Goal: Task Accomplishment & Management: Manage account settings

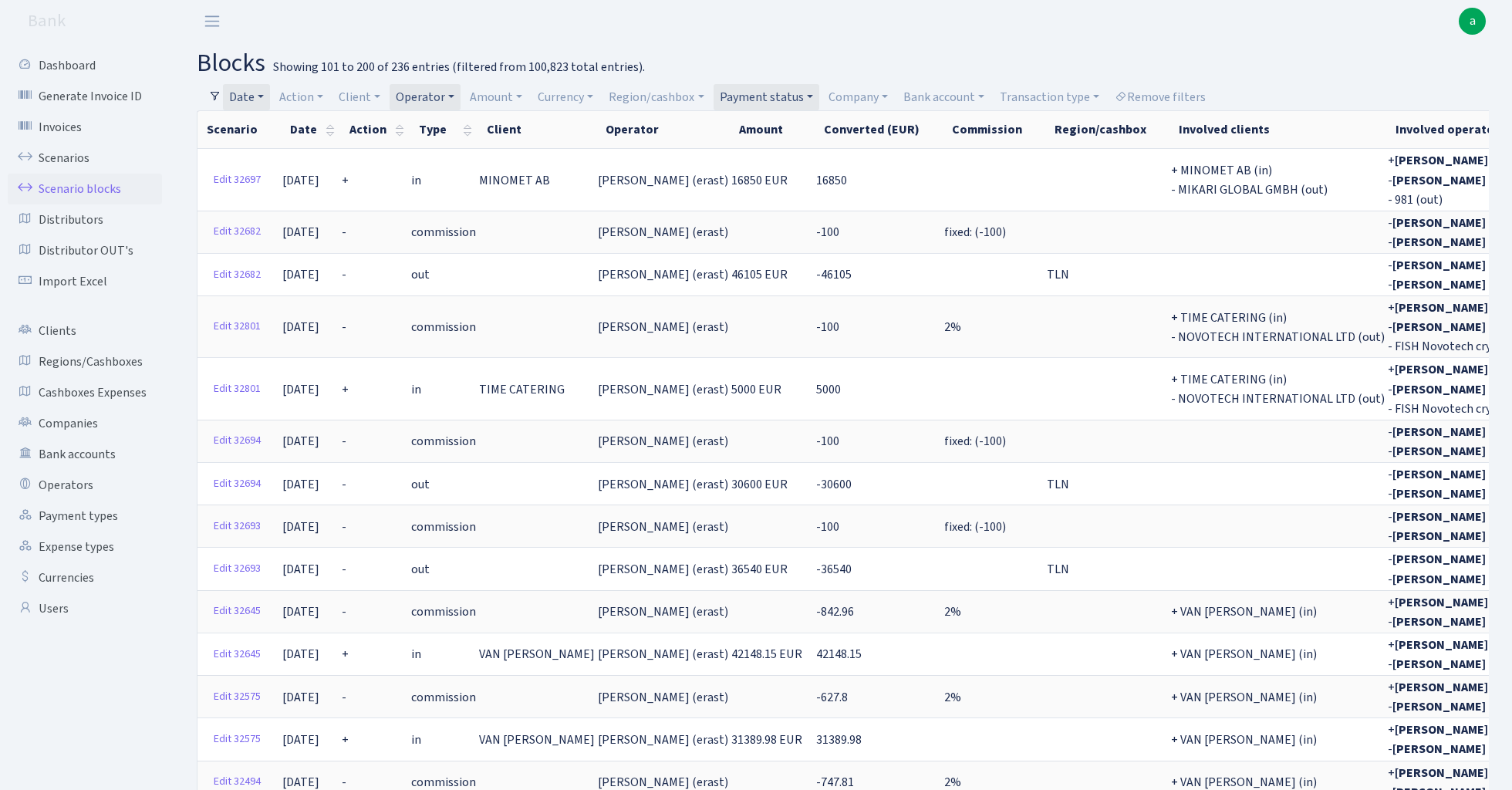
select select "100"
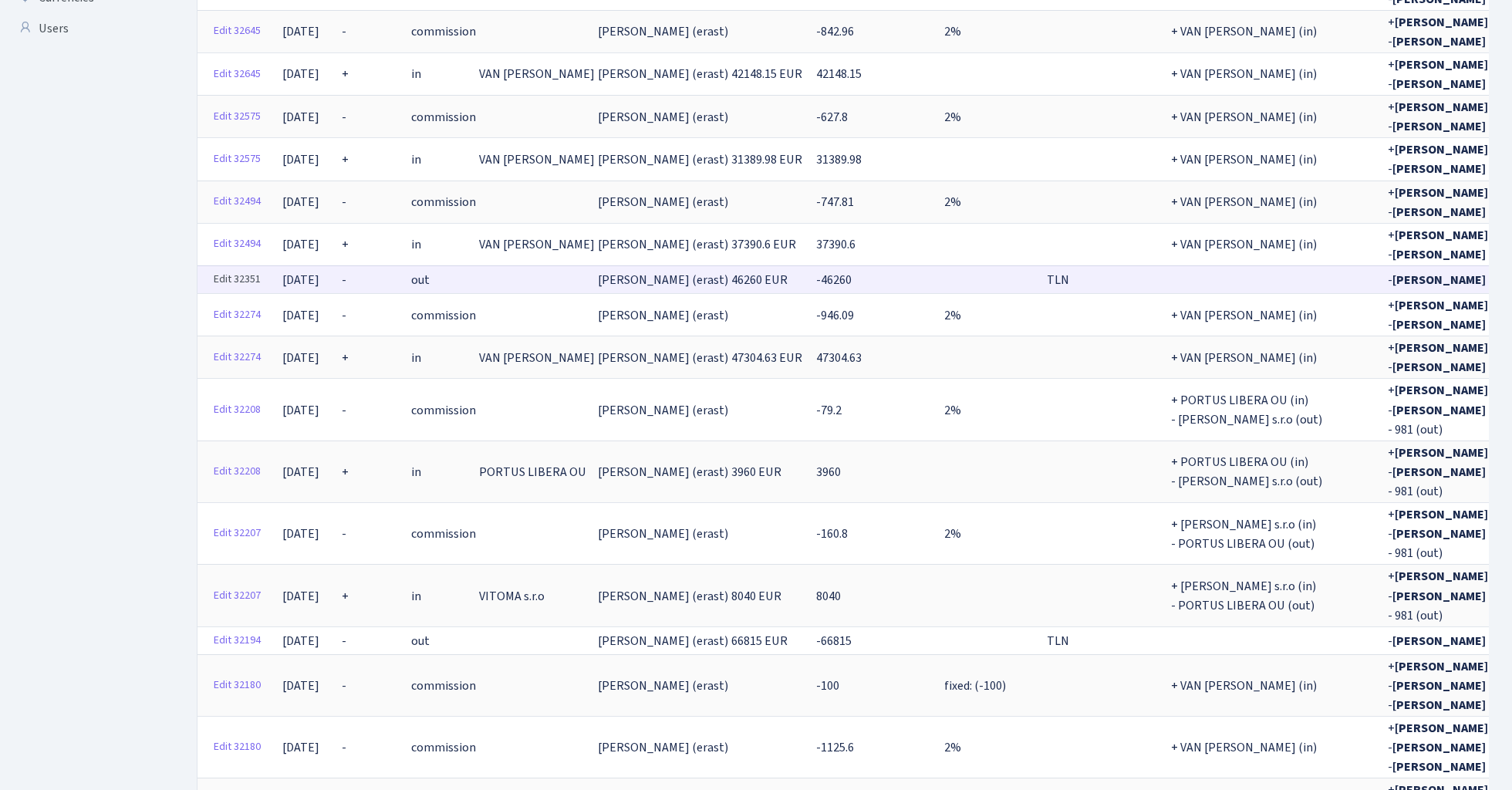
click at [247, 268] on link "Edit 32351" at bounding box center [237, 280] width 61 height 24
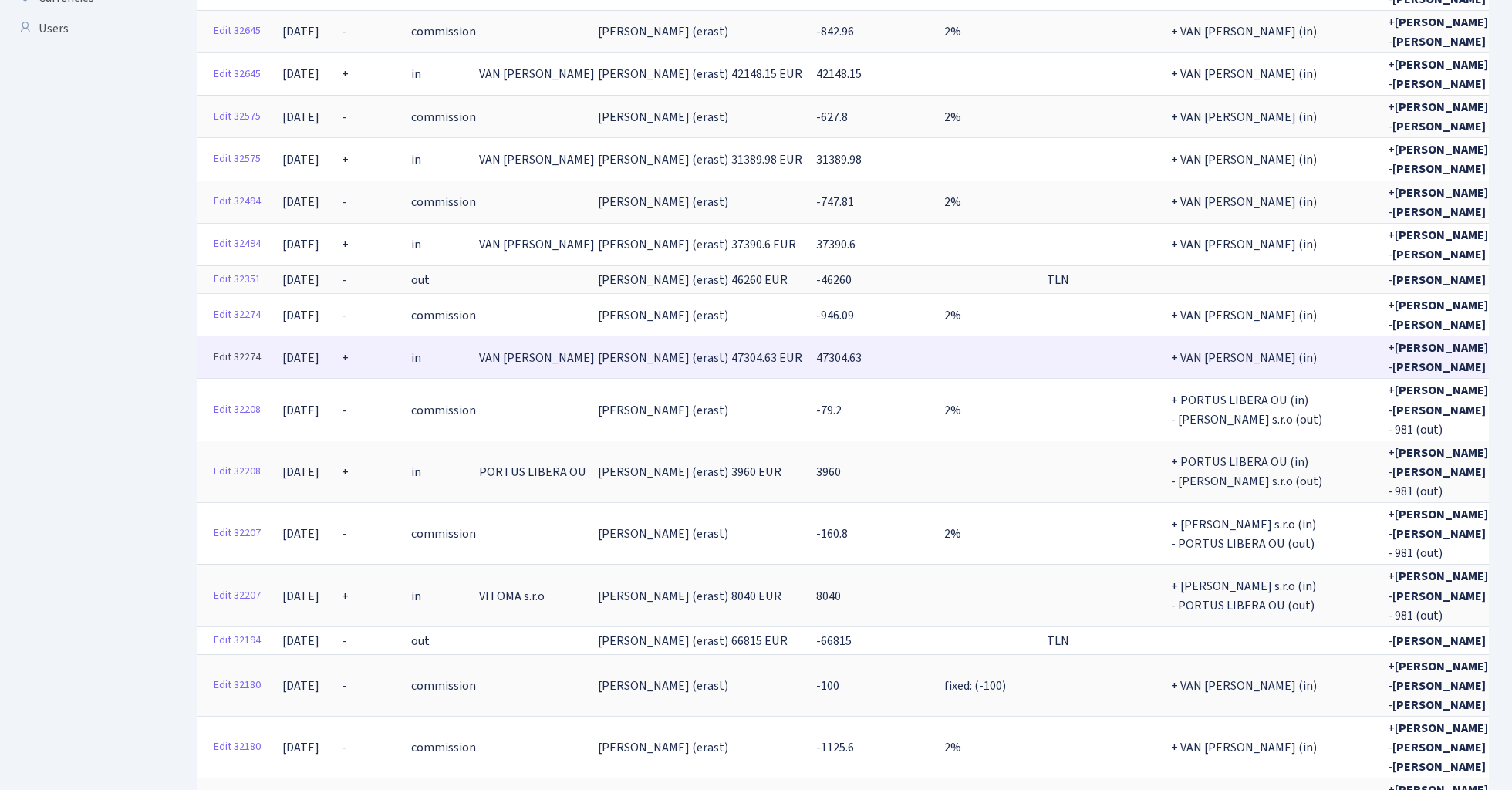
click at [244, 346] on link "Edit 32274" at bounding box center [237, 358] width 61 height 24
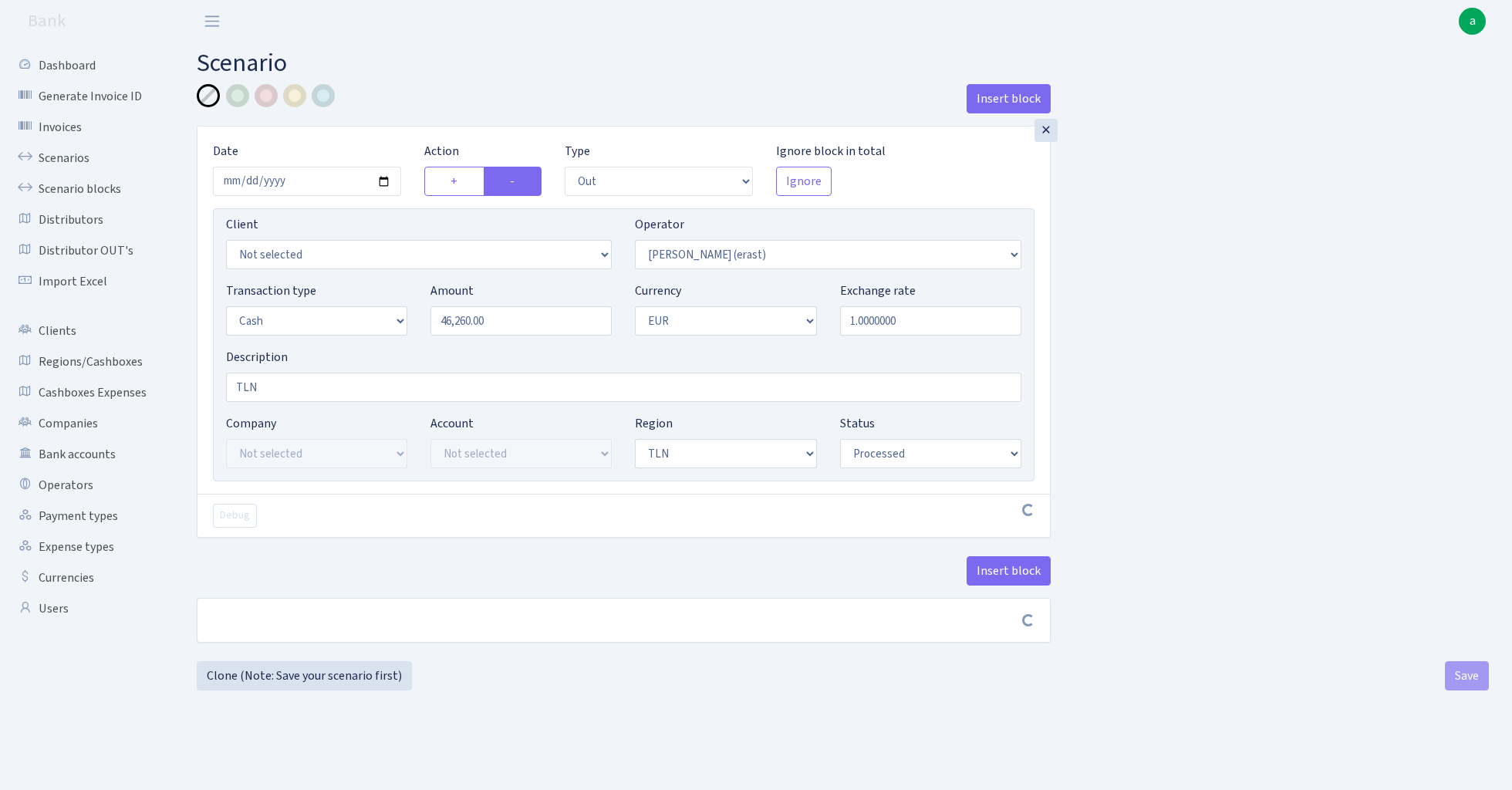
select select "out"
select select "155"
select select "1"
select select "2"
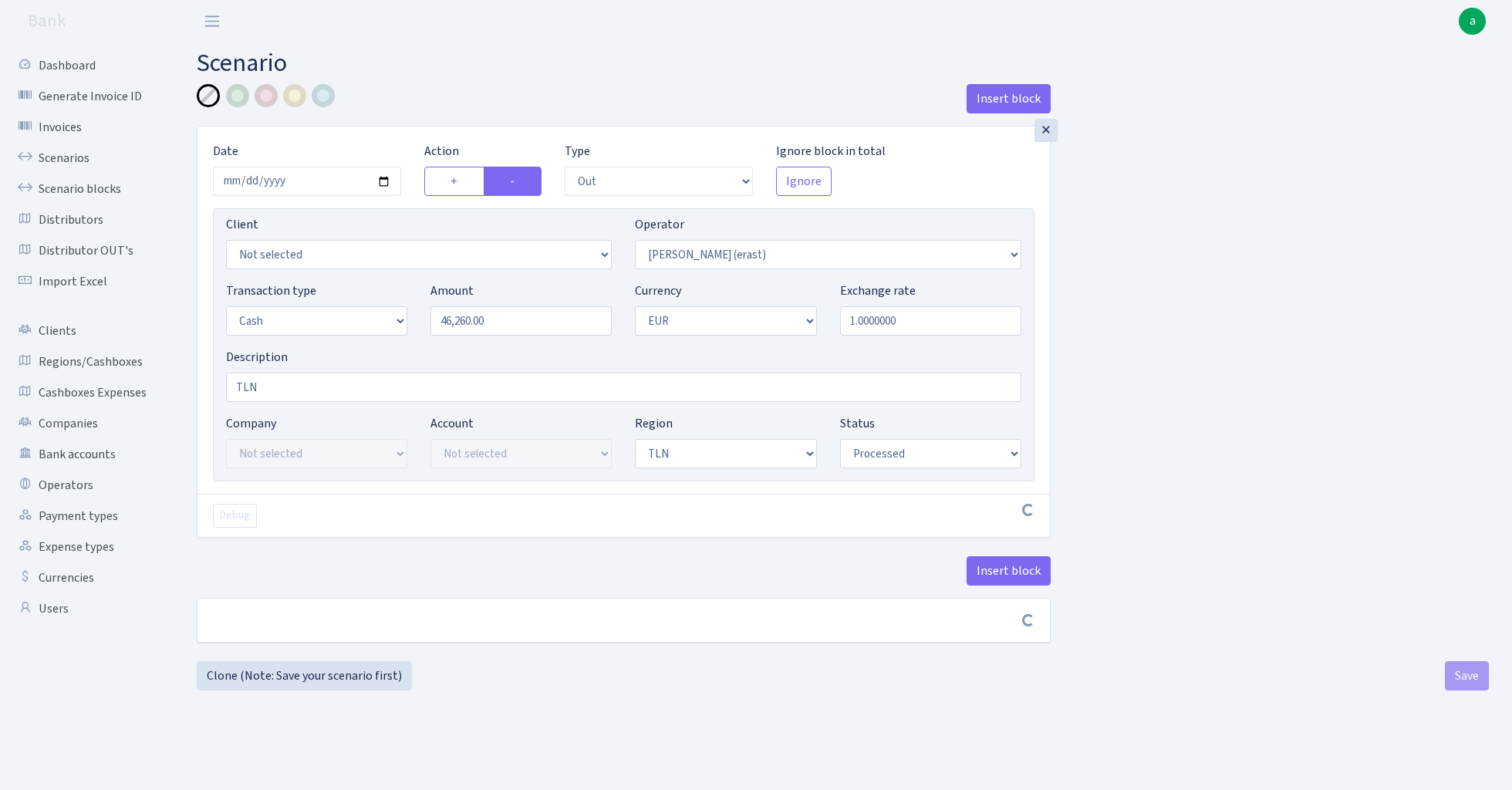
select select "processed"
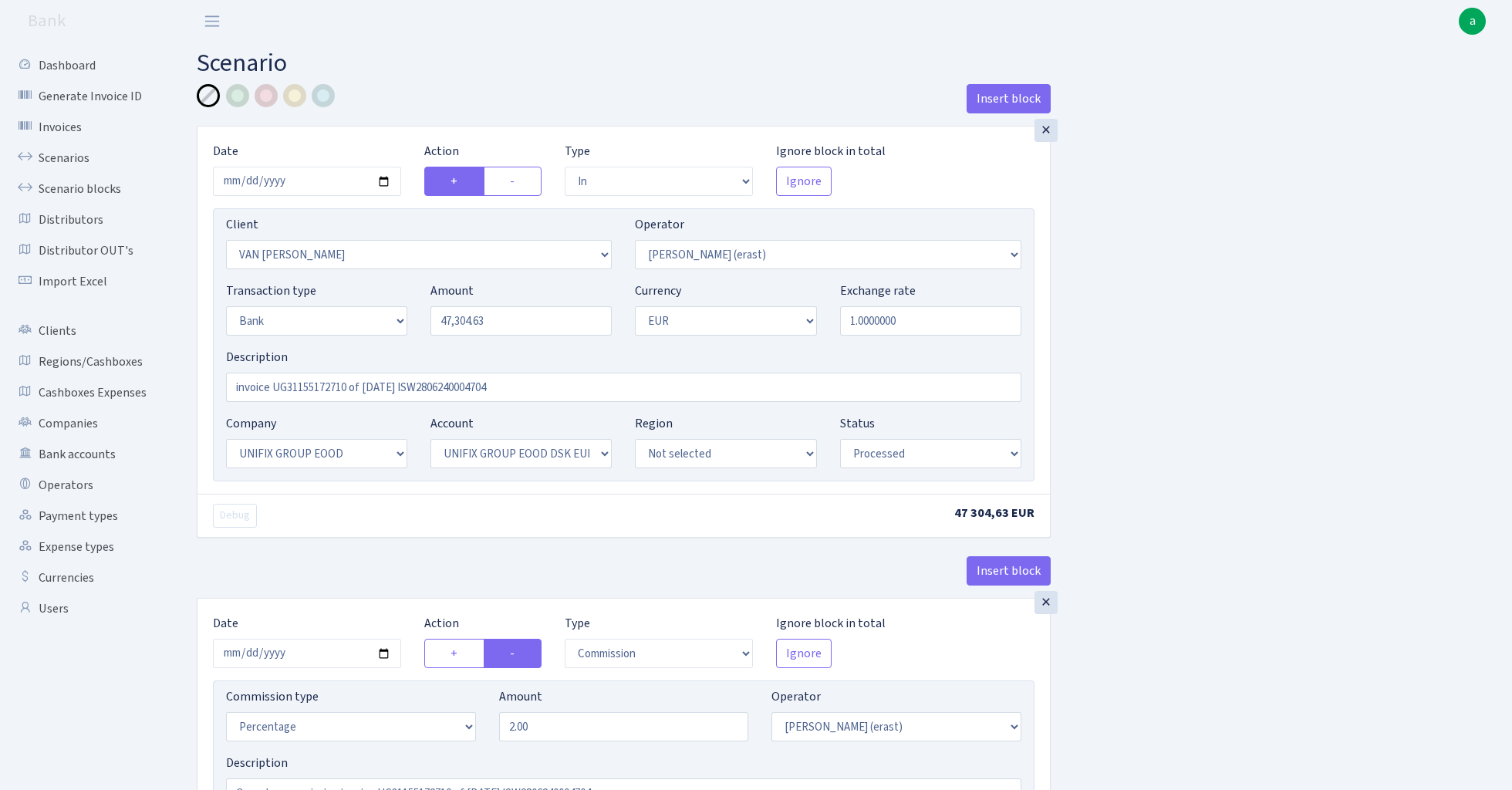
select select "in"
select select "121"
select select "155"
select select "2"
select select "1"
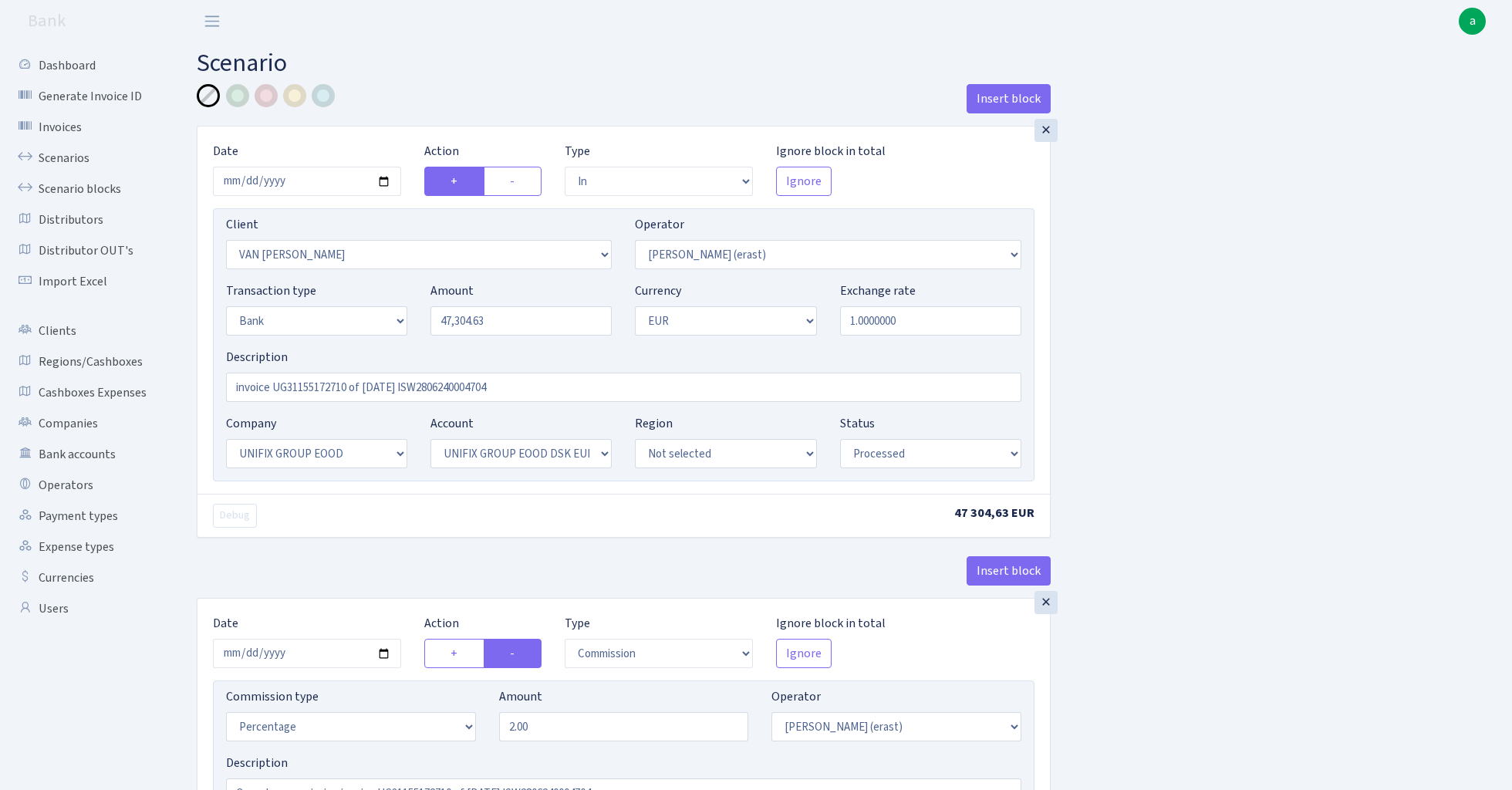
select select "13"
select select "31"
select select "processed"
select select "commission"
select select "155"
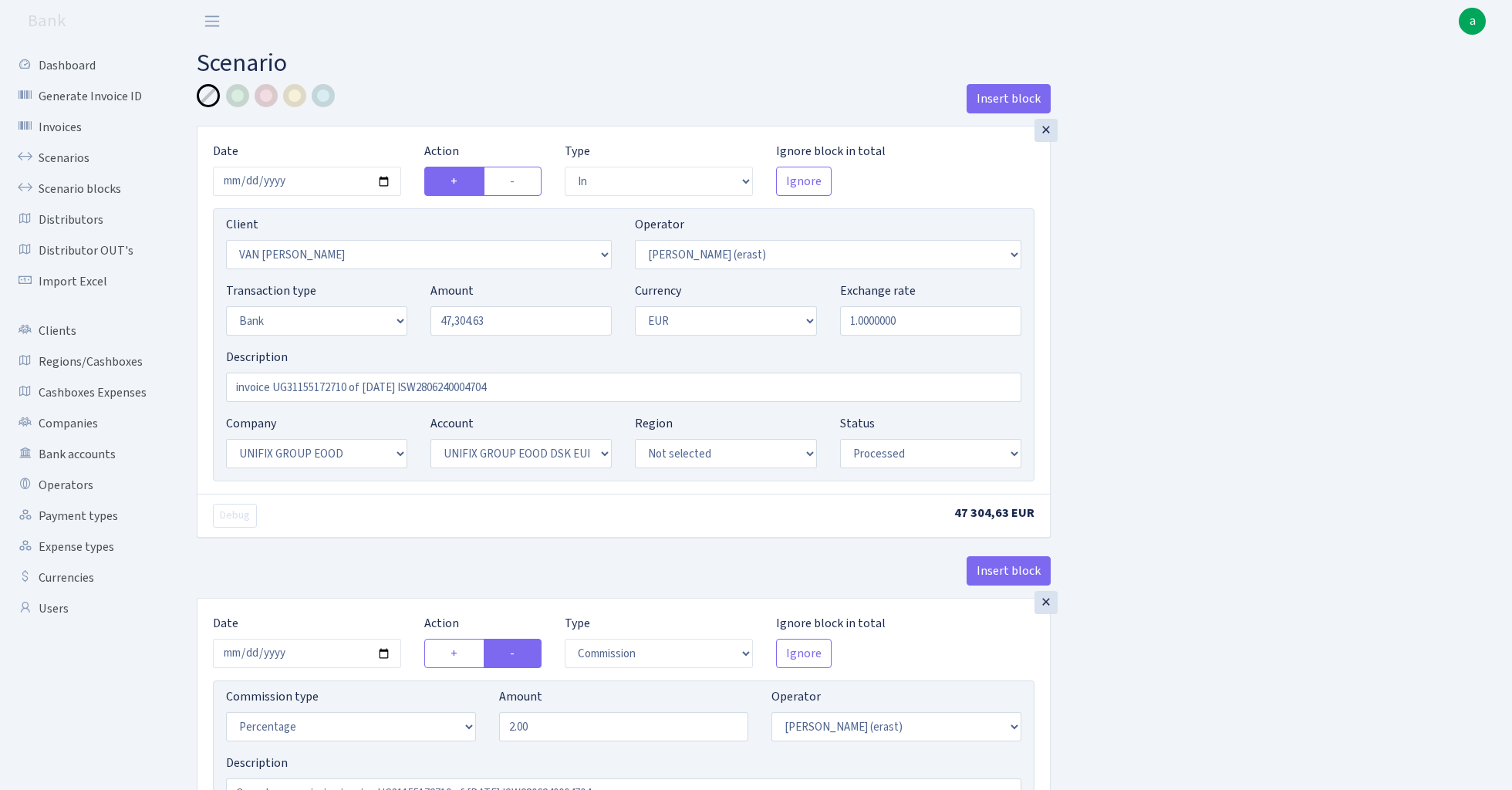
select select "processed"
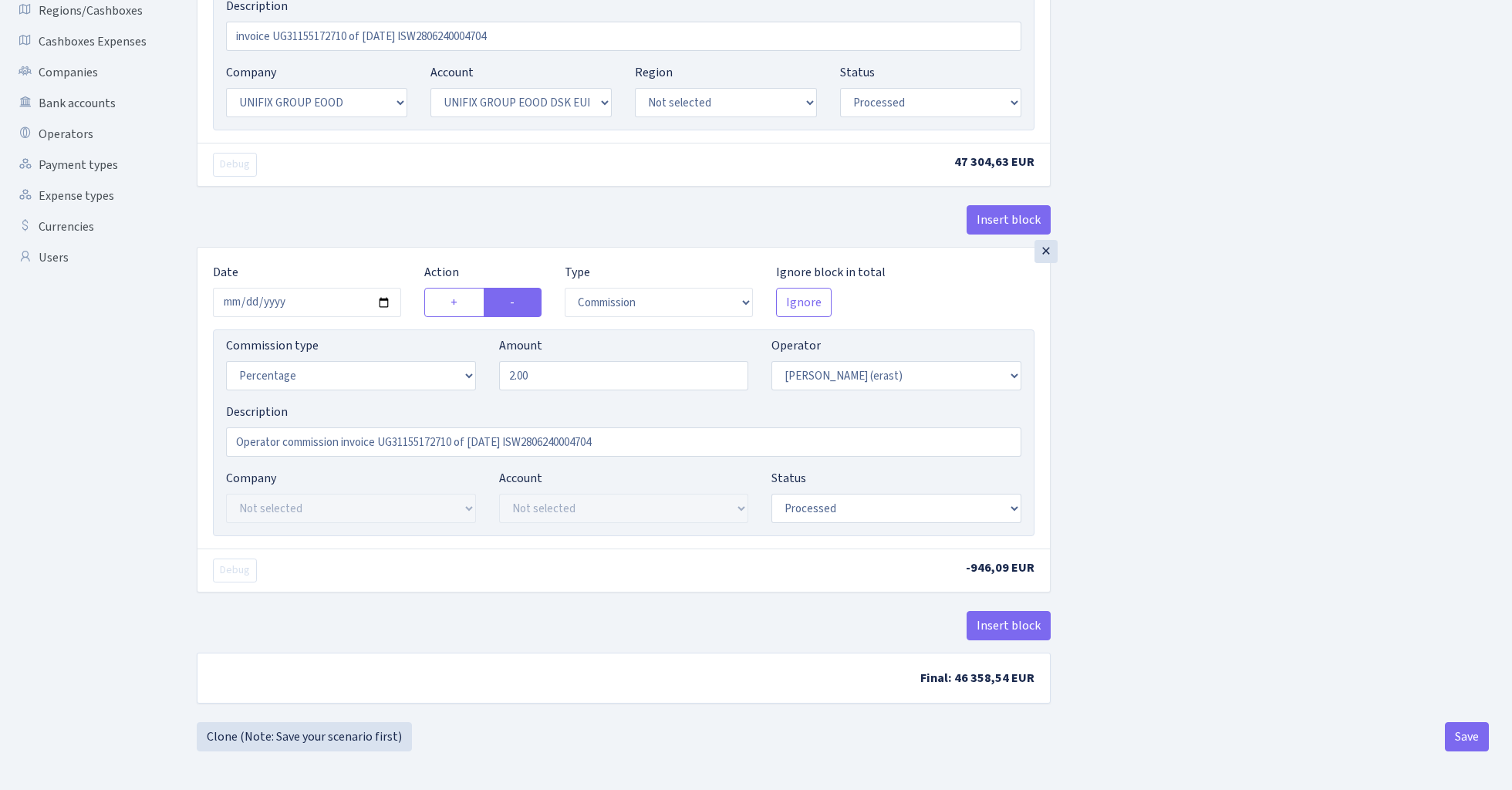
scroll to position [356, 0]
click at [1007, 629] on button "Insert block" at bounding box center [1009, 625] width 84 height 29
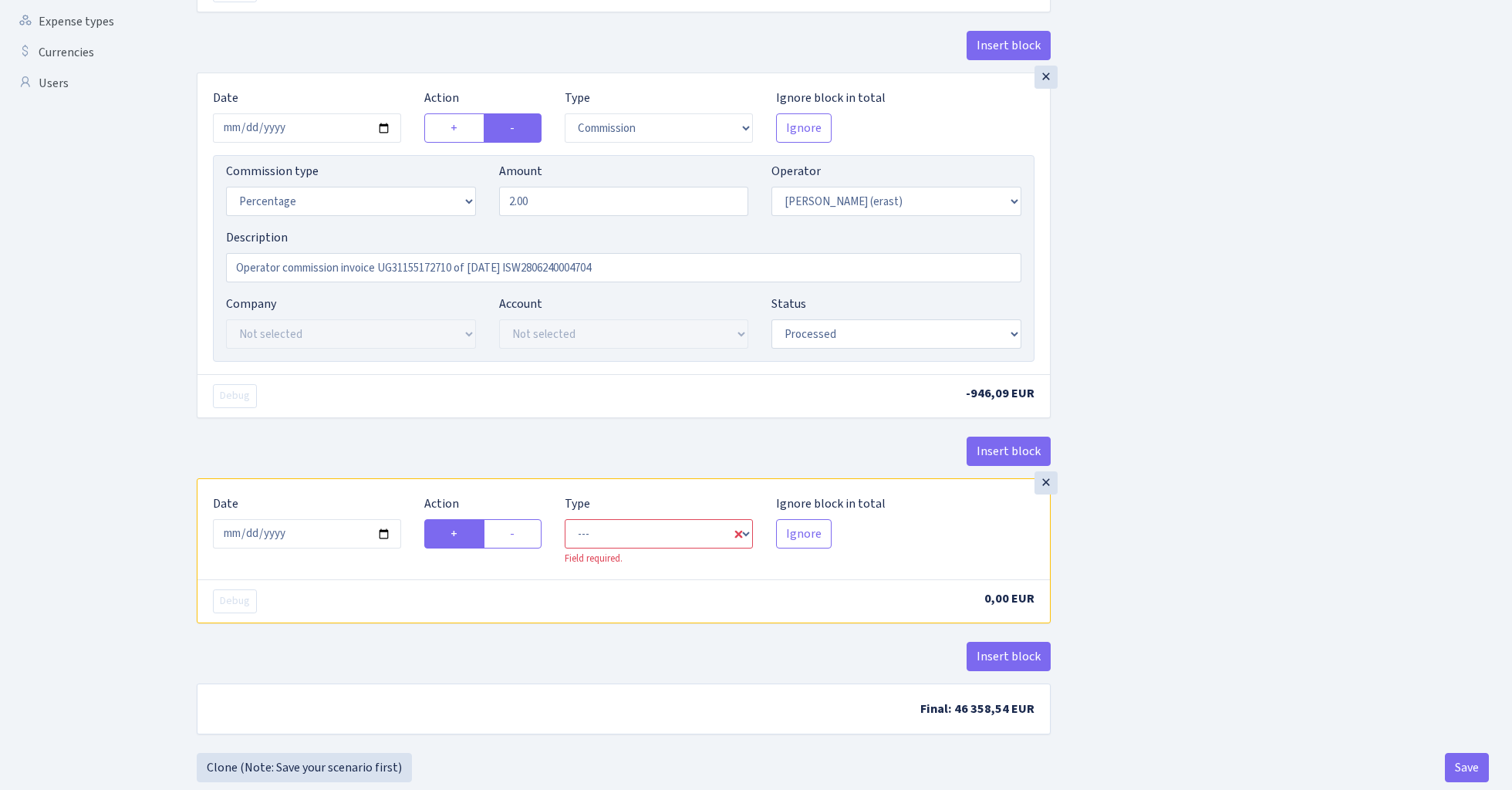
scroll to position [542, 0]
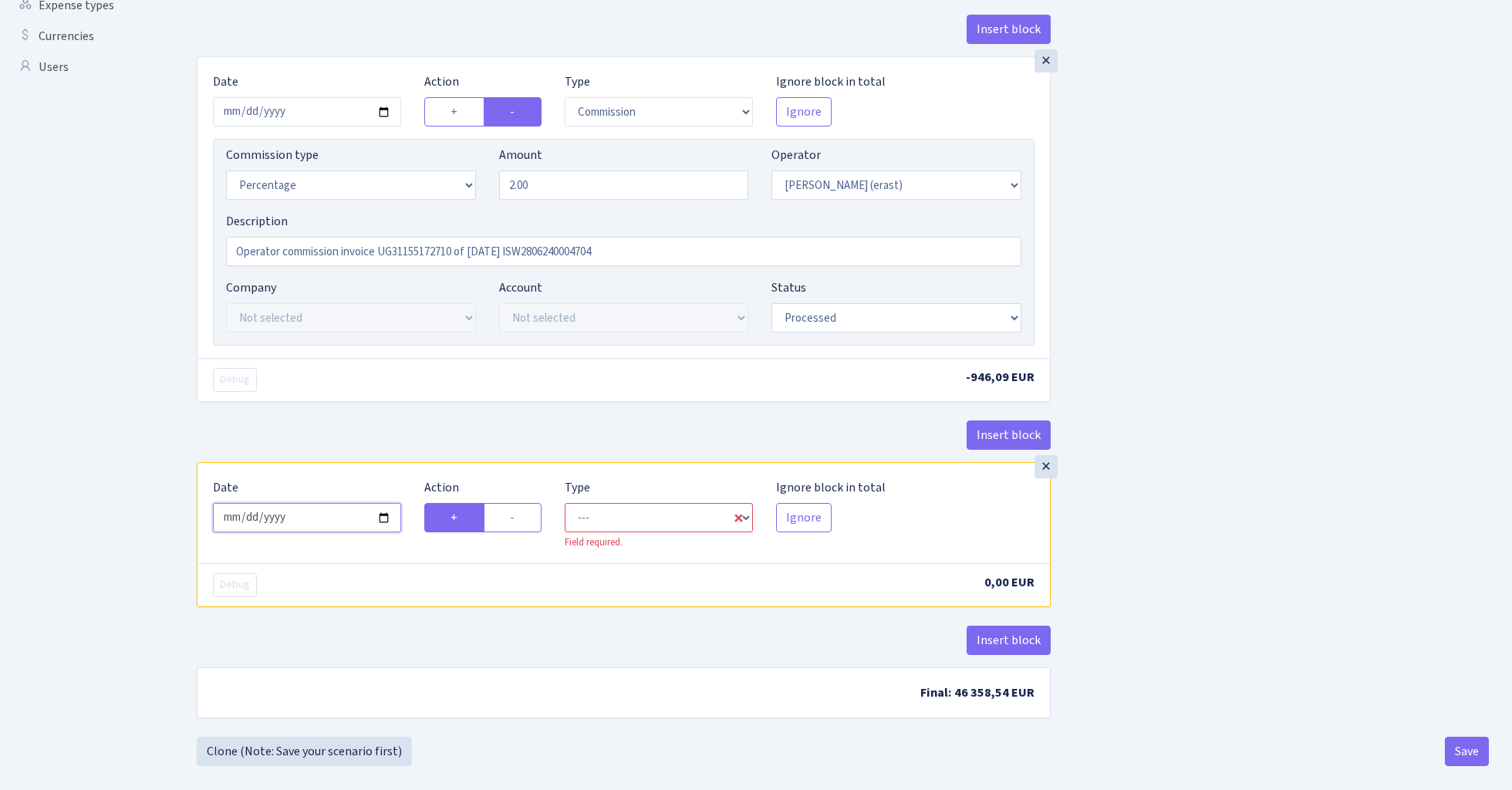
click at [327, 517] on input "[DATE]" at bounding box center [307, 518] width 188 height 29
type input "2024-06-28"
click at [433, 422] on div "Insert block" at bounding box center [623, 441] width 854 height 41
click at [525, 519] on label "-" at bounding box center [512, 518] width 58 height 29
click at [520, 518] on input "-" at bounding box center [514, 513] width 10 height 10
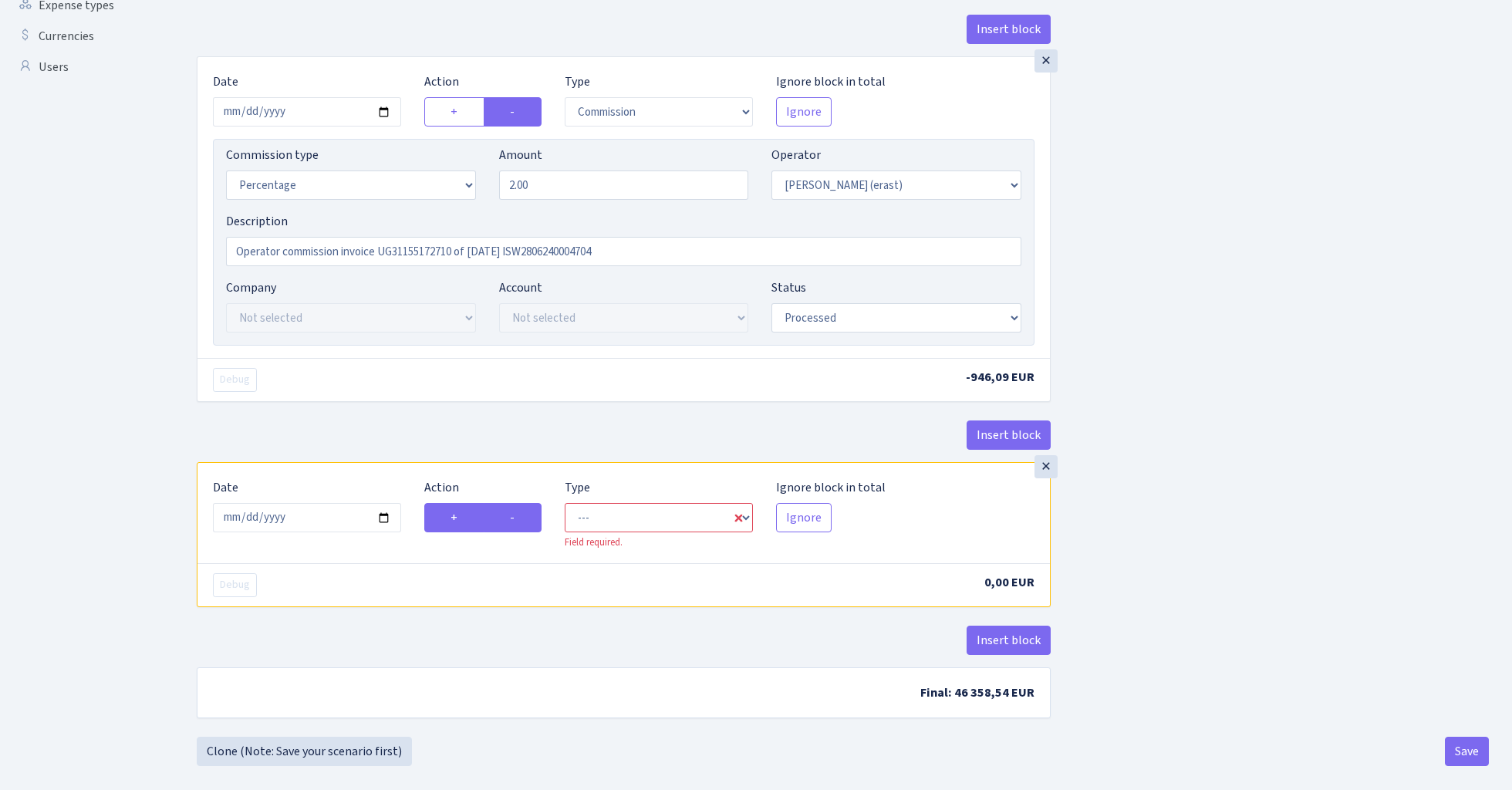
radio input "true"
radio input "false"
select select "commission"
select select "155"
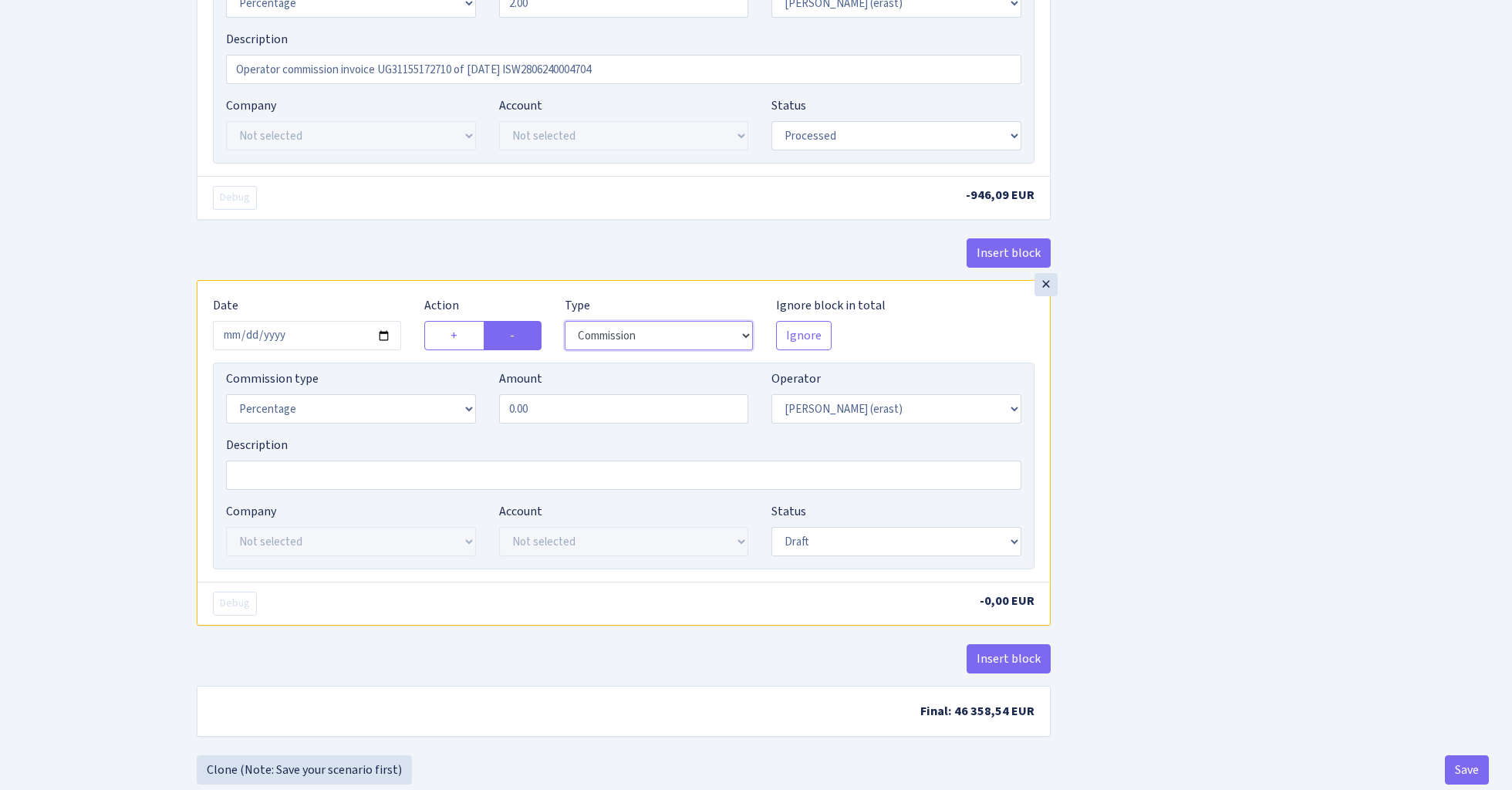
scroll to position [730, 0]
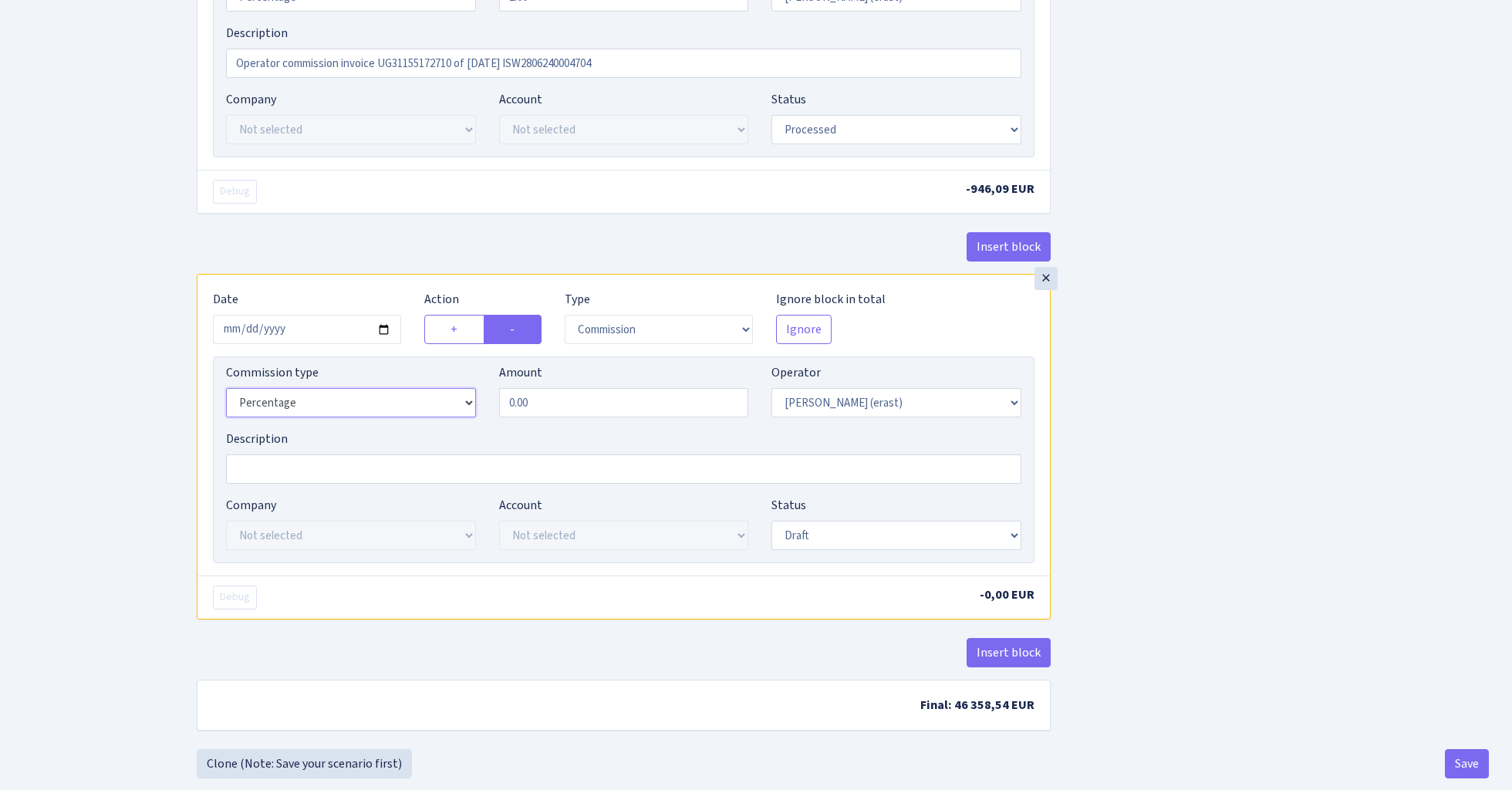
select select "fixed"
click at [571, 413] on input "0.00" at bounding box center [624, 402] width 250 height 29
type input "100.00"
click at [1208, 428] on div "Insert block × Date 2024-06-28 Action + - Type --- In Out Commission Field requ…" at bounding box center [843, 52] width 1315 height 1395
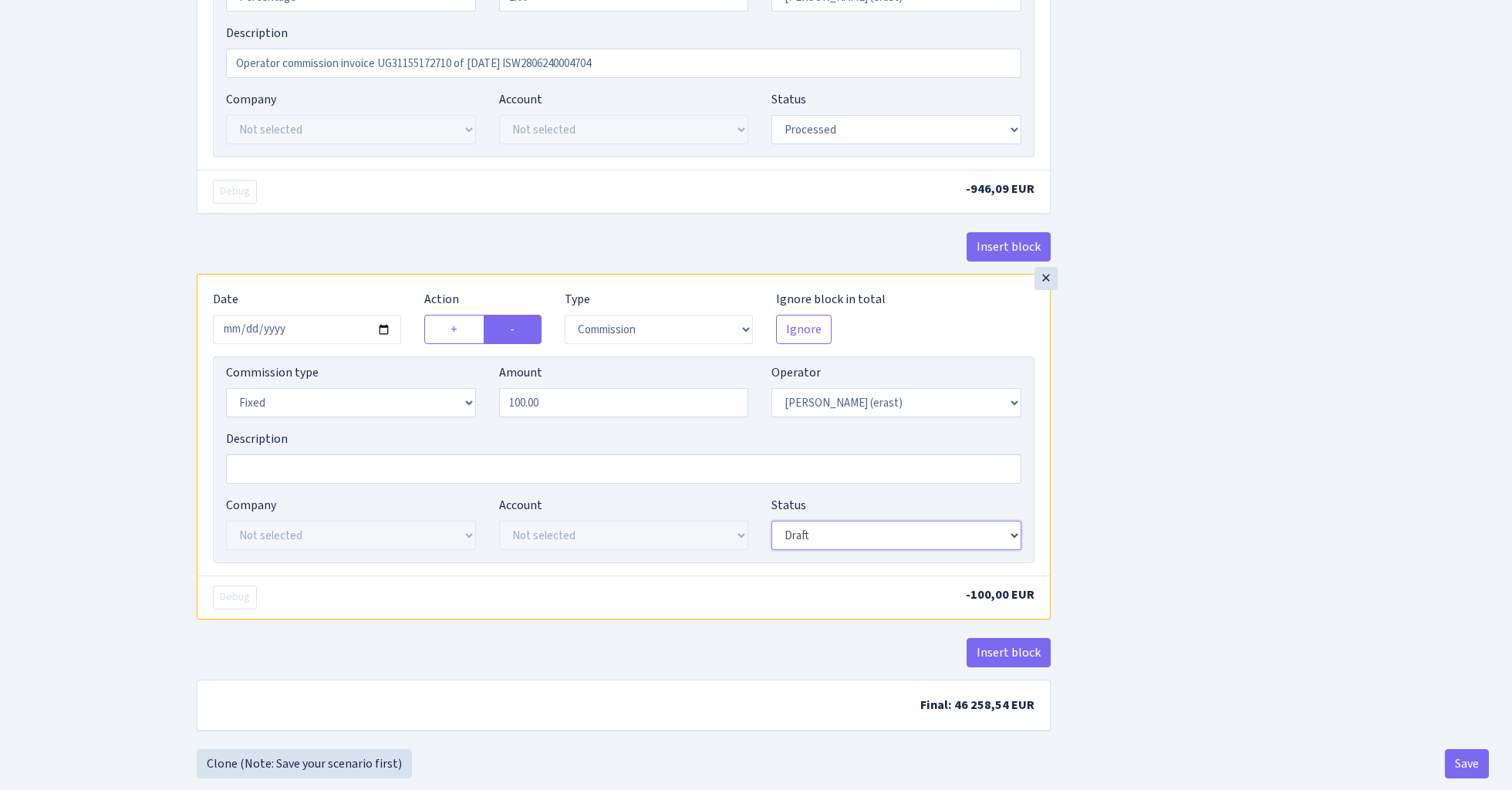
select select "processed"
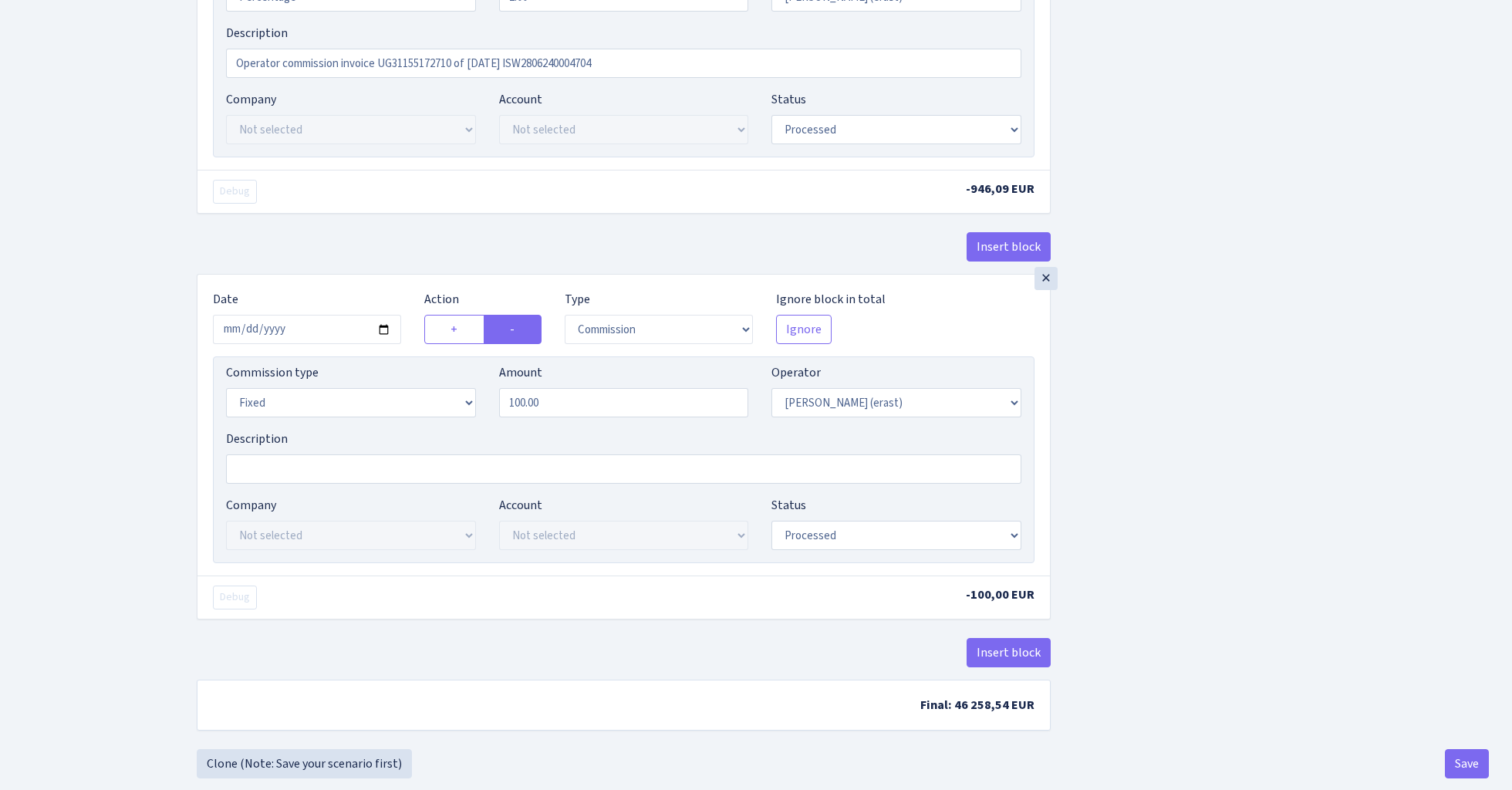
click at [1210, 436] on div "Insert block × Date 2024-06-28 Action + - Type --- In Out Commission Field requ…" at bounding box center [843, 52] width 1315 height 1395
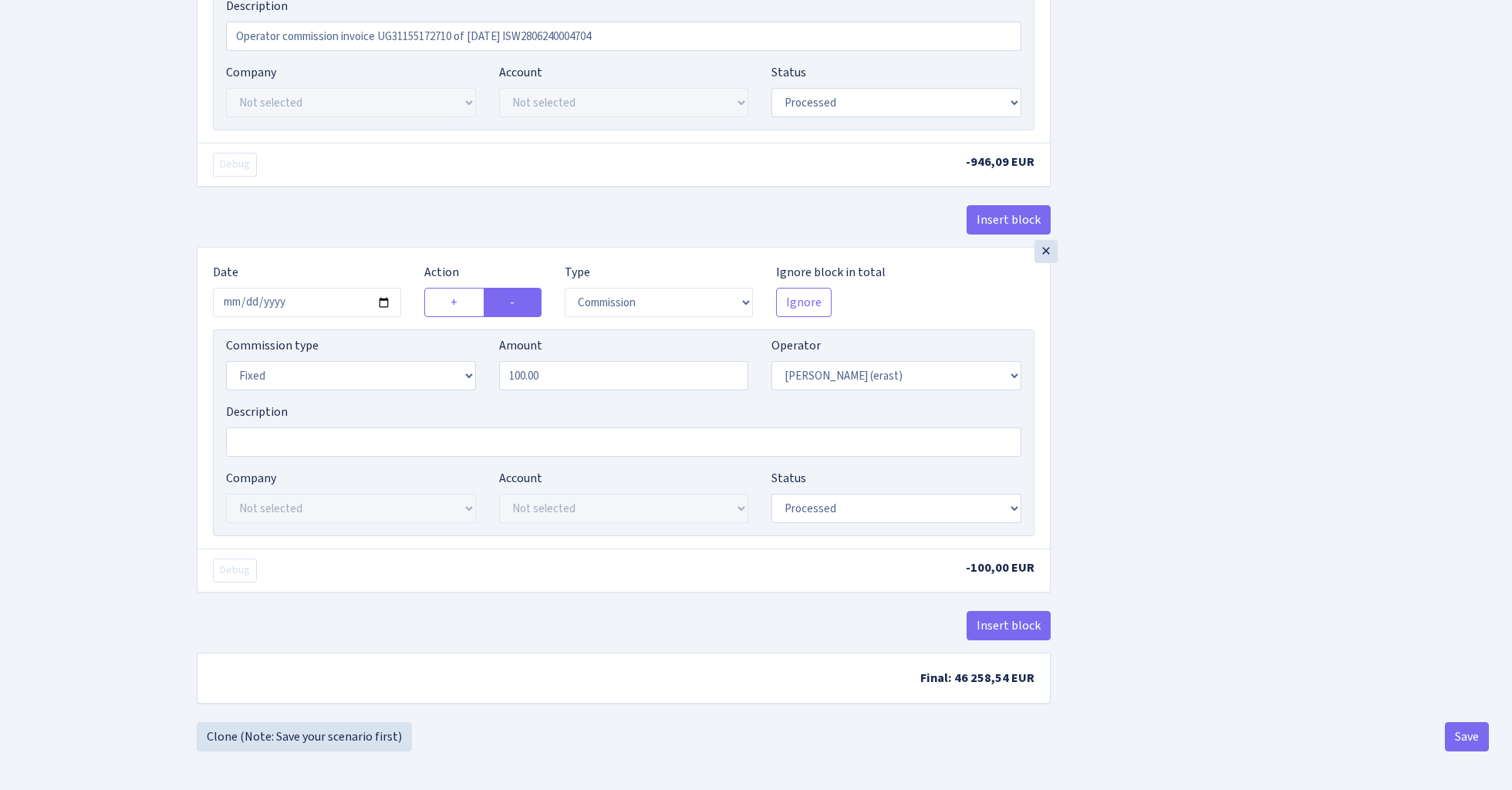
scroll to position [764, 0]
click at [1470, 735] on button "Save" at bounding box center [1467, 737] width 44 height 29
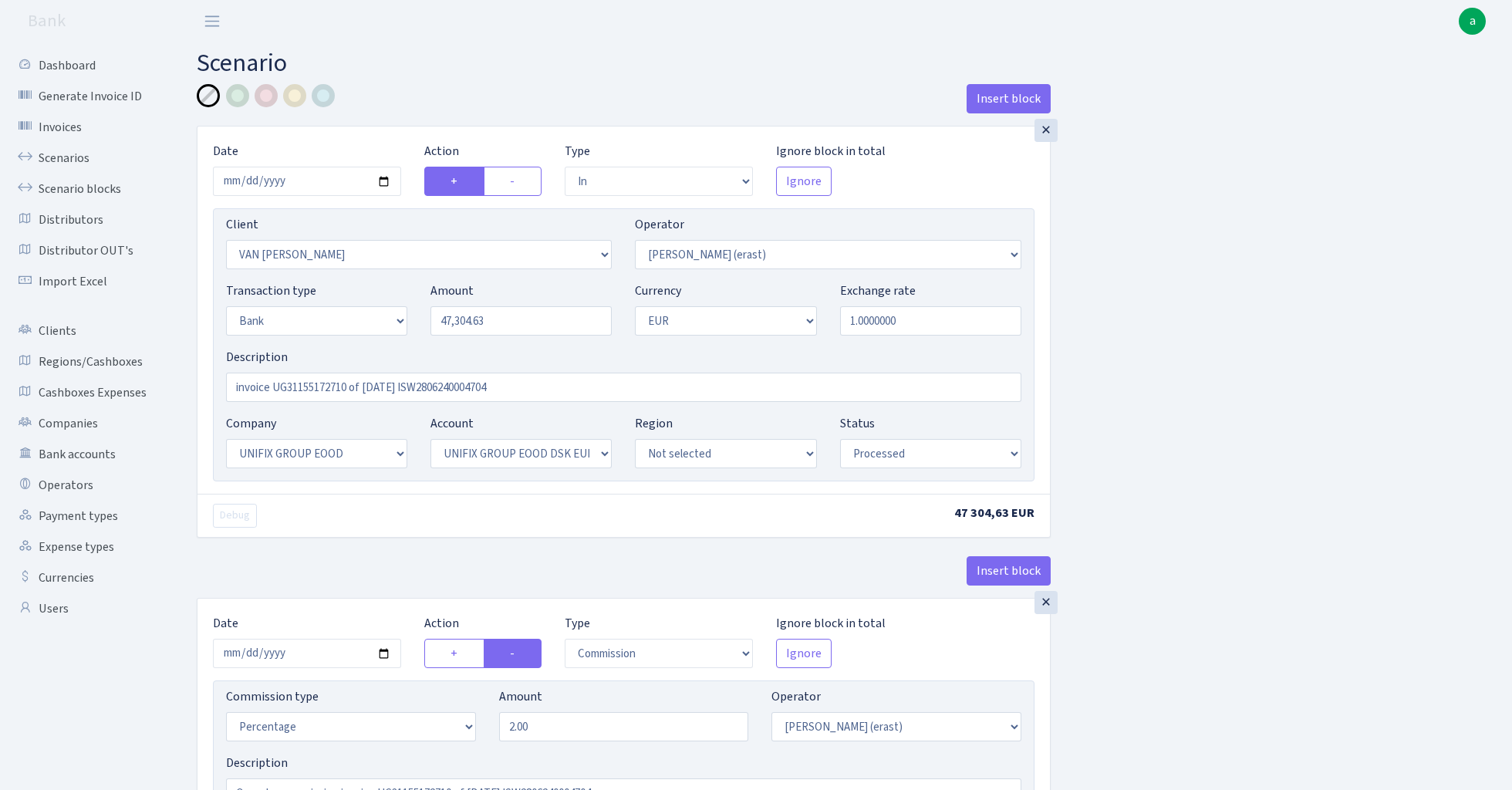
select select "in"
select select "121"
select select "155"
select select "2"
select select "1"
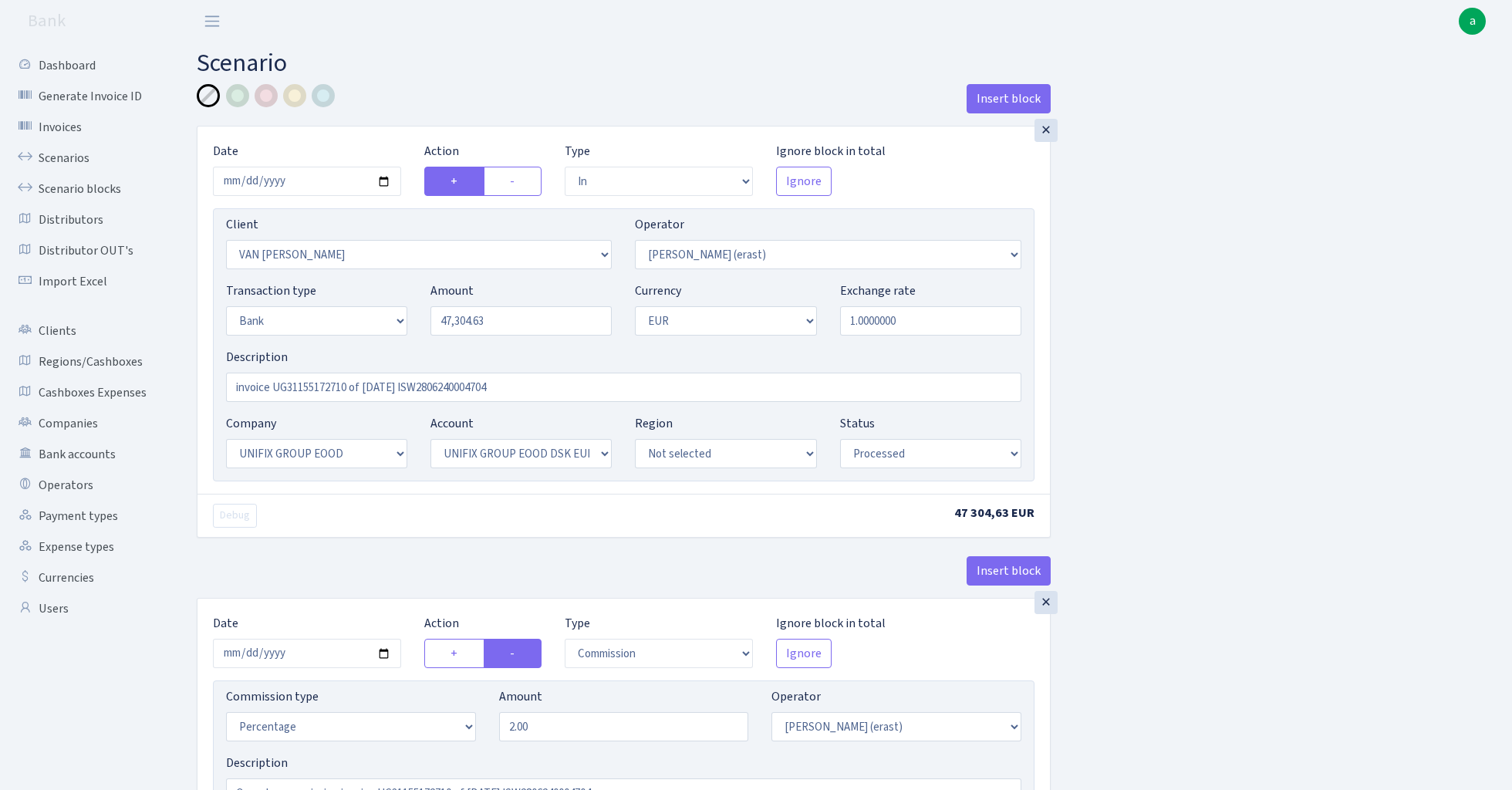
select select "13"
select select "31"
select select "processed"
select select "commission"
select select "155"
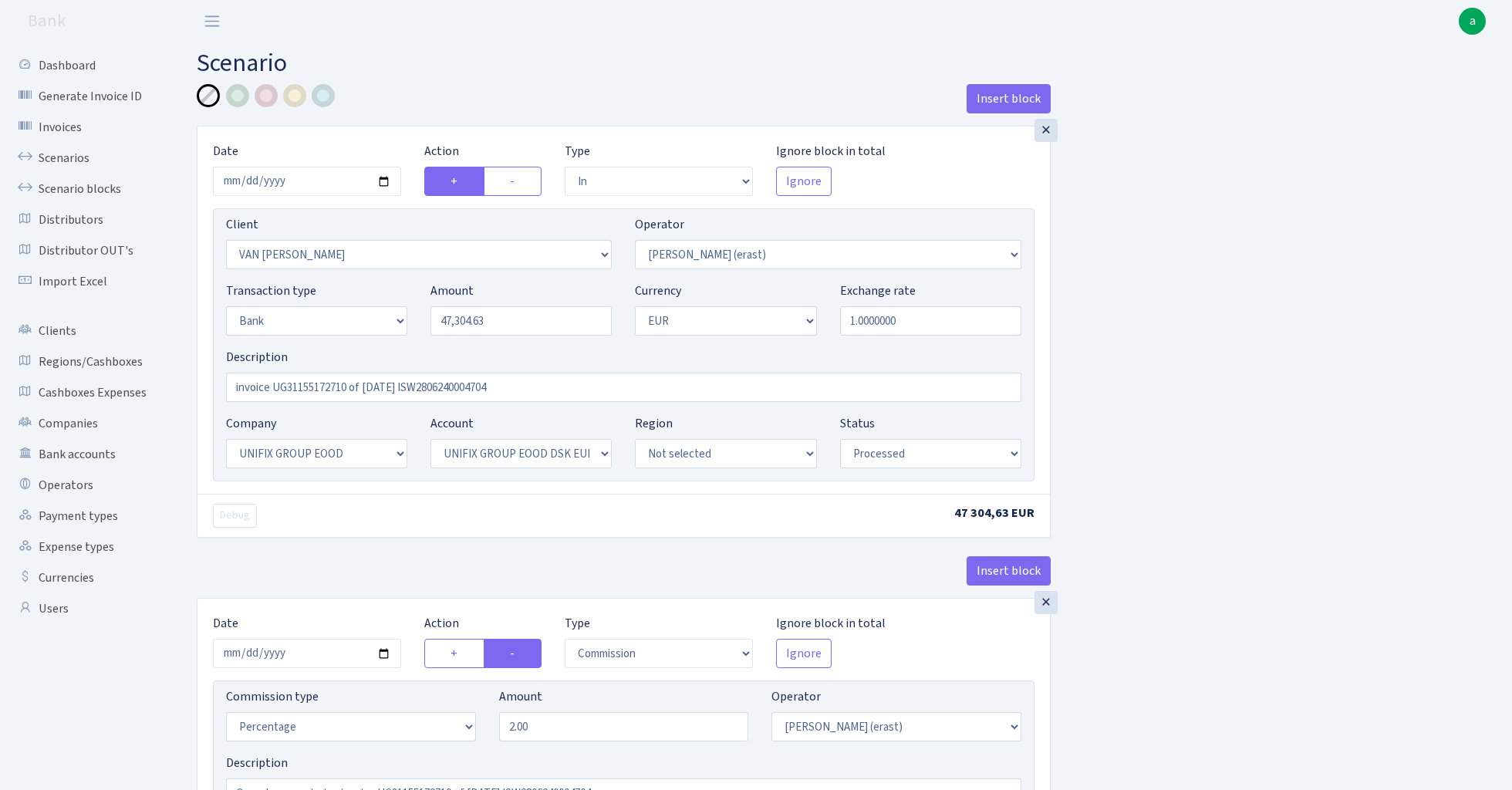
select select "processed"
select select "commission"
select select "fixed"
select select "155"
select select "processed"
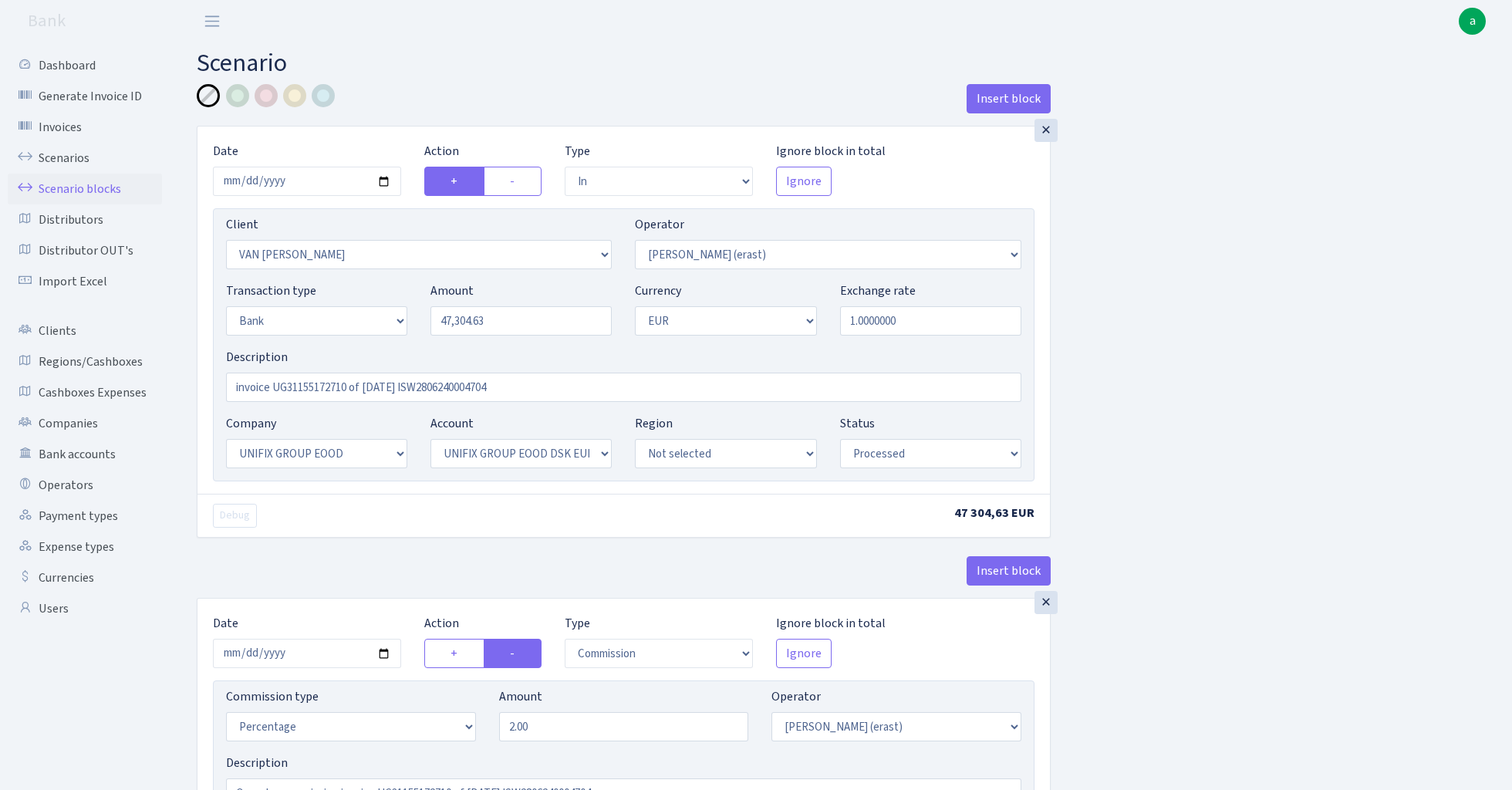
click at [84, 188] on link "Scenario blocks" at bounding box center [85, 189] width 154 height 31
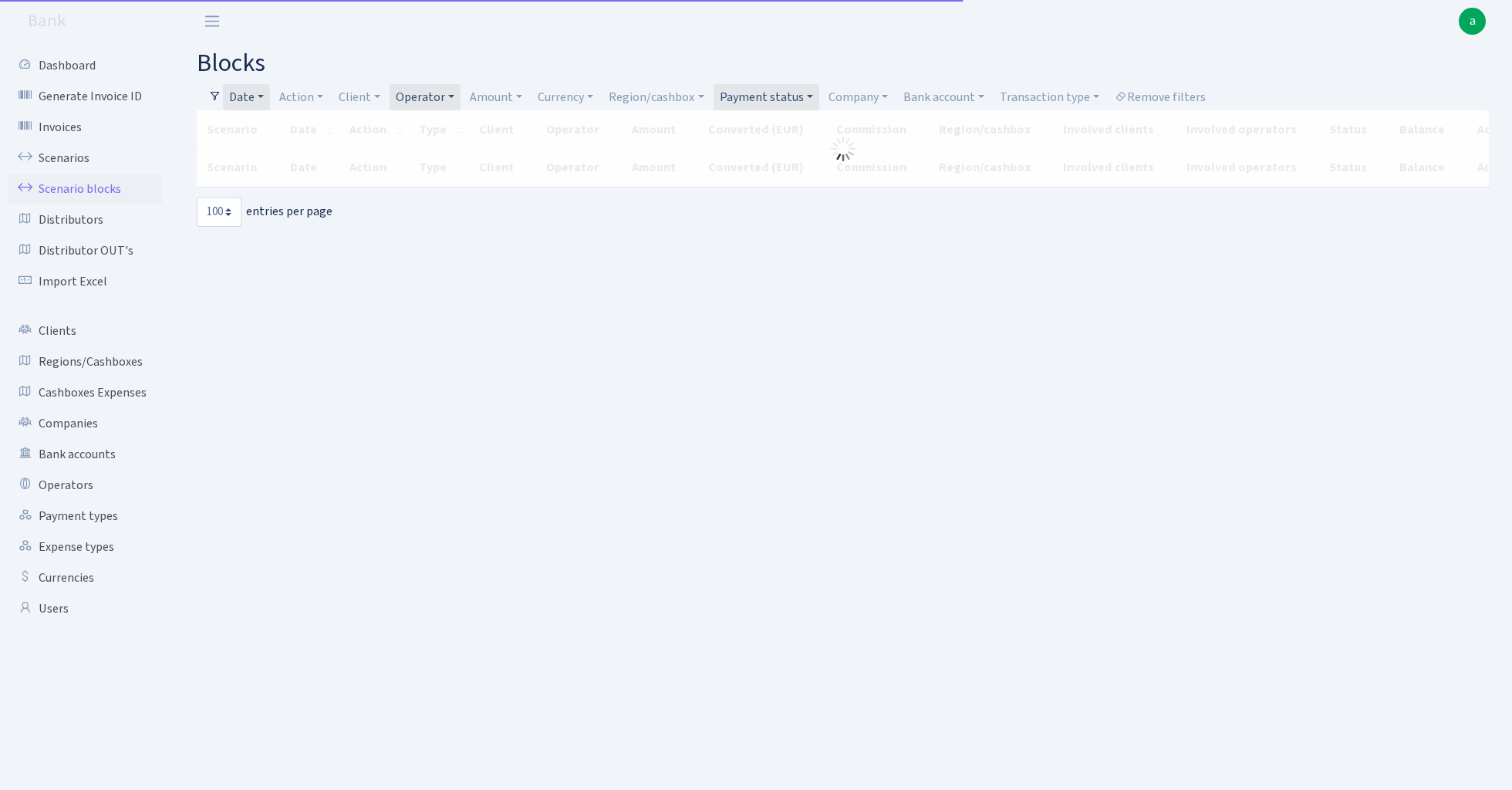
select select "100"
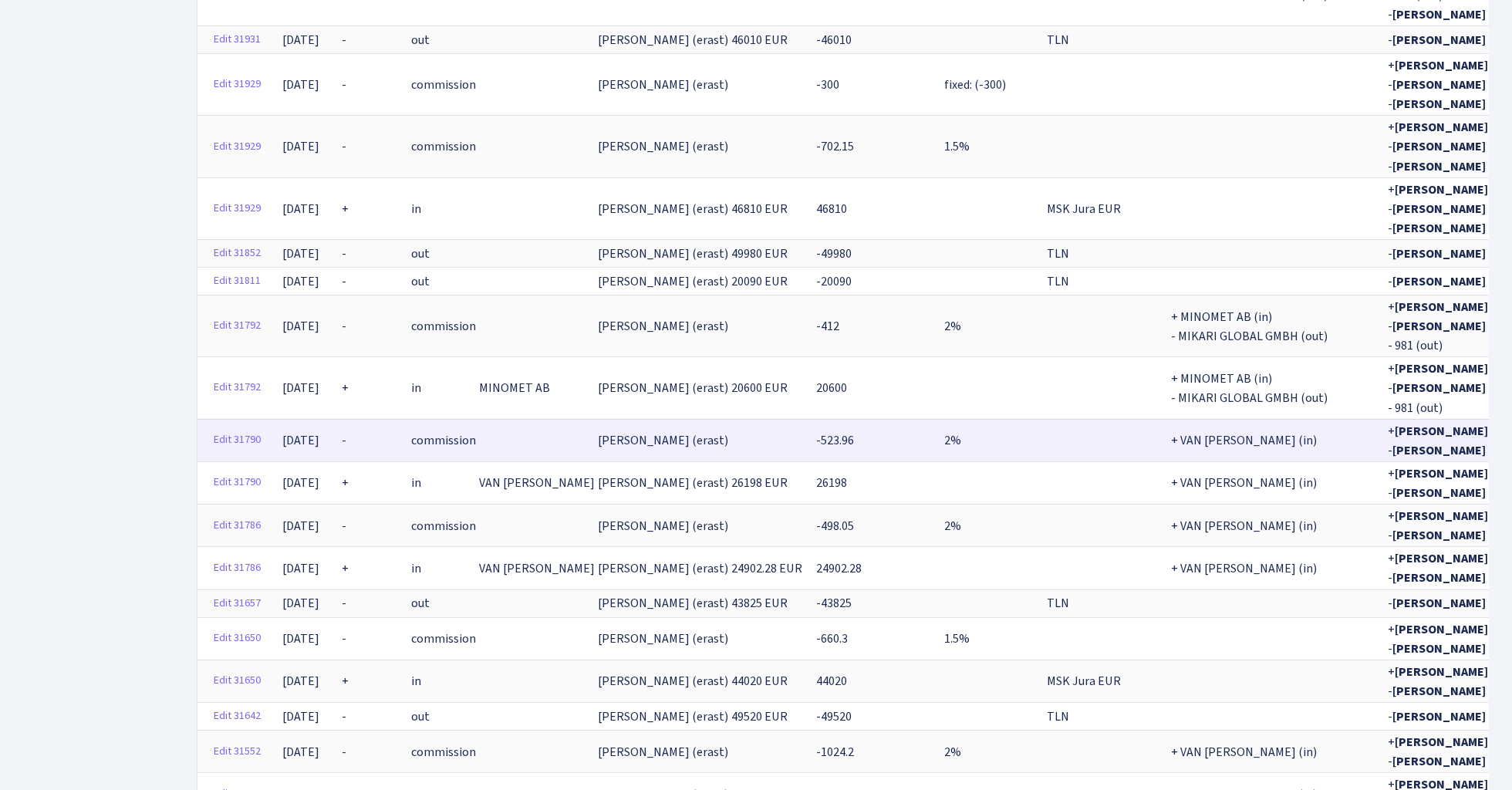
scroll to position [2069, 0]
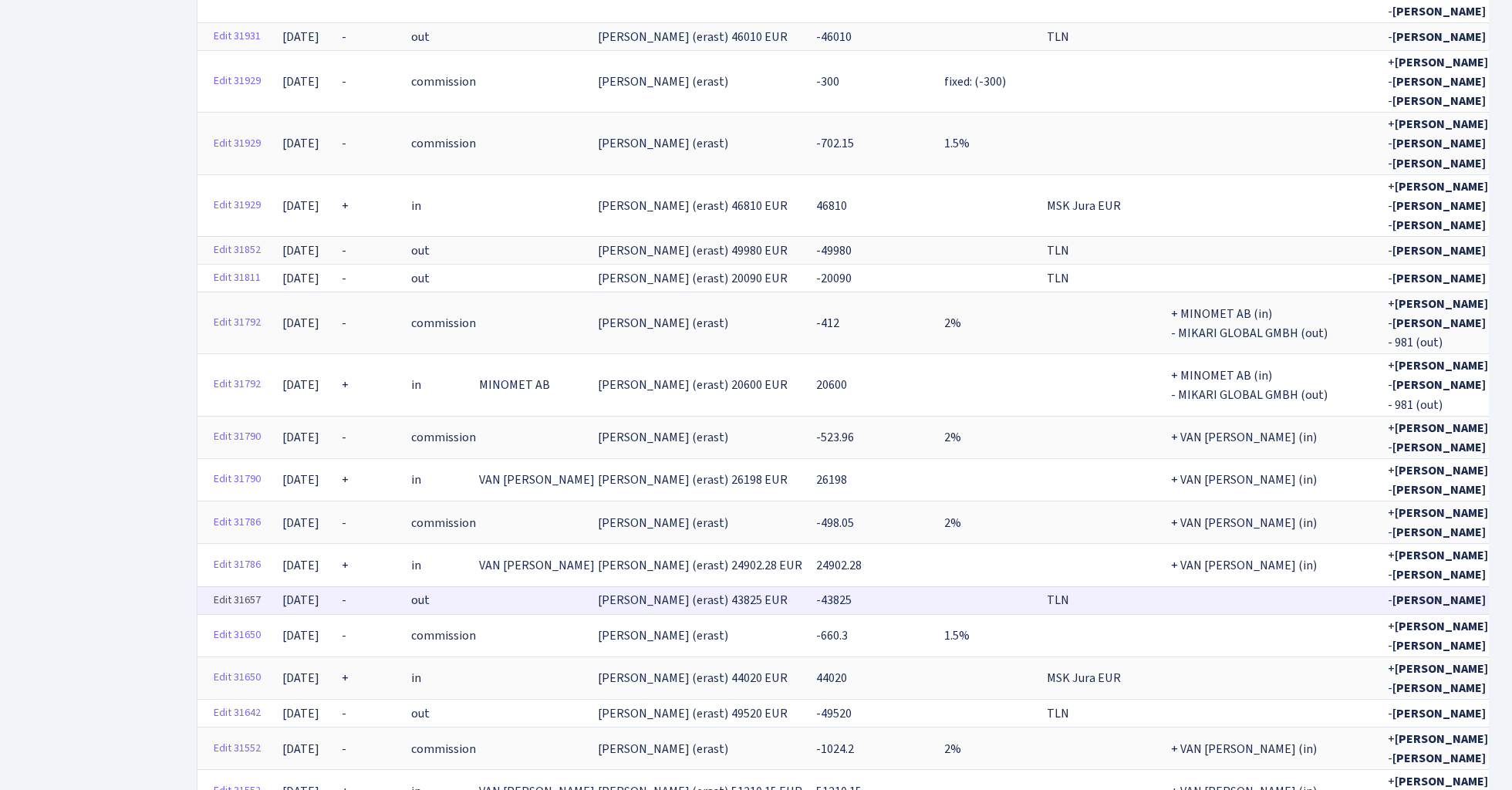
click at [235, 589] on link "Edit 31657" at bounding box center [237, 600] width 61 height 24
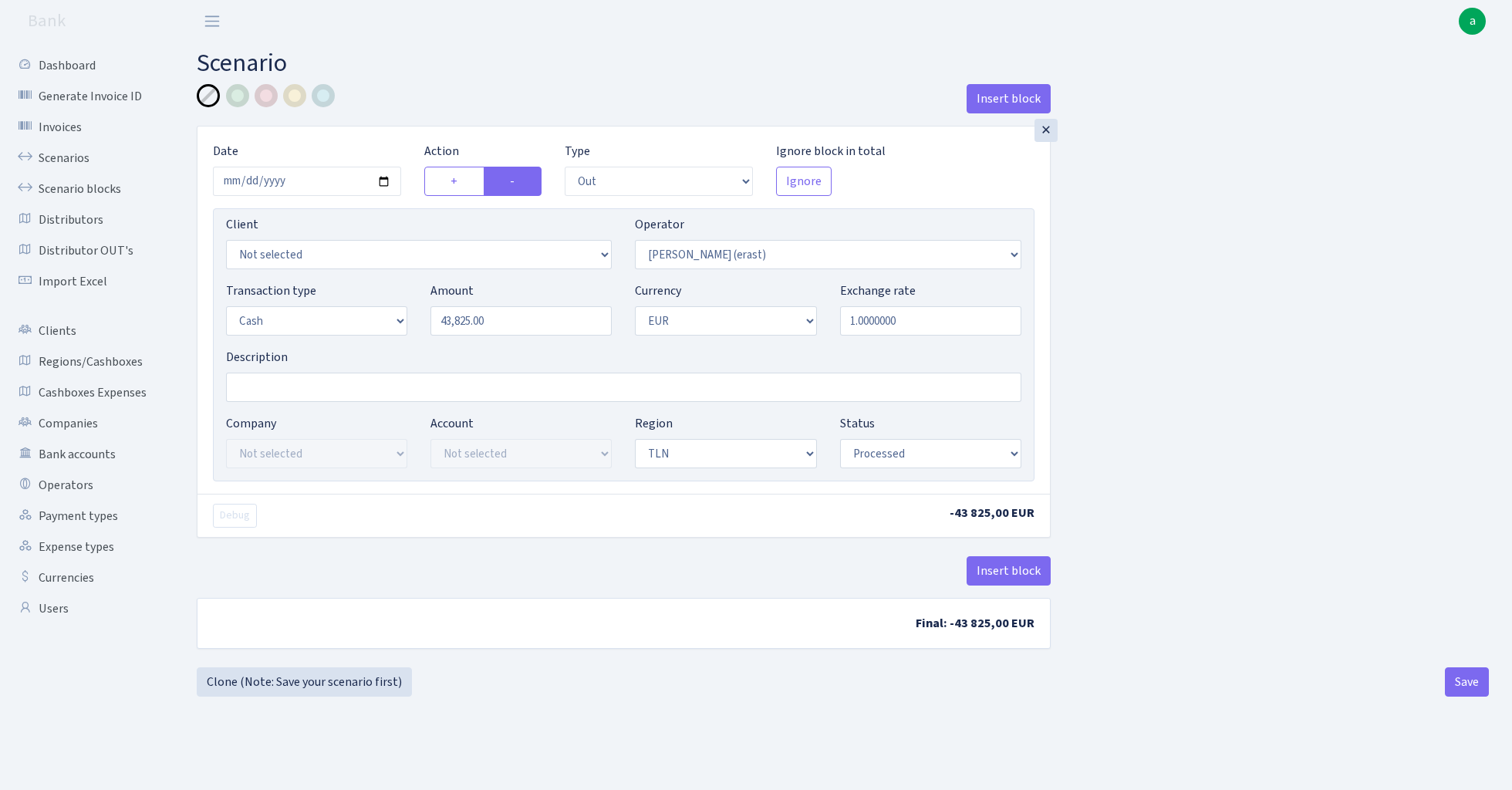
select select "out"
select select "155"
select select "1"
select select "2"
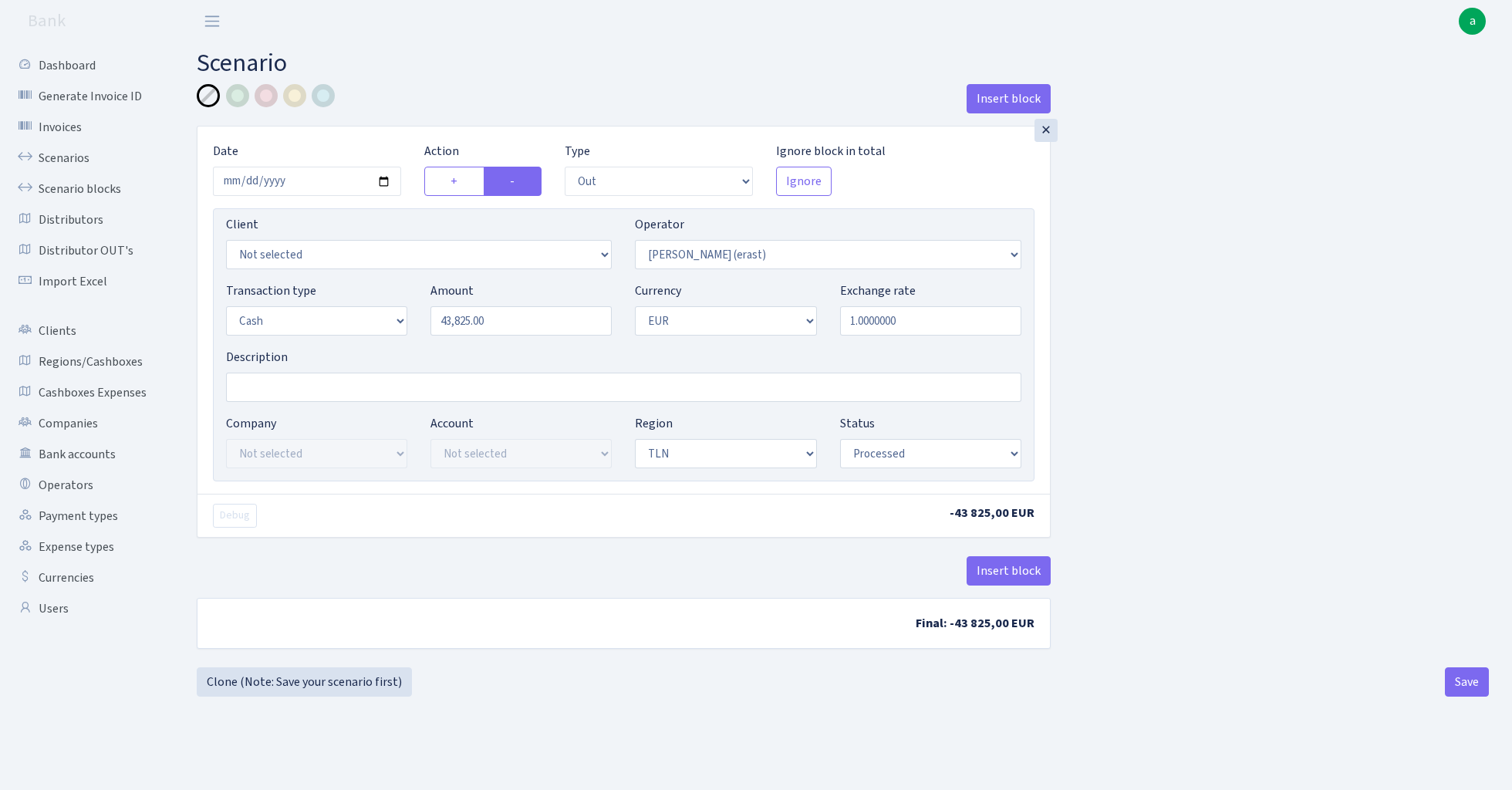
select select "processed"
click at [1003, 573] on button "Insert block" at bounding box center [1009, 571] width 84 height 29
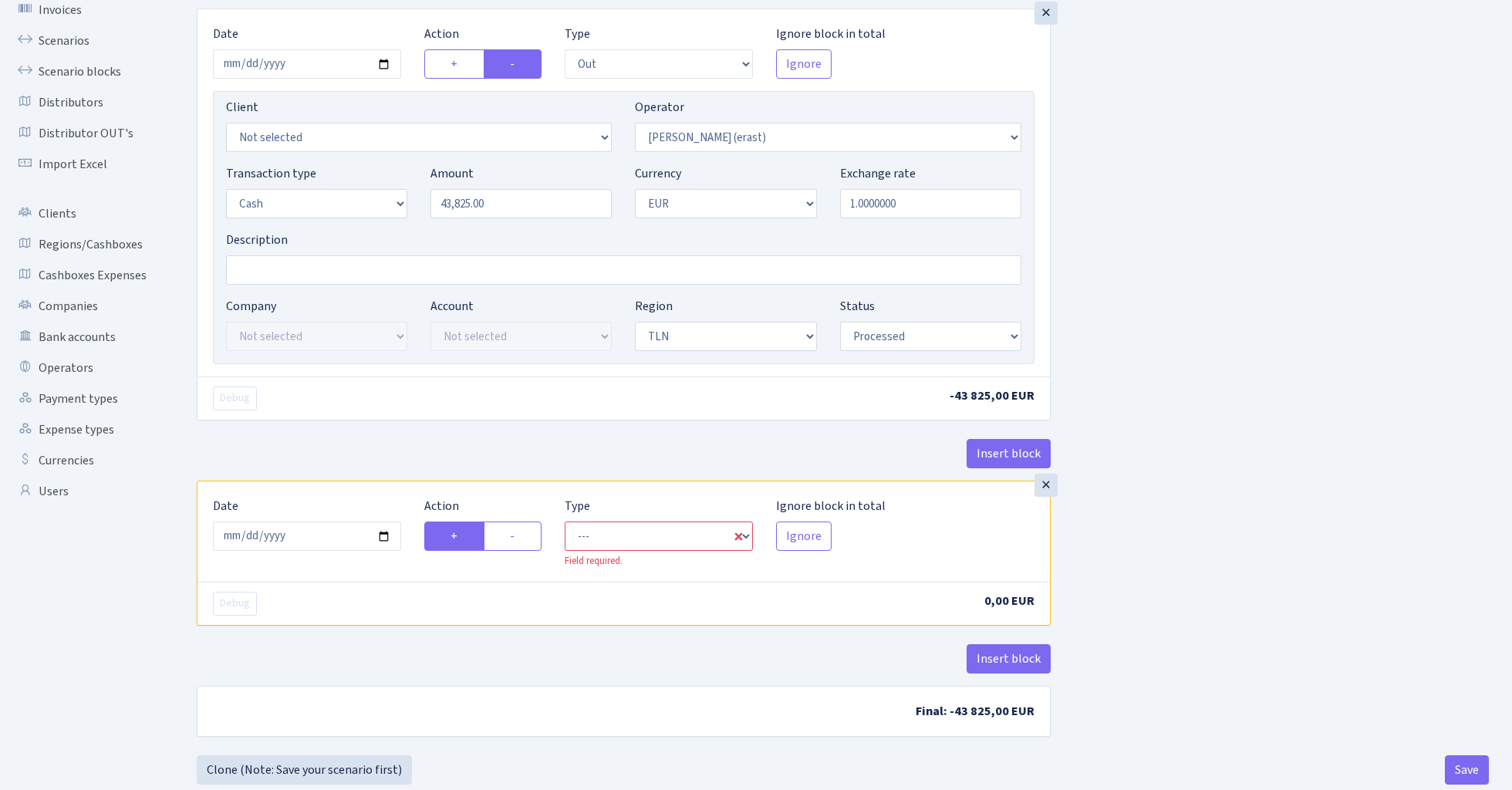
scroll to position [130, 0]
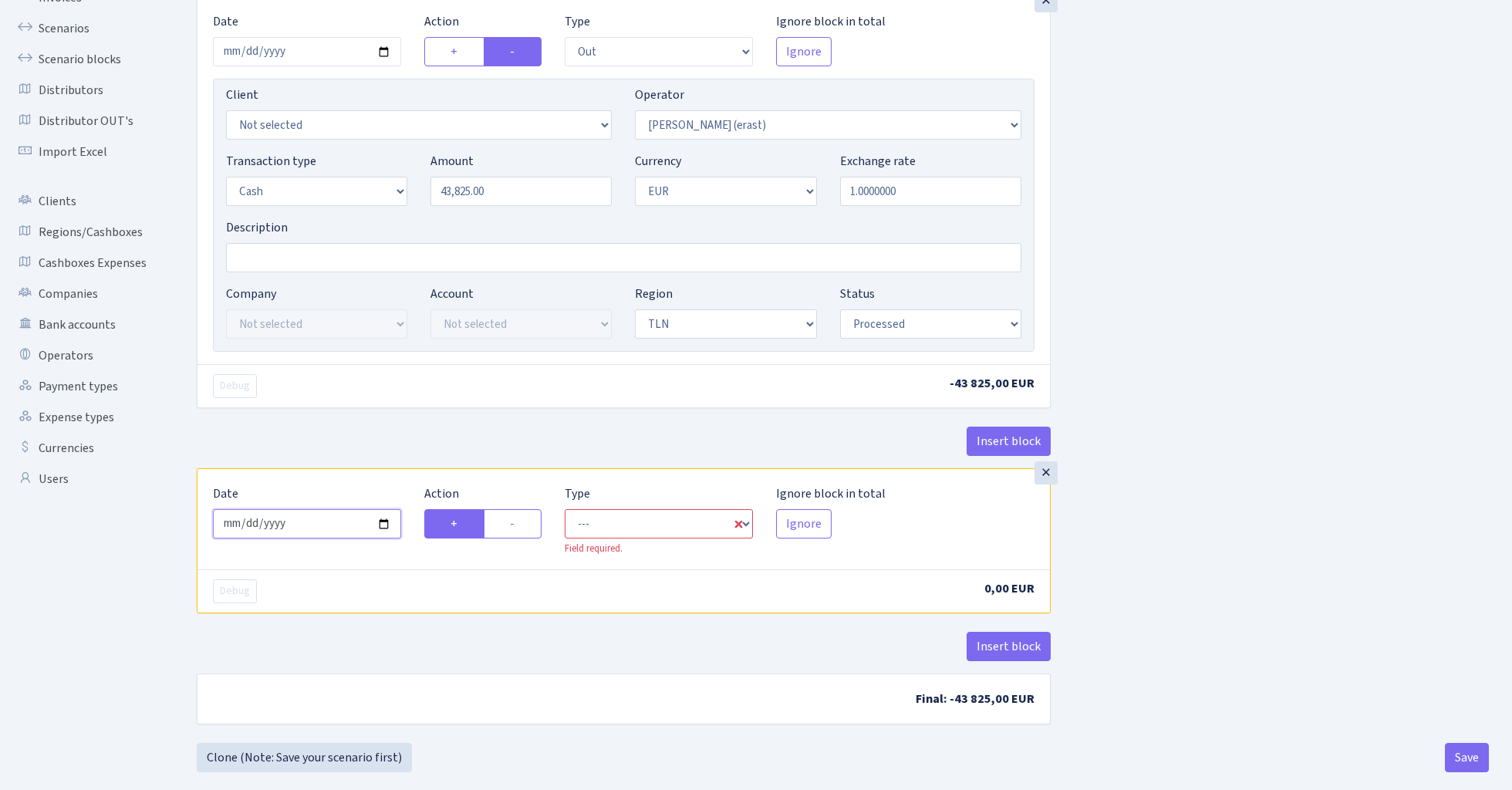
click at [315, 522] on input "2025-08-27" at bounding box center [307, 523] width 188 height 29
click at [310, 520] on input "2025-06-03" at bounding box center [307, 523] width 188 height 29
type input "[DATE]"
click at [340, 417] on div "× Date 2024-06-03 Action + - Type --- In Out Commission Field required. Ignore …" at bounding box center [623, 232] width 854 height 472
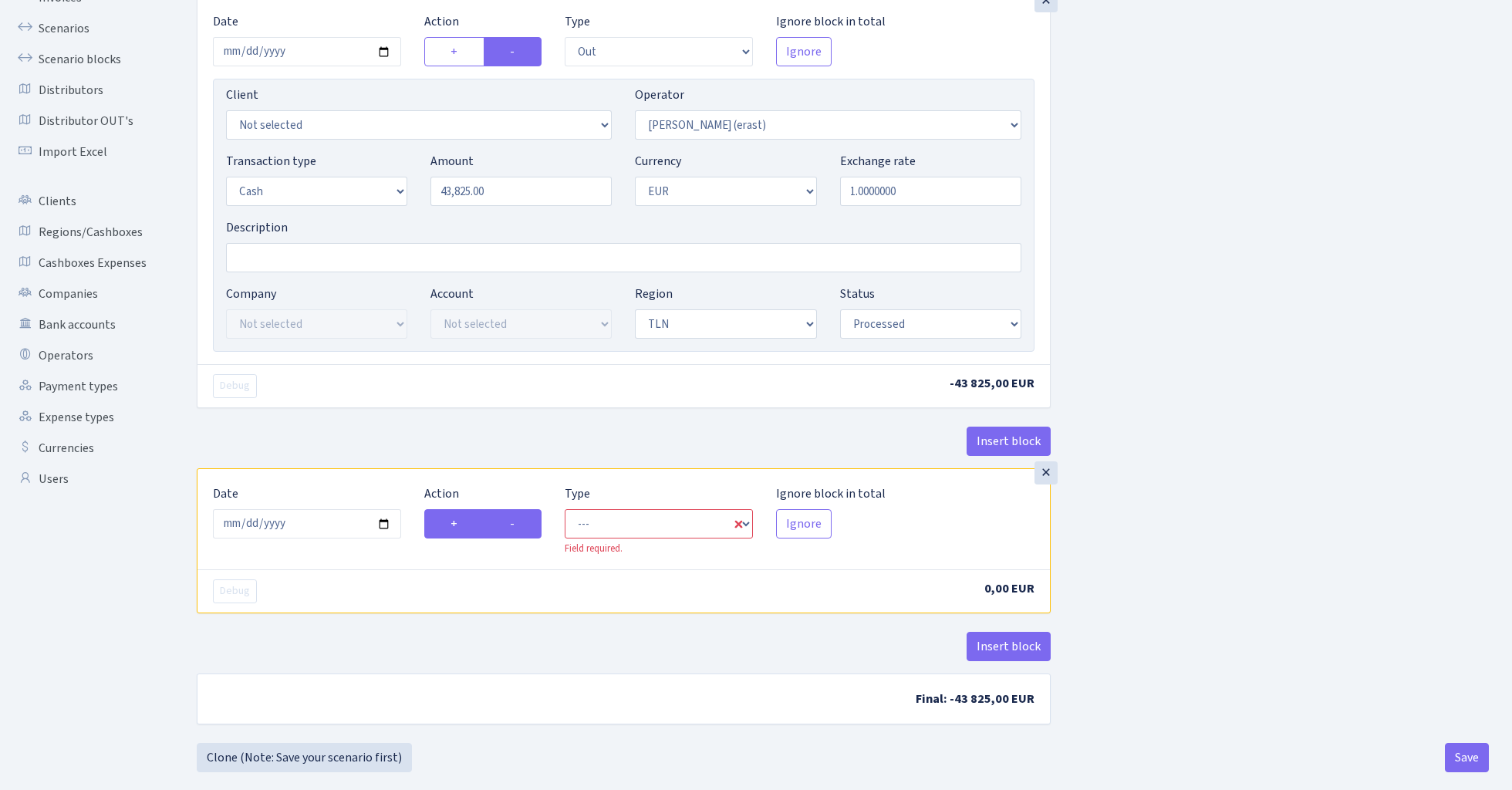
click at [533, 523] on label "-" at bounding box center [512, 523] width 58 height 29
click at [520, 523] on input "-" at bounding box center [514, 519] width 10 height 10
radio input "true"
radio input "false"
select select "commission"
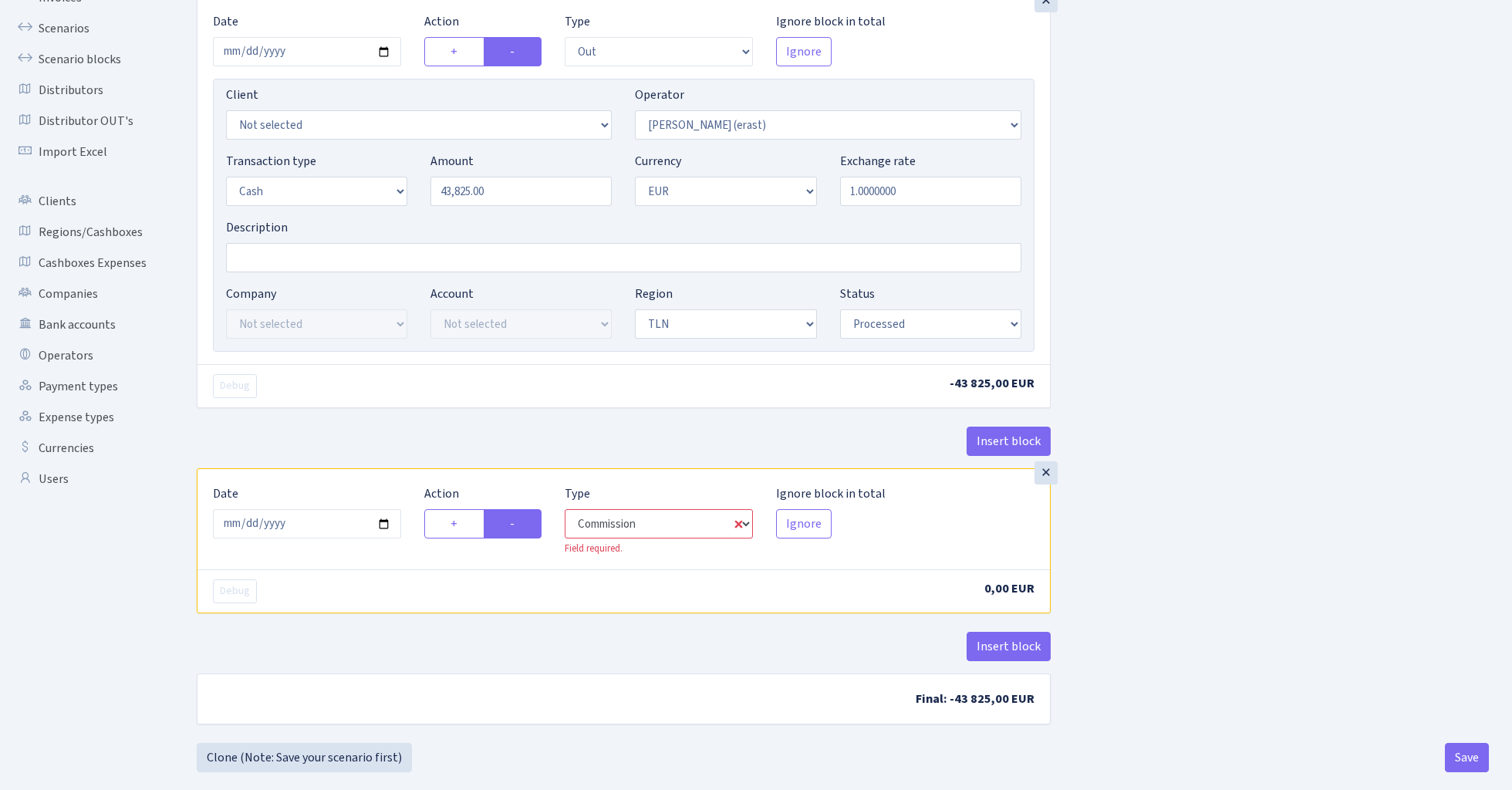
select select "155"
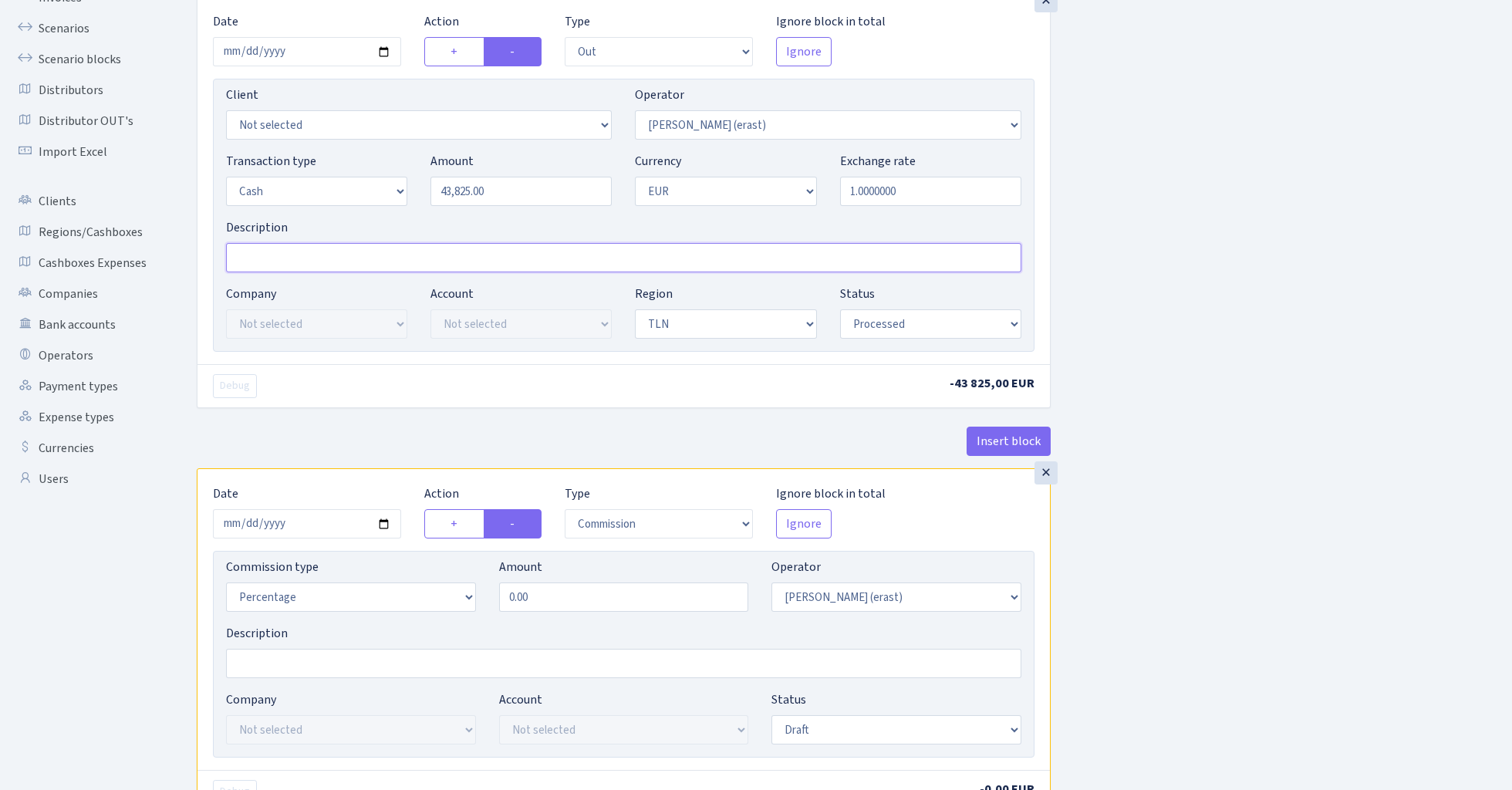
click at [311, 257] on input "Description" at bounding box center [623, 257] width 795 height 29
type input "TLN"
click at [1196, 350] on div "Insert block × Date 2024-06-03 Action + - Type --- In Out Commission Field requ…" at bounding box center [843, 449] width 1315 height 989
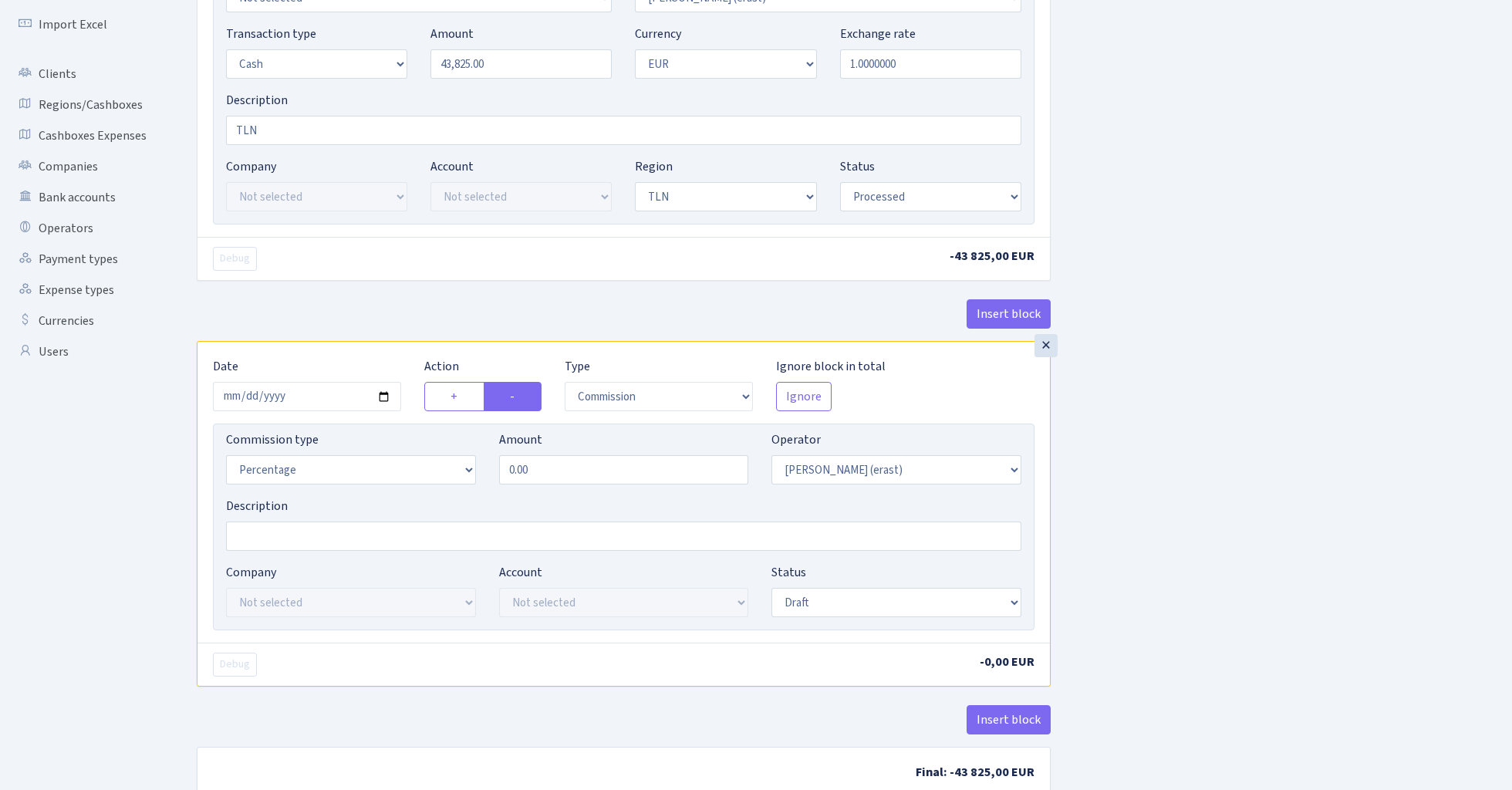
scroll to position [260, 0]
select select "fixed"
click at [599, 474] on input "0.00" at bounding box center [624, 467] width 250 height 29
type input "200.00"
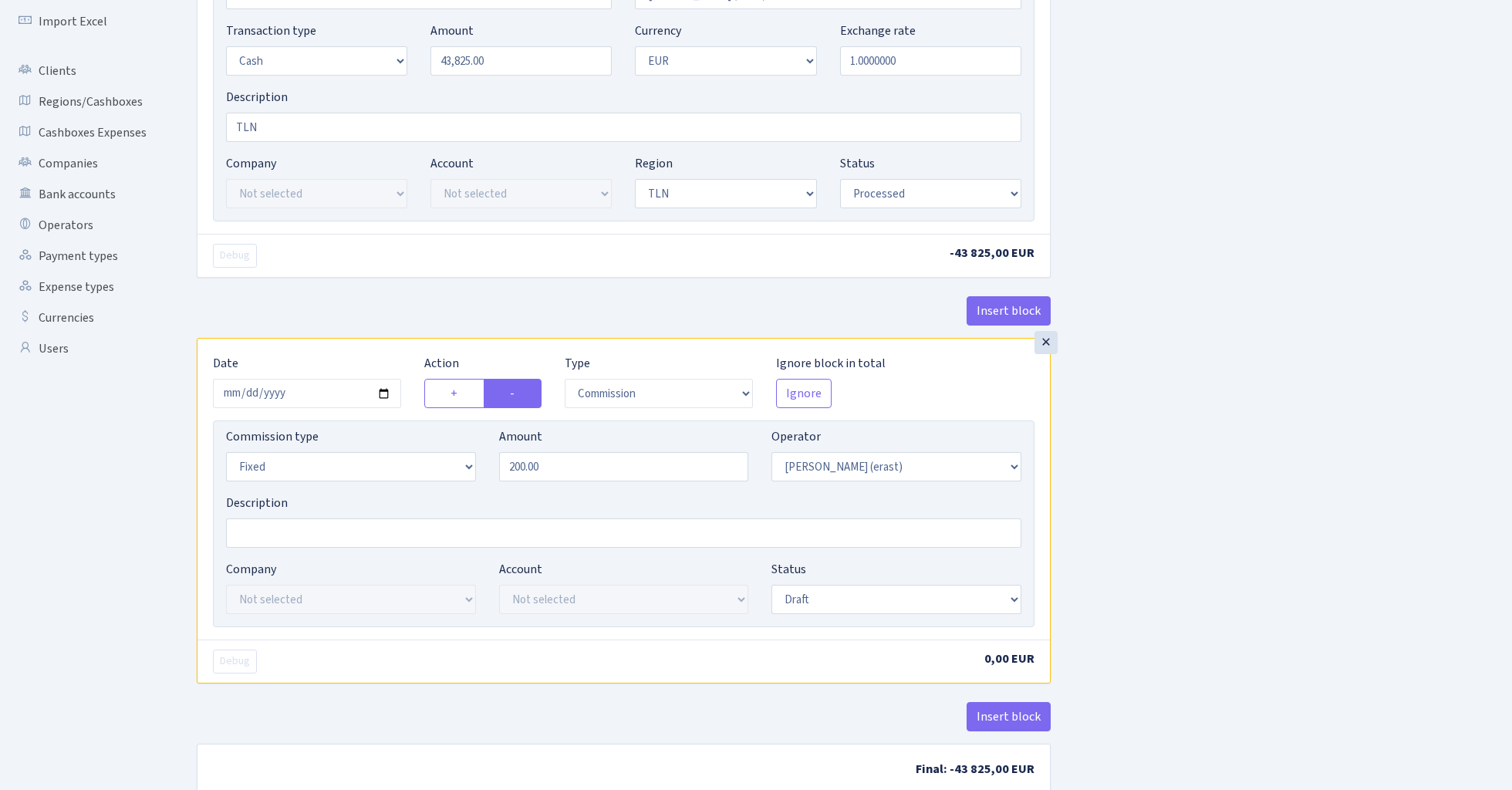
click at [1264, 458] on div "Insert block × Date 2024-06-03 Action + - Type --- In Out Commission Field requ…" at bounding box center [843, 319] width 1315 height 989
select select "processed"
click at [1155, 490] on div "Insert block × Date 2024-06-03 Action + - Type --- In Out Commission Field requ…" at bounding box center [843, 319] width 1315 height 989
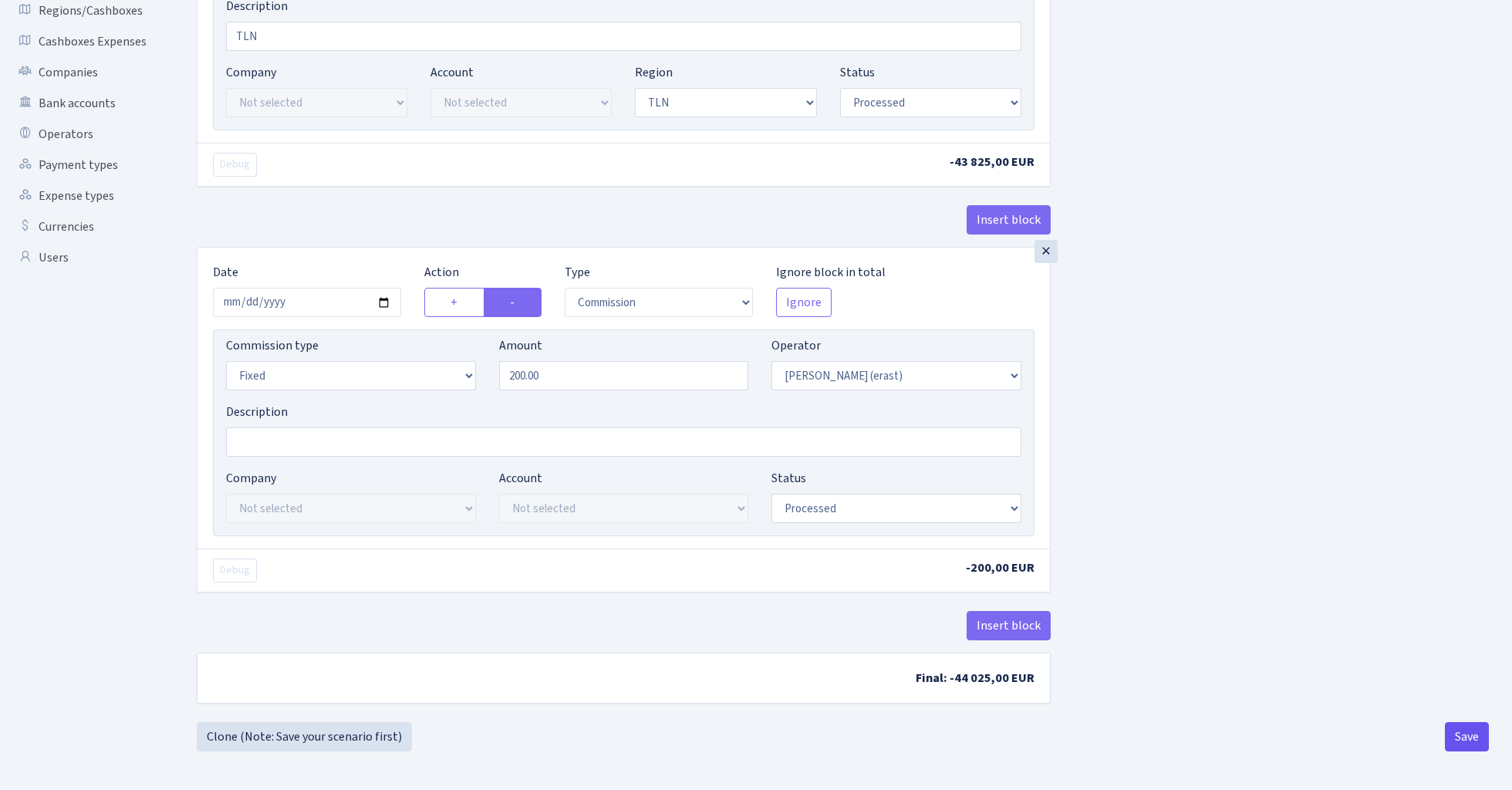
scroll to position [356, 0]
click at [1473, 740] on button "Save" at bounding box center [1467, 737] width 44 height 29
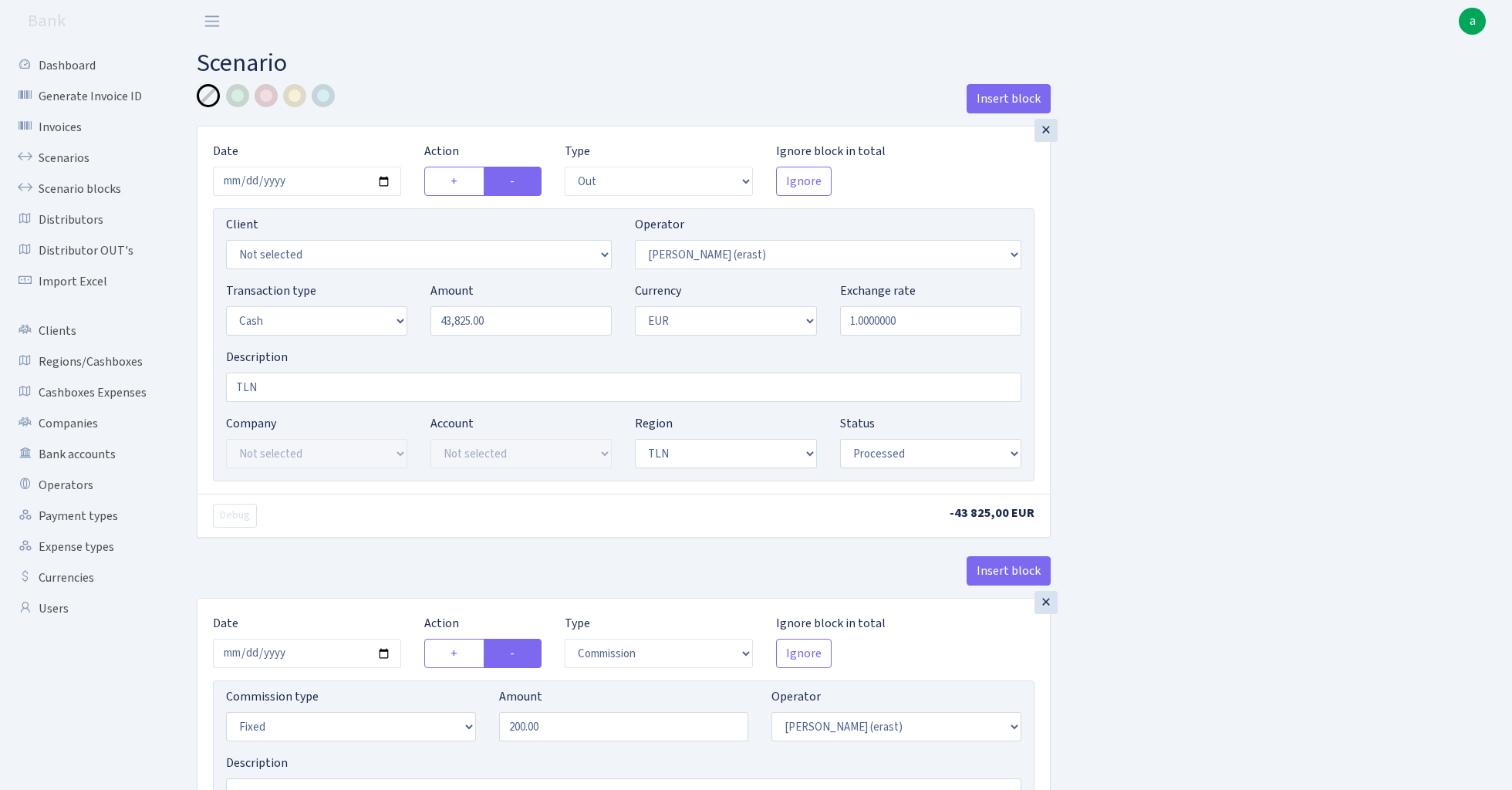
select select "out"
select select "155"
select select "1"
select select "2"
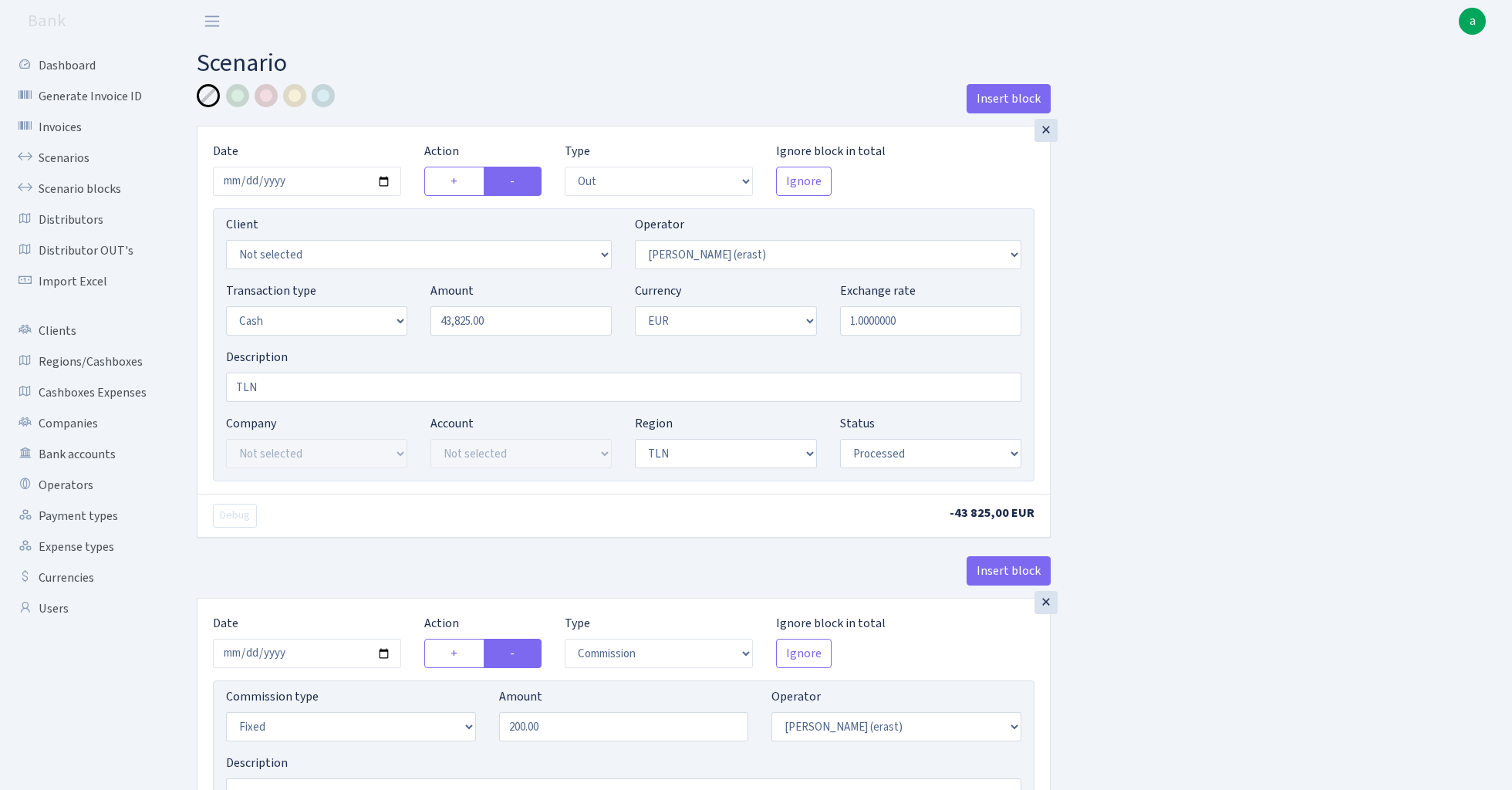
select select "processed"
select select "commission"
select select "fixed"
select select "155"
select select "processed"
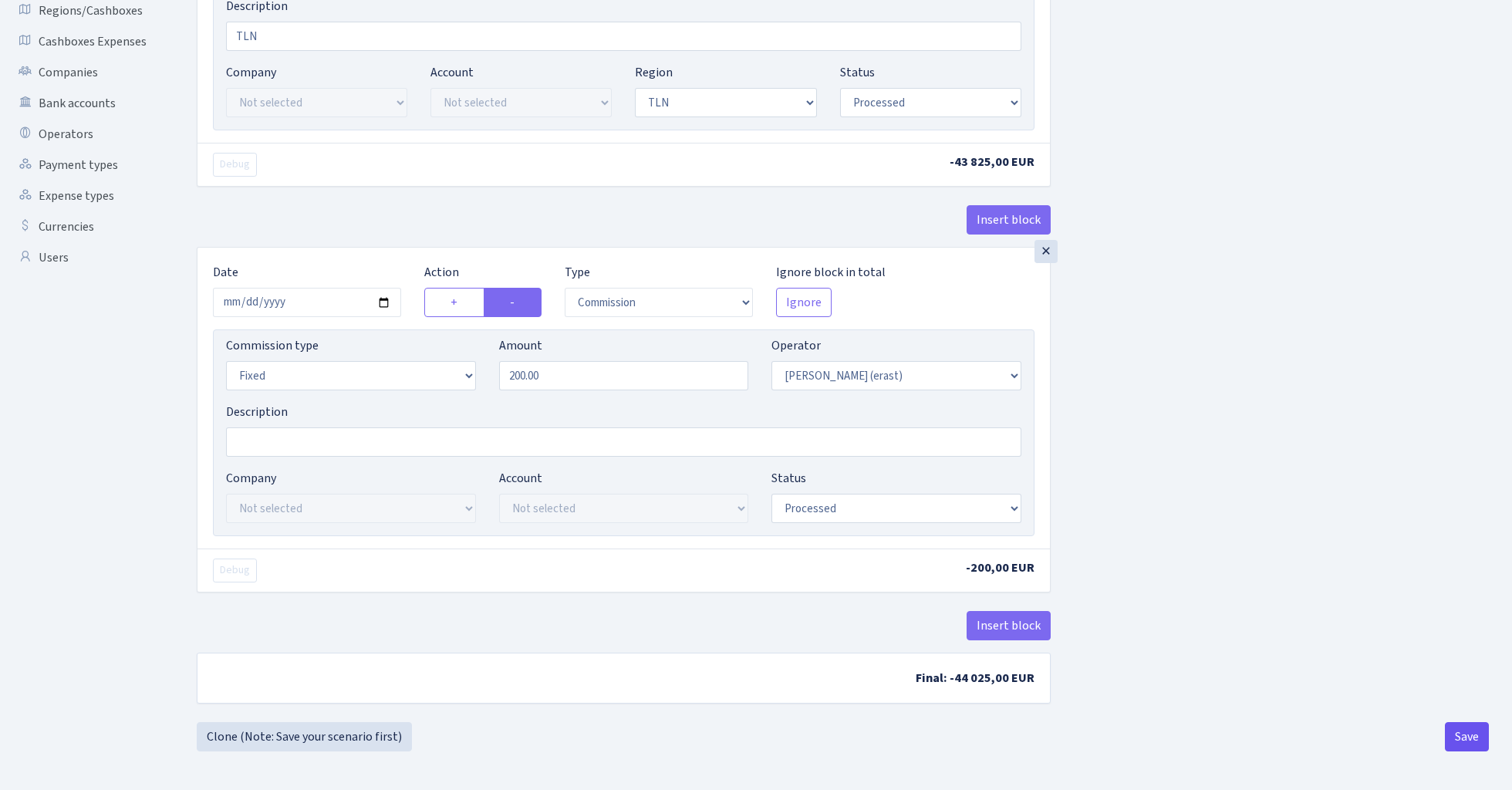
scroll to position [356, 0]
click at [1461, 742] on button "Save" at bounding box center [1467, 737] width 44 height 29
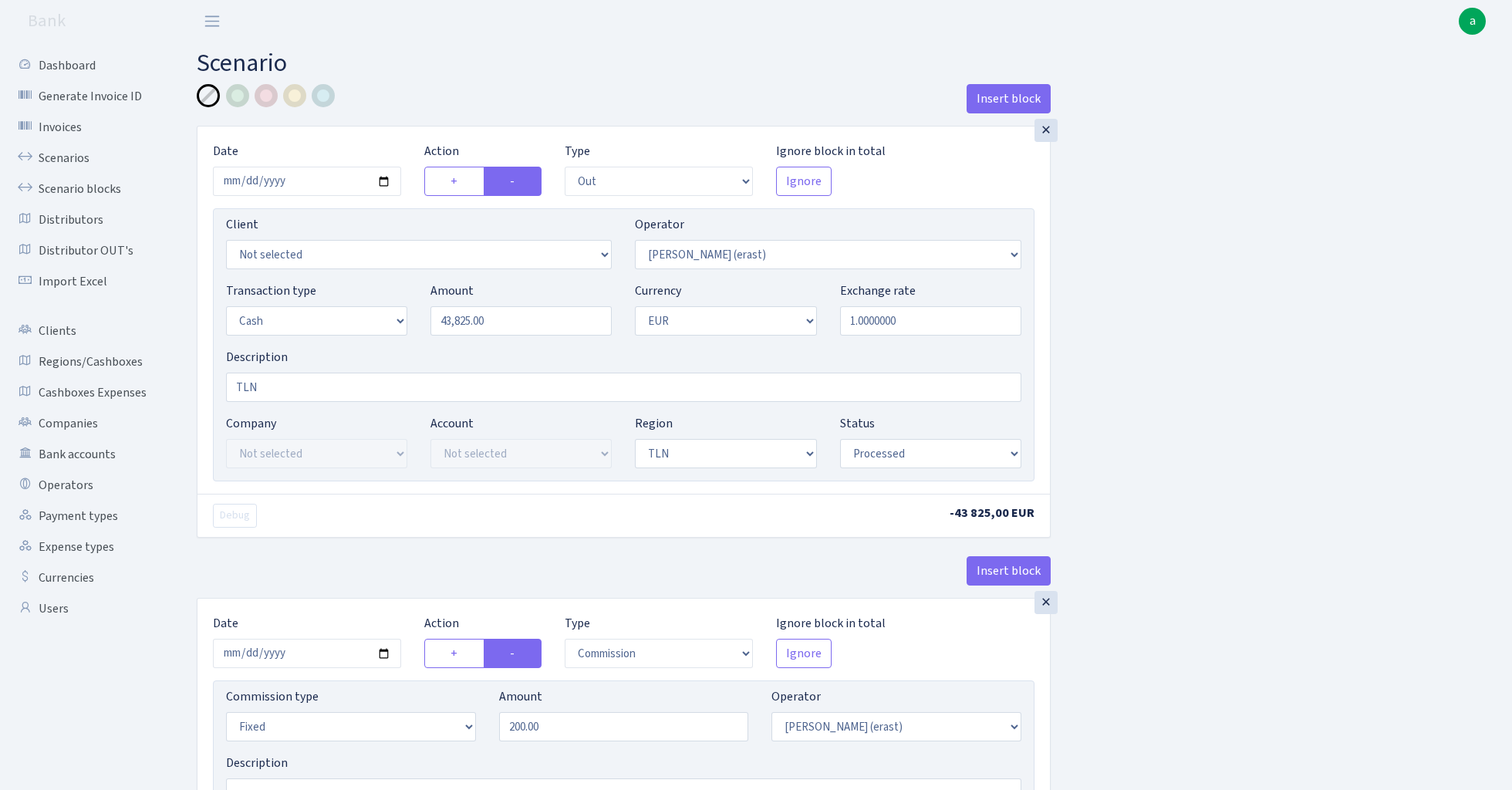
select select "out"
select select "155"
select select "1"
select select "2"
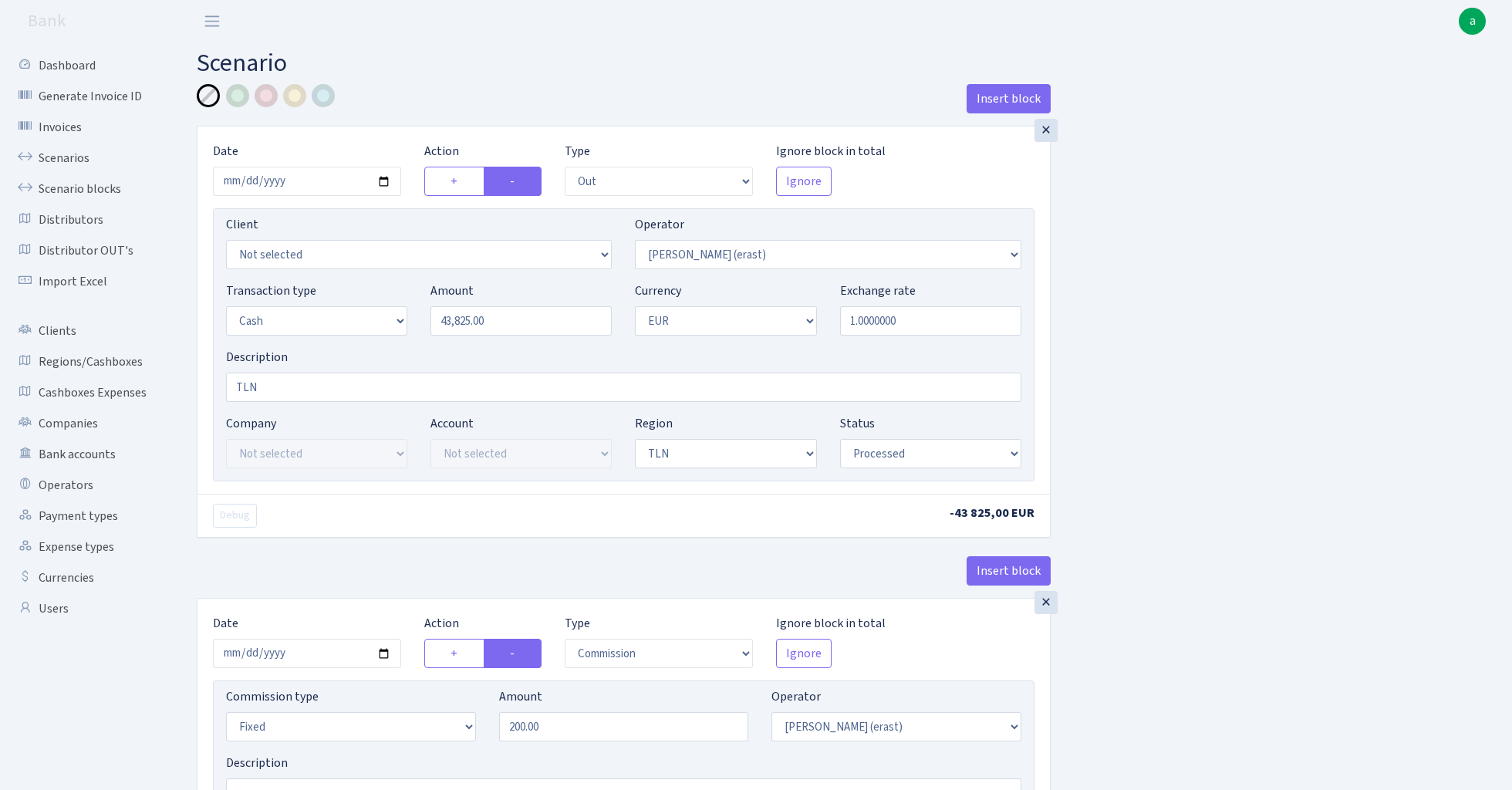
select select "processed"
select select "commission"
select select "fixed"
select select "155"
select select "processed"
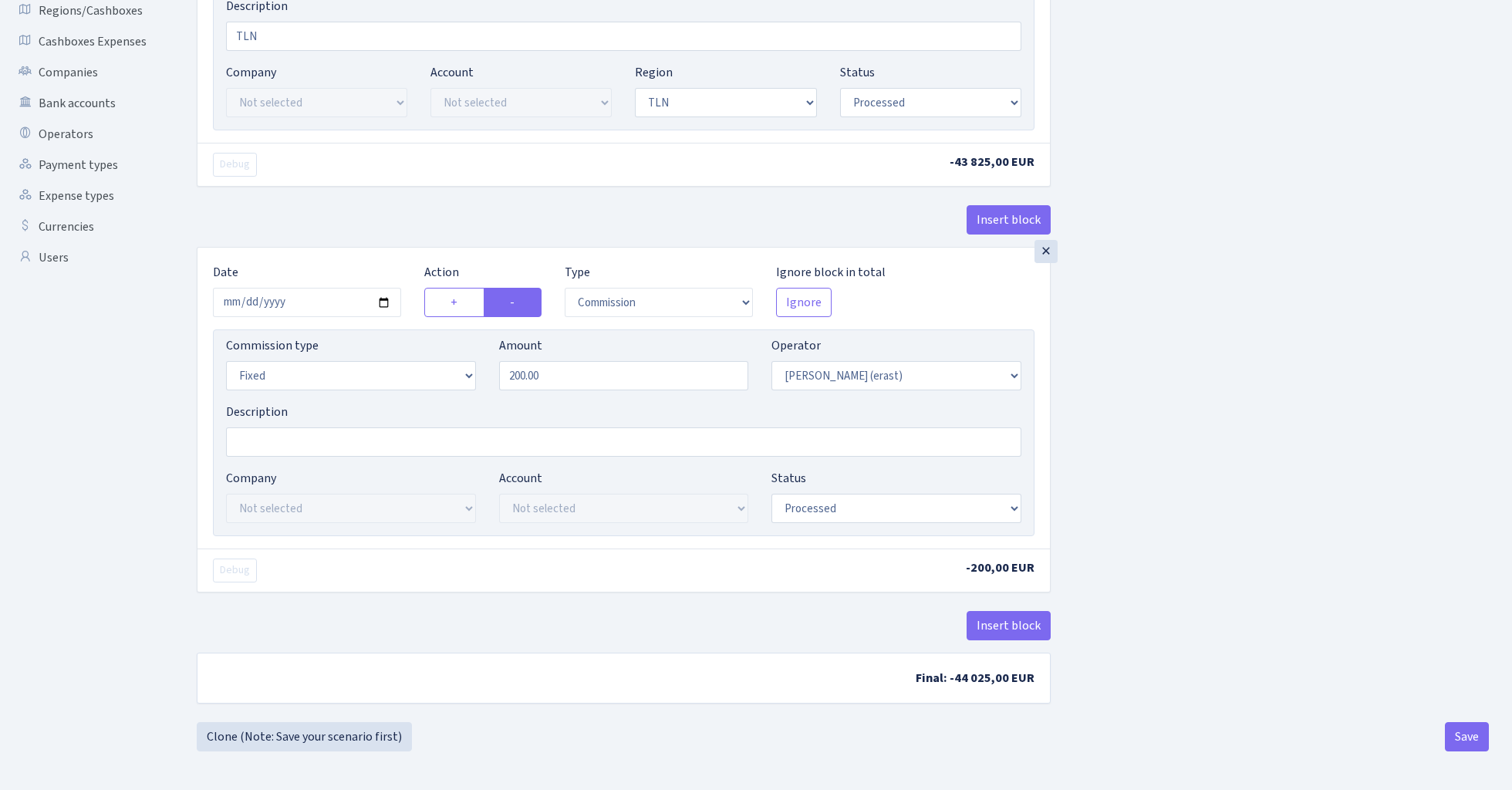
scroll to position [356, 0]
click at [1455, 733] on button "Save" at bounding box center [1467, 737] width 44 height 29
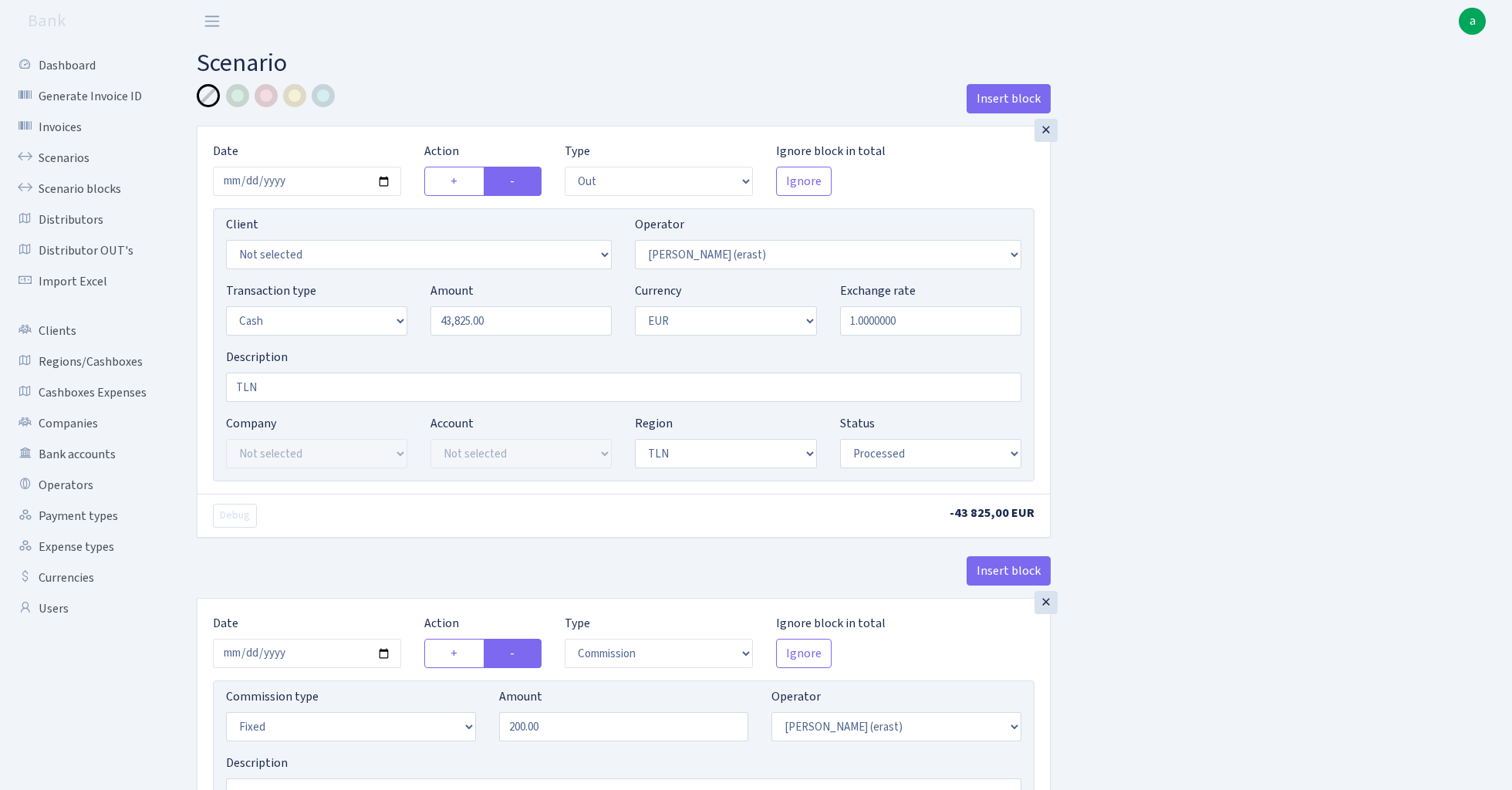
select select "out"
select select "155"
select select "1"
select select "2"
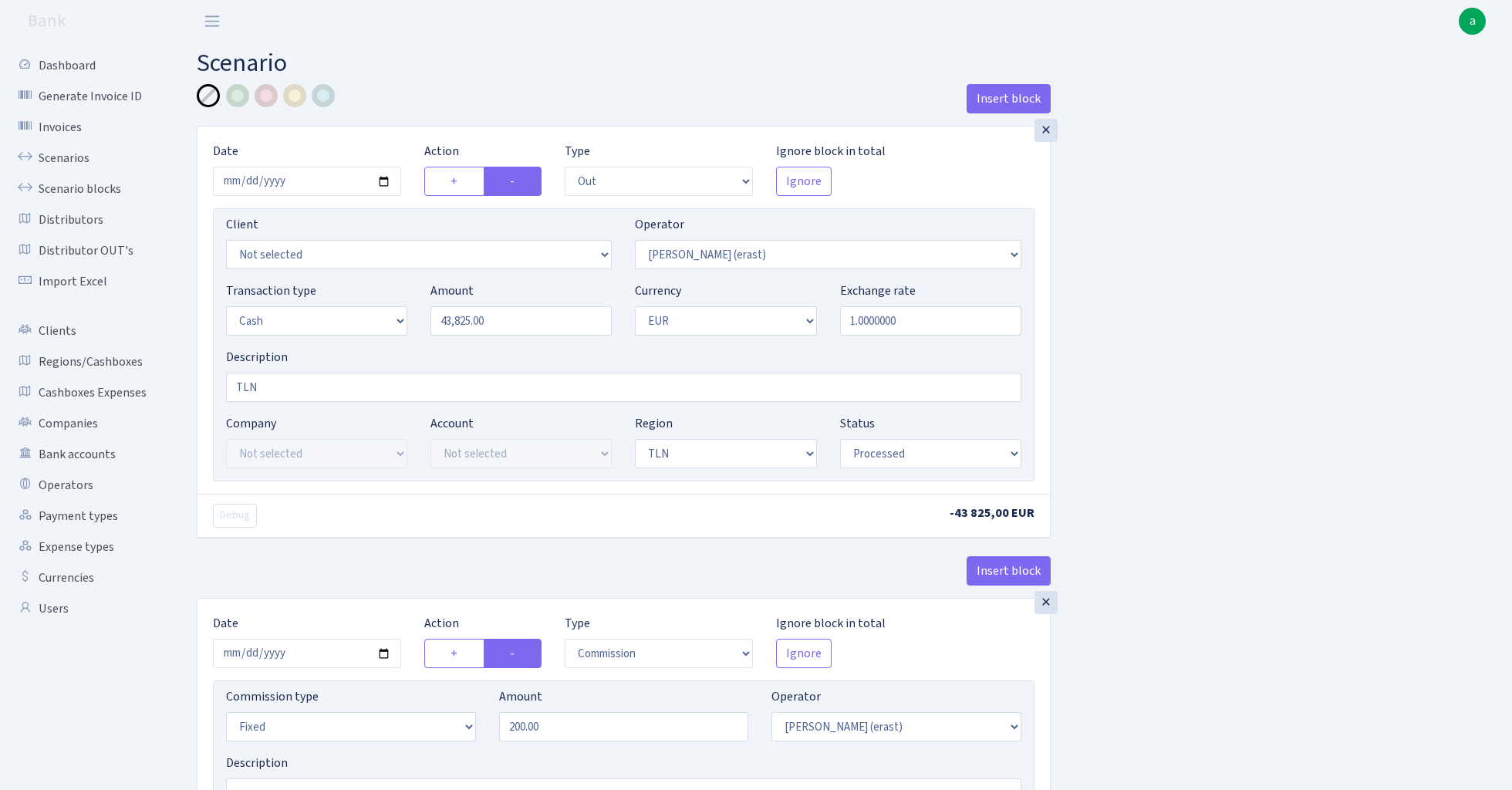
select select "processed"
select select "commission"
select select "fixed"
select select "155"
select select "processed"
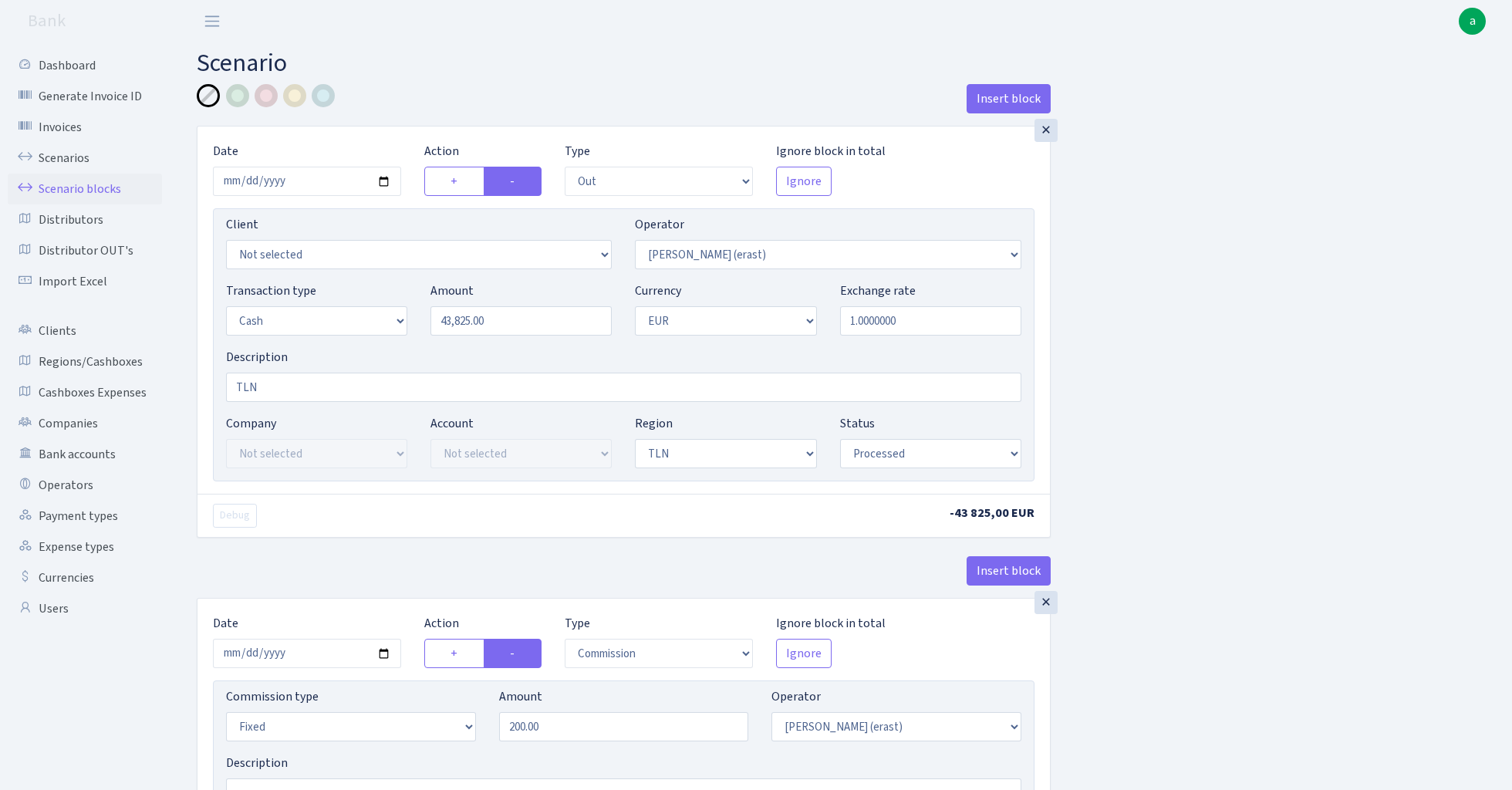
click at [104, 190] on link "Scenario blocks" at bounding box center [85, 189] width 154 height 31
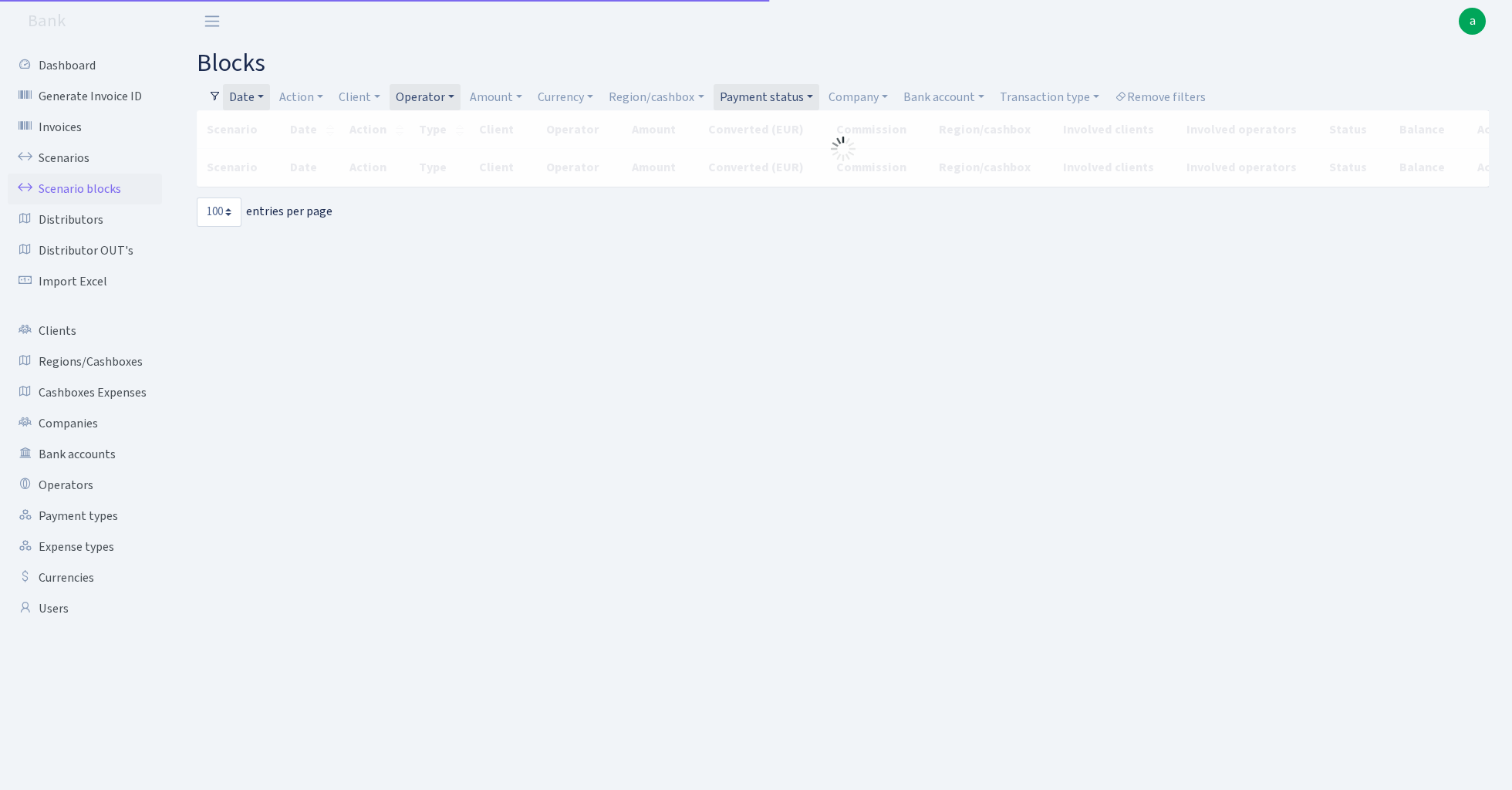
select select "100"
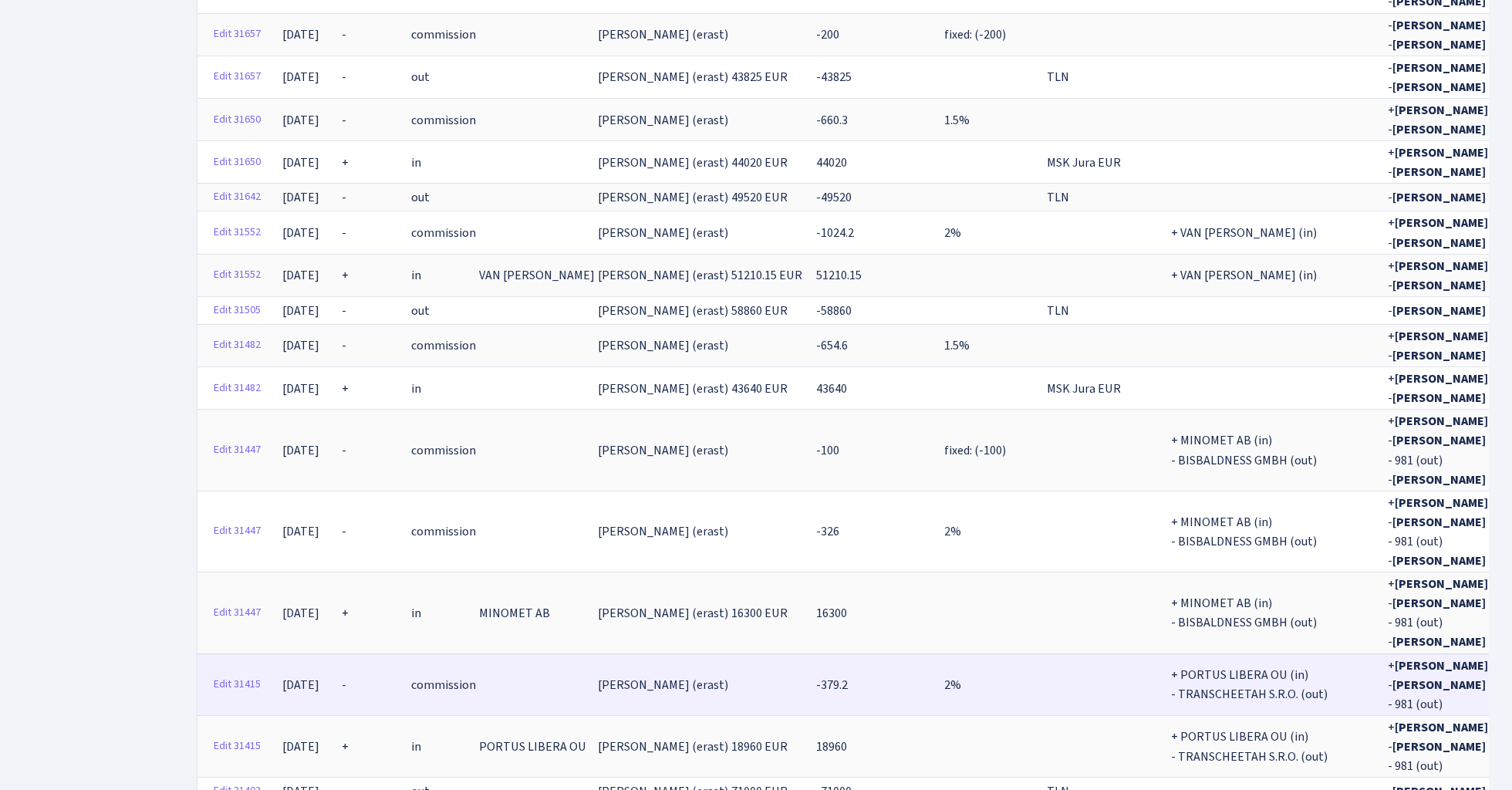
scroll to position [2666, 0]
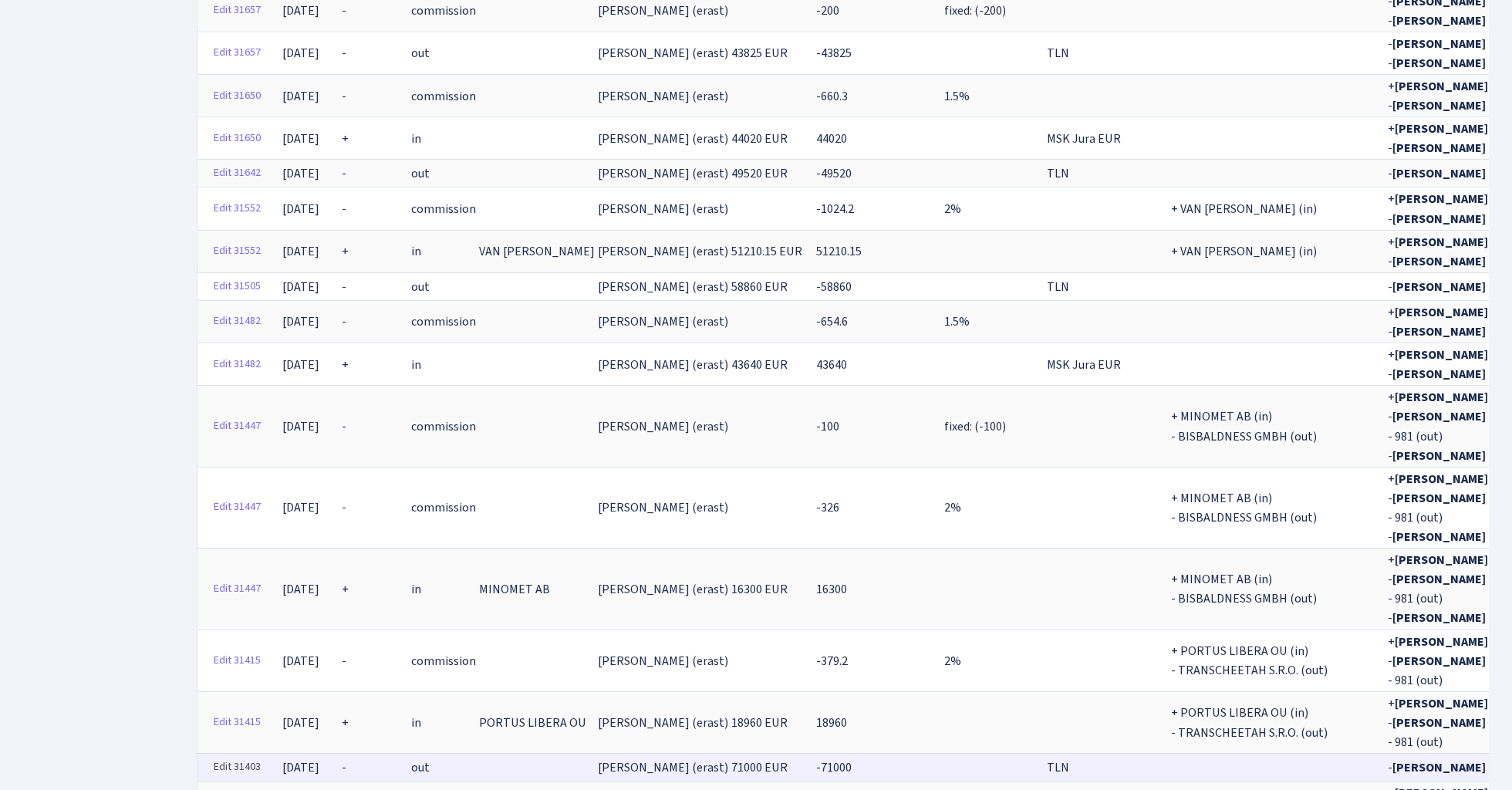
click at [244, 756] on link "Edit 31403" at bounding box center [237, 768] width 61 height 24
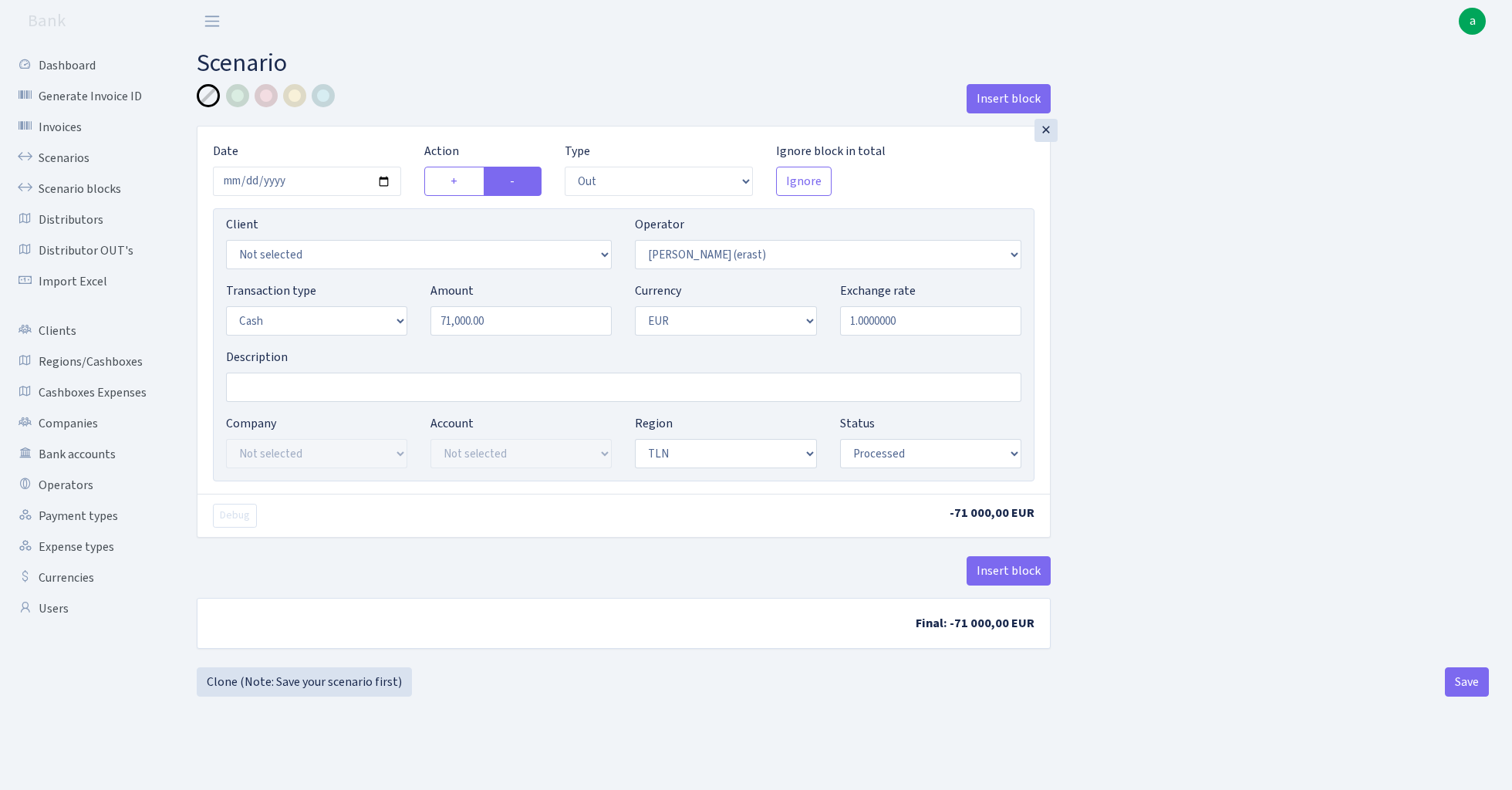
select select "out"
select select "155"
select select "1"
select select "2"
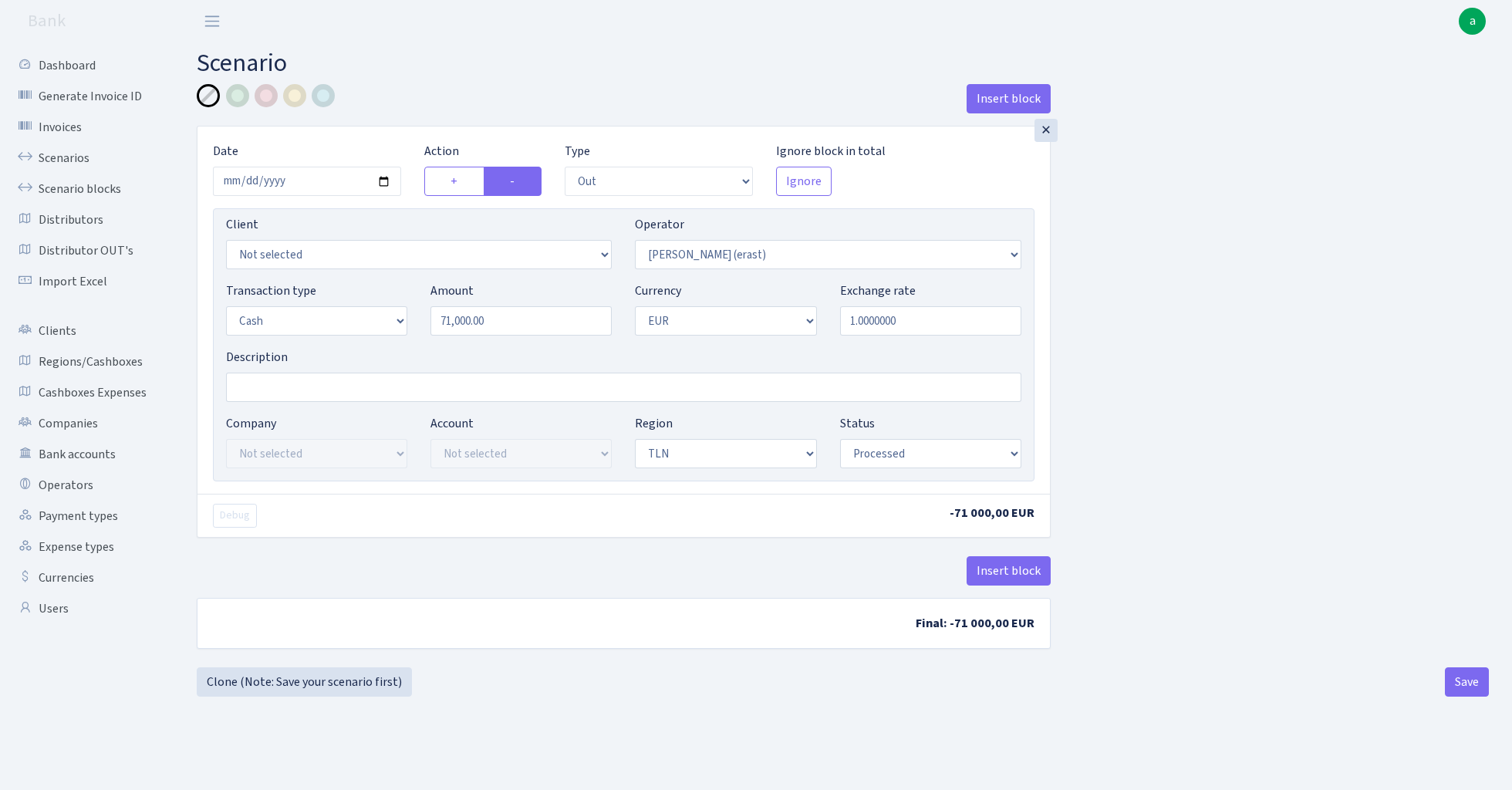
select select "processed"
click at [1003, 578] on button "Insert block" at bounding box center [1009, 571] width 84 height 29
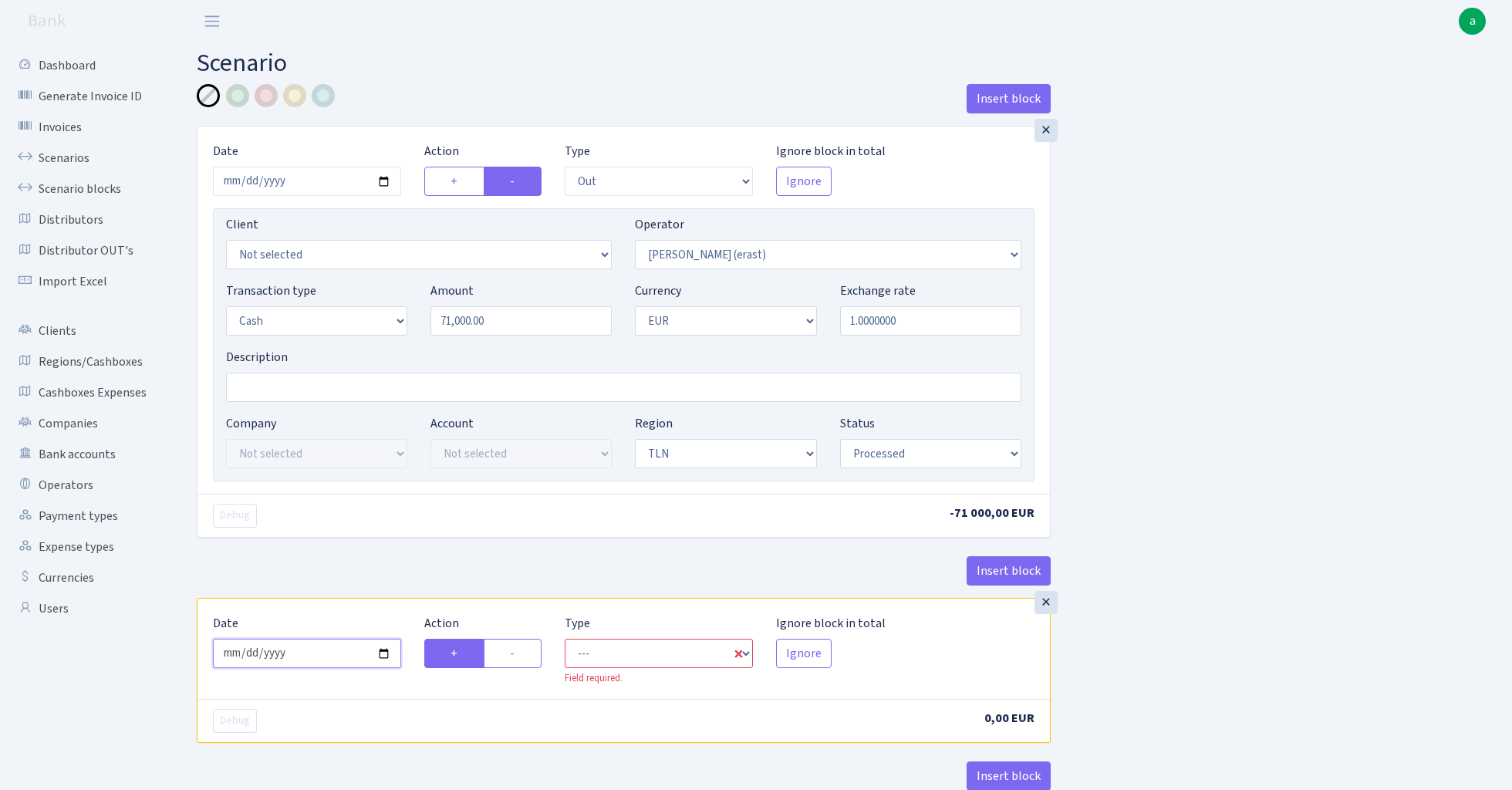
click at [324, 652] on input "2025-08-27" at bounding box center [307, 653] width 188 height 29
type input "2024-05-21"
click at [466, 557] on div "Insert block" at bounding box center [623, 577] width 854 height 41
click at [525, 655] on label "-" at bounding box center [512, 653] width 58 height 29
click at [520, 655] on input "-" at bounding box center [514, 649] width 10 height 10
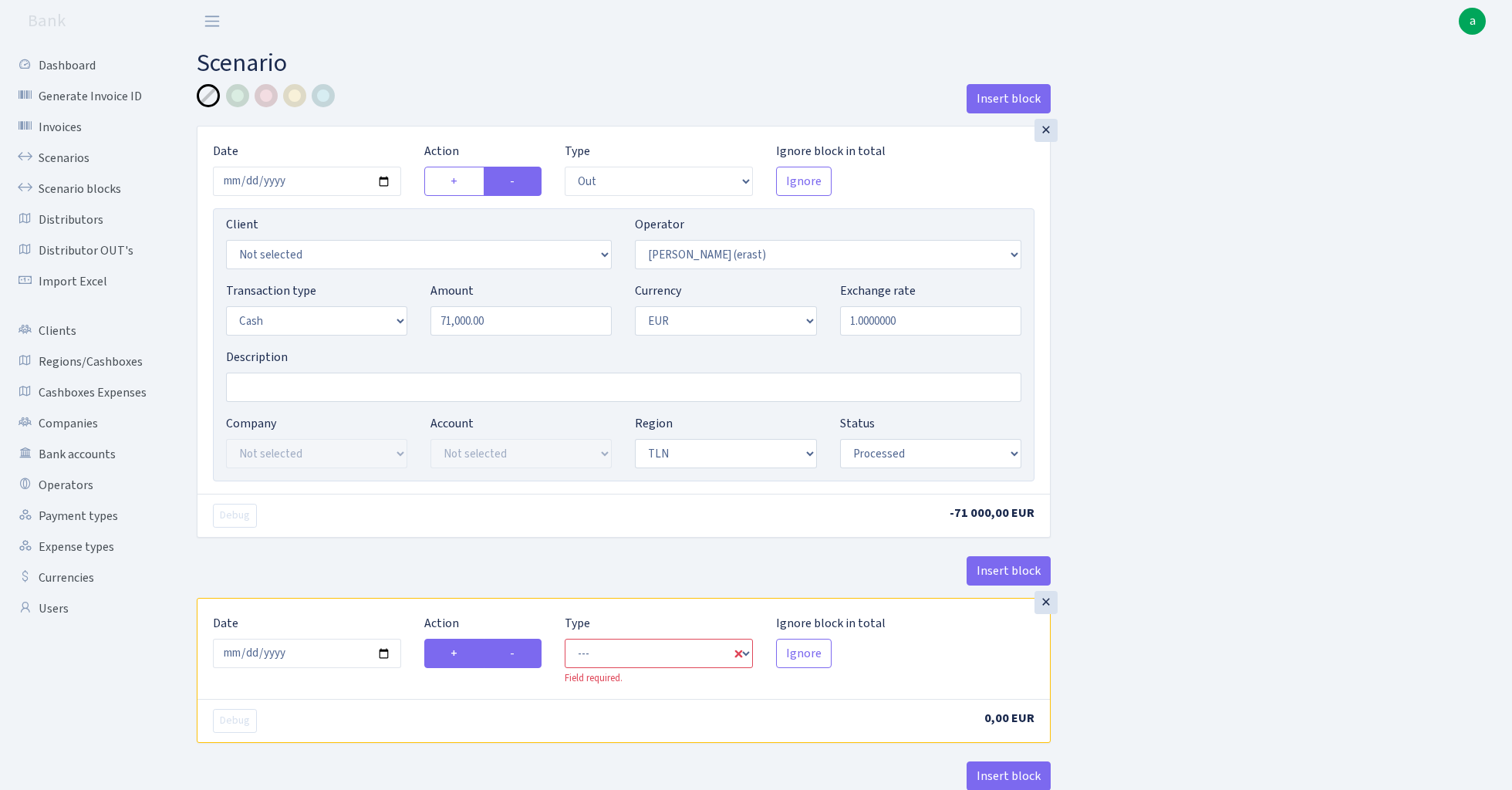
radio input "true"
radio input "false"
select select "commission"
select select "155"
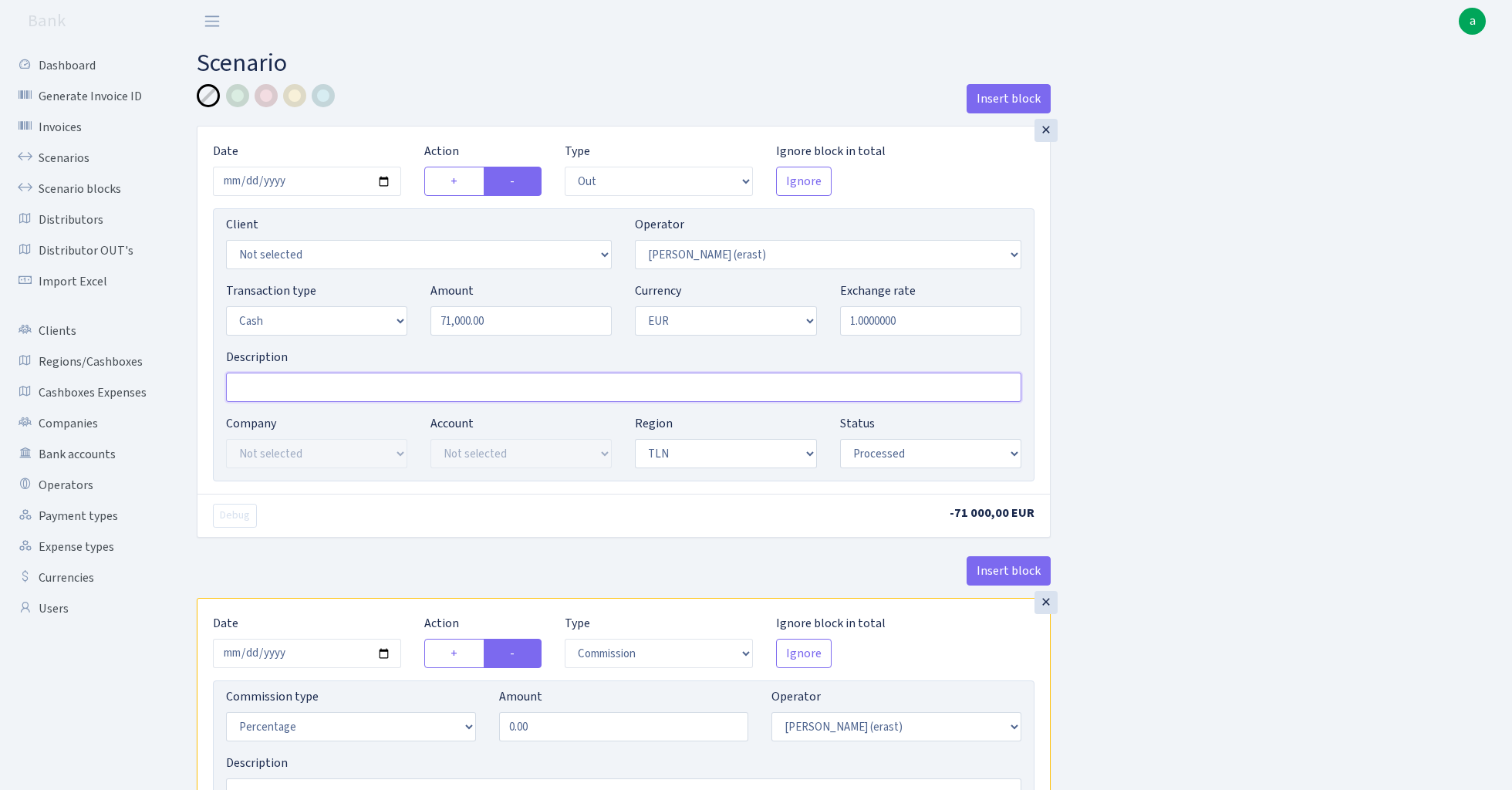
click at [334, 387] on input "Description" at bounding box center [623, 387] width 795 height 29
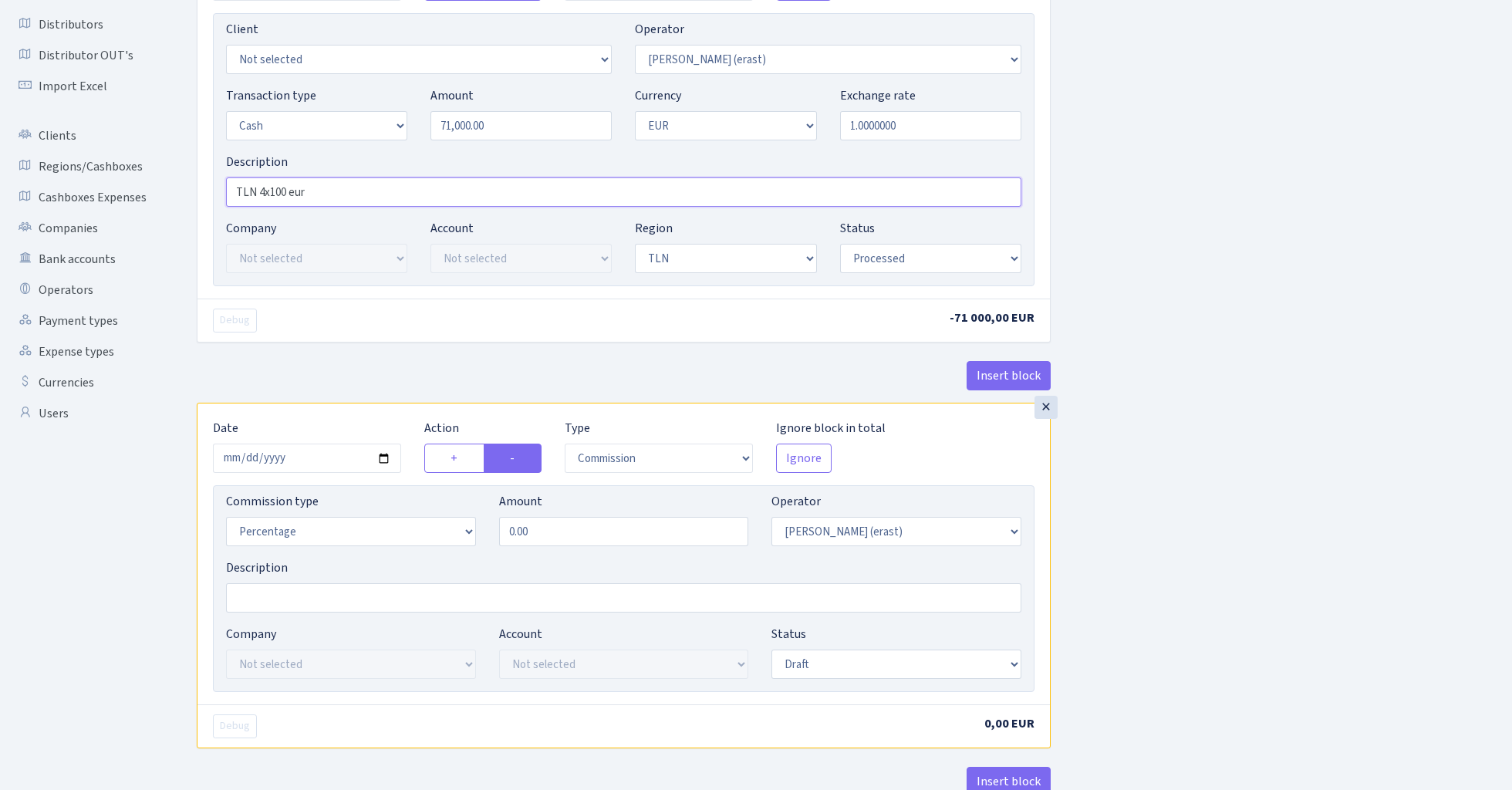
scroll to position [260, 0]
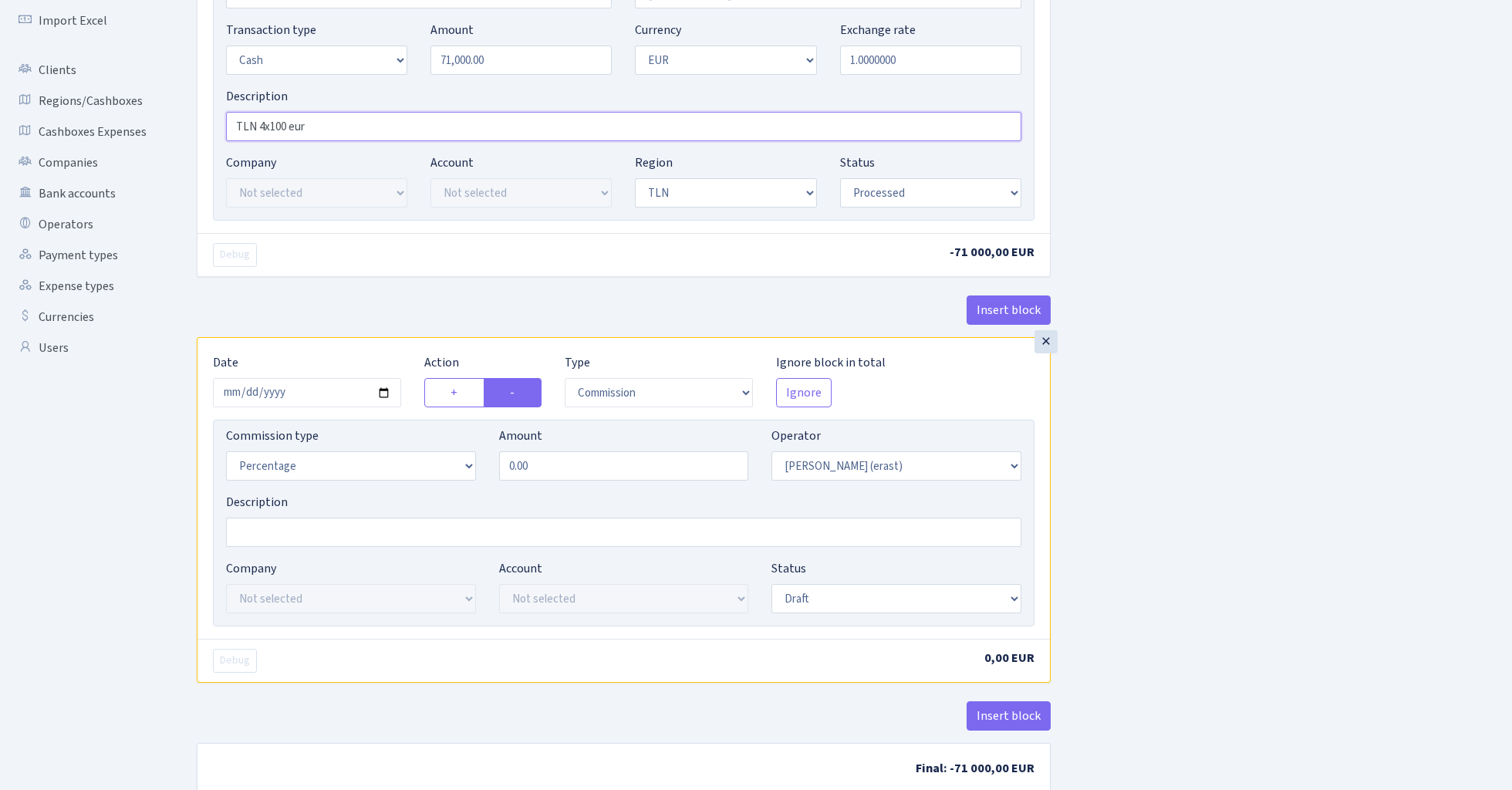
type input "TLN 4x100 eur"
select select "fixed"
click at [566, 470] on input "0.00" at bounding box center [624, 466] width 250 height 29
type input "400.00"
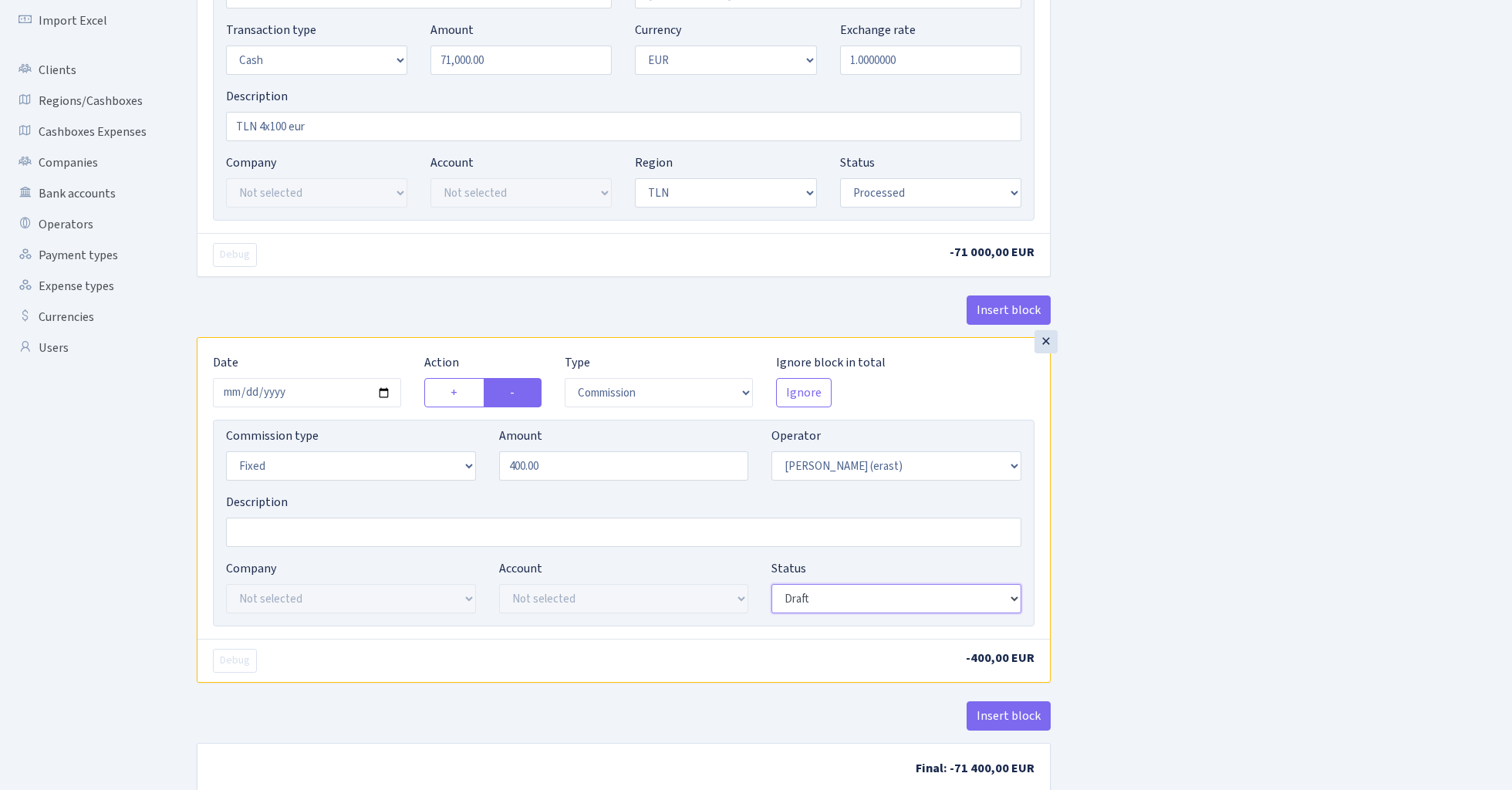
select select "processed"
click at [1237, 456] on div "Insert block × Date 2024-05-21 Action + - Type --- In Out Commission Field requ…" at bounding box center [843, 318] width 1315 height 989
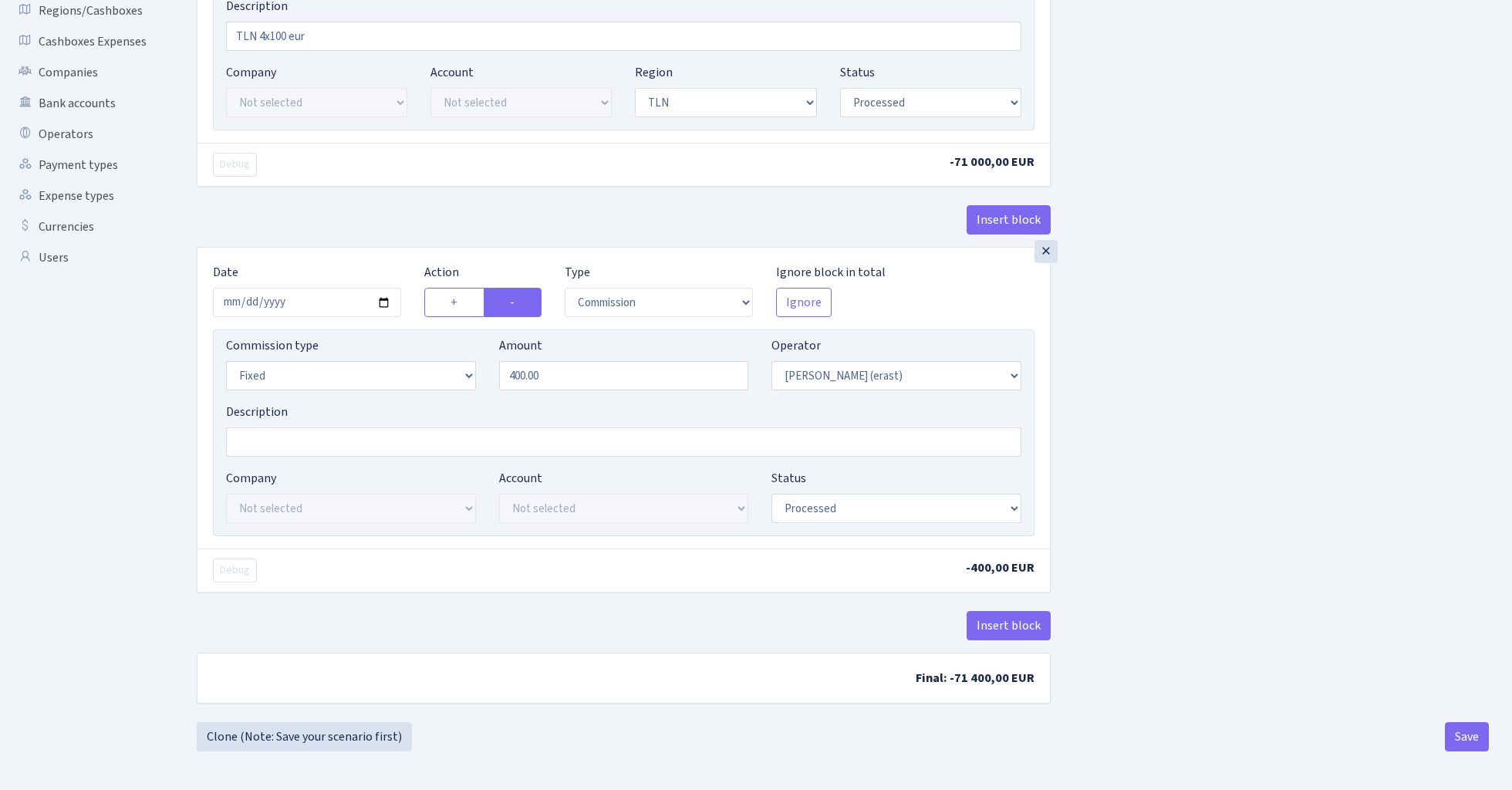
scroll to position [356, 0]
click at [1464, 733] on button "Save" at bounding box center [1467, 737] width 44 height 29
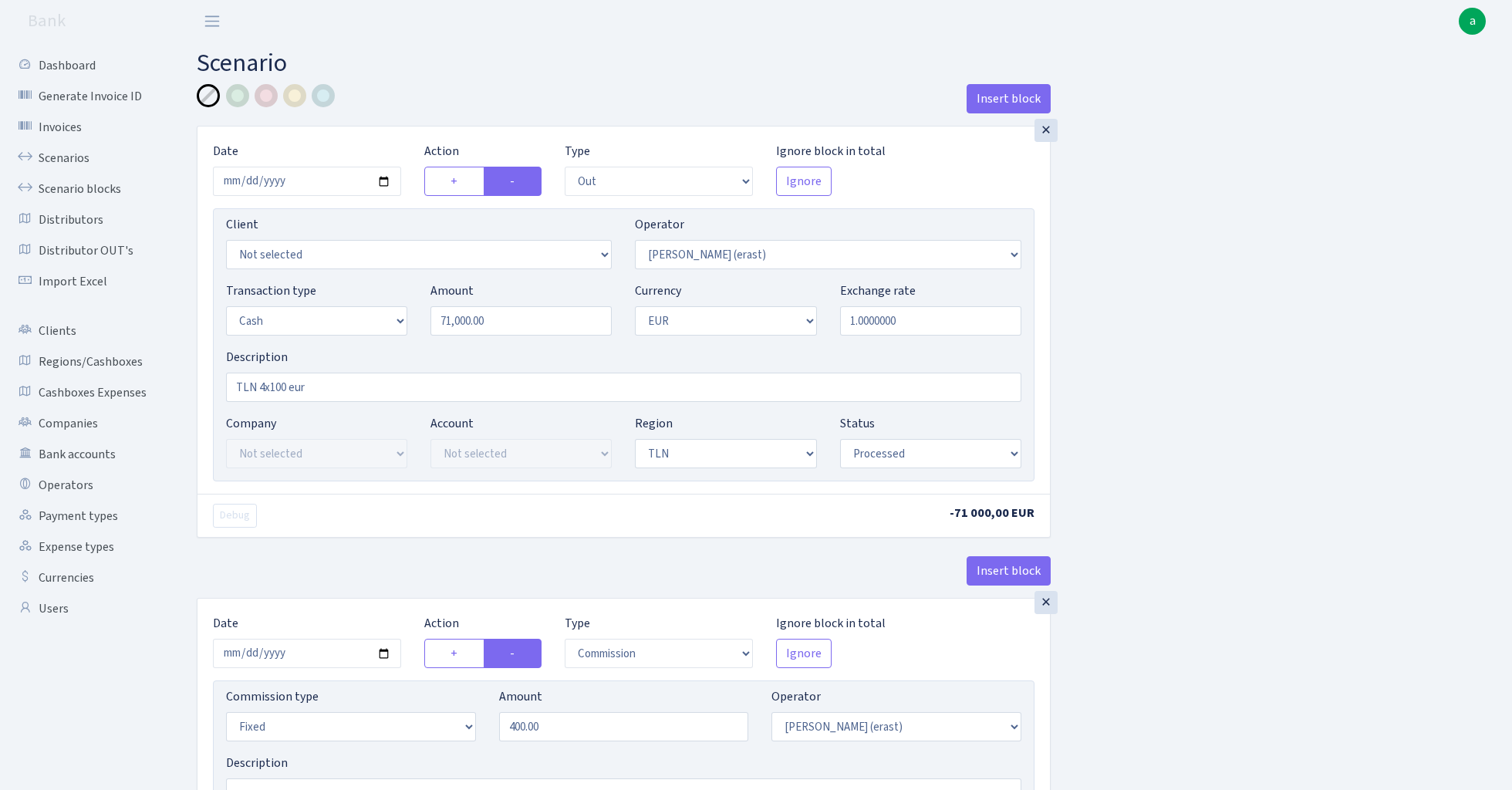
select select "out"
select select "155"
select select "1"
select select "2"
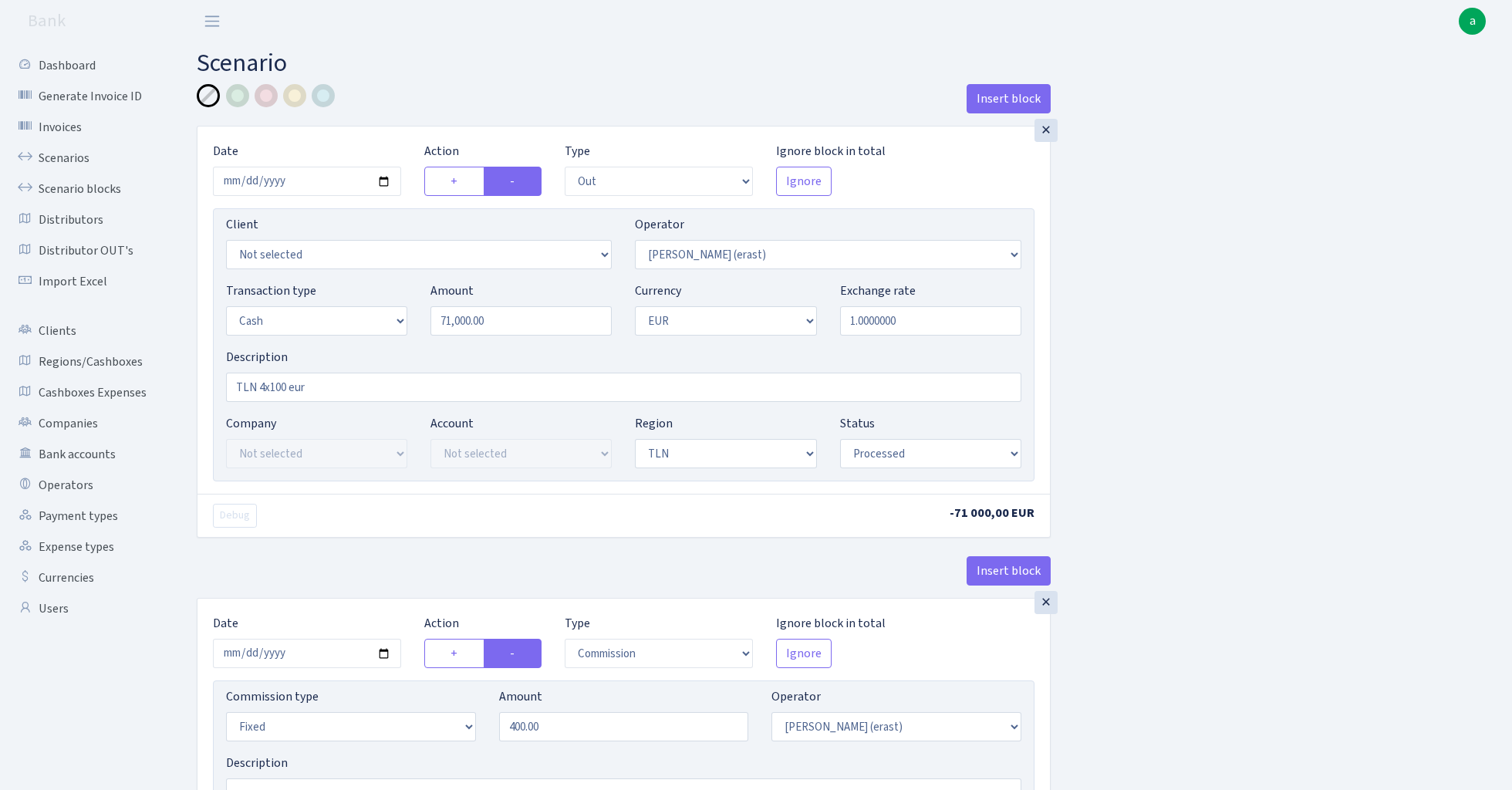
select select "processed"
select select "commission"
select select "fixed"
select select "155"
select select "processed"
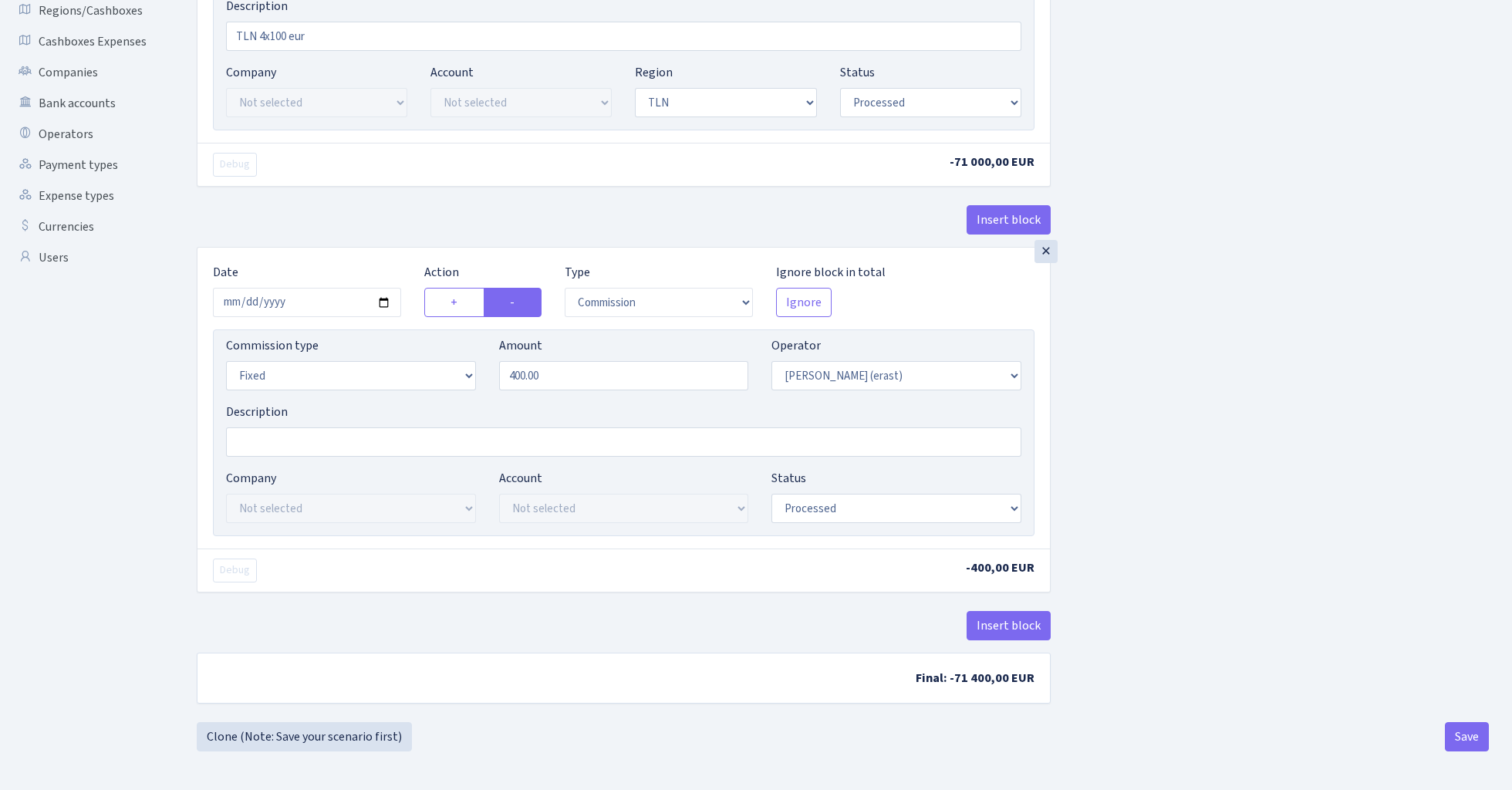
scroll to position [356, 0]
click at [1467, 735] on button "Save" at bounding box center [1467, 737] width 44 height 29
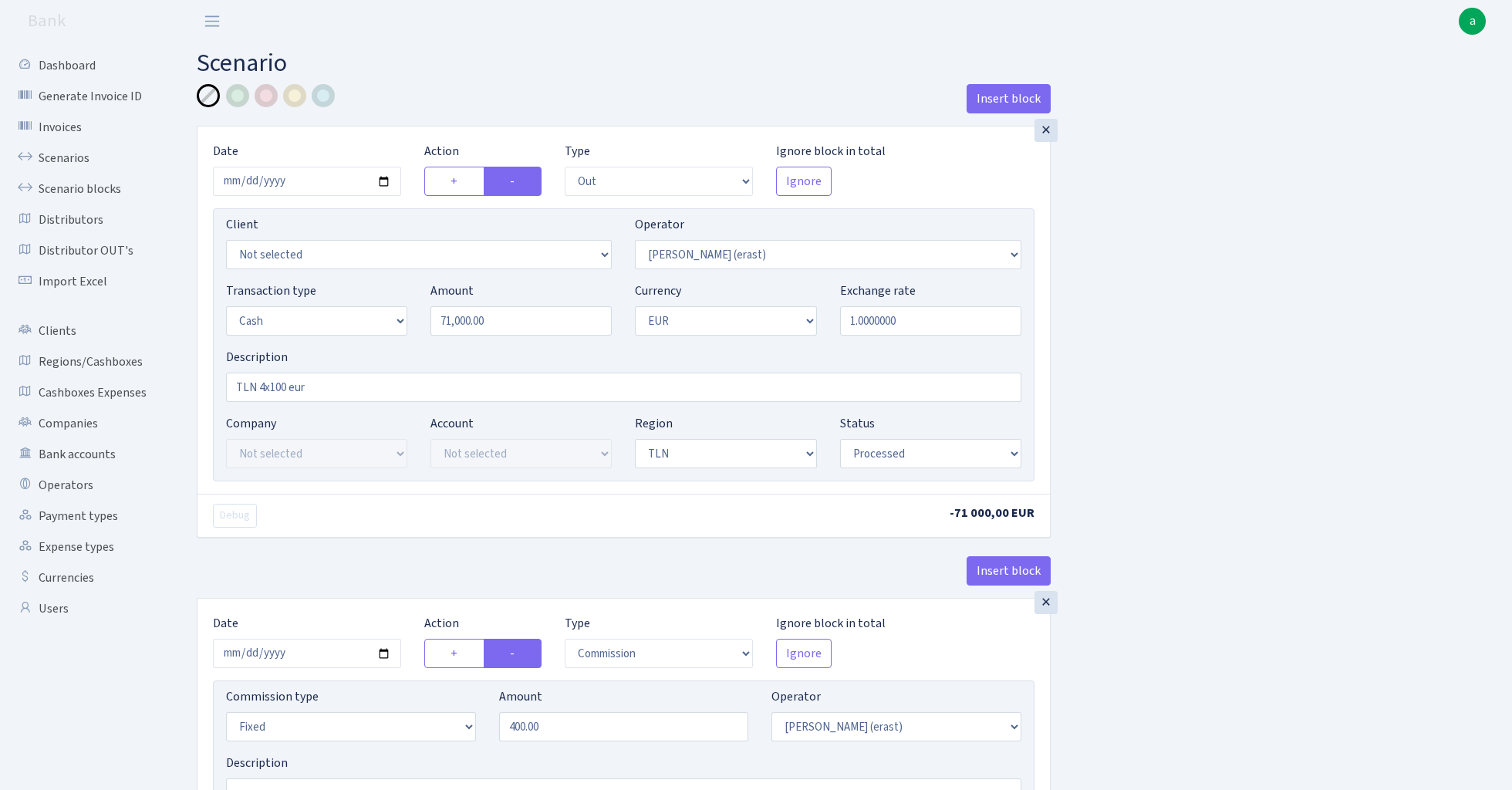
select select "out"
select select "155"
select select "1"
select select "2"
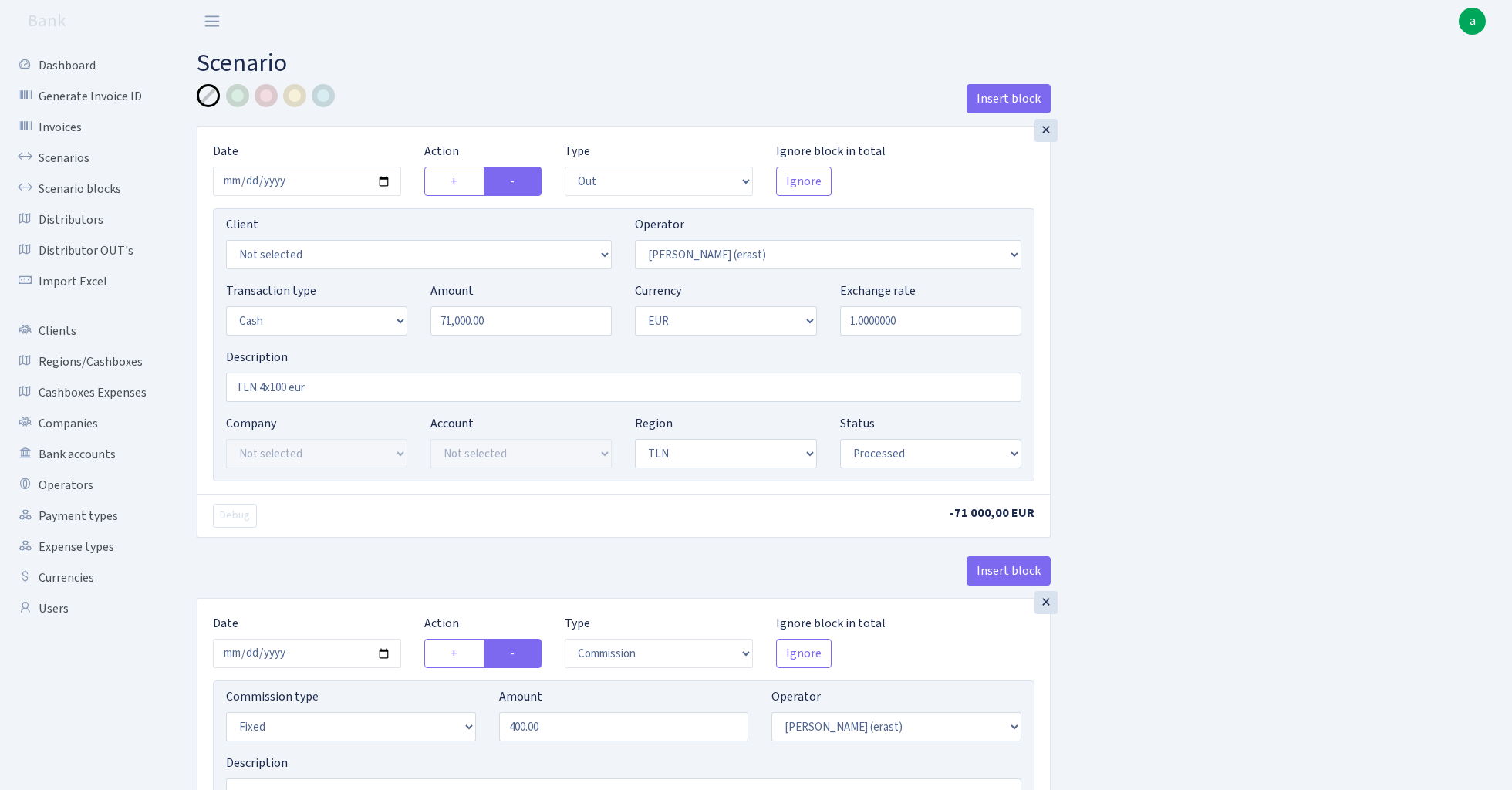
select select "processed"
select select "commission"
select select "fixed"
select select "155"
select select "processed"
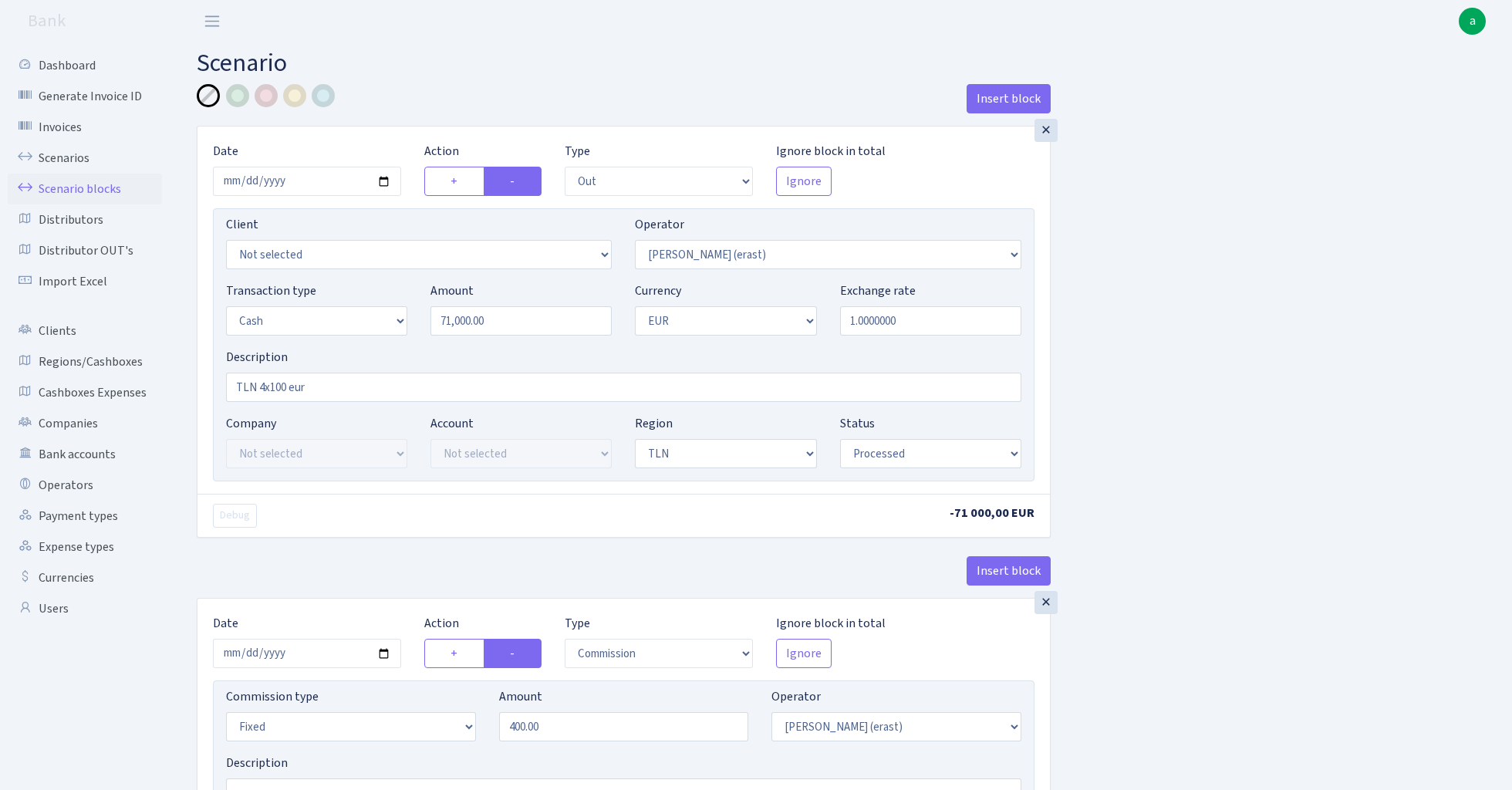
click at [100, 189] on link "Scenario blocks" at bounding box center [85, 189] width 154 height 31
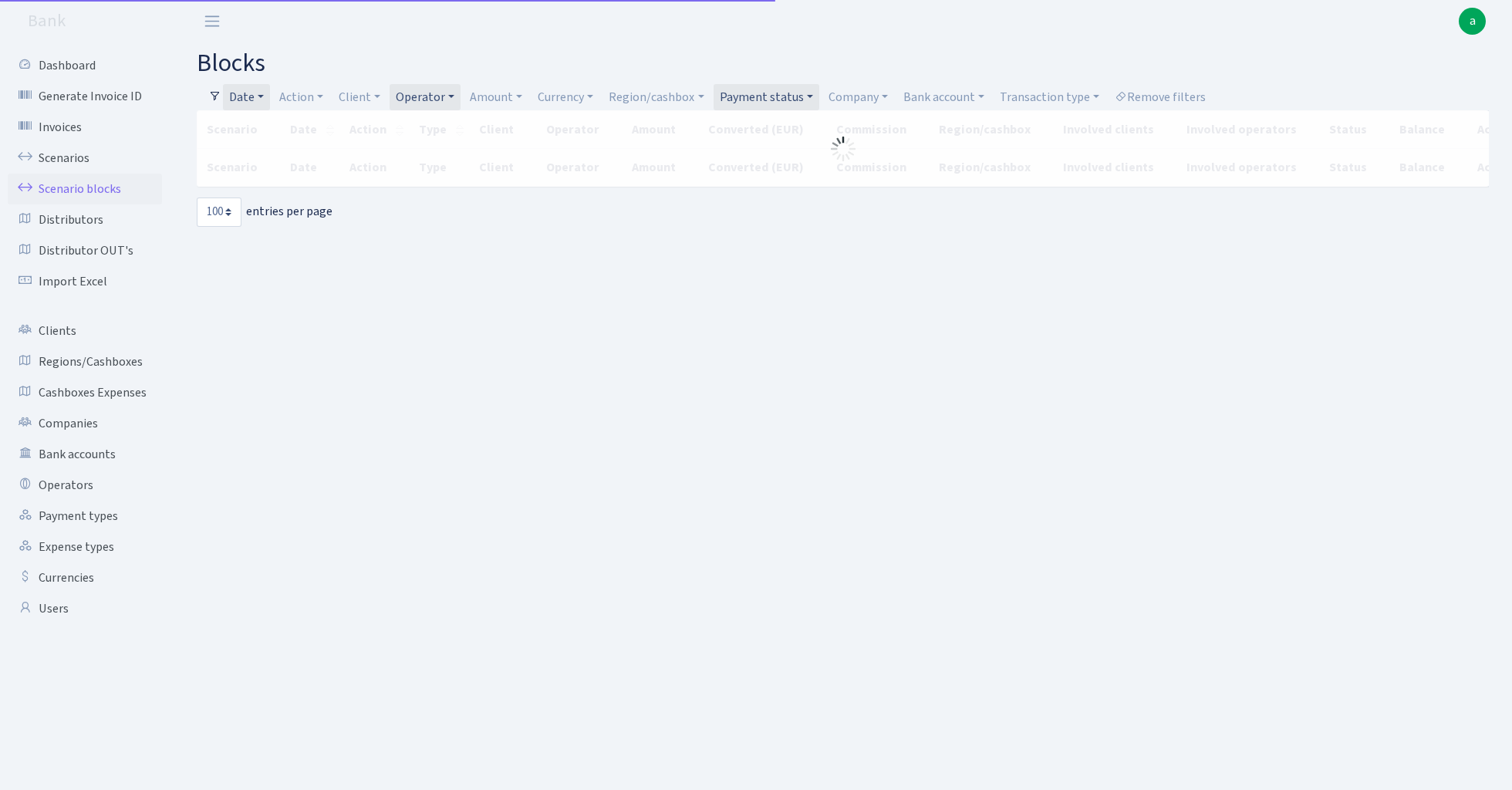
select select "100"
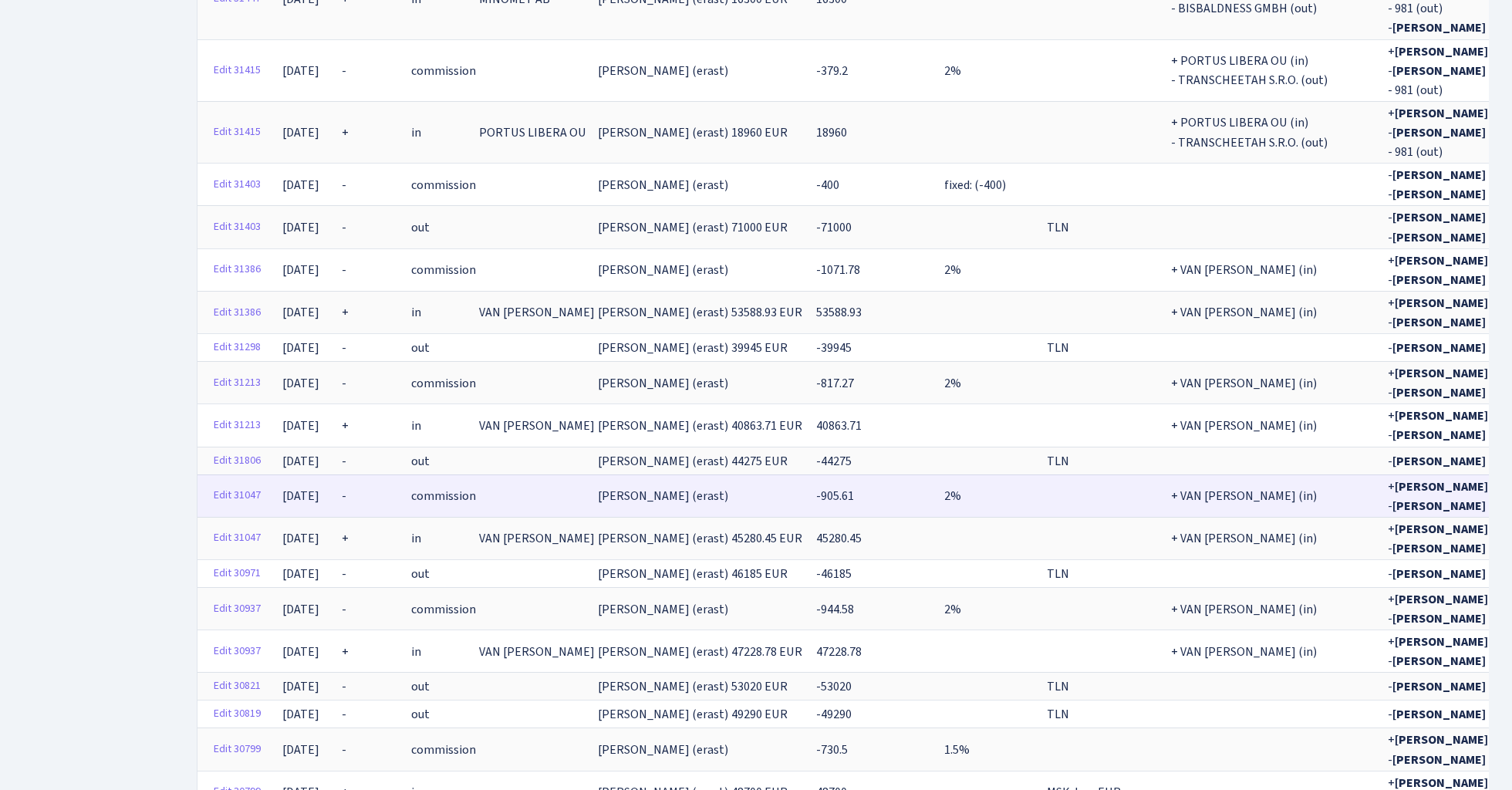
scroll to position [3287, 0]
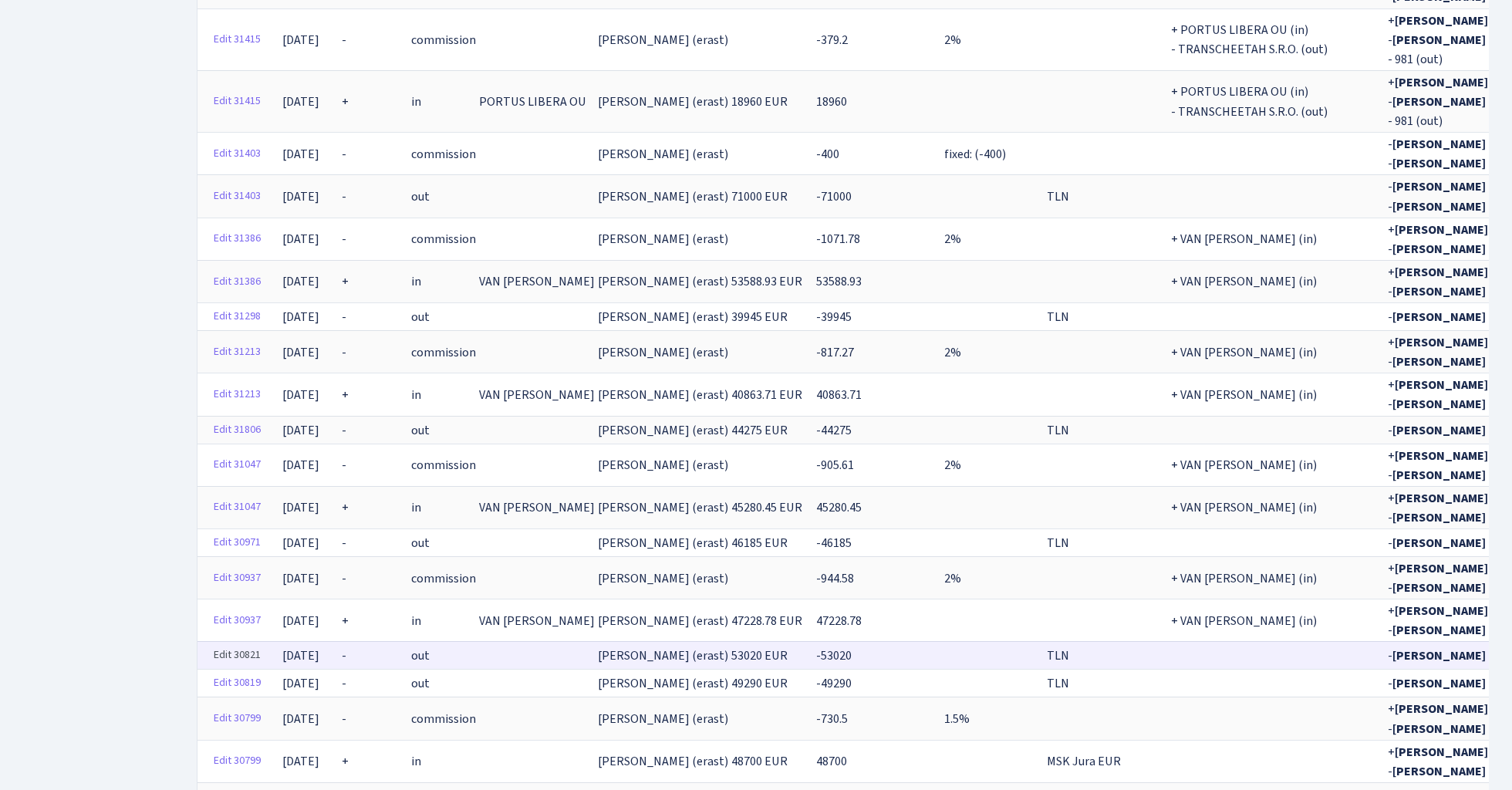
click at [237, 643] on link "Edit 30821" at bounding box center [237, 655] width 61 height 24
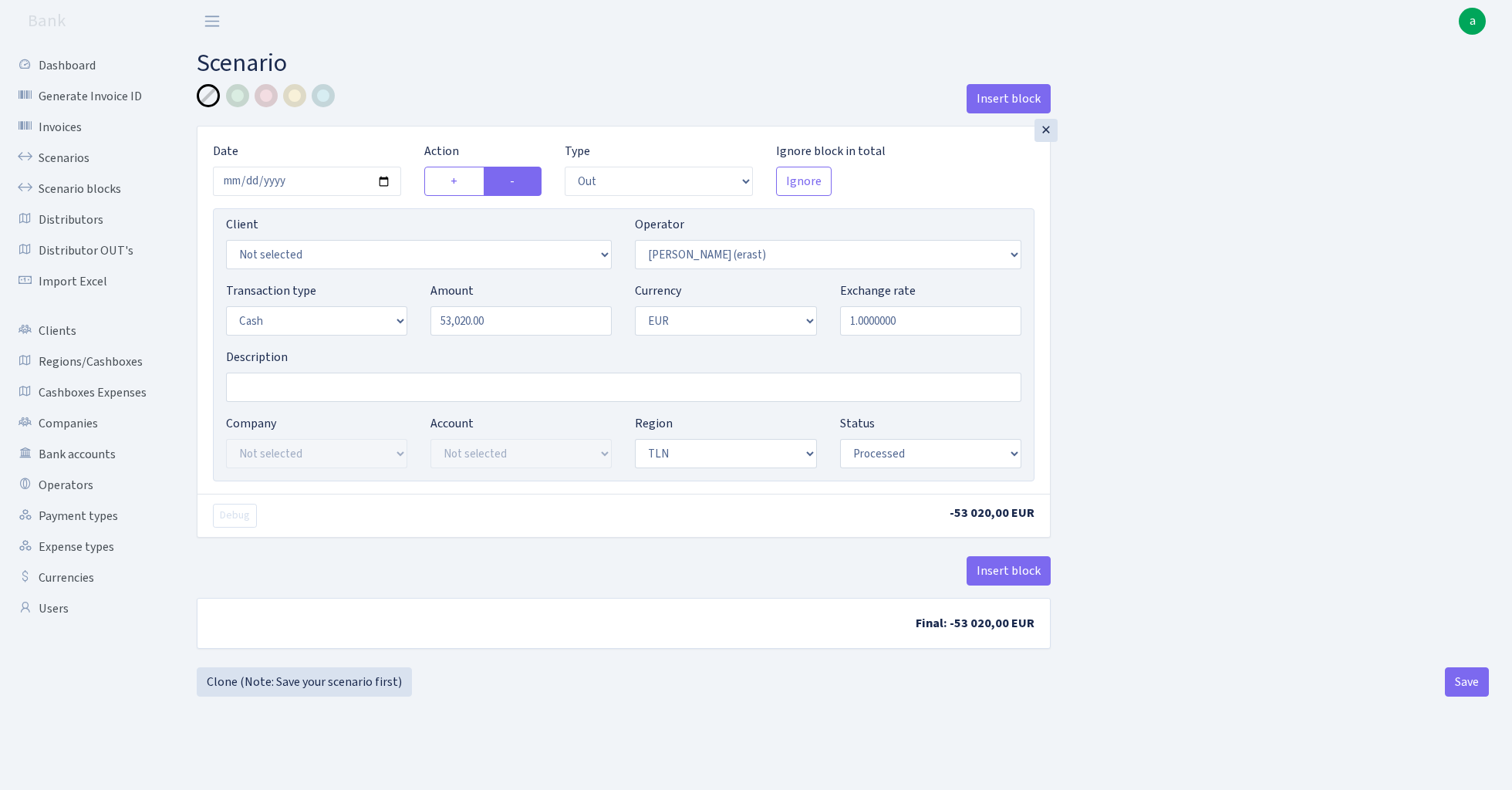
select select "out"
select select "155"
select select "1"
select select "2"
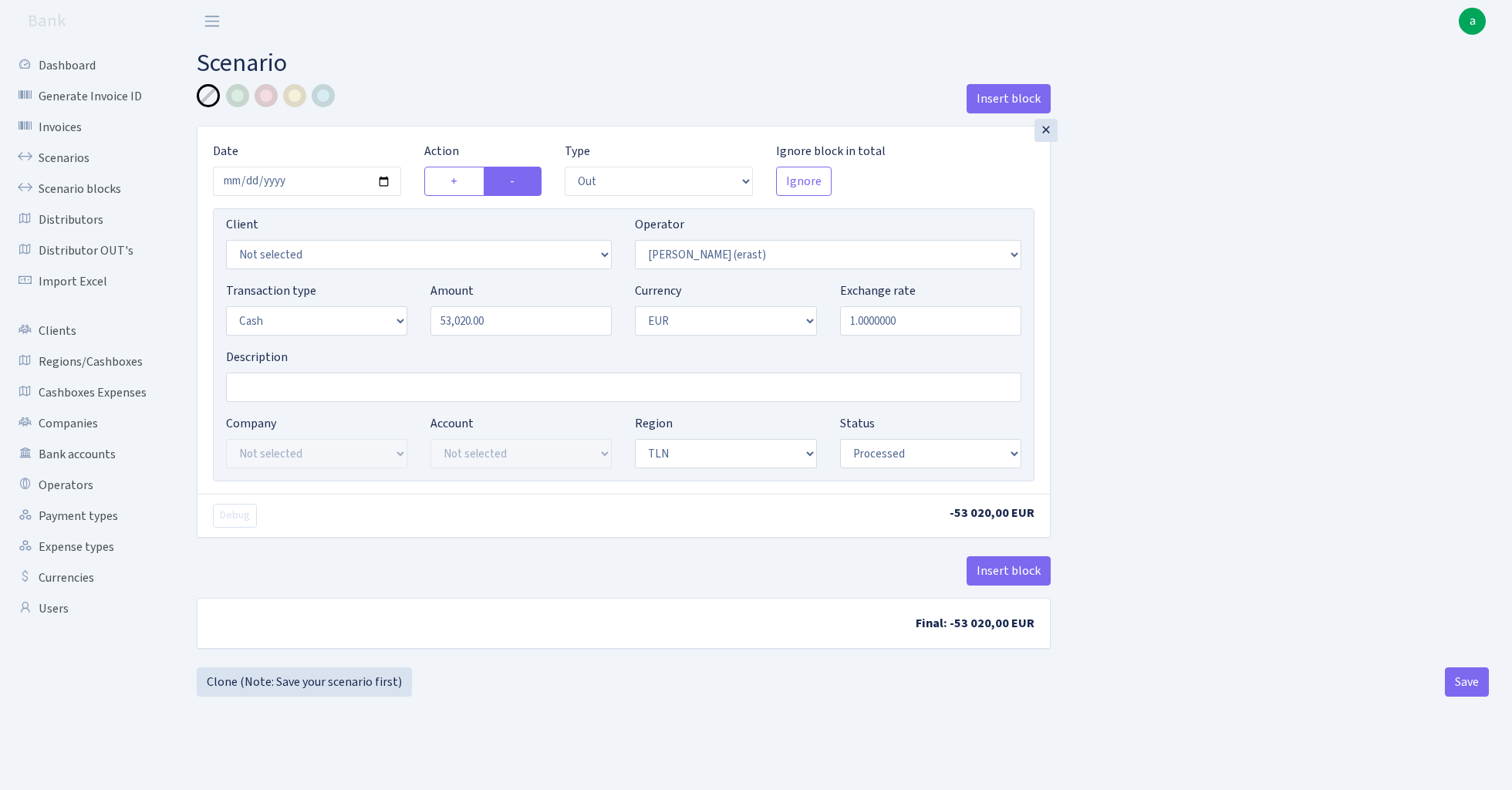
select select "processed"
click at [1002, 575] on button "Insert block" at bounding box center [1009, 571] width 84 height 29
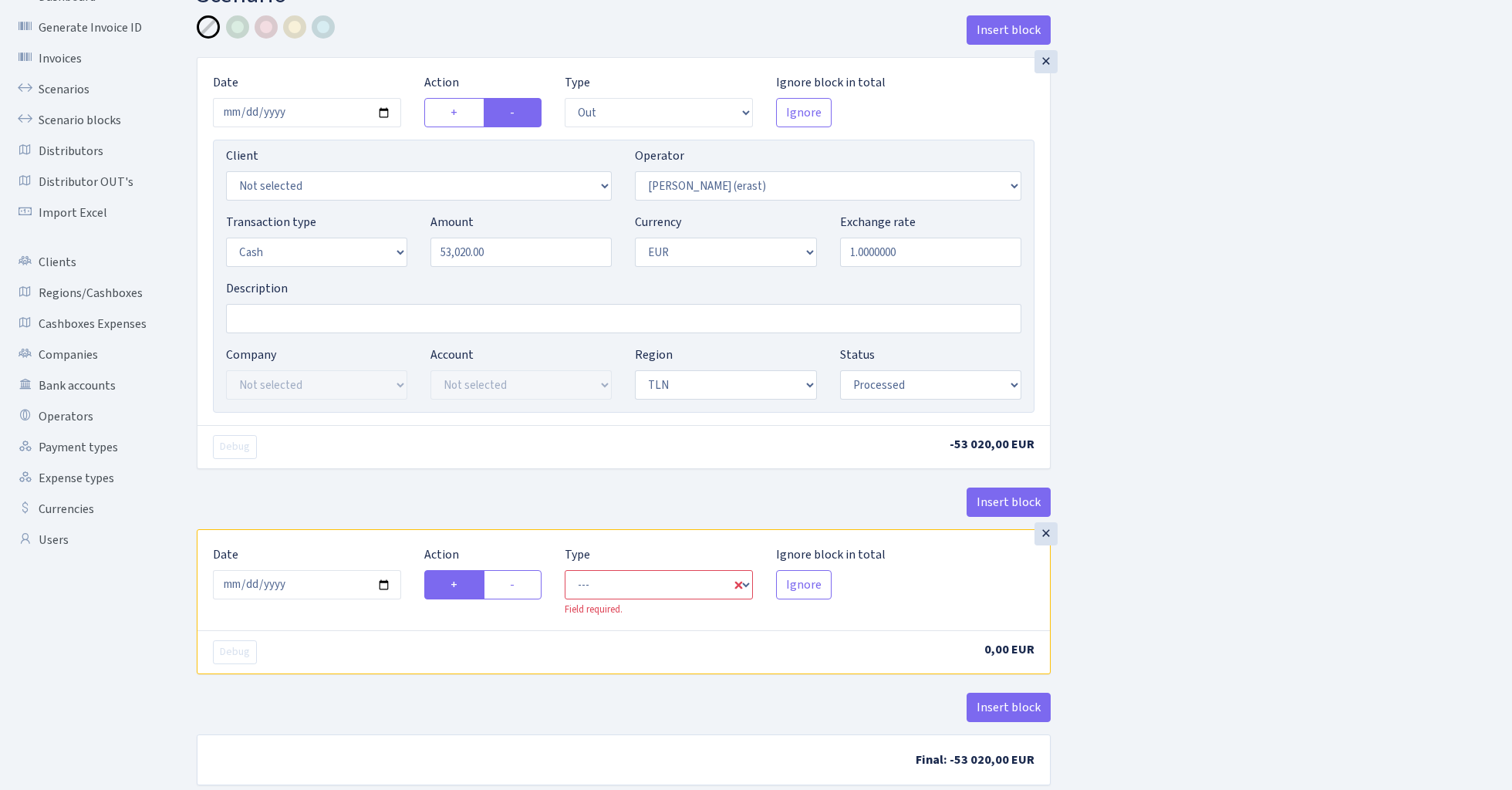
scroll to position [74, 0]
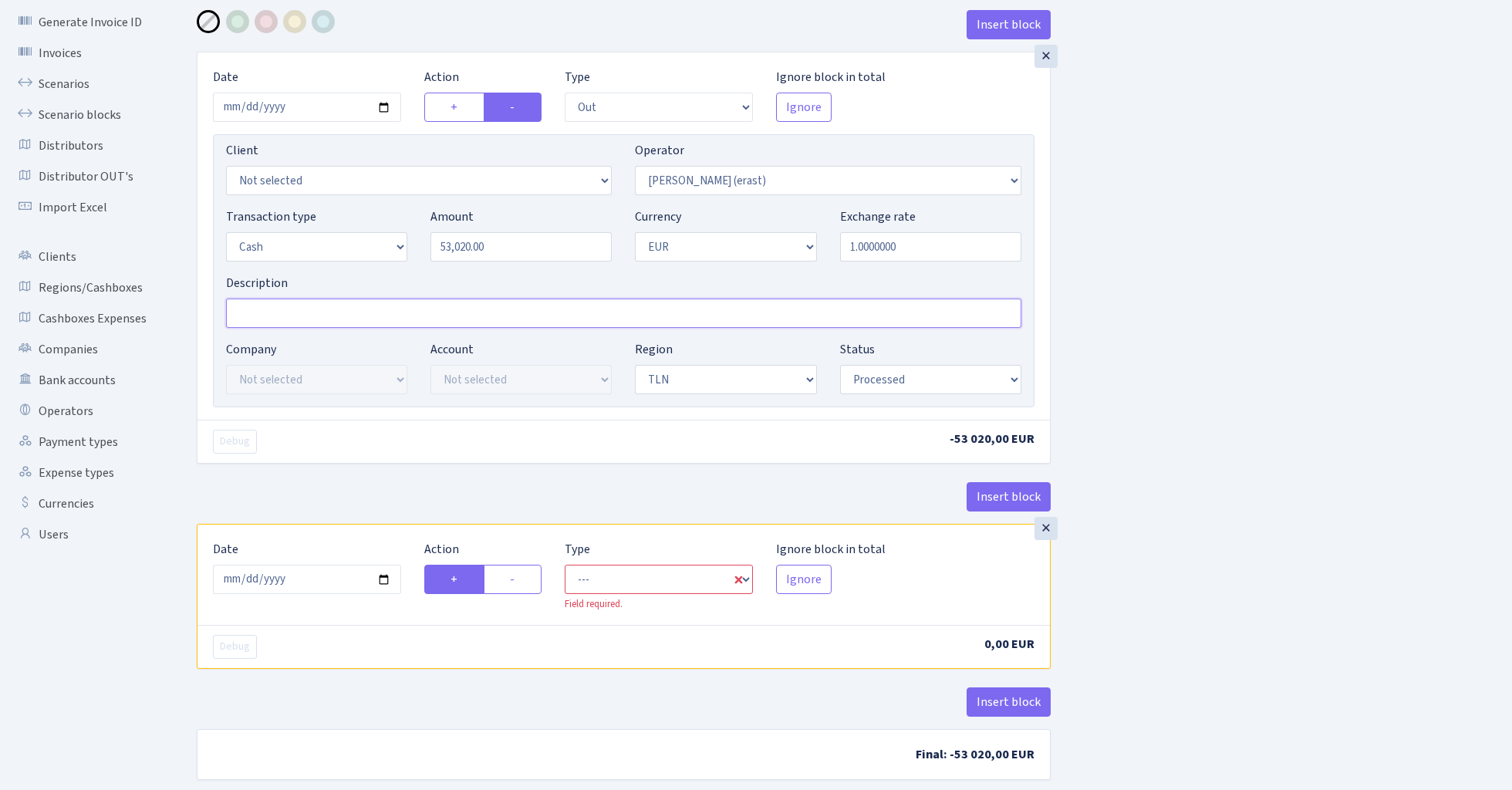
click at [283, 311] on input "Description" at bounding box center [623, 313] width 795 height 29
type input "TLN 3x100 eur"
click at [301, 581] on input "2025-08-27" at bounding box center [307, 579] width 188 height 29
type input "2024-04-25"
click at [385, 503] on div "Insert block" at bounding box center [623, 503] width 854 height 41
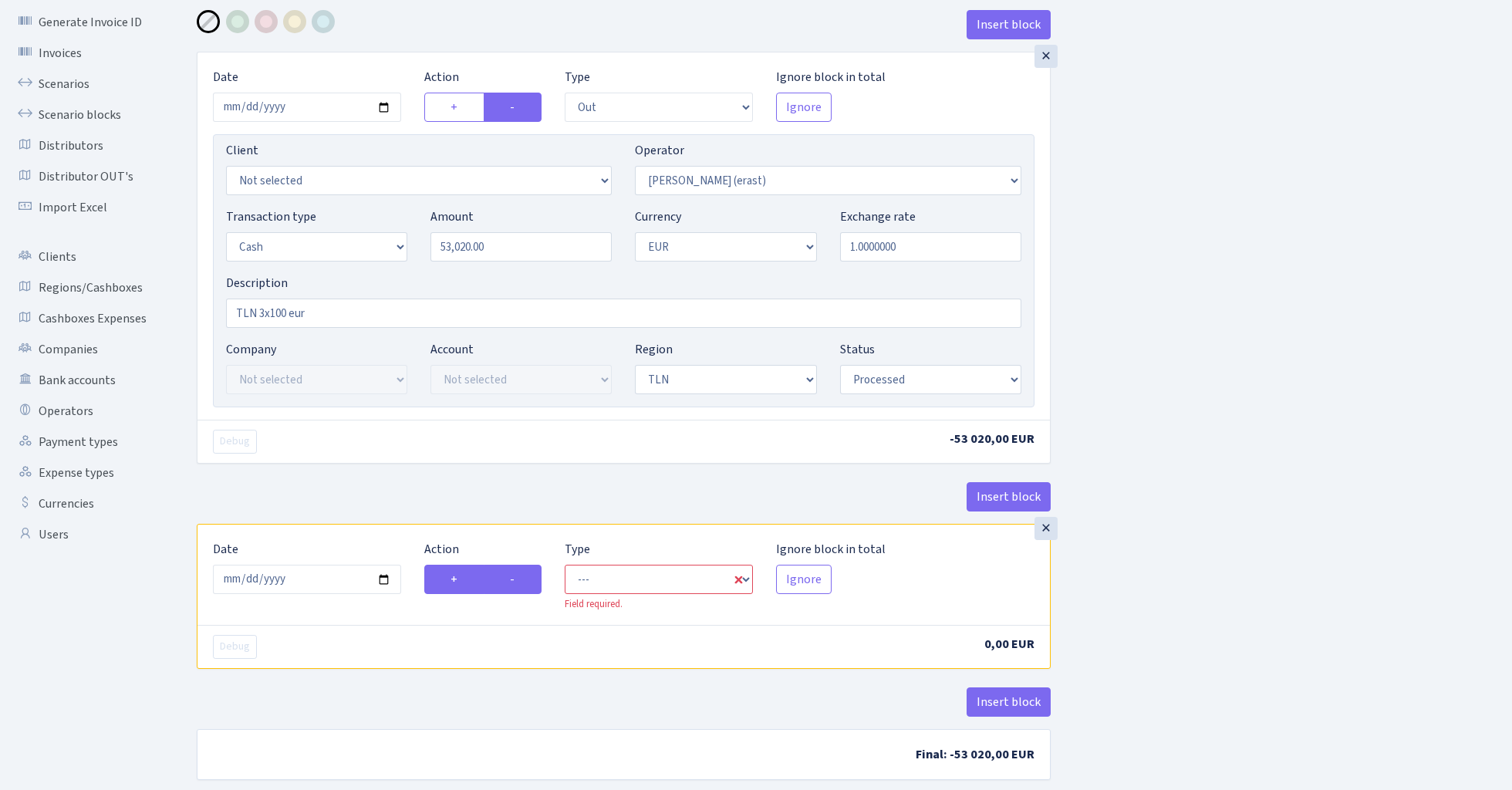
click at [533, 581] on label "-" at bounding box center [512, 579] width 58 height 29
click at [520, 581] on input "-" at bounding box center [514, 575] width 10 height 10
radio input "true"
radio input "false"
select select "commission"
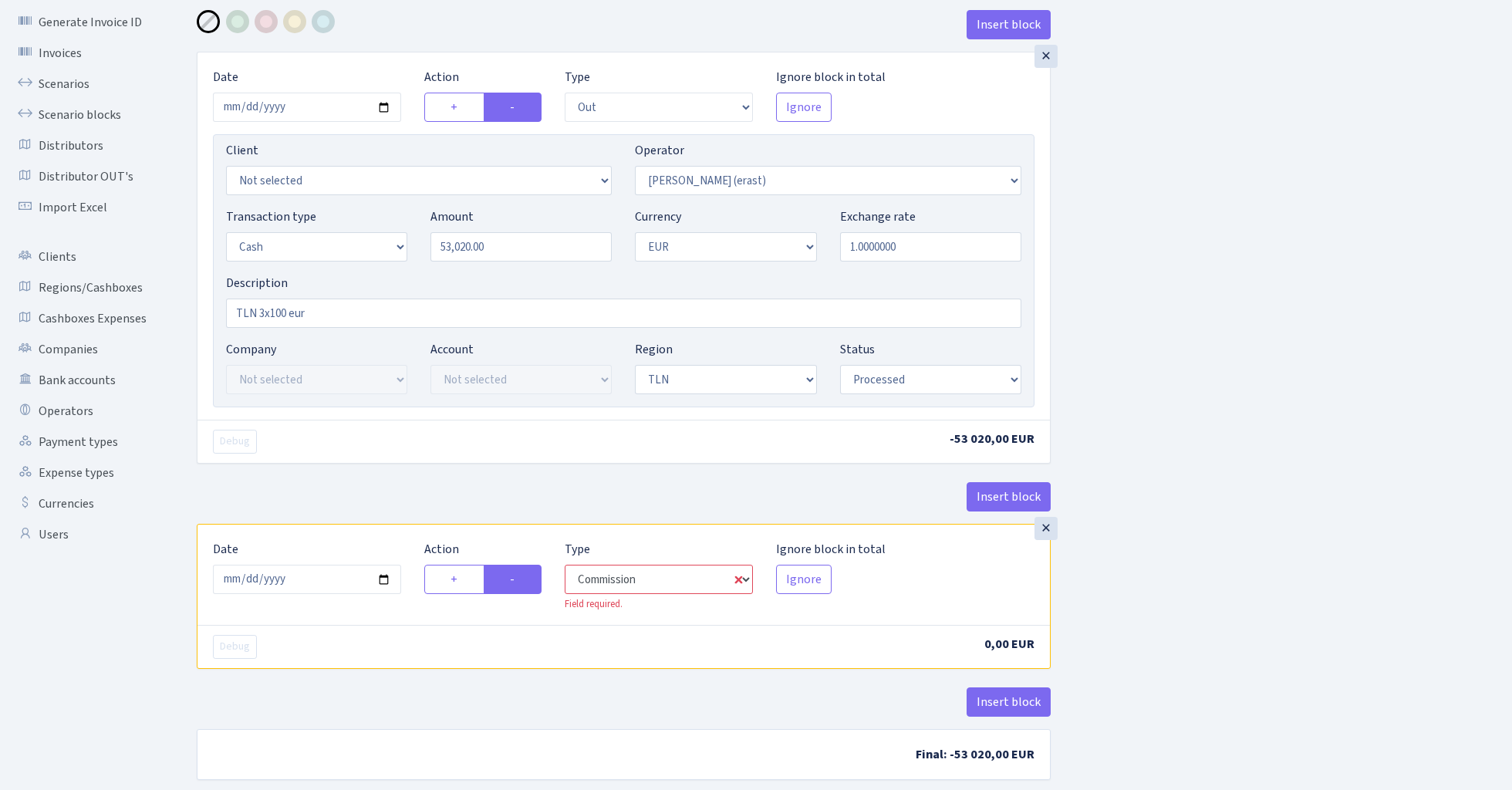
select select "155"
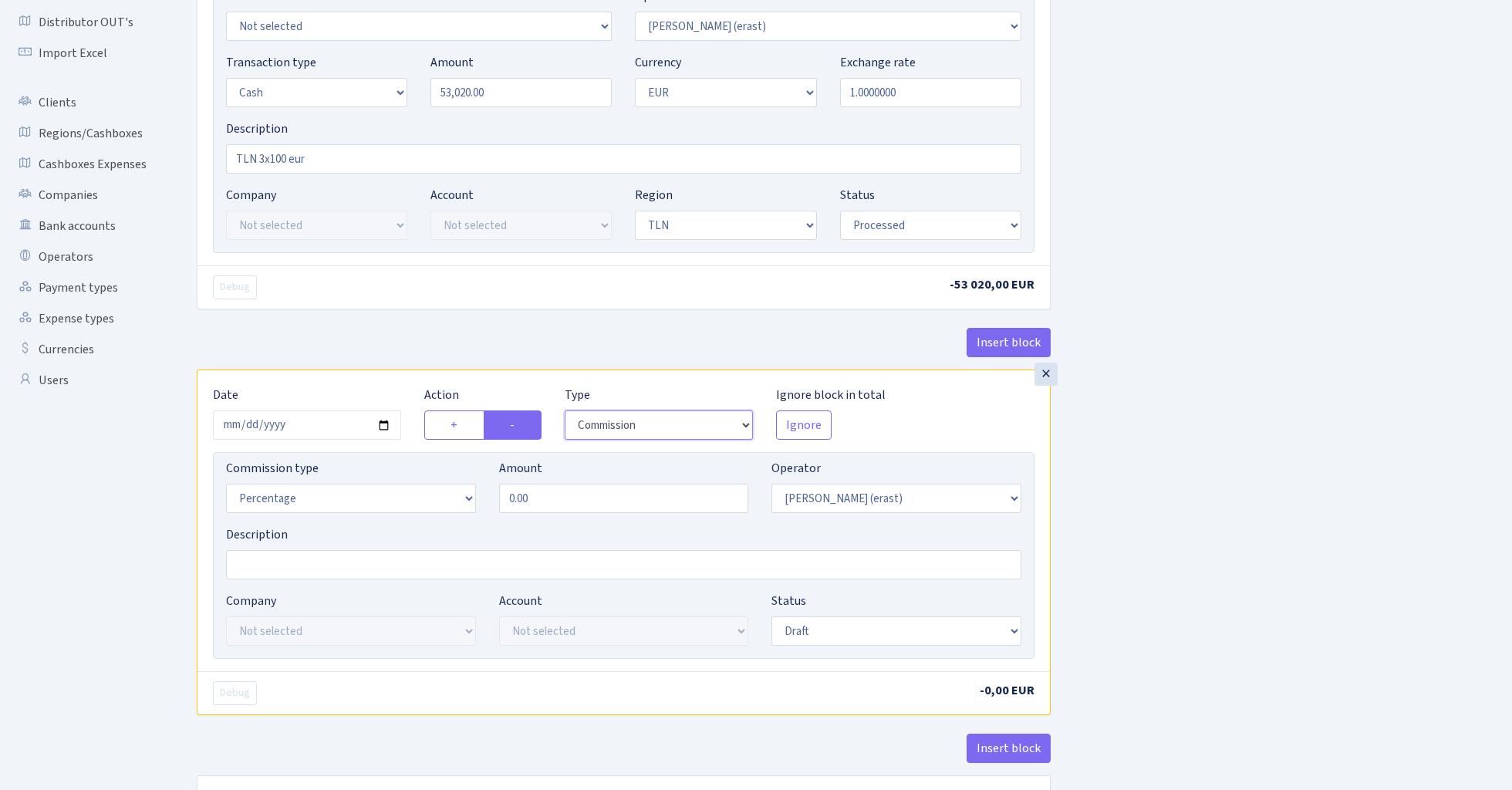
scroll to position [239, 0]
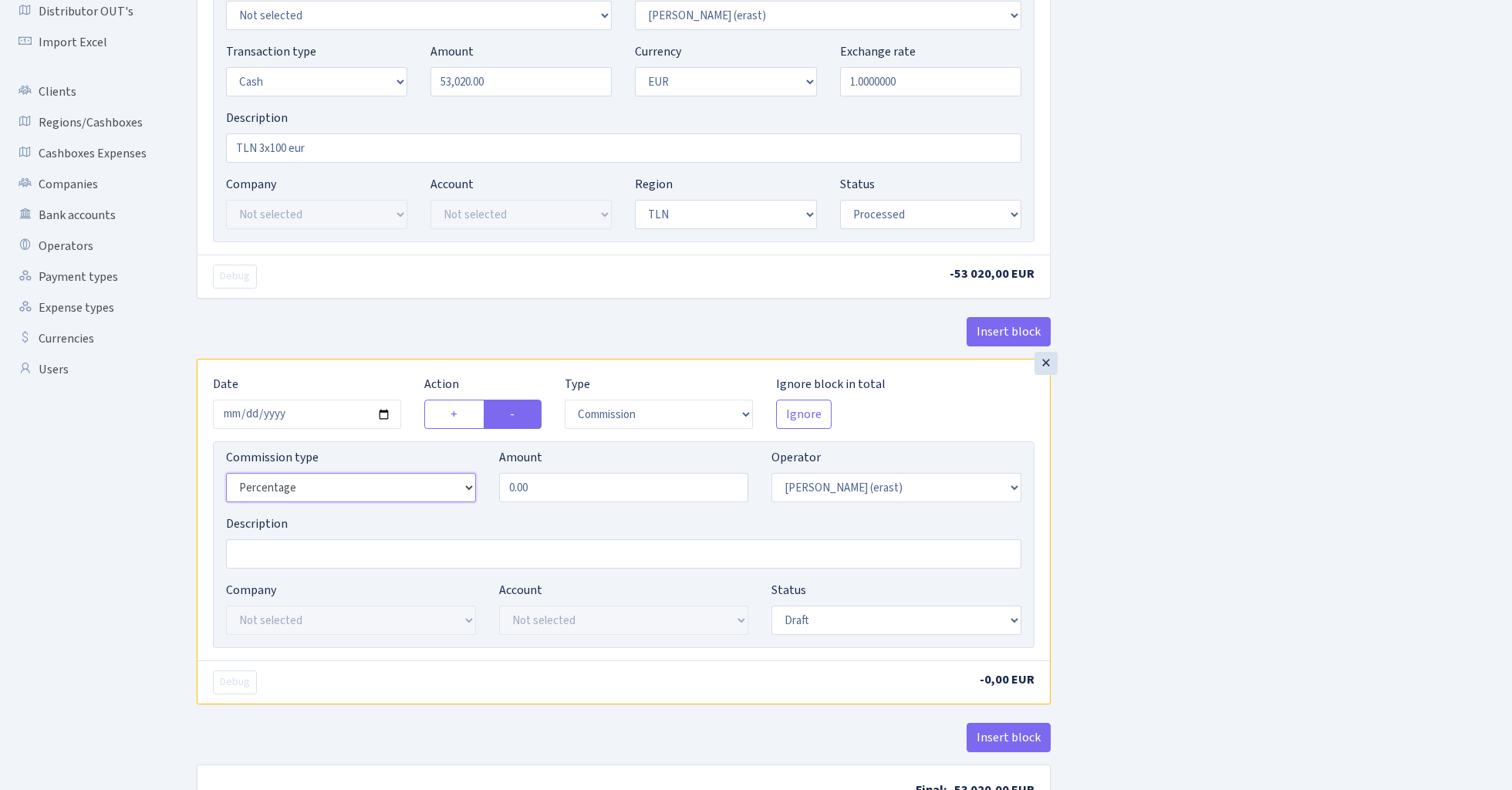
select select "fixed"
click at [589, 487] on input "0.00" at bounding box center [624, 487] width 250 height 29
type input "1"
type input "300.00"
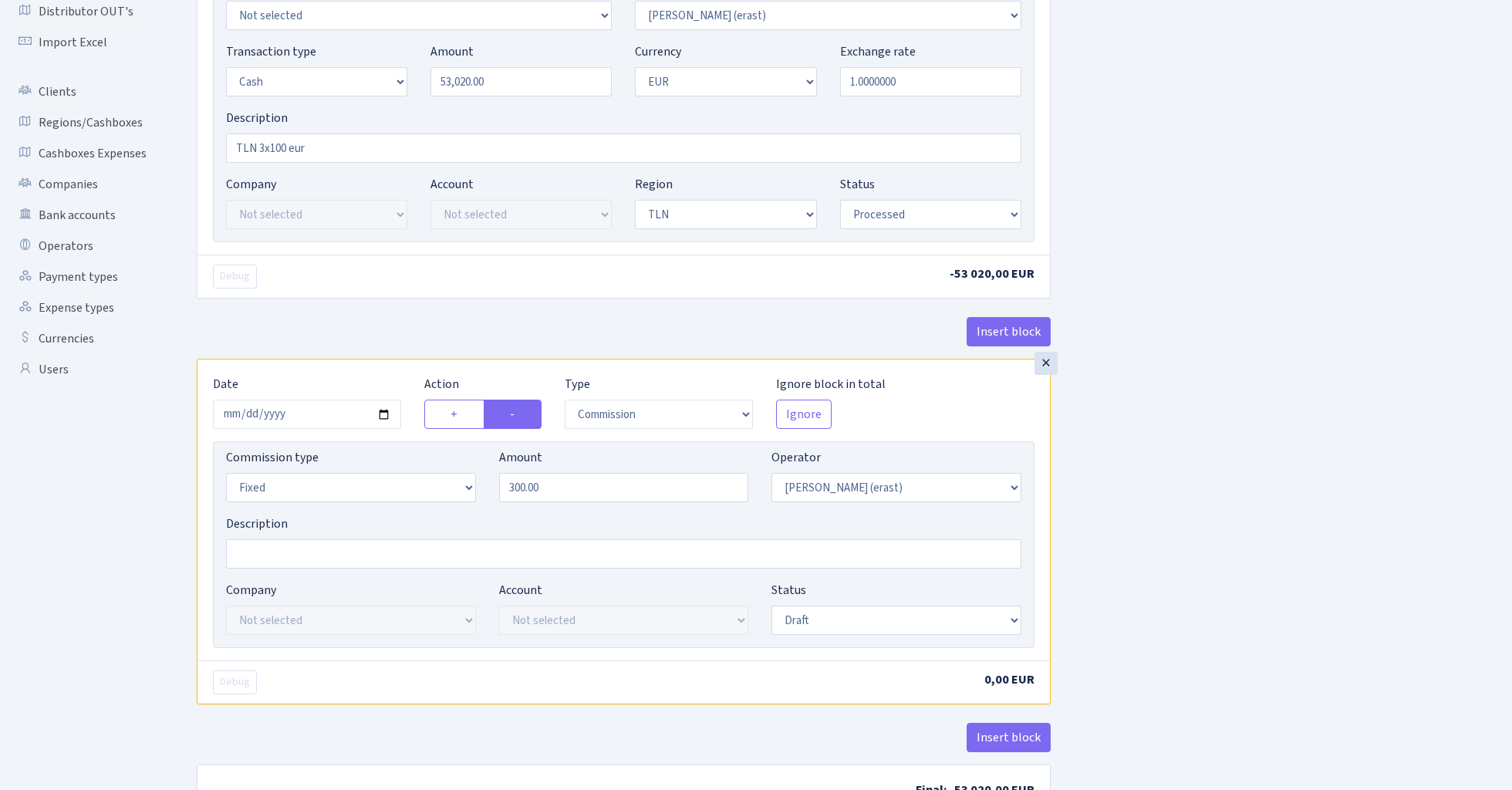
click at [1228, 489] on div "Insert block × Date 2024-04-25 Action + - Type --- In Out Commission Field requ…" at bounding box center [843, 339] width 1315 height 989
select select "processed"
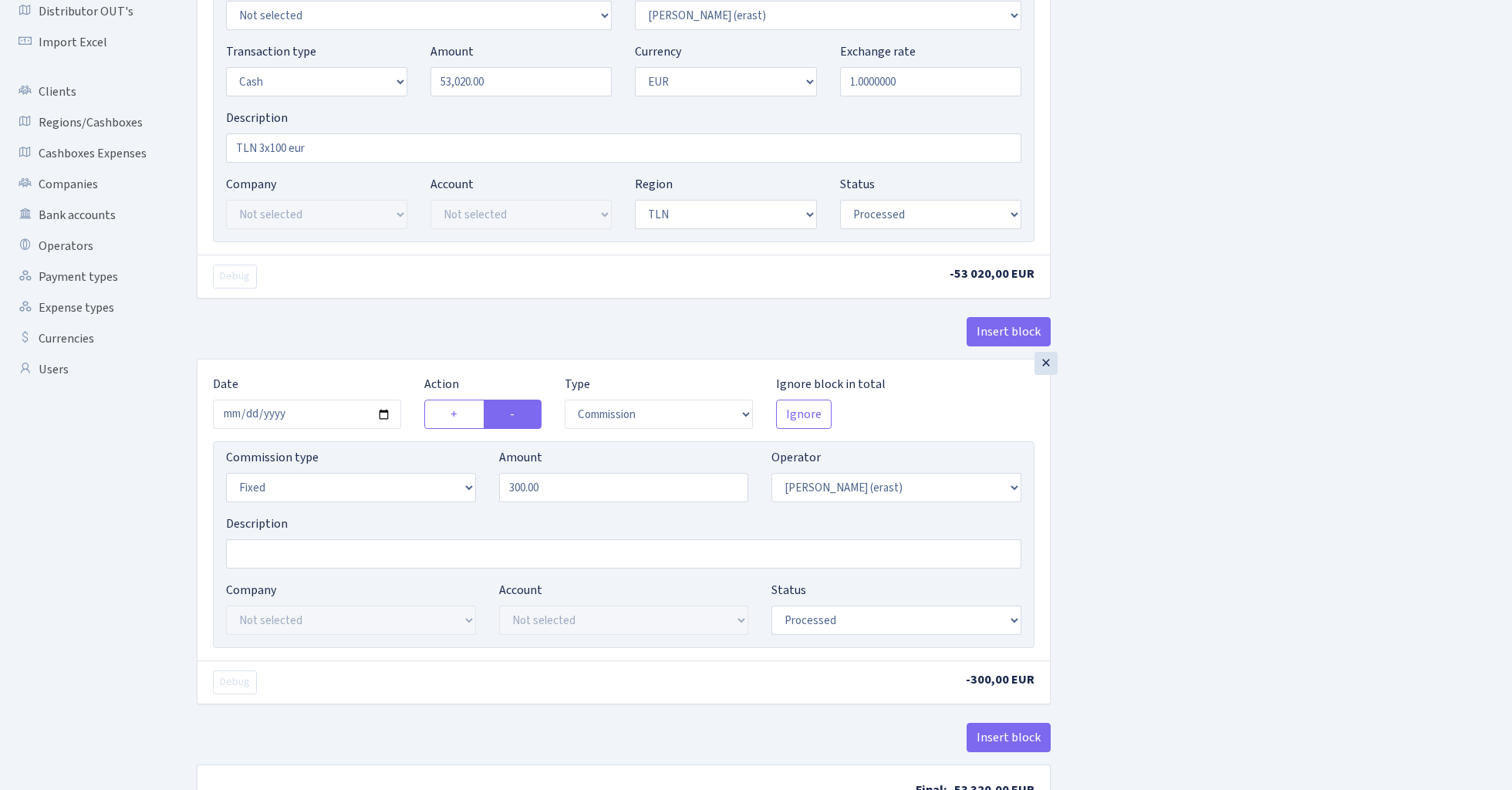
click at [1130, 524] on div "Insert block × Date 2024-04-25 Action + - Type --- In Out Commission Field requ…" at bounding box center [843, 339] width 1315 height 989
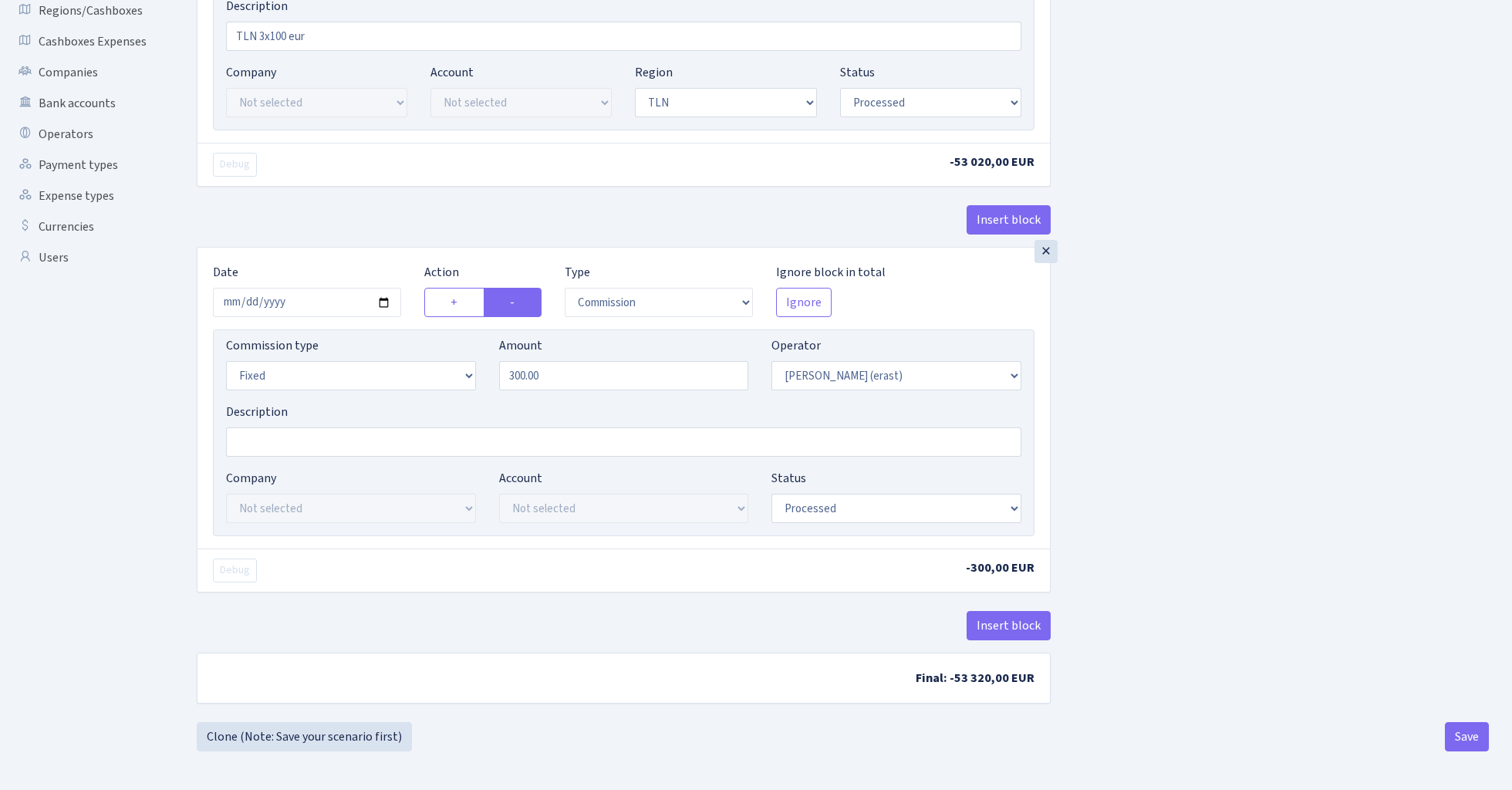
scroll to position [356, 0]
click at [1471, 741] on button "Save" at bounding box center [1467, 737] width 44 height 29
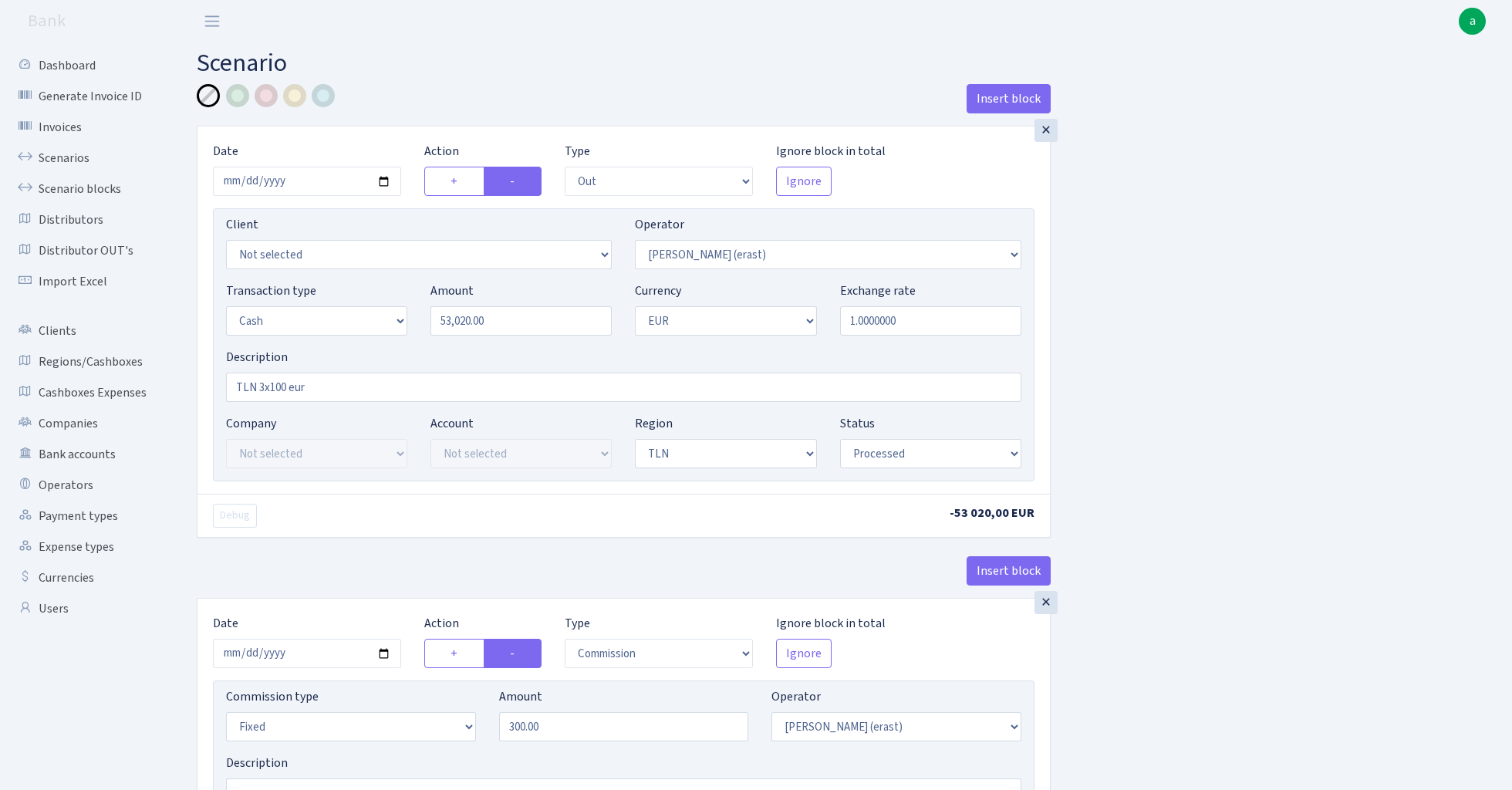
select select "out"
select select "155"
select select "1"
select select "2"
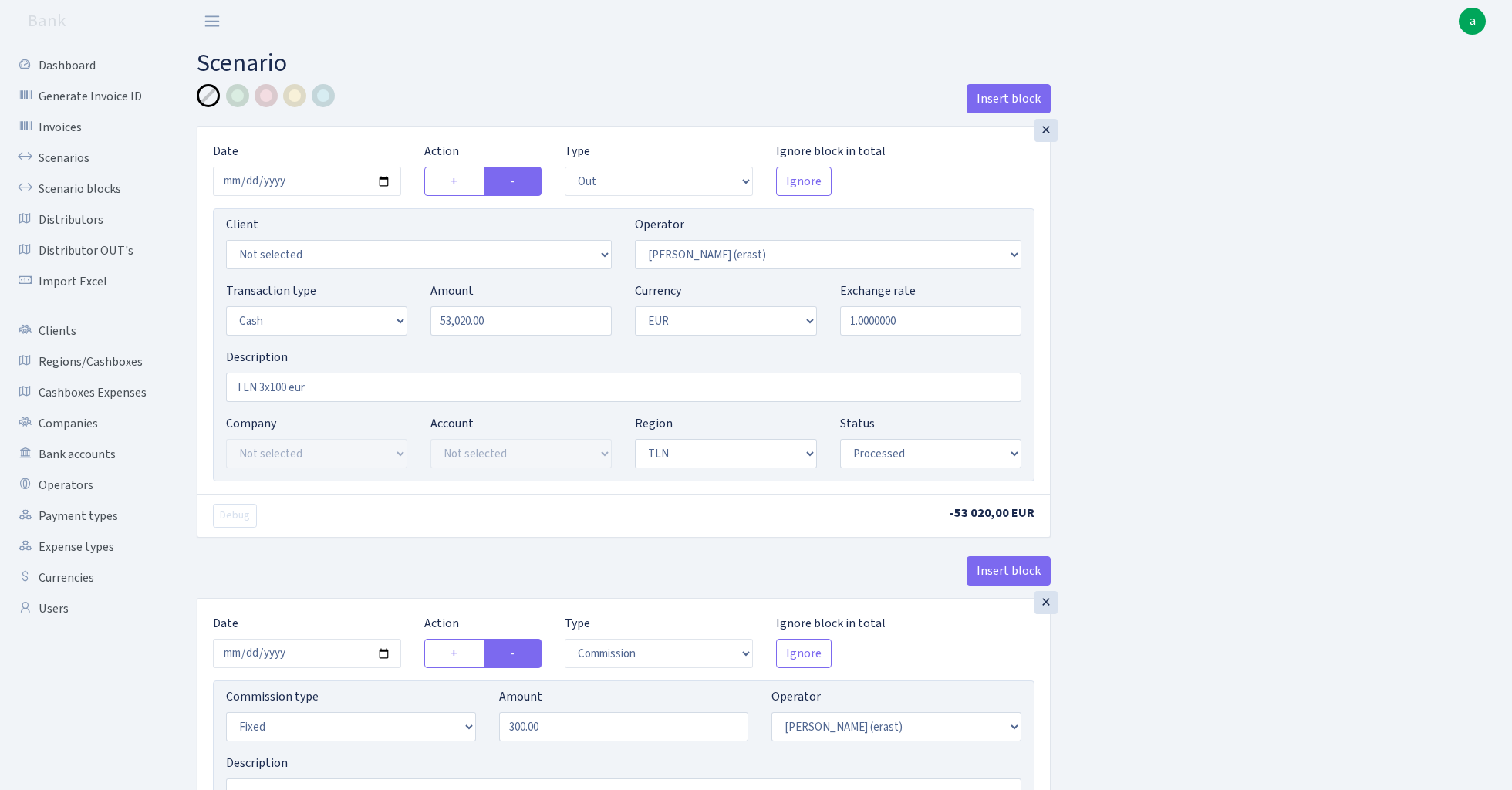
select select "processed"
select select "commission"
select select "fixed"
select select "155"
select select "processed"
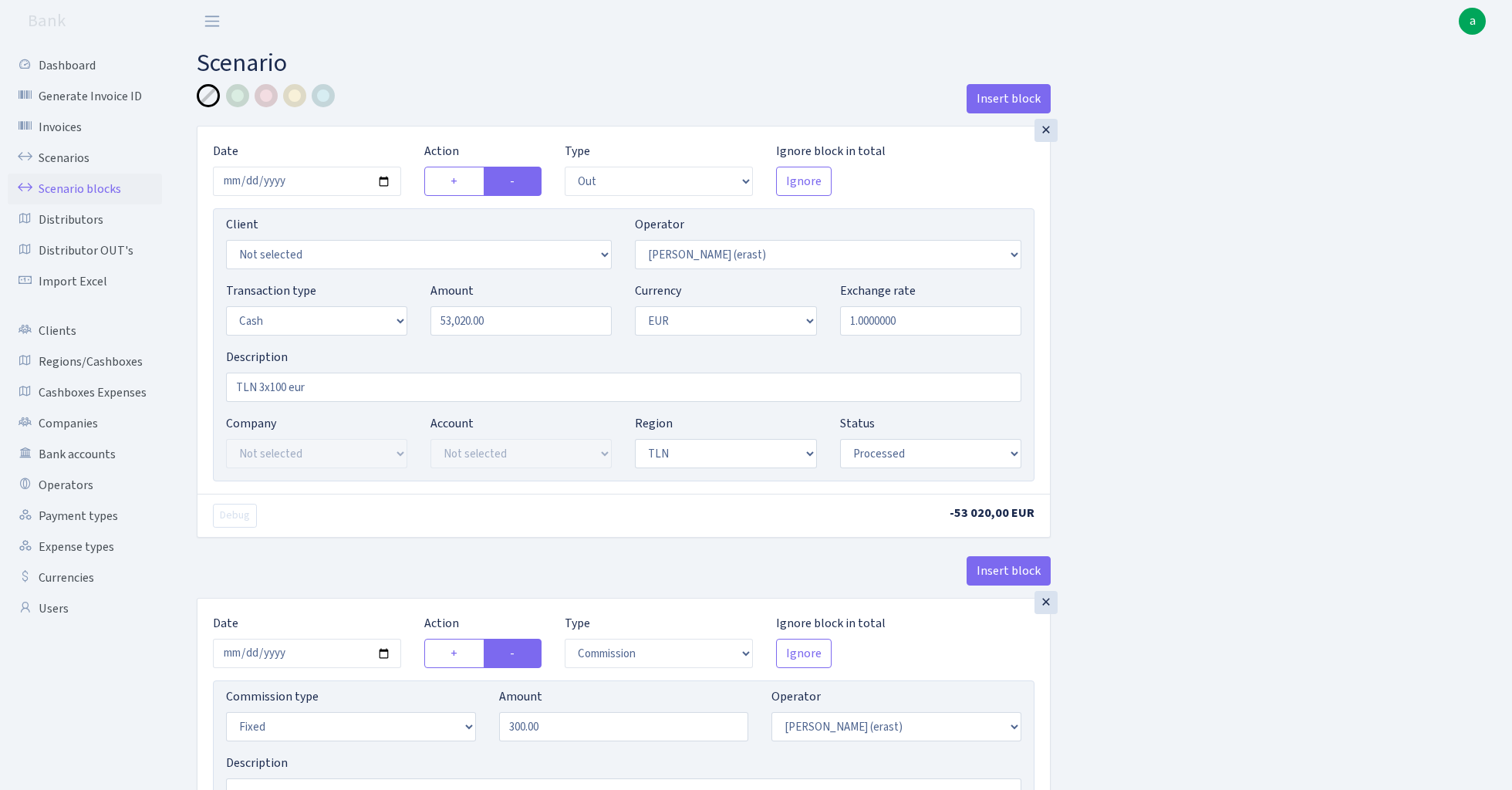
click at [66, 186] on link "Scenario blocks" at bounding box center [85, 189] width 154 height 31
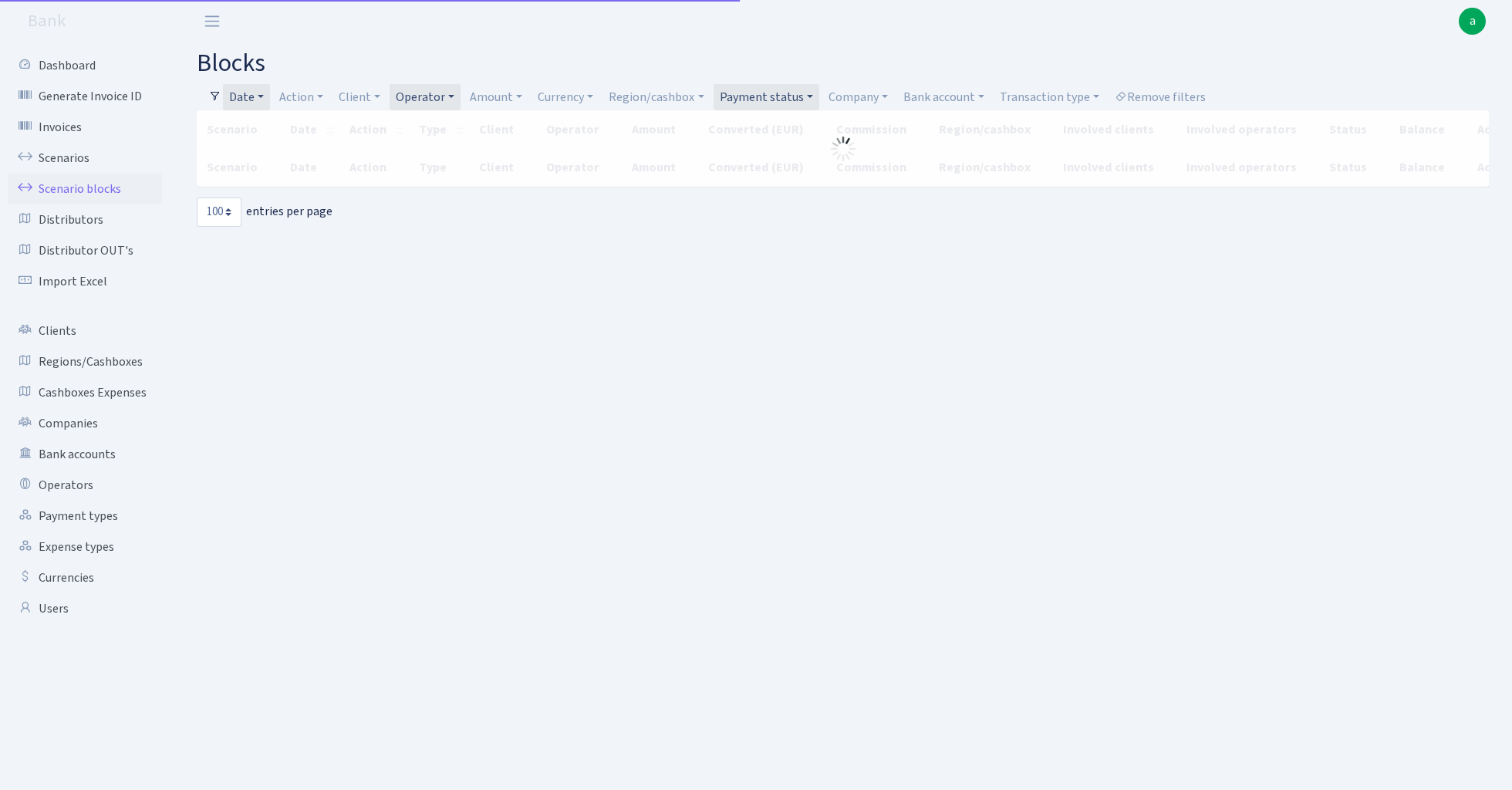
select select "100"
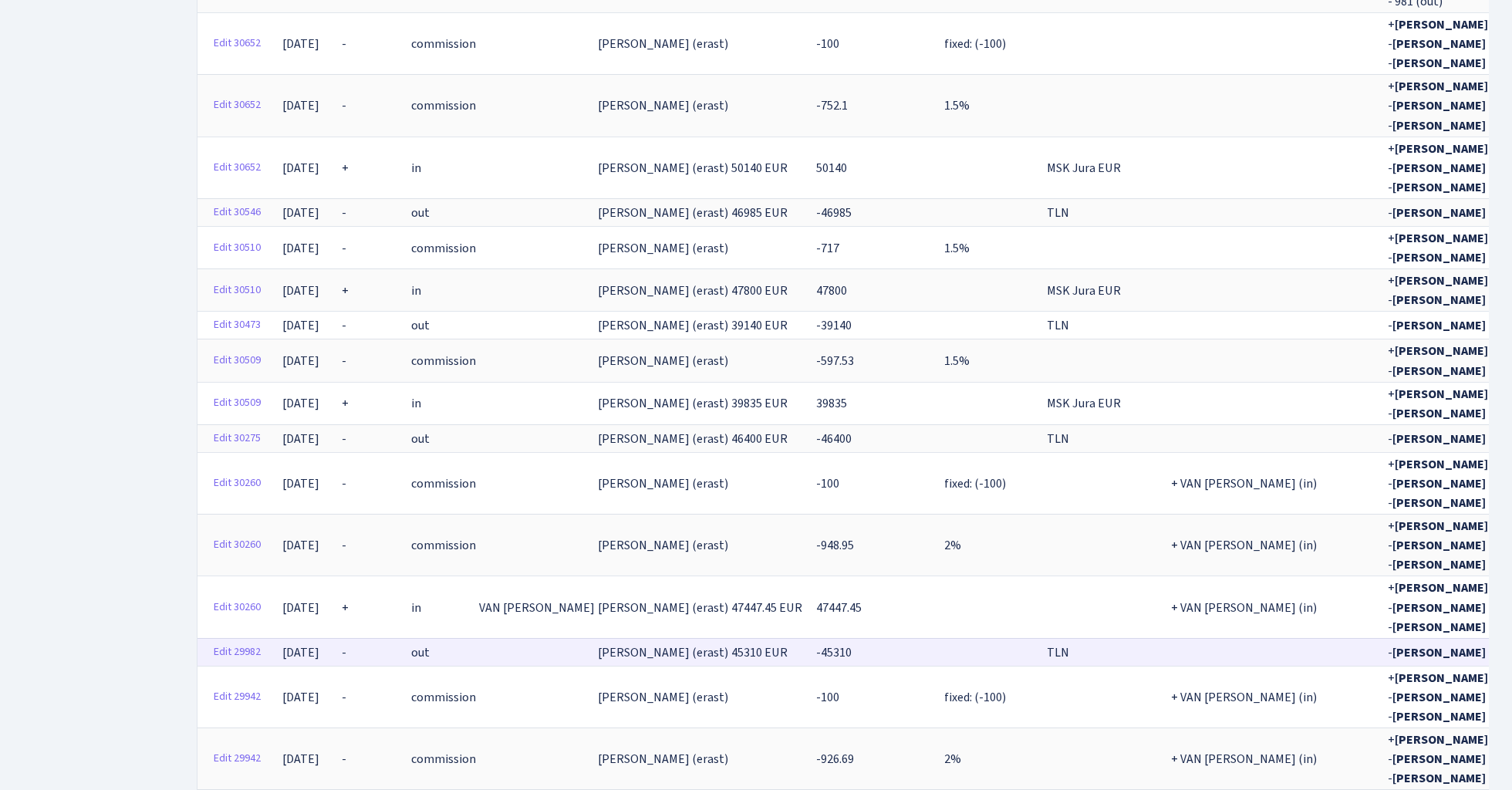
scroll to position [4238, 0]
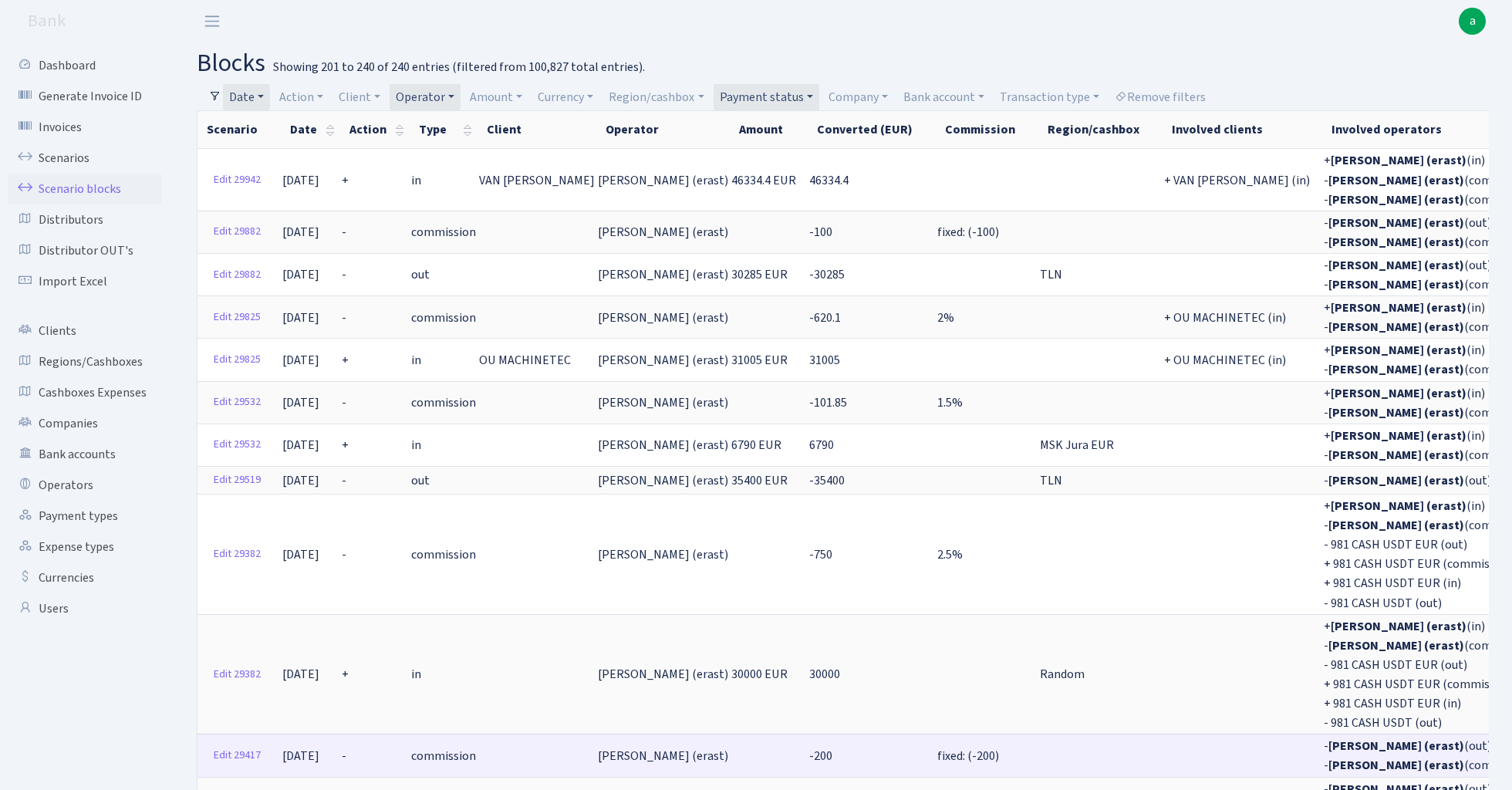
scroll to position [0, 0]
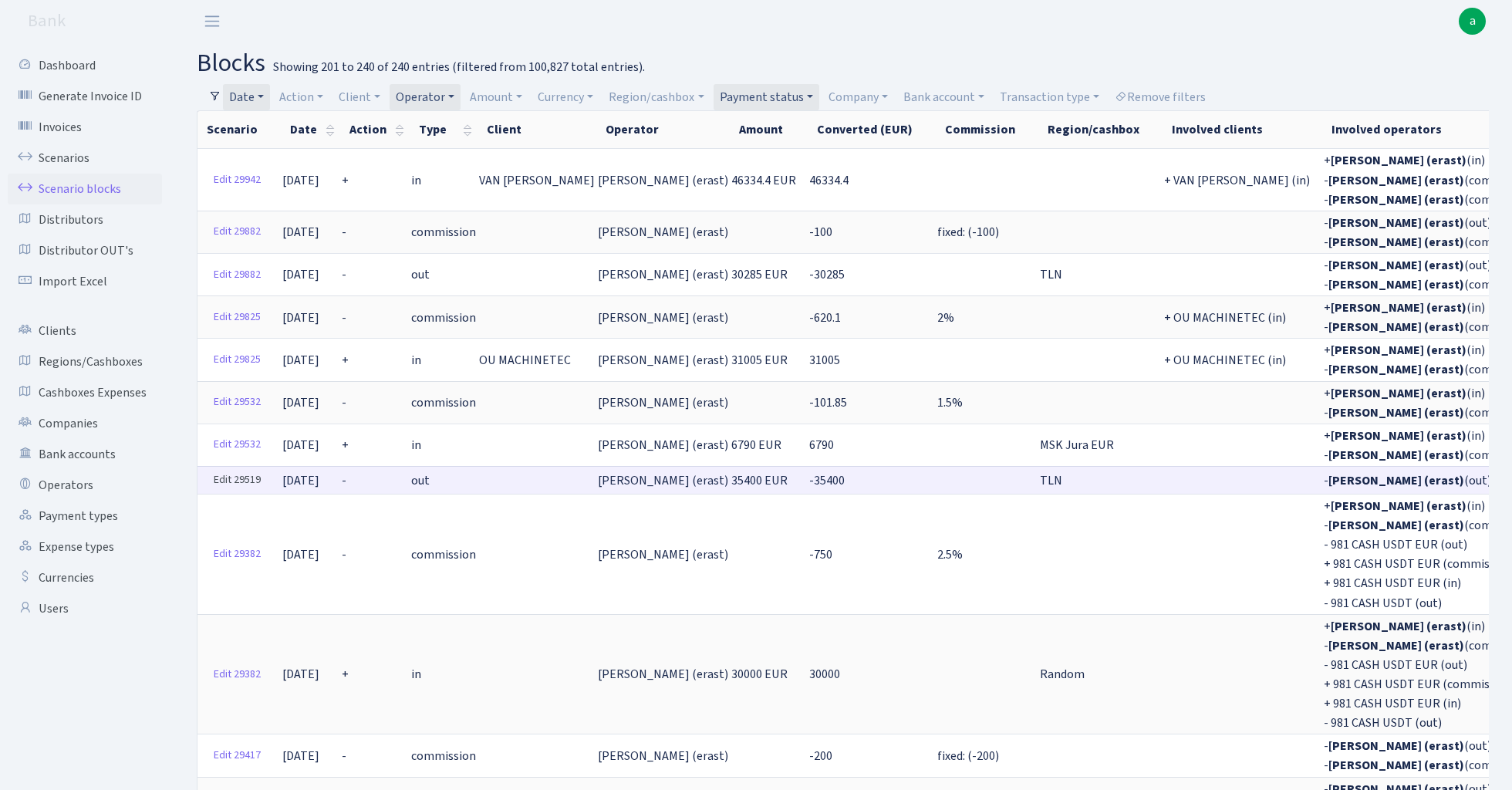
click at [237, 468] on link "Edit 29519" at bounding box center [237, 480] width 61 height 24
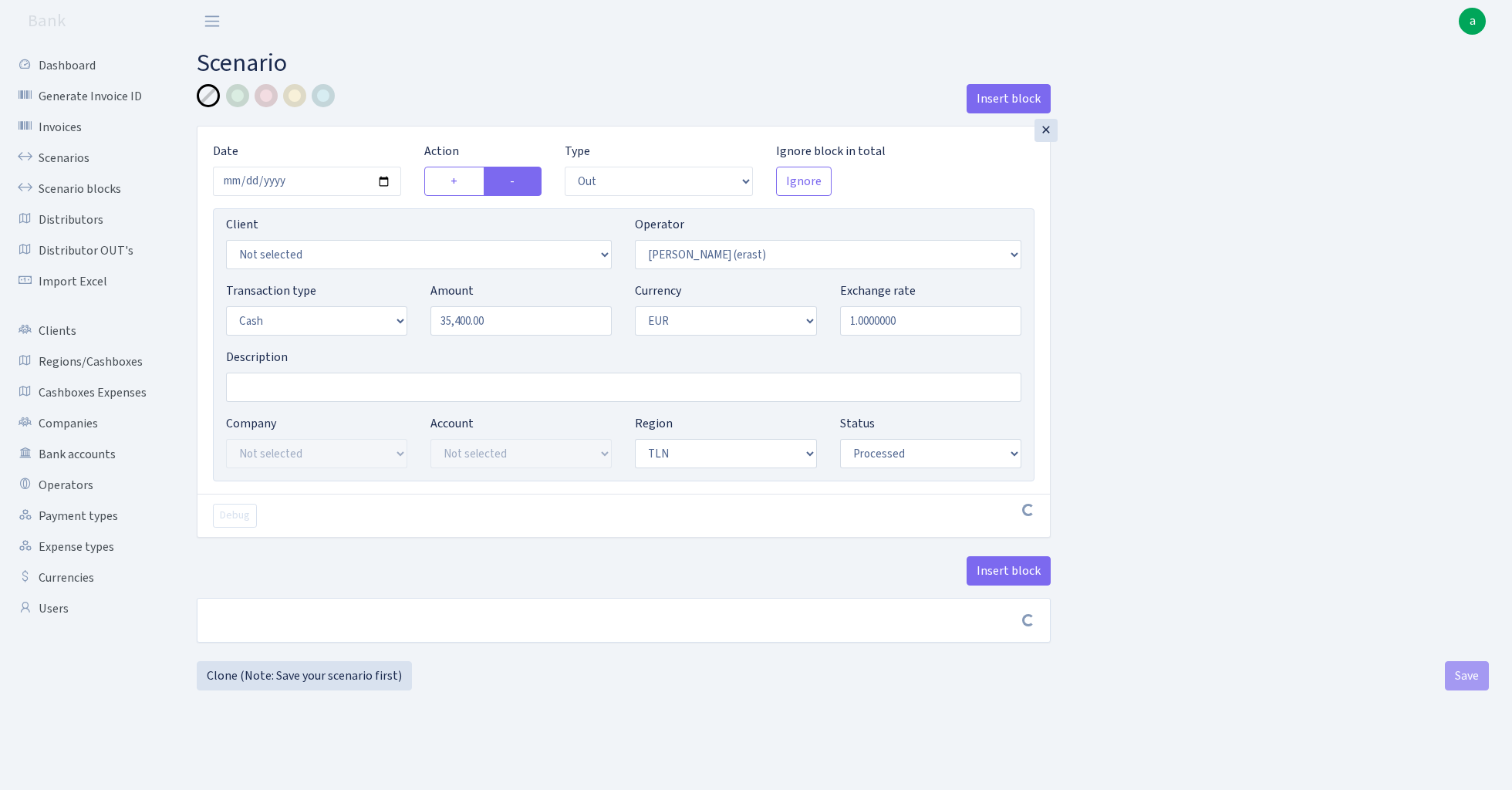
select select "out"
select select "155"
select select "1"
select select "2"
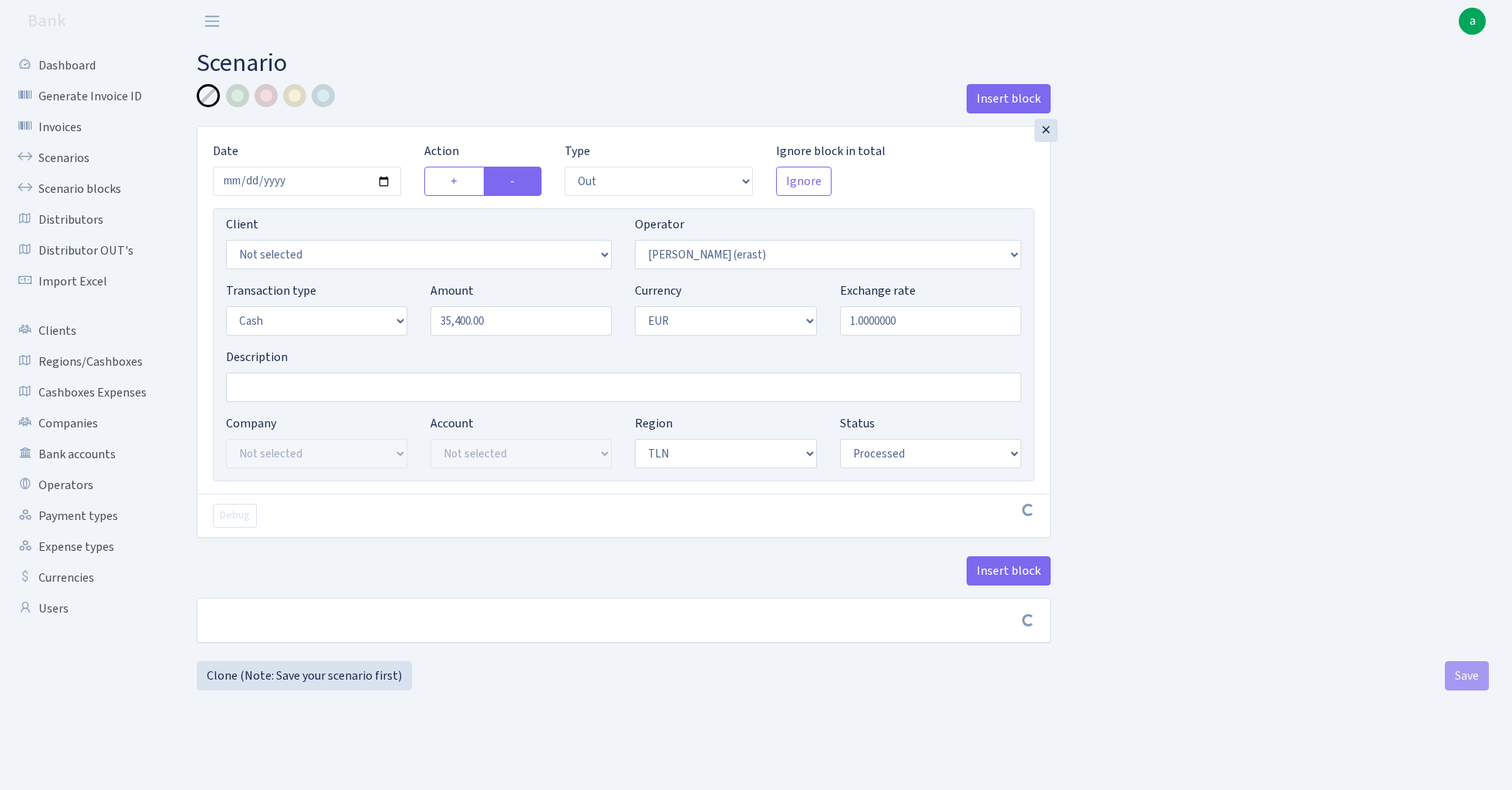
select select "processed"
click at [285, 385] on input "Description" at bounding box center [623, 387] width 795 height 29
type input "TLN"
click at [1002, 583] on button "Insert block" at bounding box center [1009, 571] width 84 height 29
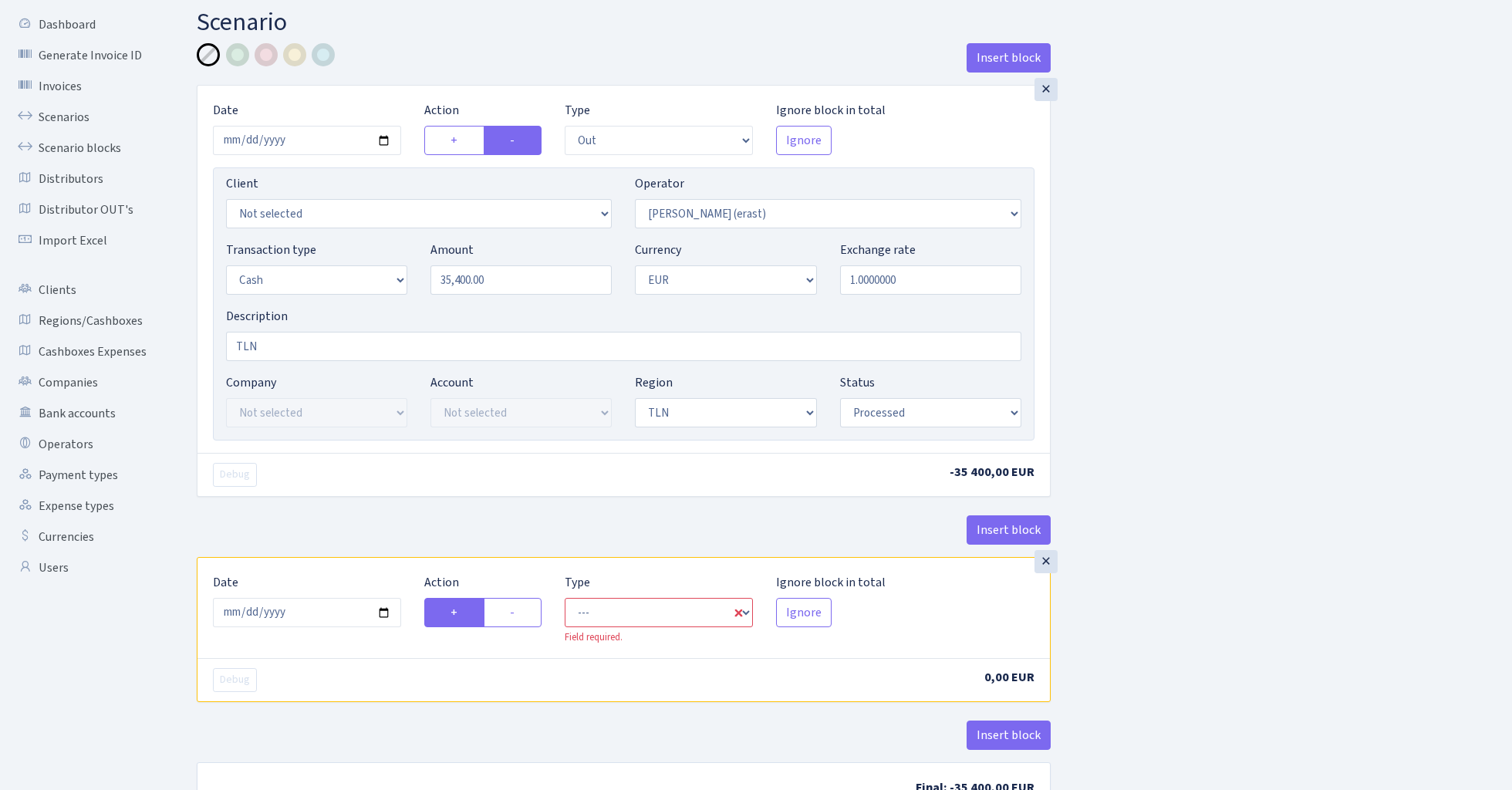
scroll to position [53, 0]
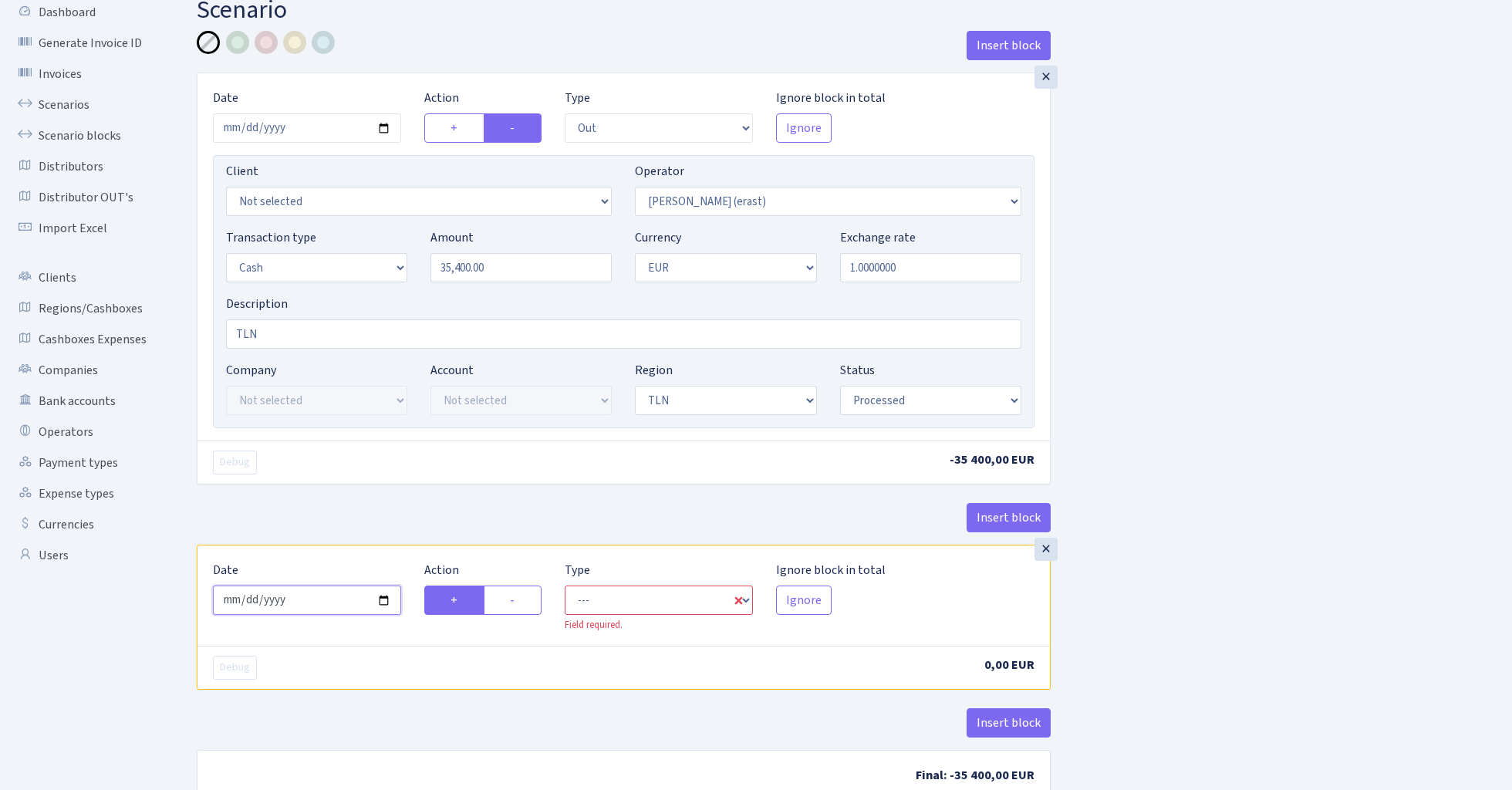
click at [328, 604] on input "2025-08-27" at bounding box center [307, 600] width 188 height 29
type input "[DATE]"
click at [415, 513] on div "Insert block" at bounding box center [623, 524] width 854 height 41
click at [522, 600] on label "-" at bounding box center [512, 600] width 58 height 29
click at [520, 600] on input "-" at bounding box center [514, 596] width 10 height 10
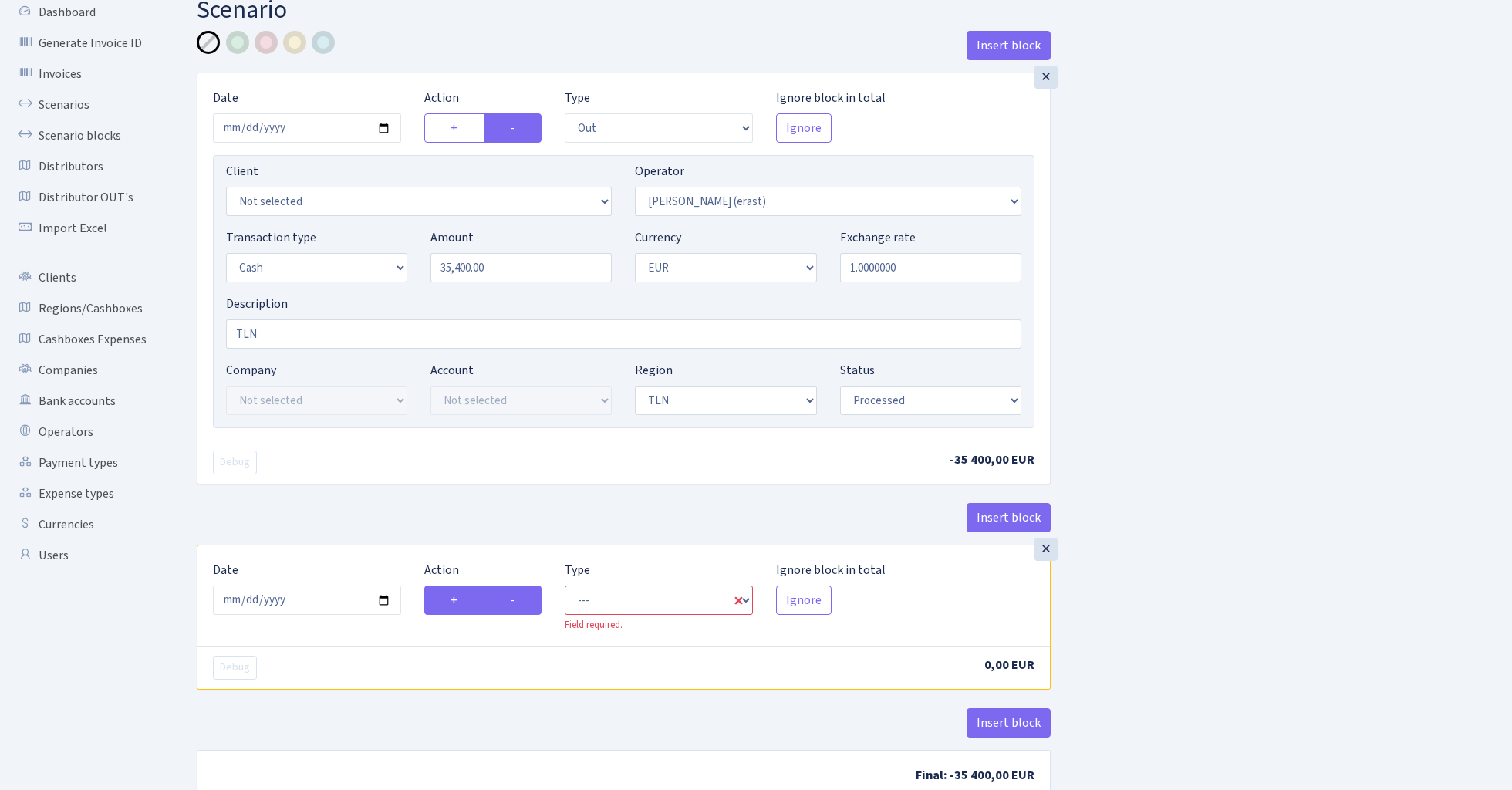
radio input "true"
radio input "false"
select select "commission"
select select "155"
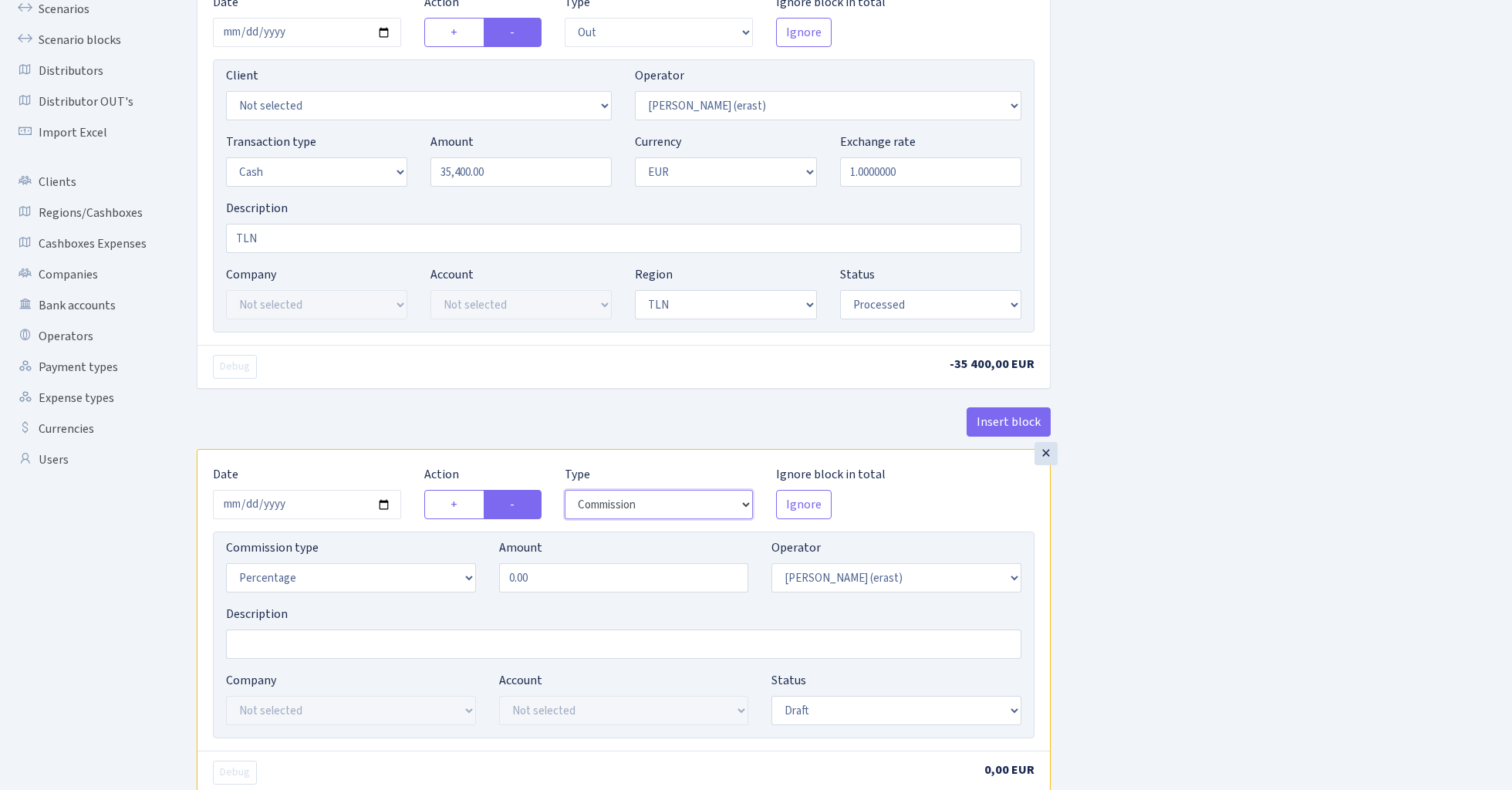
scroll to position [199, 0]
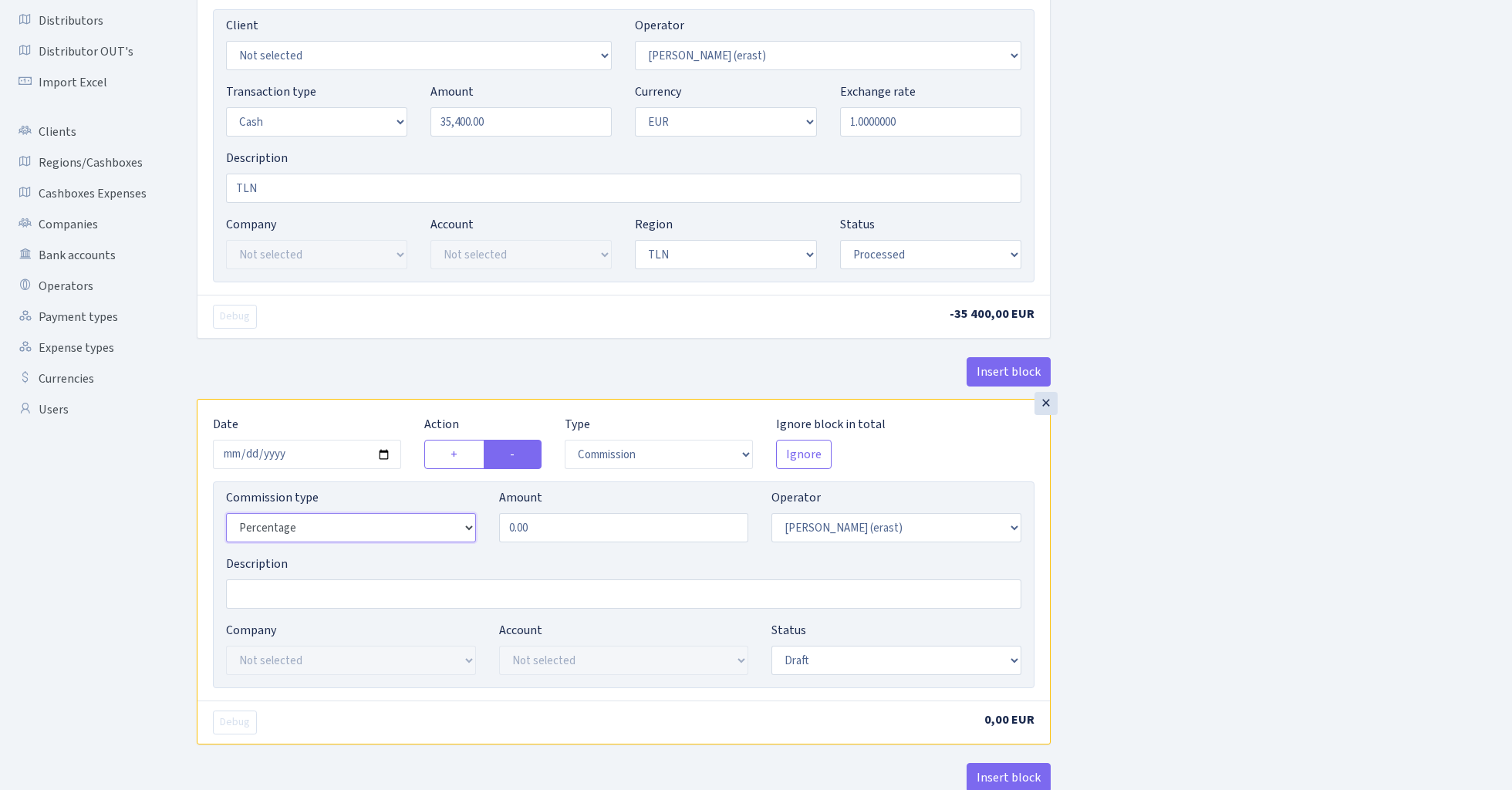
select select "fixed"
click at [578, 535] on input "0.00" at bounding box center [624, 527] width 250 height 29
type input "100.00"
select select "processed"
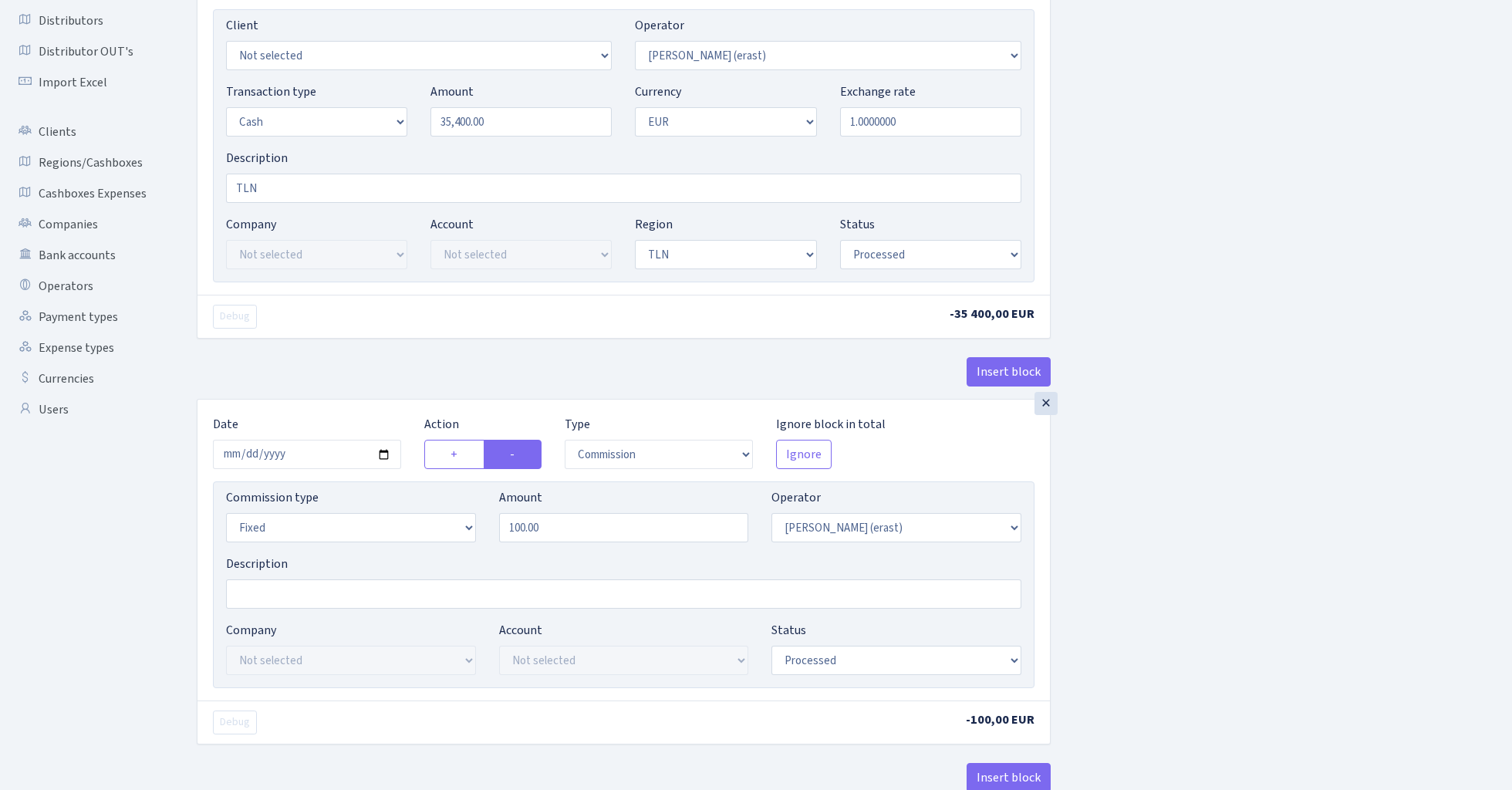
click at [1145, 553] on div "Insert block × Date 2024-02-25 Action + - Type --- In Out Commission Field requ…" at bounding box center [843, 380] width 1315 height 989
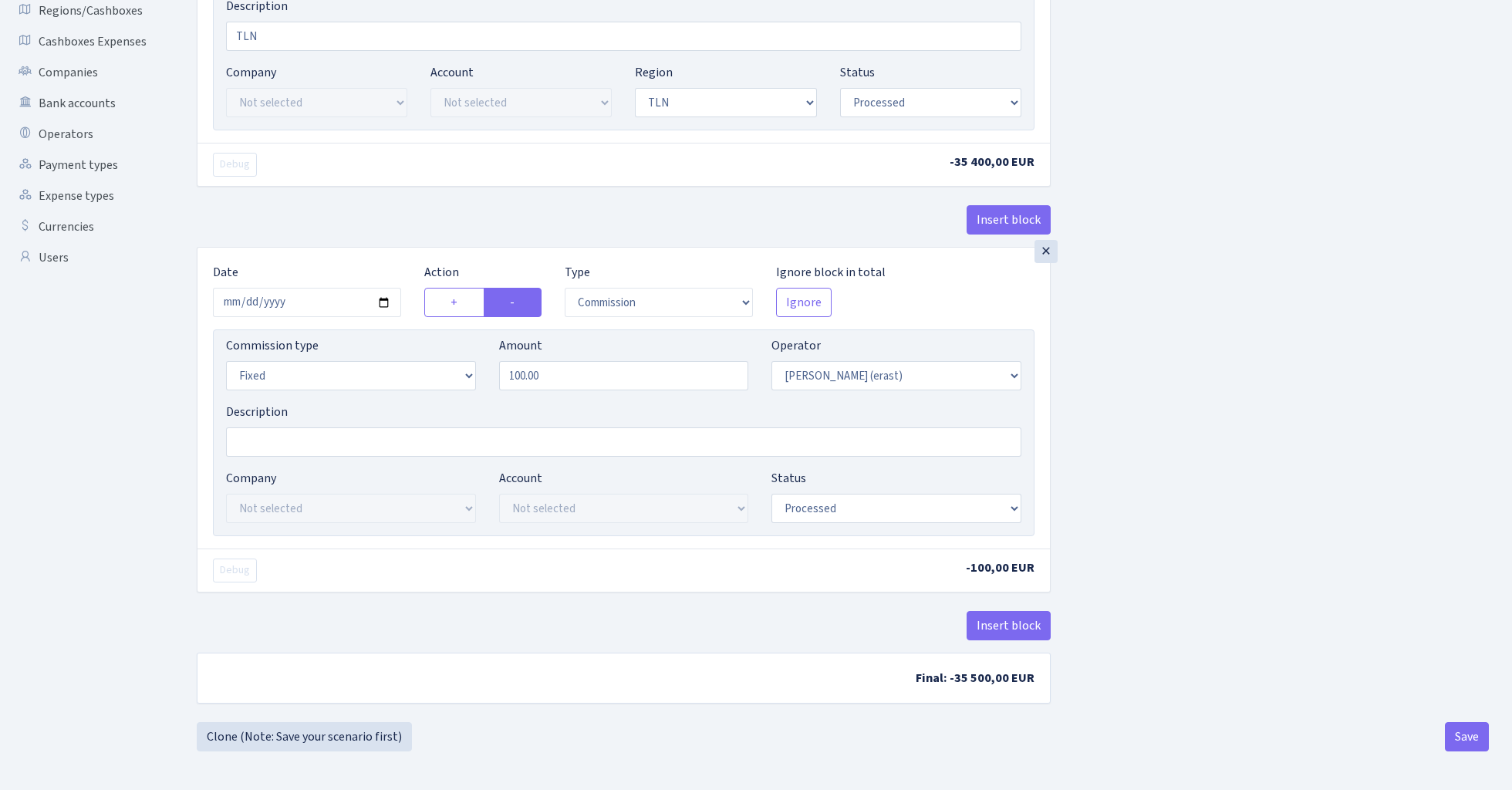
scroll to position [356, 0]
click at [1470, 737] on button "Save" at bounding box center [1467, 737] width 44 height 29
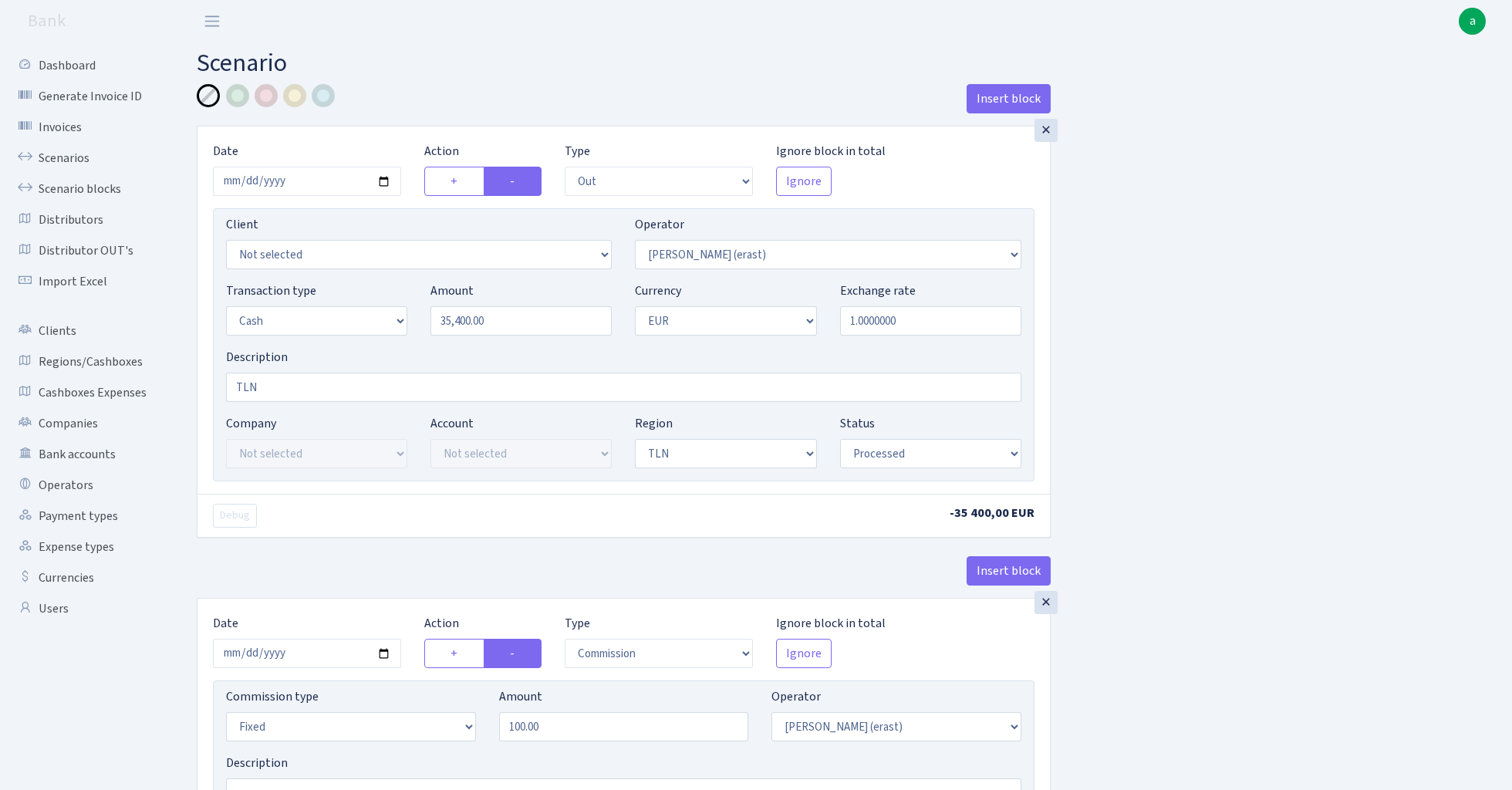
select select "out"
select select "155"
select select "1"
select select "2"
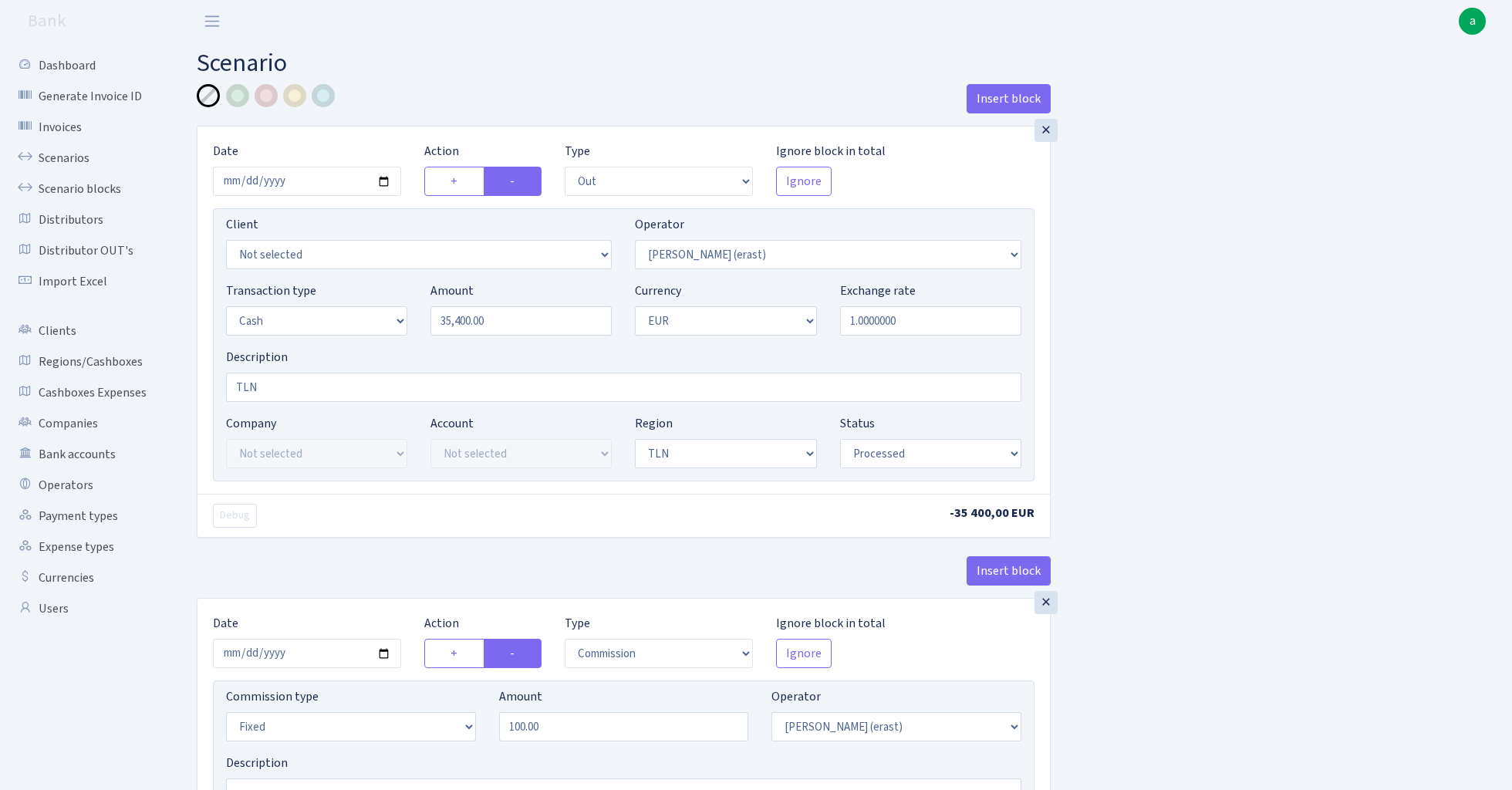
select select "processed"
select select "commission"
select select "fixed"
select select "155"
select select "processed"
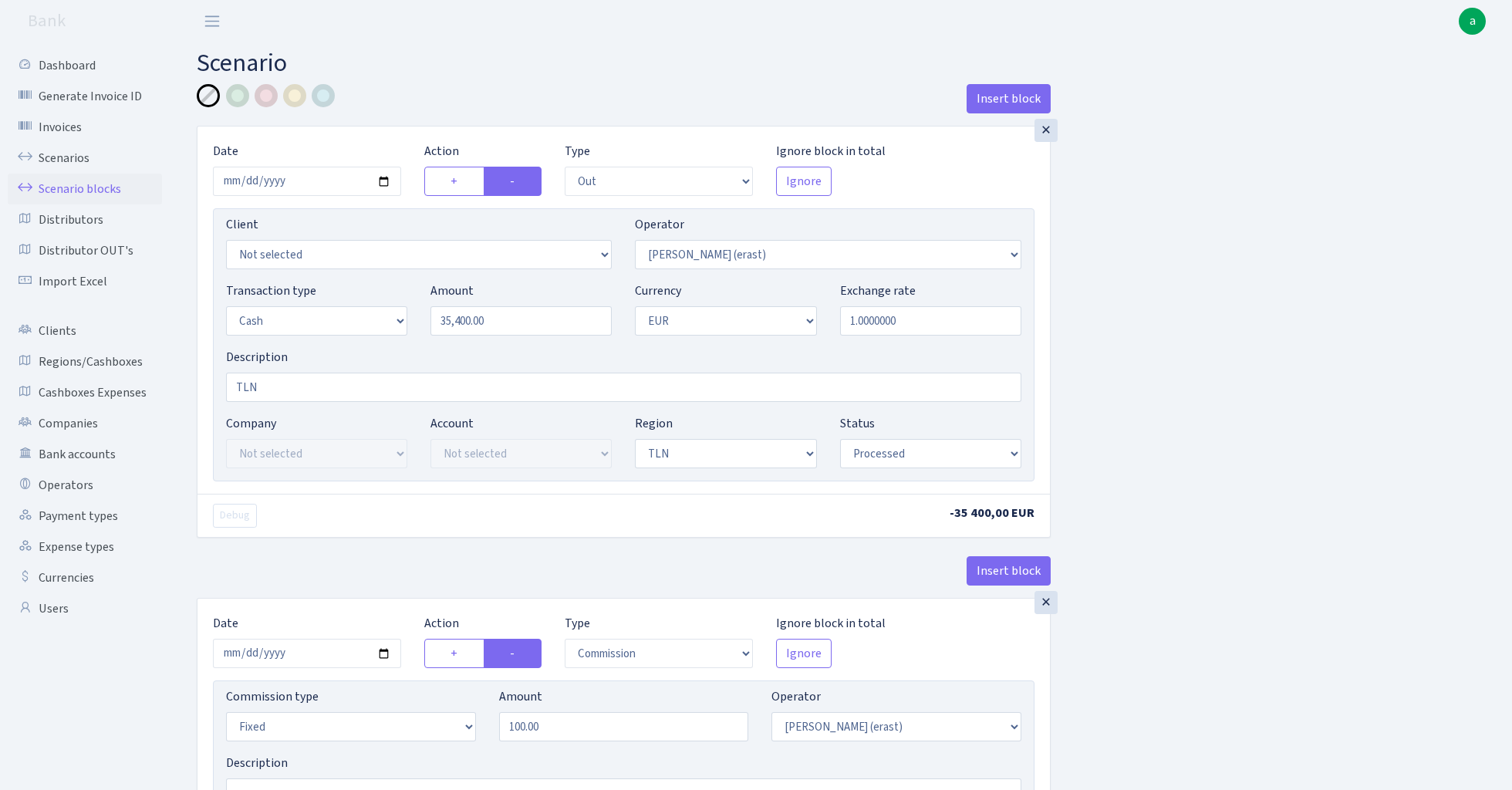
click at [79, 186] on link "Scenario blocks" at bounding box center [85, 189] width 154 height 31
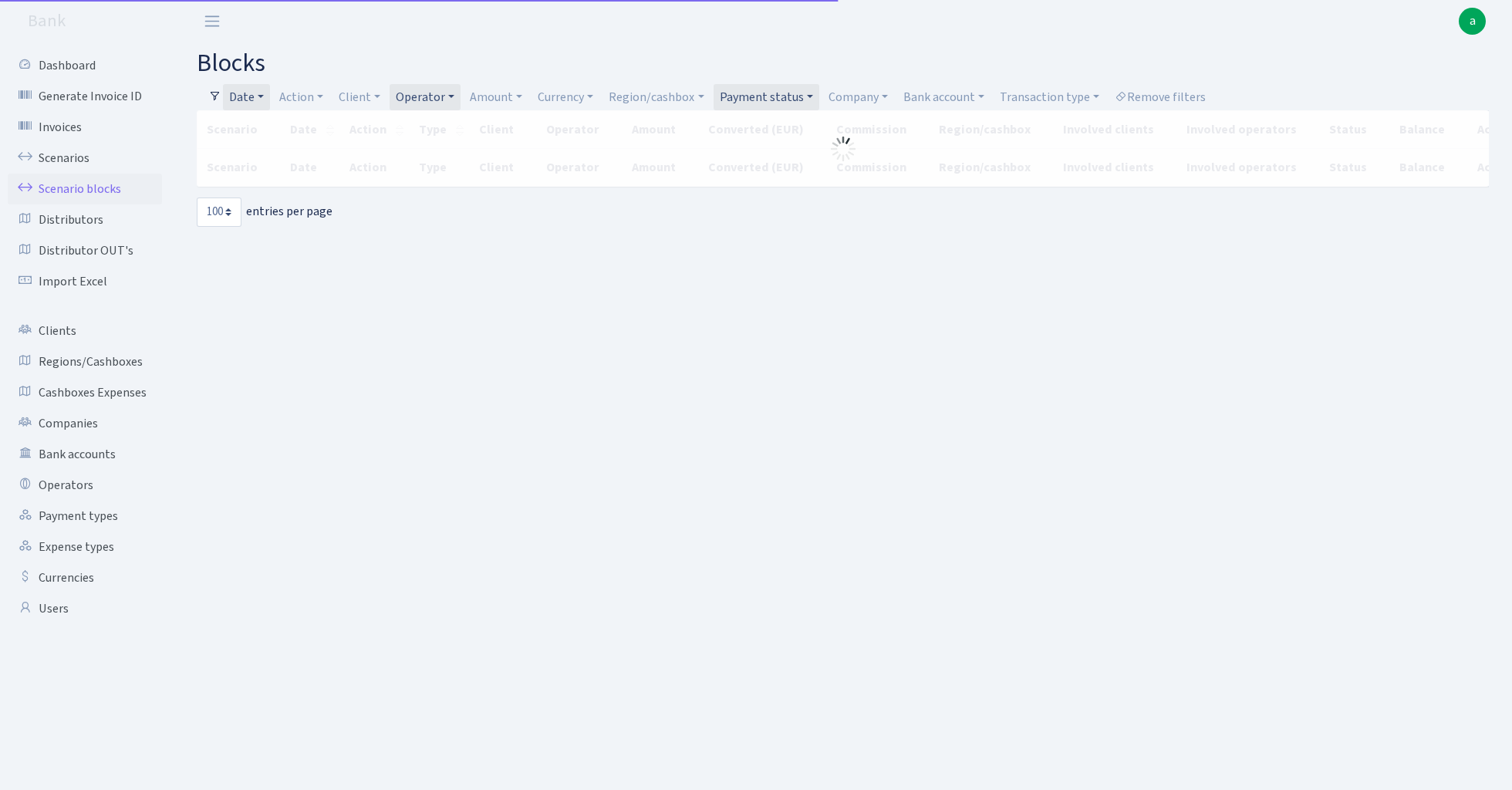
select select "100"
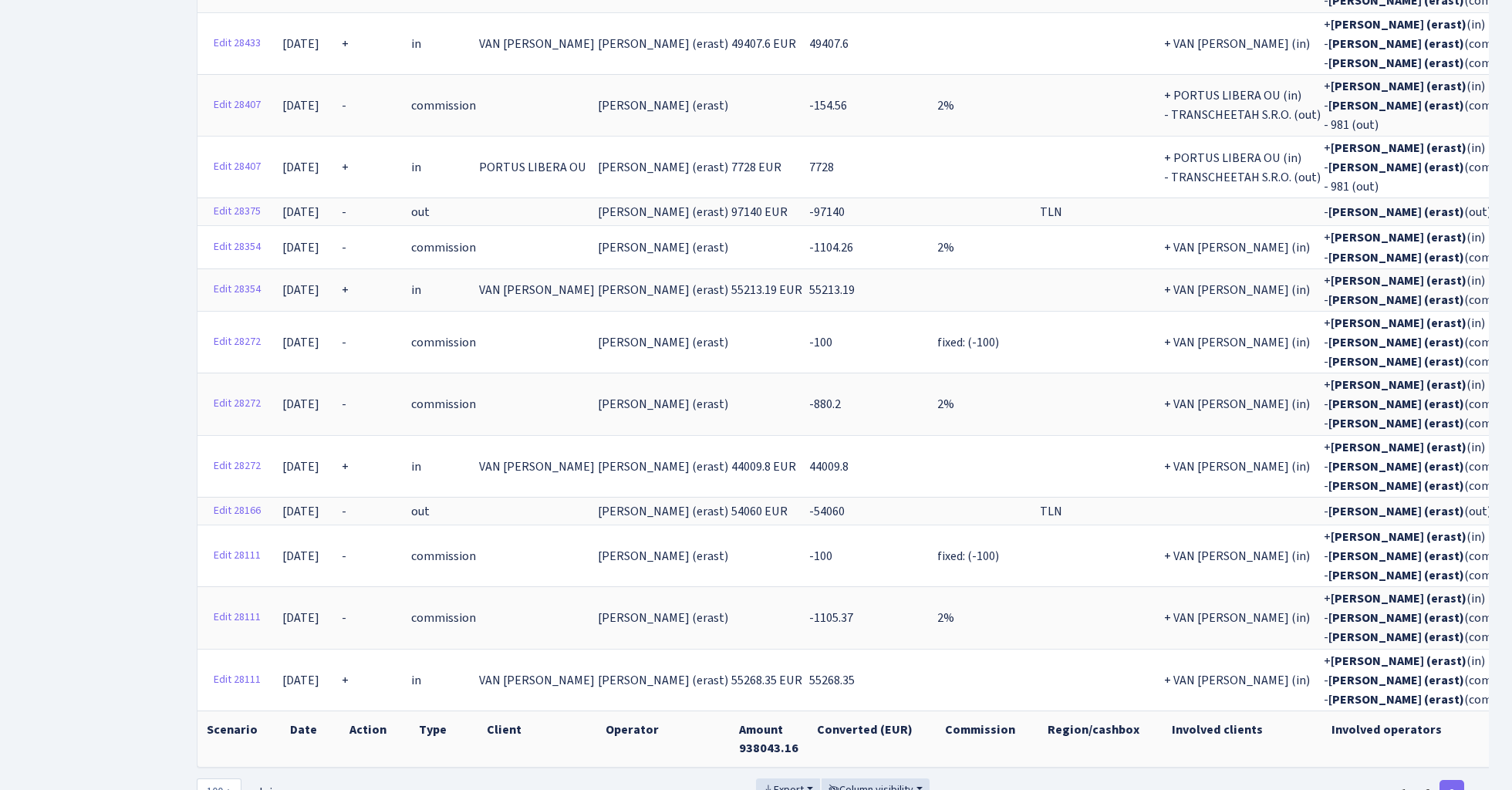
scroll to position [1597, 0]
click at [1428, 783] on link "2" at bounding box center [1428, 796] width 25 height 28
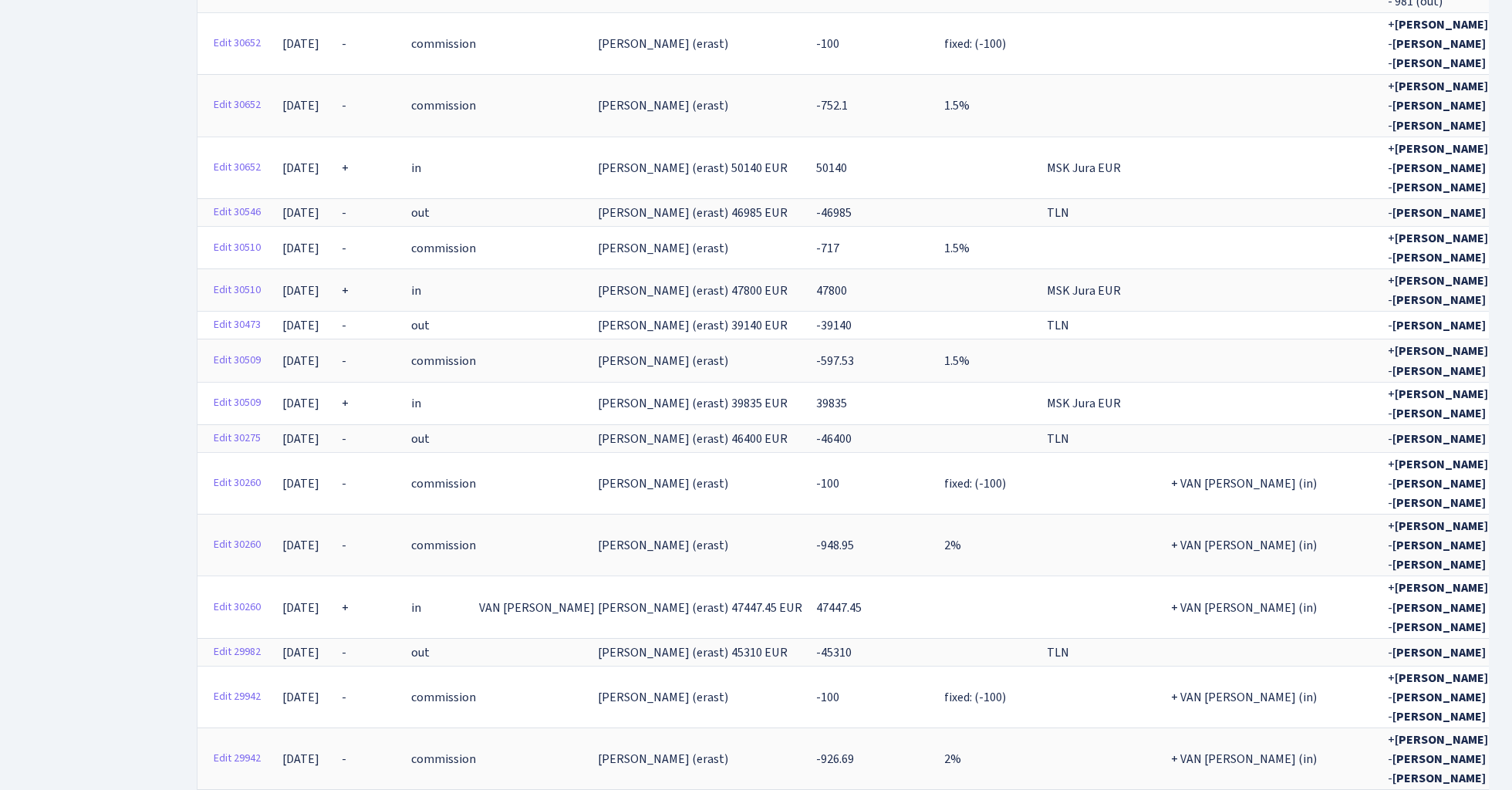
scroll to position [4238, 0]
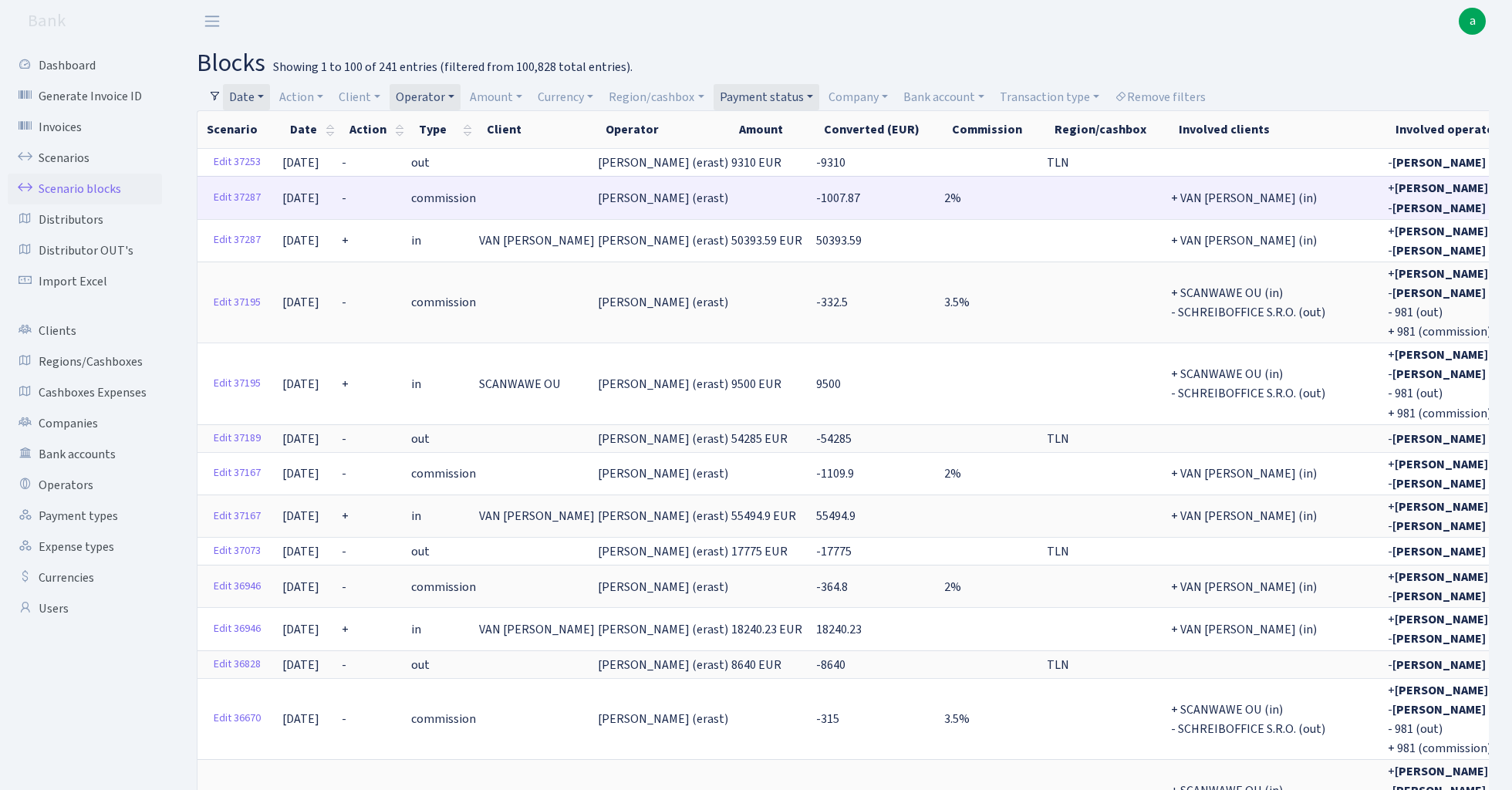
scroll to position [0, 0]
click at [256, 92] on link "Date" at bounding box center [246, 97] width 47 height 26
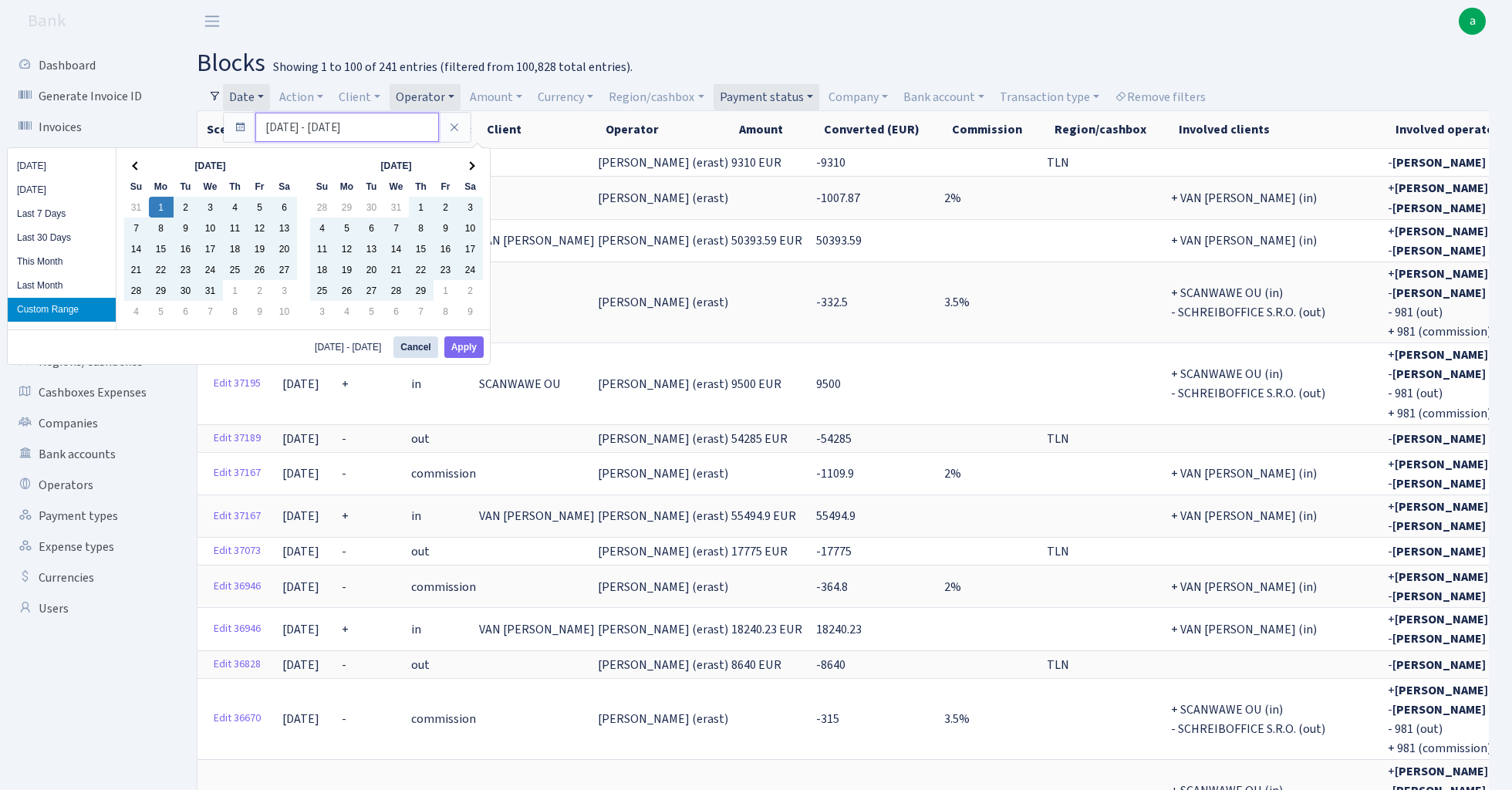
click at [293, 125] on input "01.01.2024 - 31.12.2024" at bounding box center [347, 127] width 184 height 29
type input "01.10.2024 - 31.12.2024"
click at [471, 350] on button "Apply" at bounding box center [463, 346] width 39 height 22
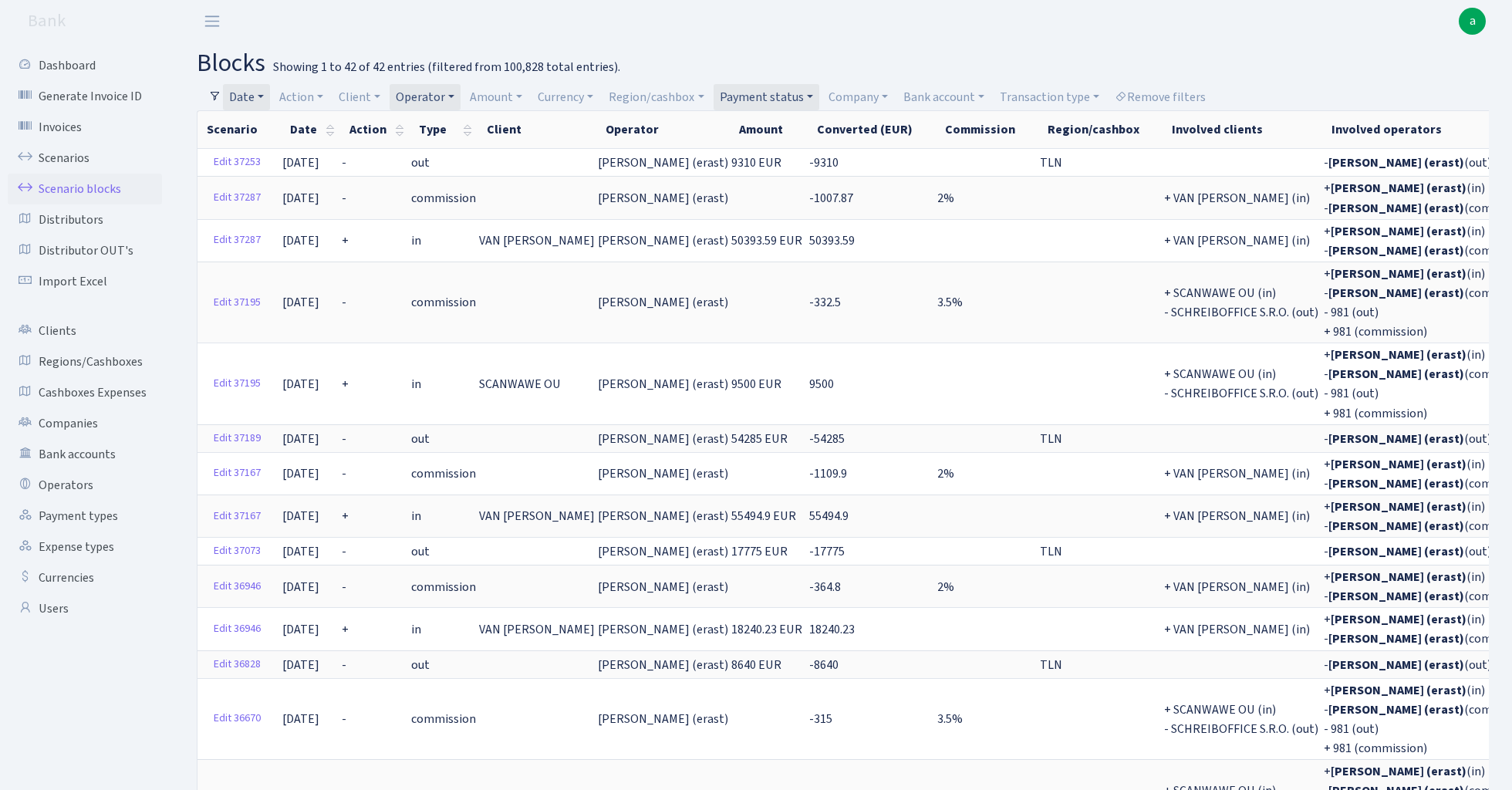
click at [260, 94] on link "Date" at bounding box center [246, 97] width 47 height 26
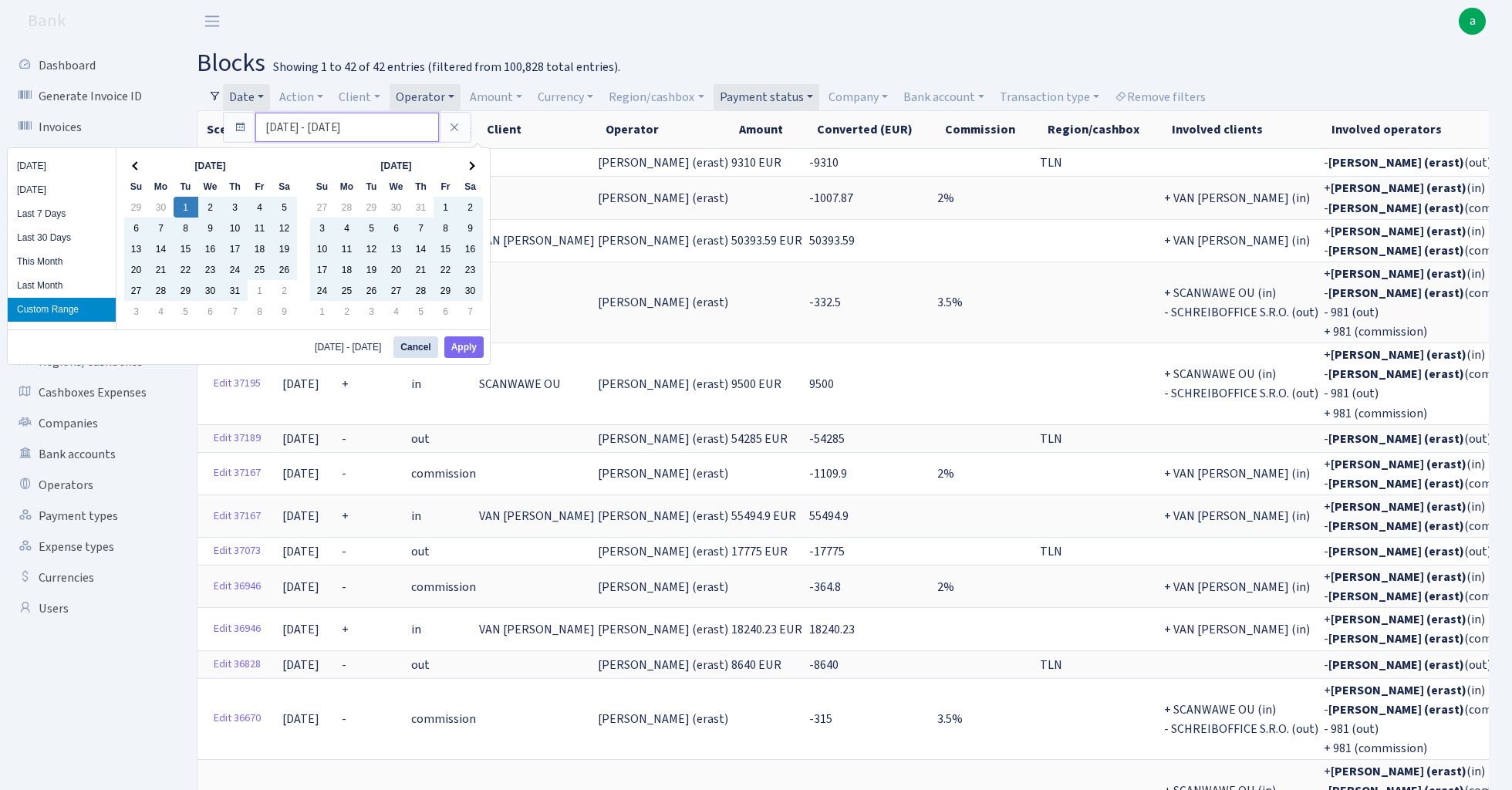
click at [294, 127] on input "01.10.2024 - 31.12.2024" at bounding box center [347, 127] width 184 height 29
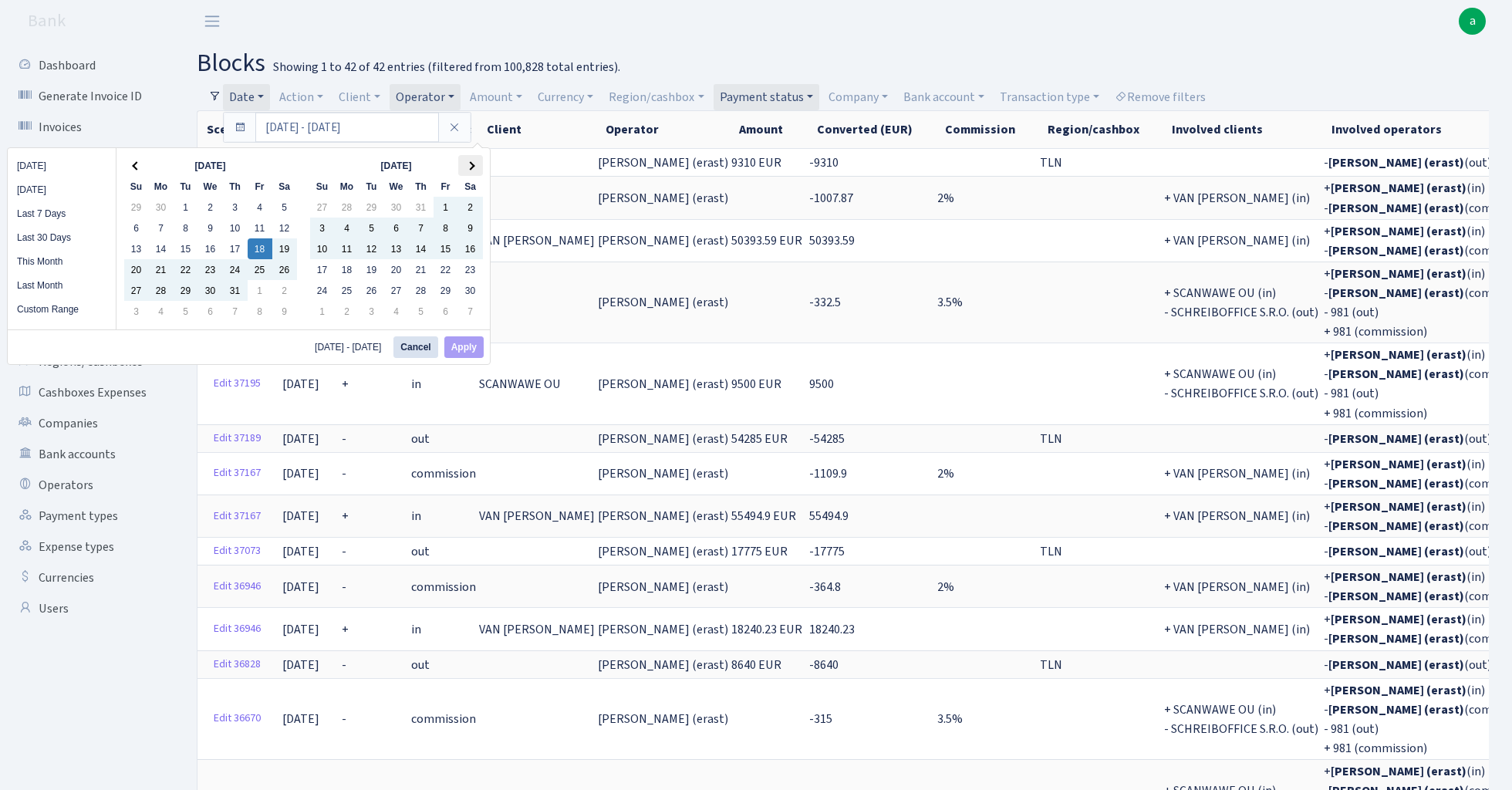
click at [473, 164] on span at bounding box center [470, 165] width 9 height 9
click at [475, 349] on button "Apply" at bounding box center [463, 346] width 39 height 22
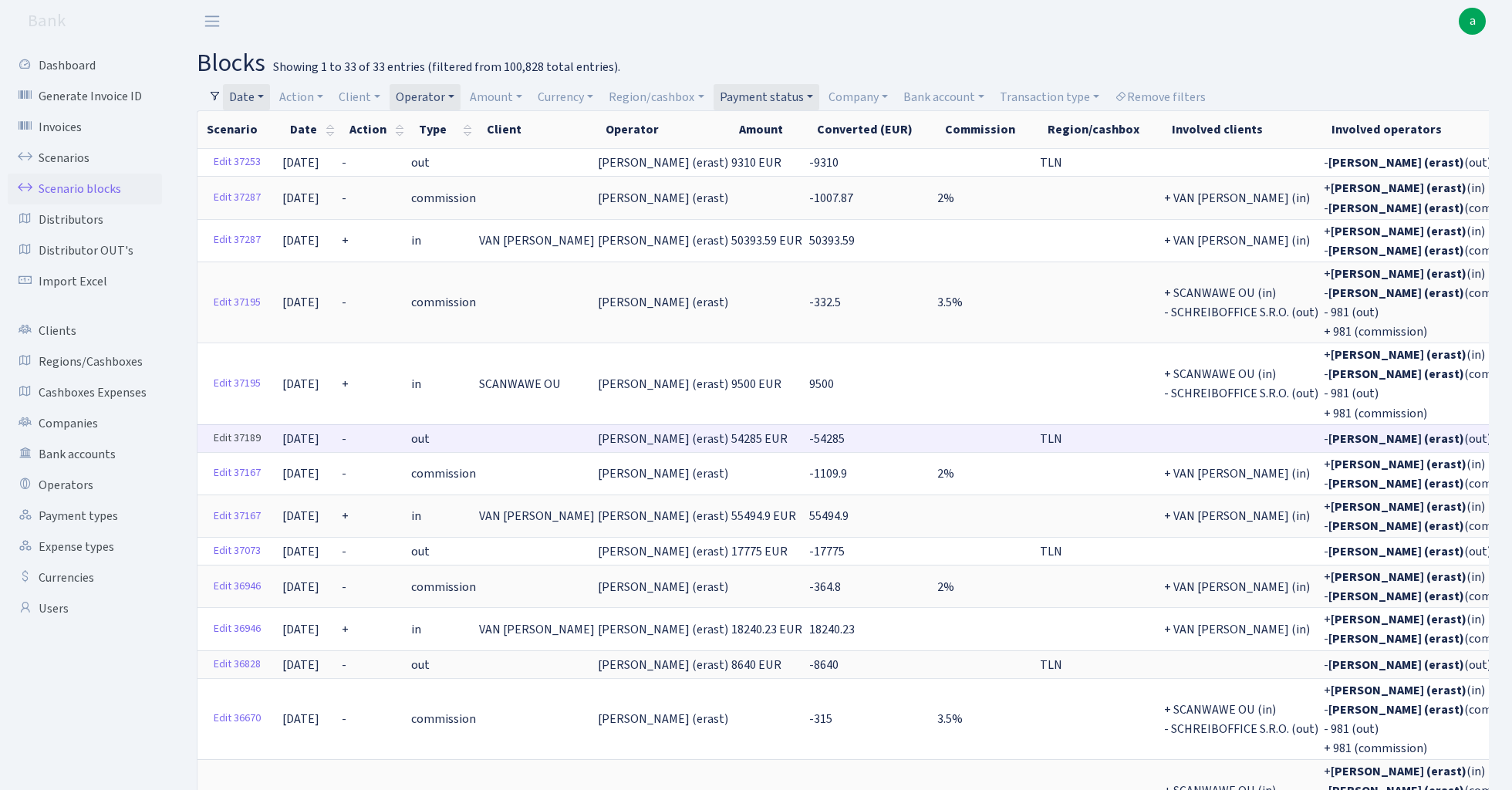
click at [222, 431] on link "Edit 37189" at bounding box center [237, 439] width 61 height 24
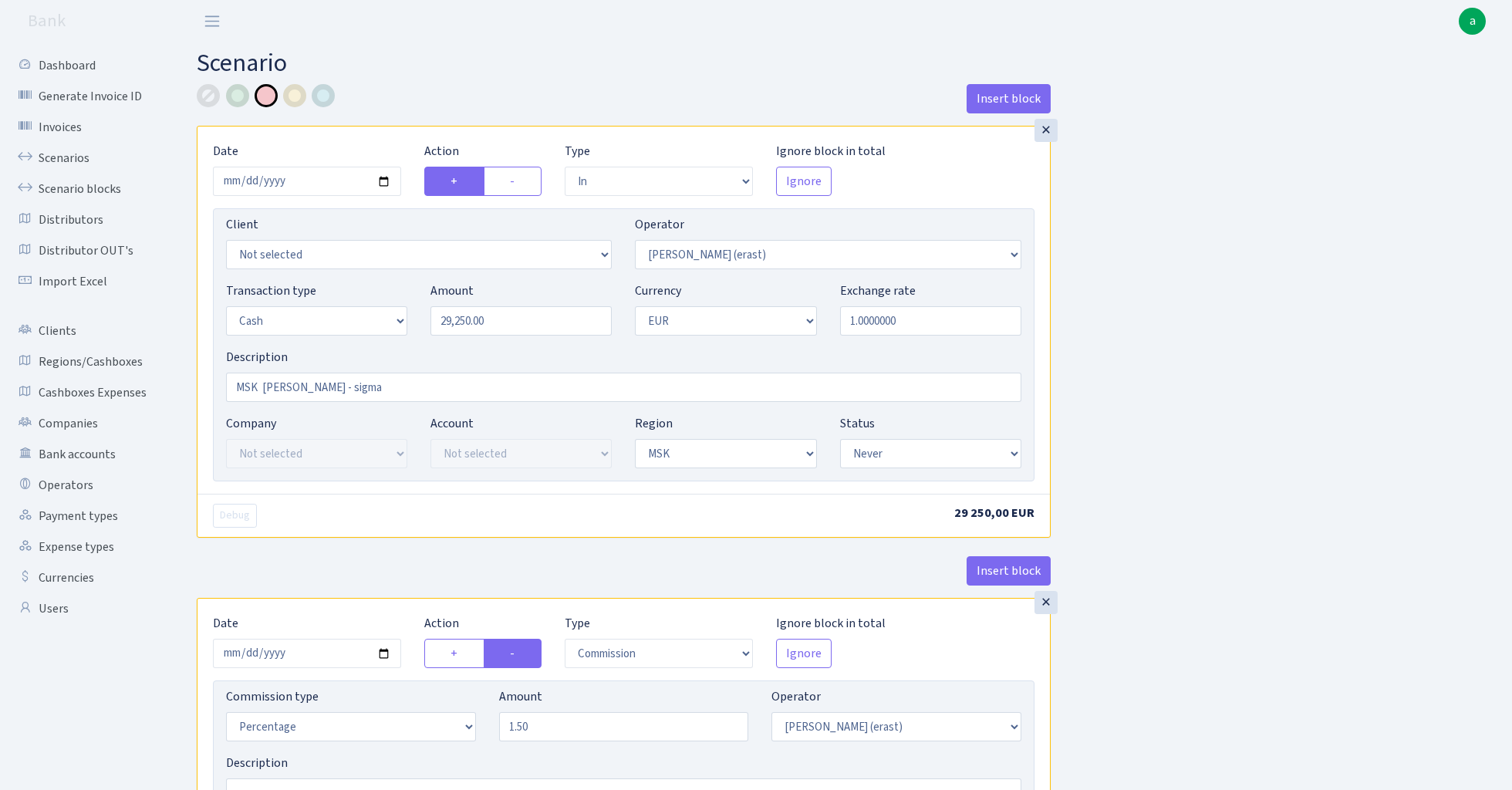
select select "in"
select select "155"
select select "1"
select select "3"
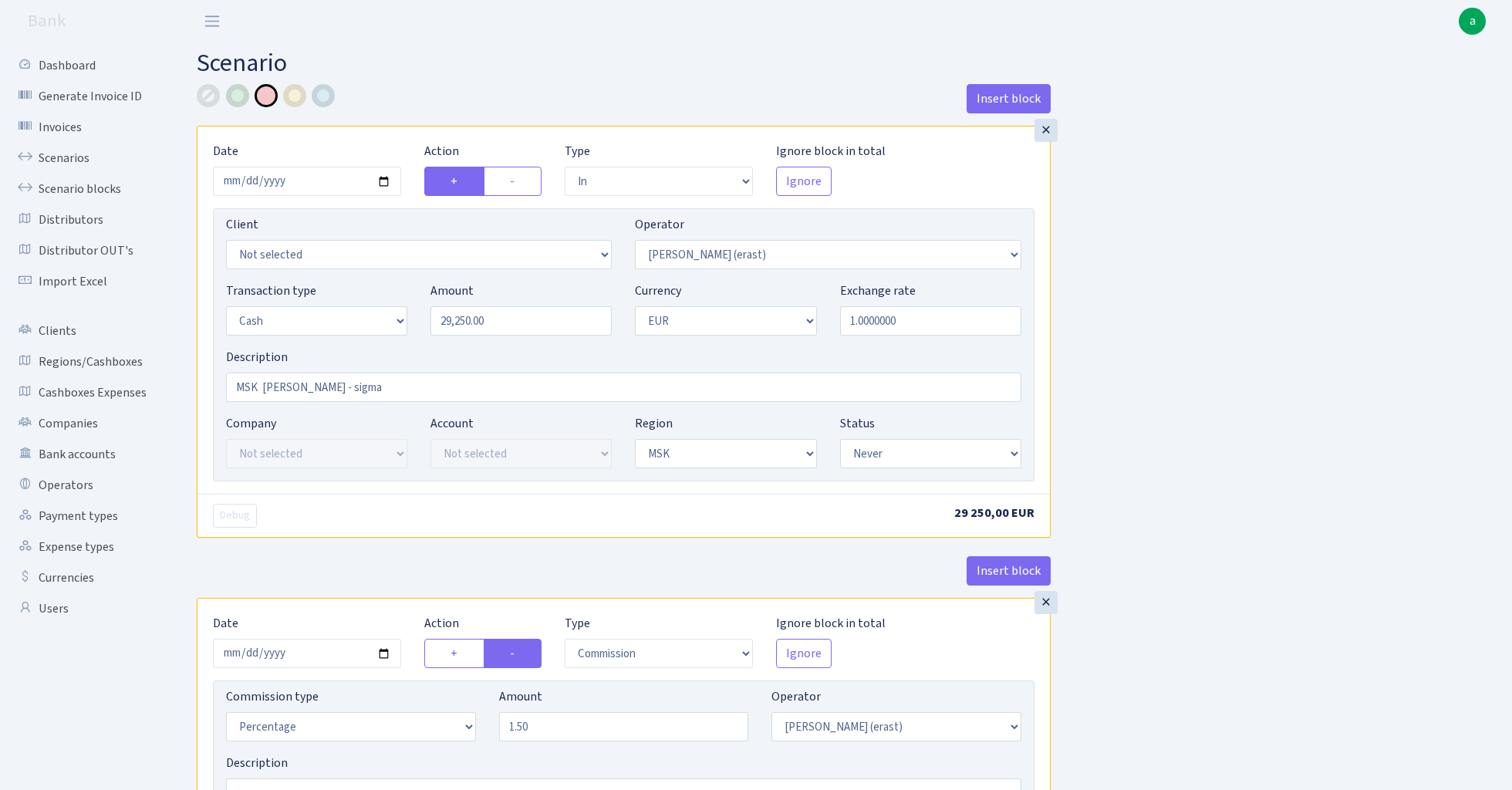
select select "never"
select select "commission"
select select "155"
select select "never"
select select "out"
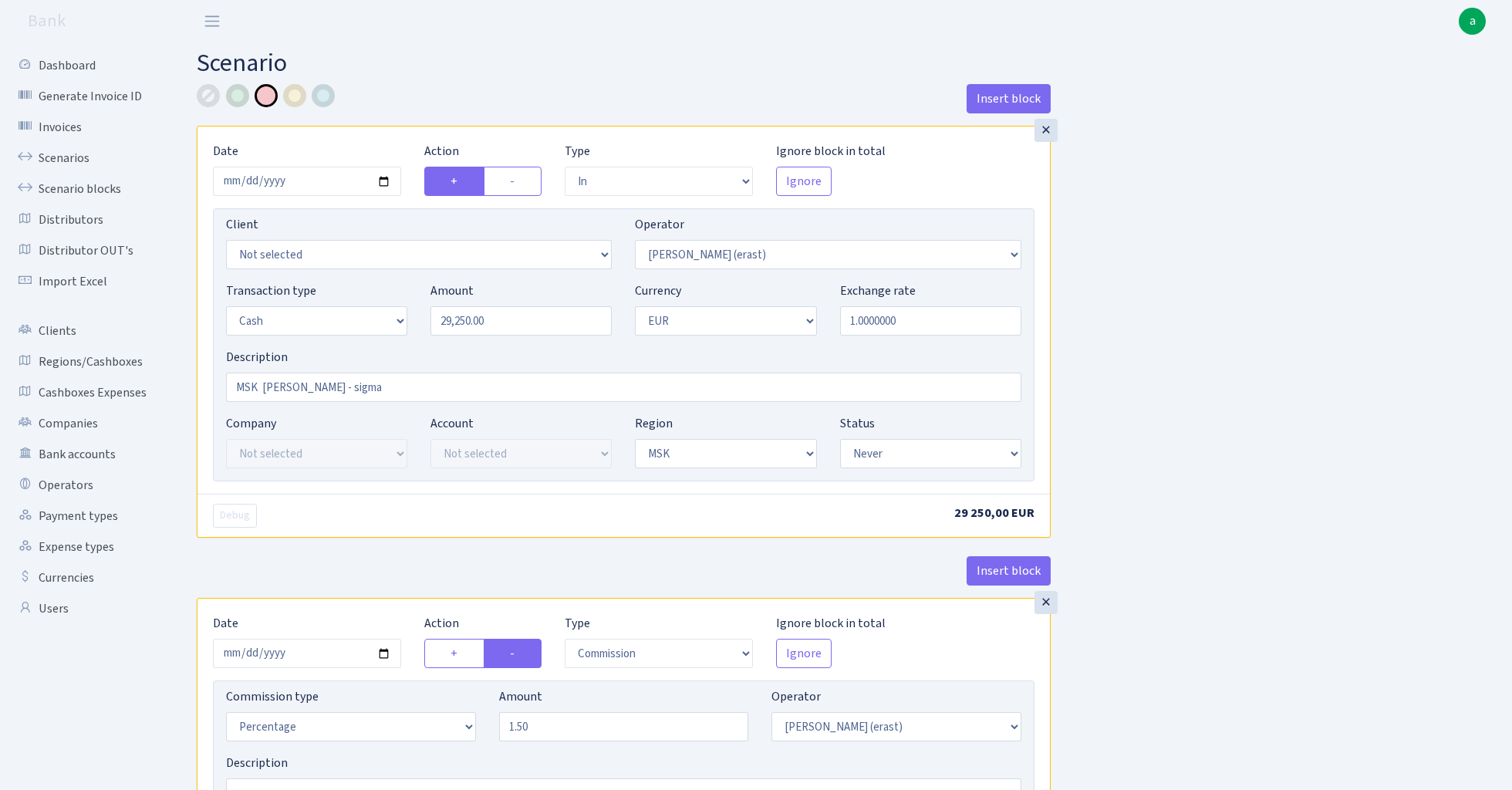
select select "370"
select select "1"
select select "3"
select select "never"
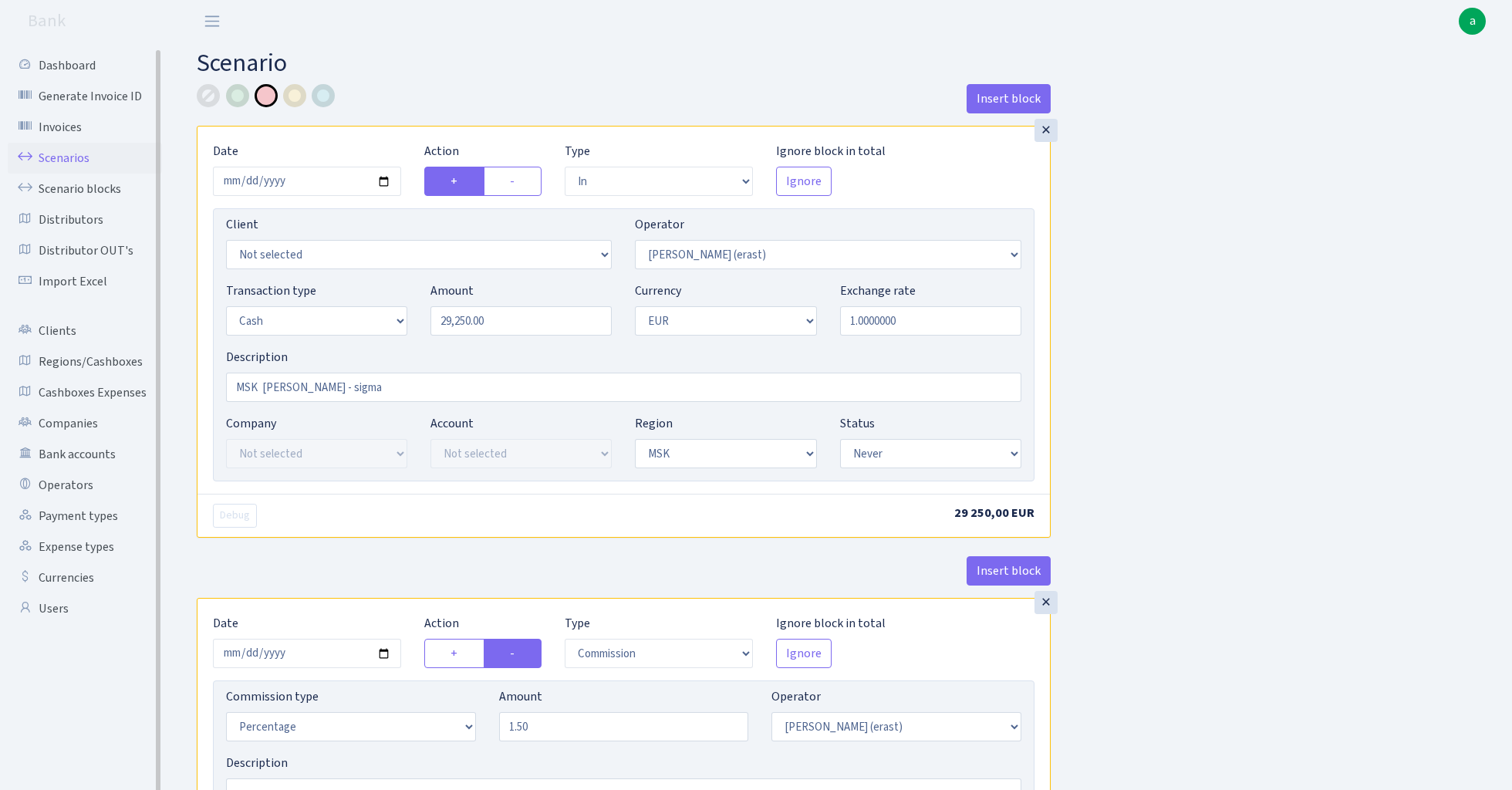
click at [64, 158] on link "Scenarios" at bounding box center [85, 158] width 154 height 31
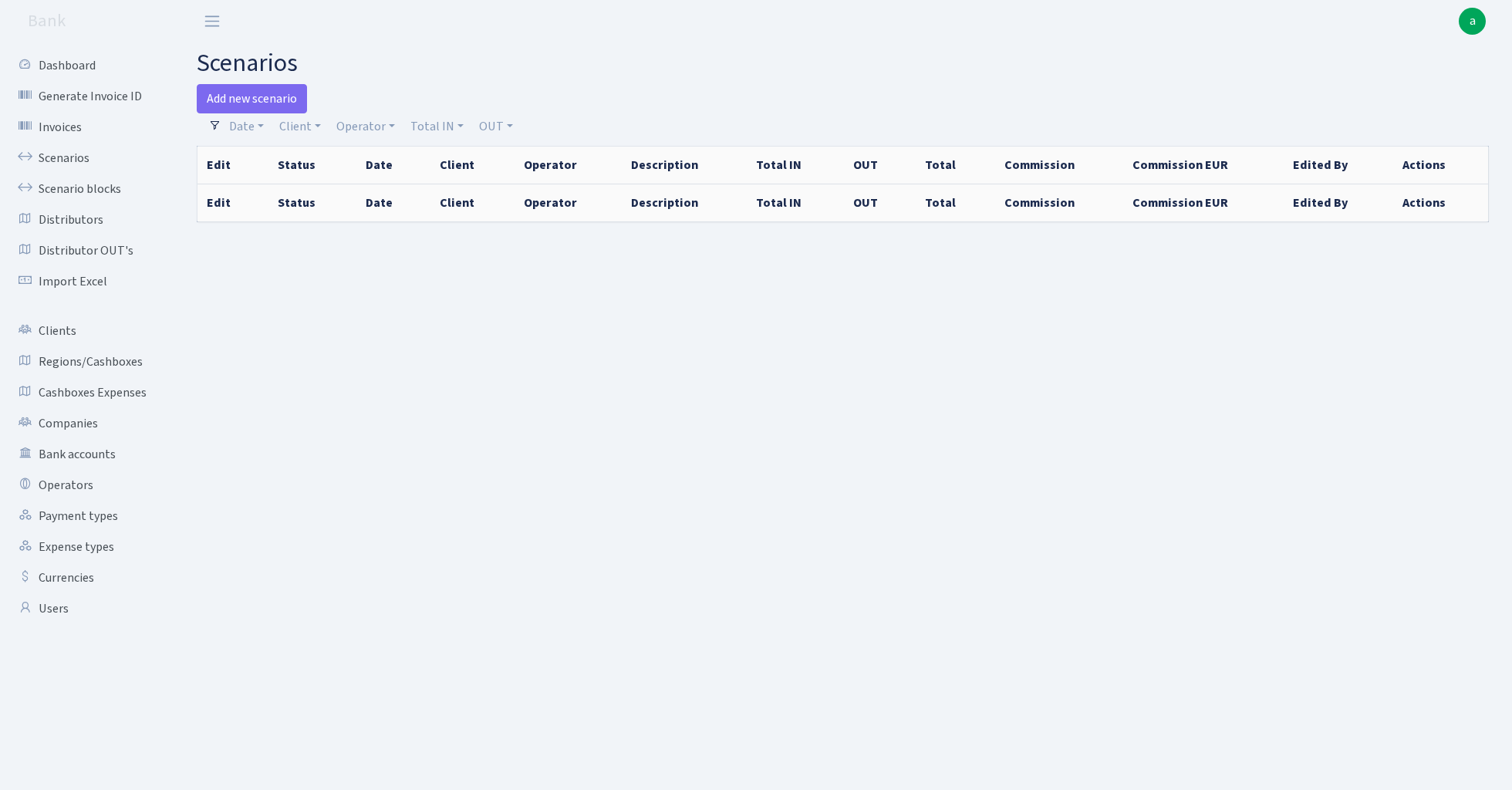
select select "100"
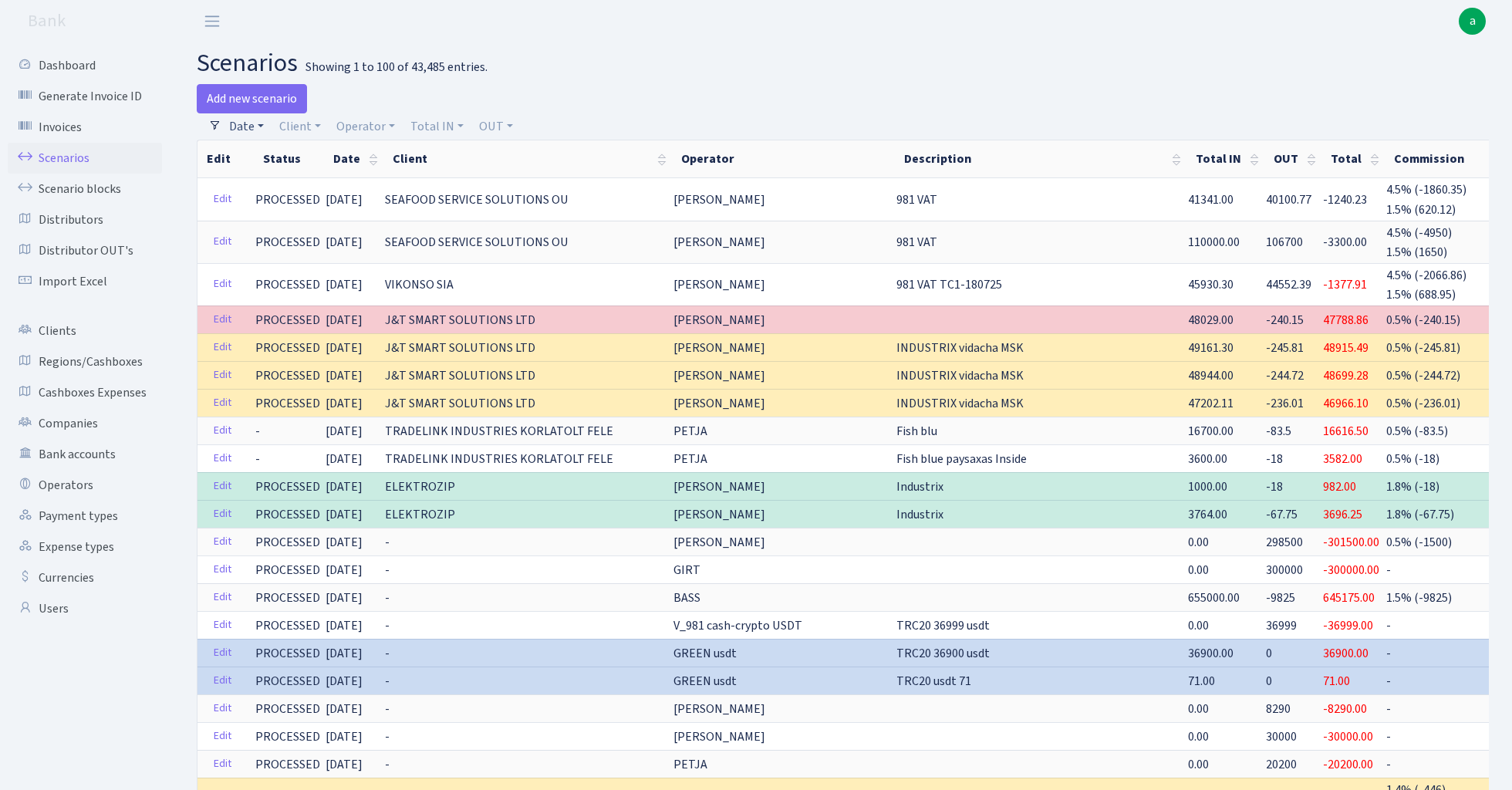
click at [247, 127] on link "Date" at bounding box center [246, 126] width 47 height 26
click at [303, 156] on input "27.08.2025 - 27.08.2025" at bounding box center [347, 156] width 184 height 29
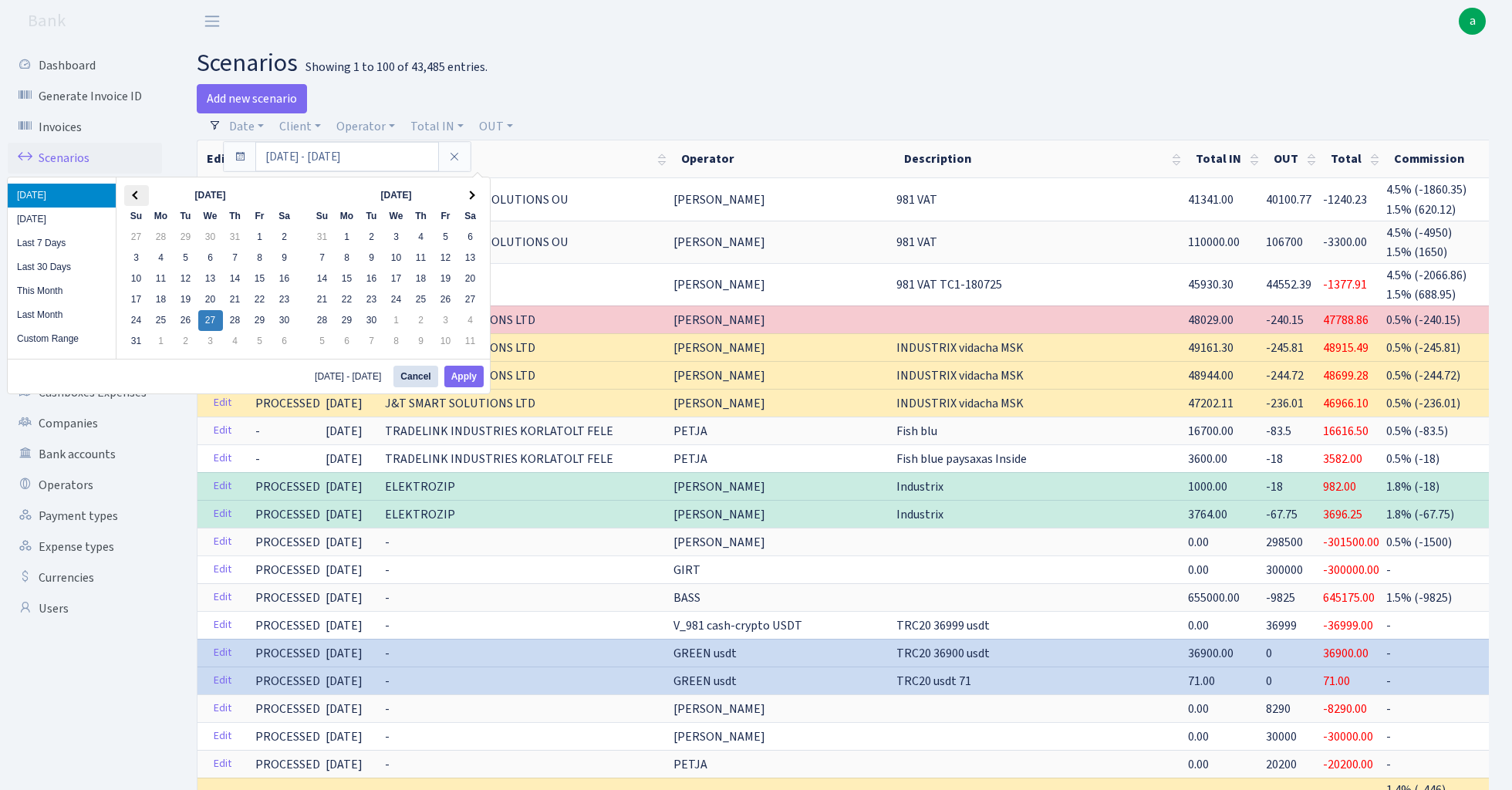
click at [139, 192] on th at bounding box center [136, 196] width 25 height 21
click at [136, 198] on span at bounding box center [136, 195] width 9 height 9
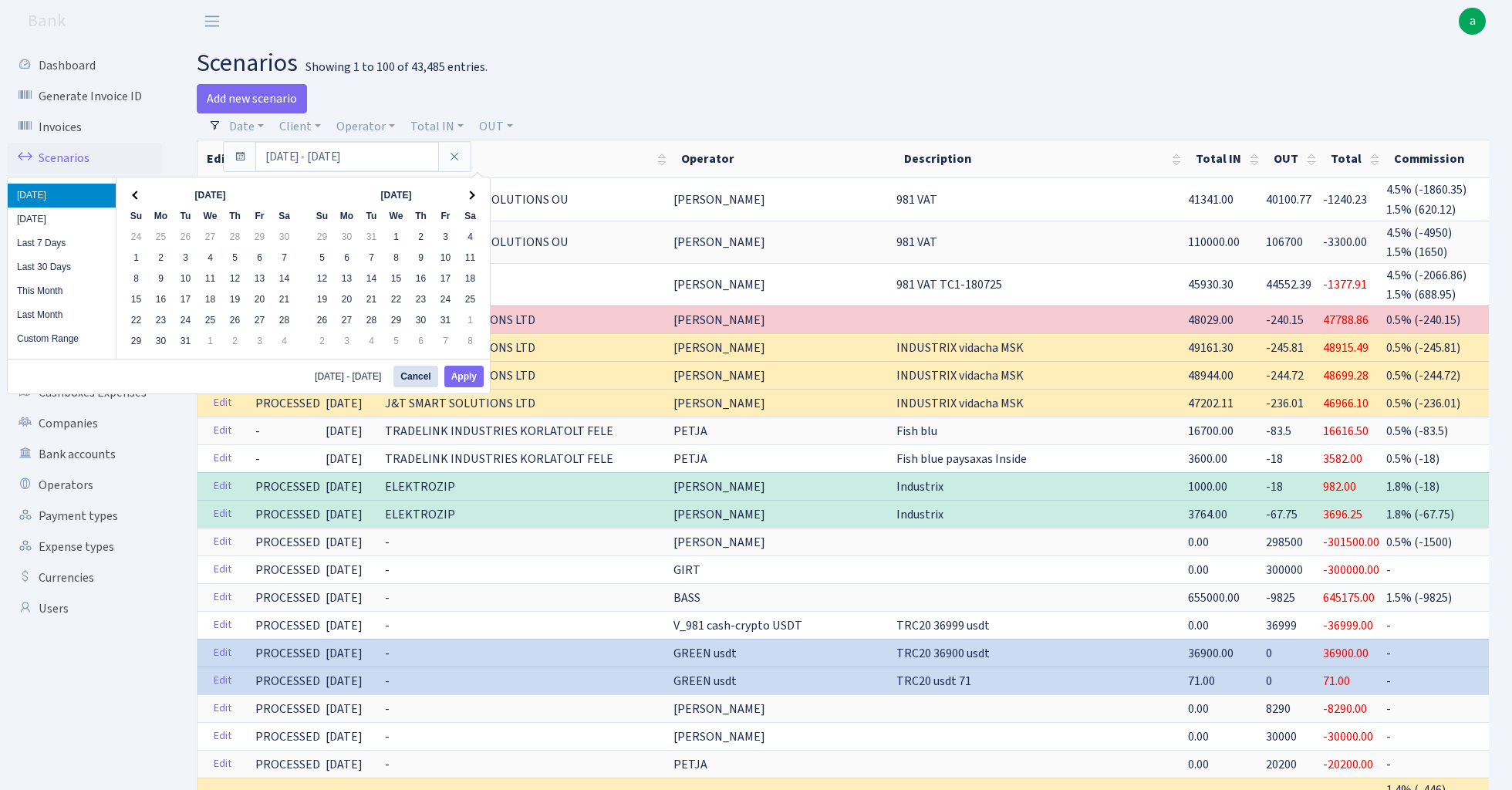
click at [136, 198] on span at bounding box center [136, 195] width 9 height 9
click at [471, 381] on button "Apply" at bounding box center [463, 376] width 39 height 22
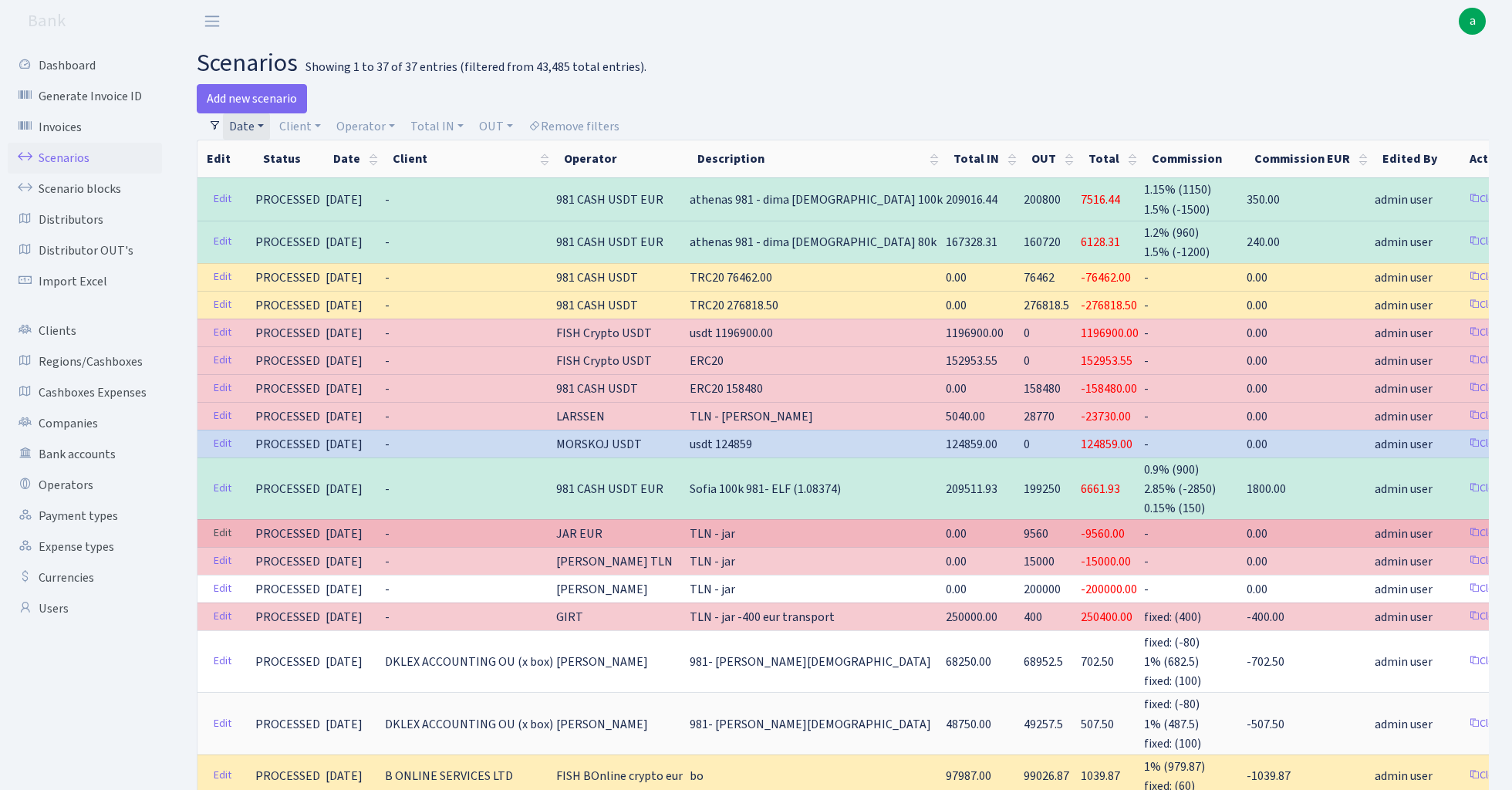
click at [222, 526] on link "Edit" at bounding box center [223, 534] width 32 height 24
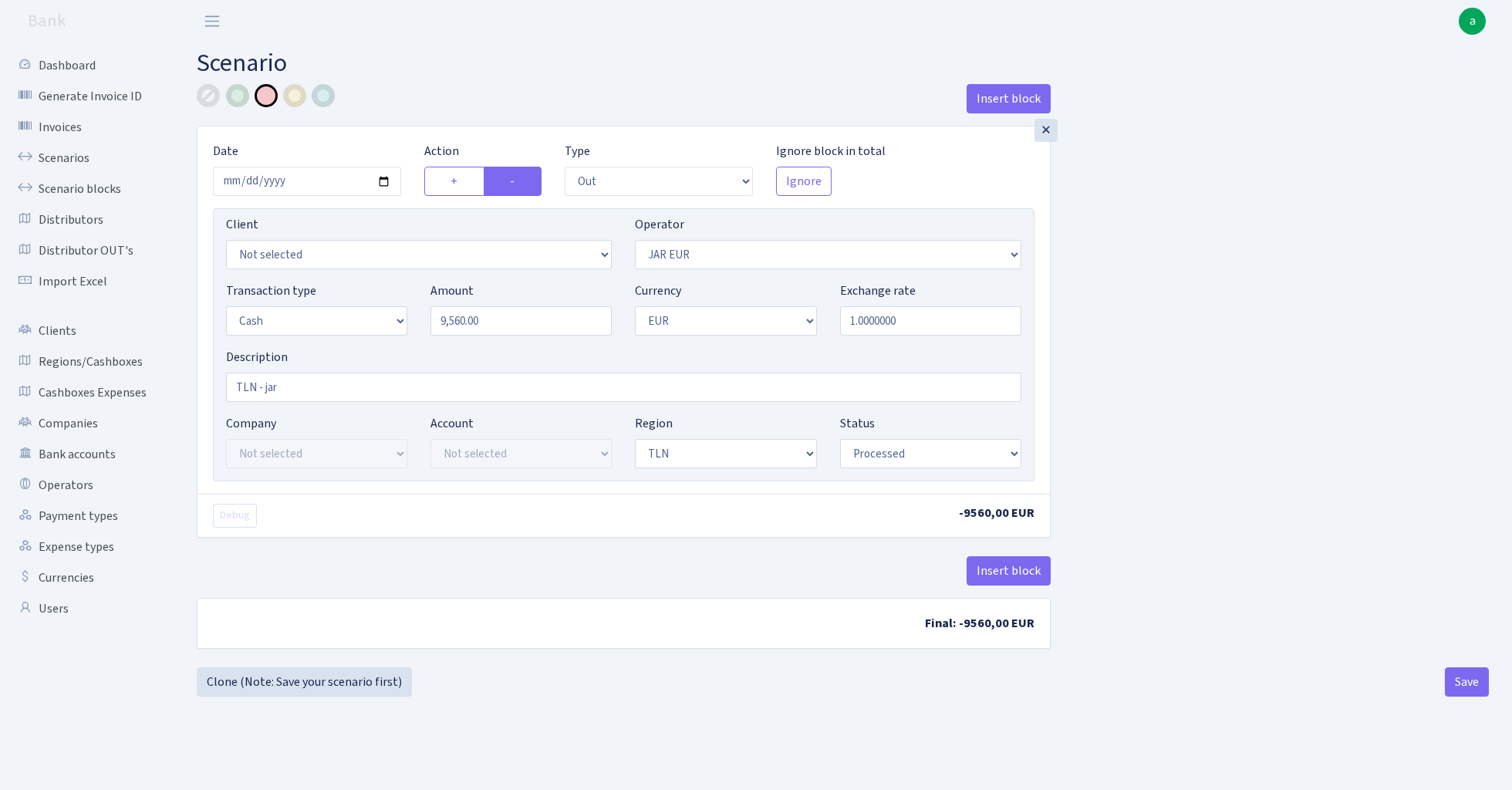
select select "out"
select select "262"
select select "1"
select select "2"
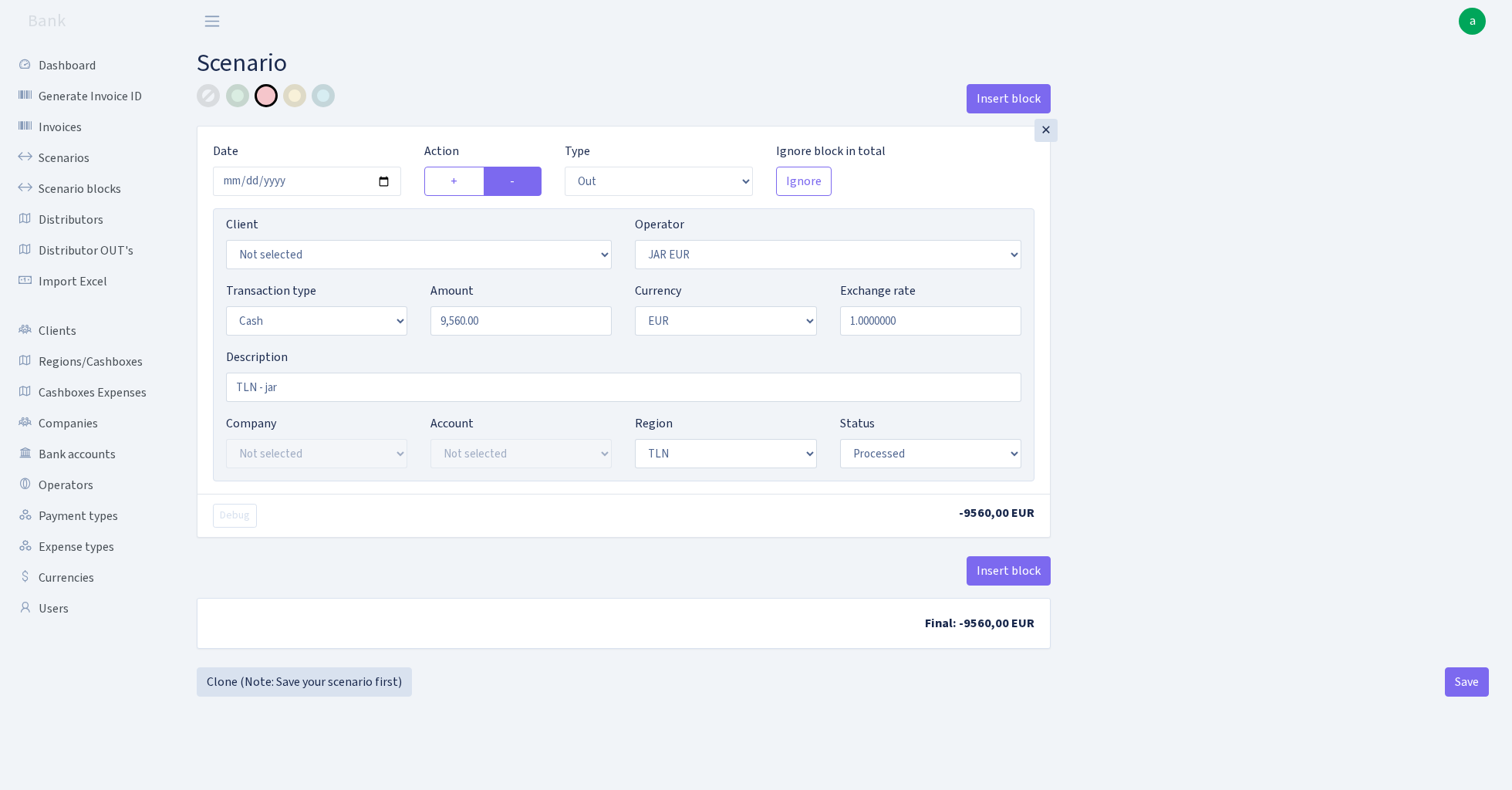
select select "processed"
select select "155"
click at [365, 387] on input "TLN - jar" at bounding box center [623, 387] width 795 height 29
type input "TLN - [PERSON_NAME] (scanwawe)"
click at [295, 100] on div at bounding box center [295, 96] width 23 height 23
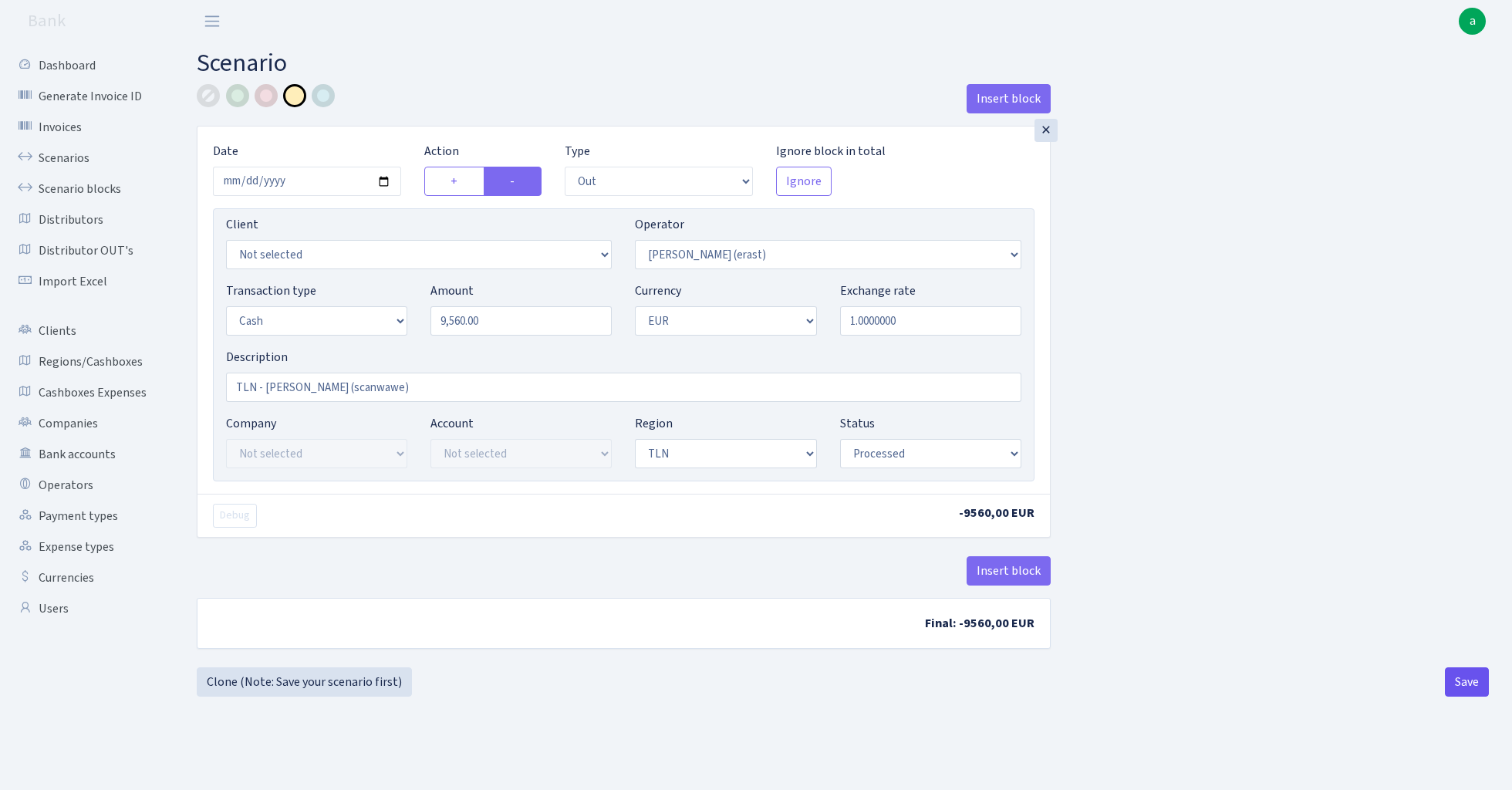
click at [1469, 686] on button "Save" at bounding box center [1467, 682] width 44 height 29
select select "out"
select select "155"
select select "1"
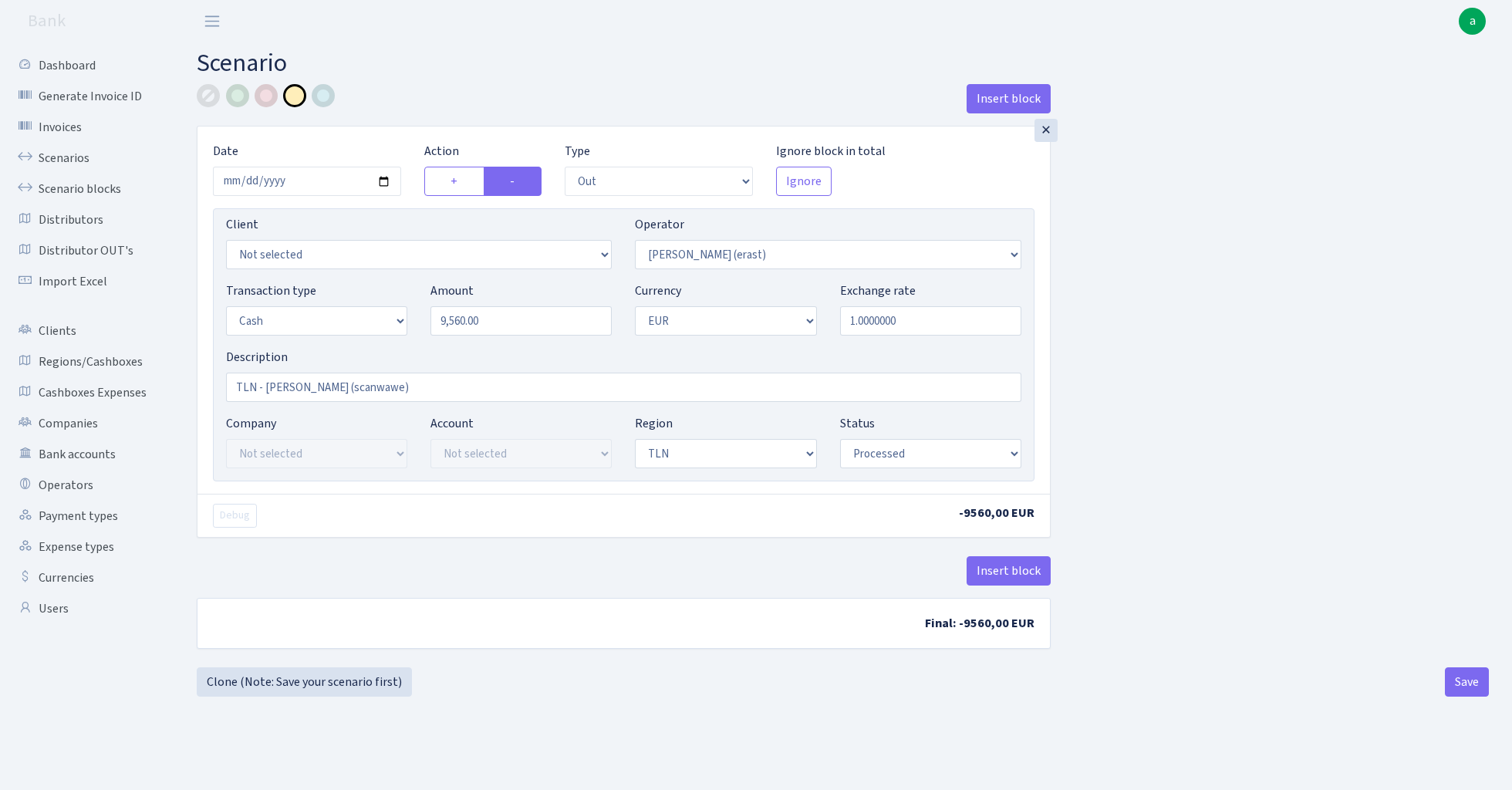
select select "2"
select select "processed"
click at [1467, 680] on button "Save" at bounding box center [1467, 682] width 44 height 29
select select "out"
select select "155"
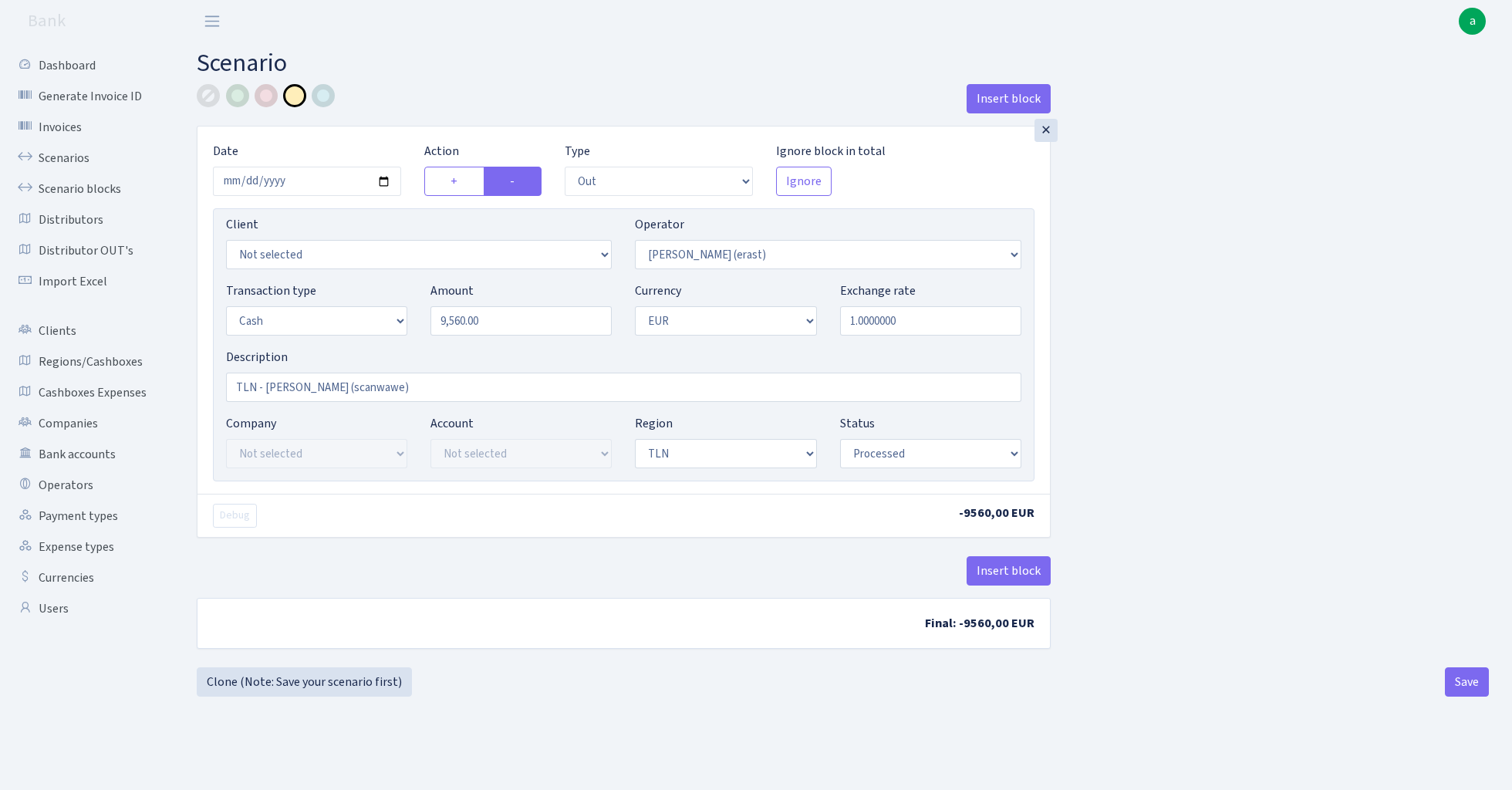
select select "1"
select select "2"
select select "processed"
click at [68, 154] on link "Scenarios" at bounding box center [85, 158] width 154 height 31
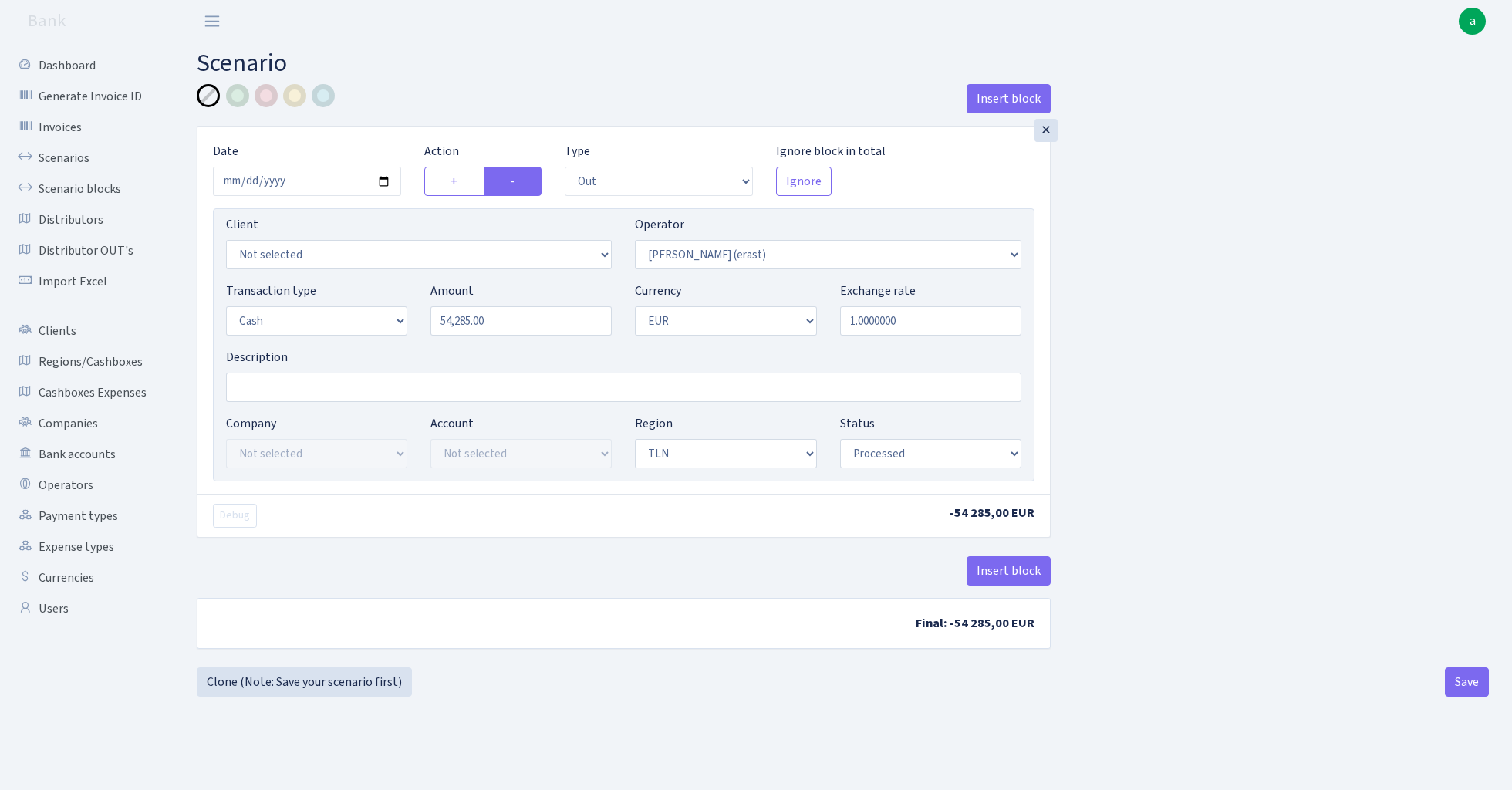
select select "out"
select select "155"
select select "1"
select select "2"
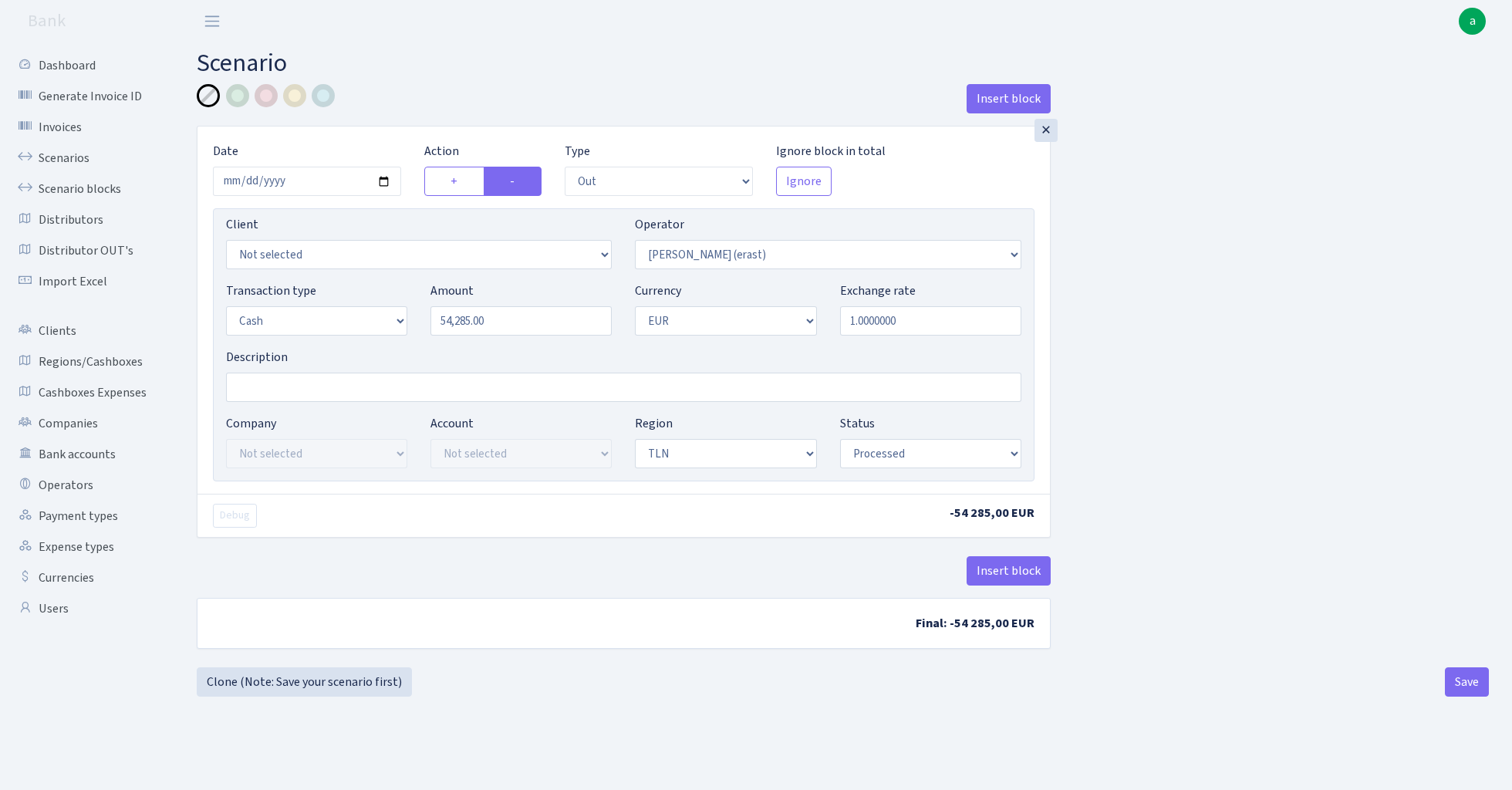
select select "processed"
click at [1022, 577] on button "Insert block" at bounding box center [1009, 571] width 84 height 29
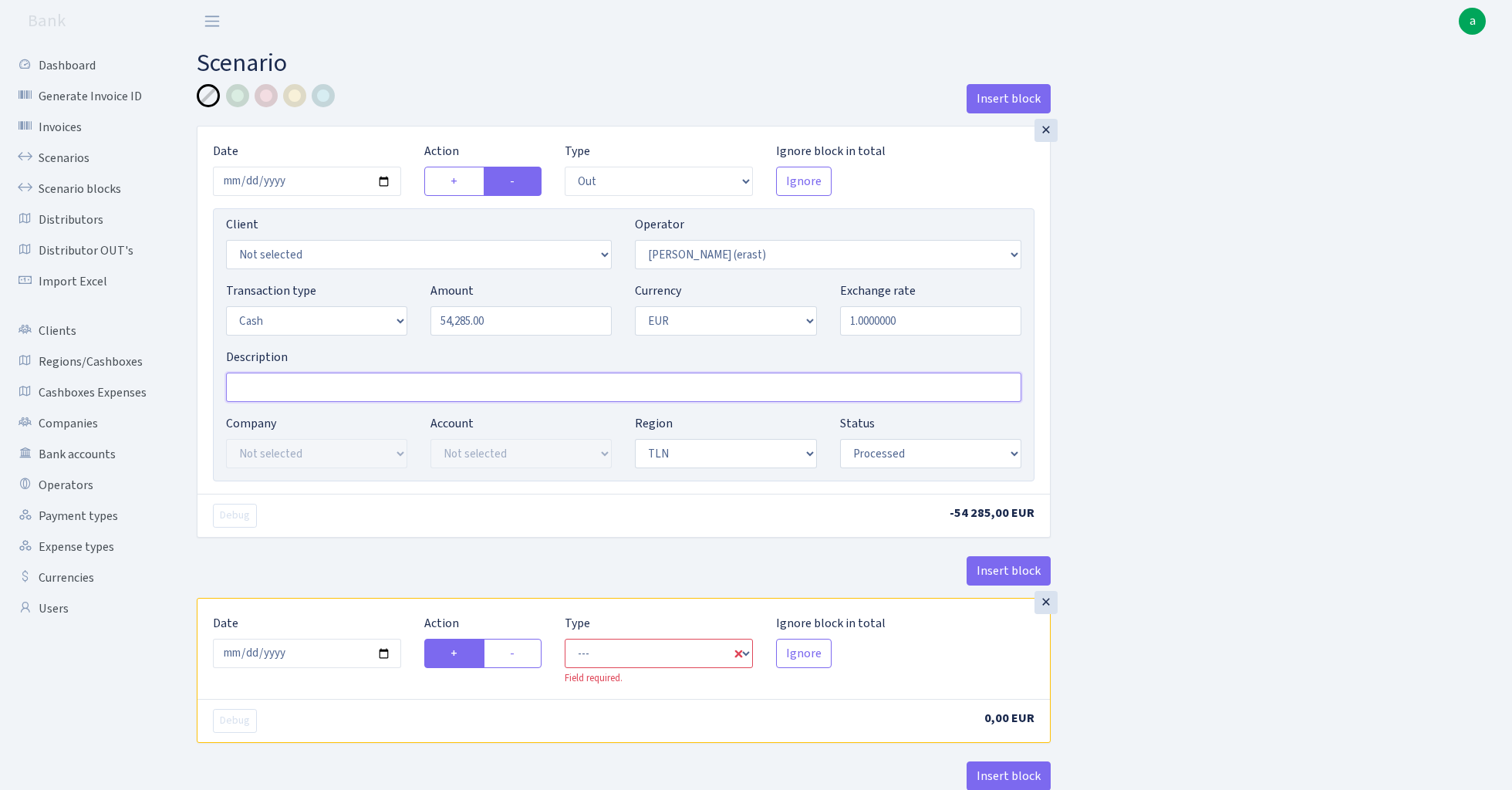
click at [268, 389] on input "Description" at bounding box center [623, 387] width 795 height 29
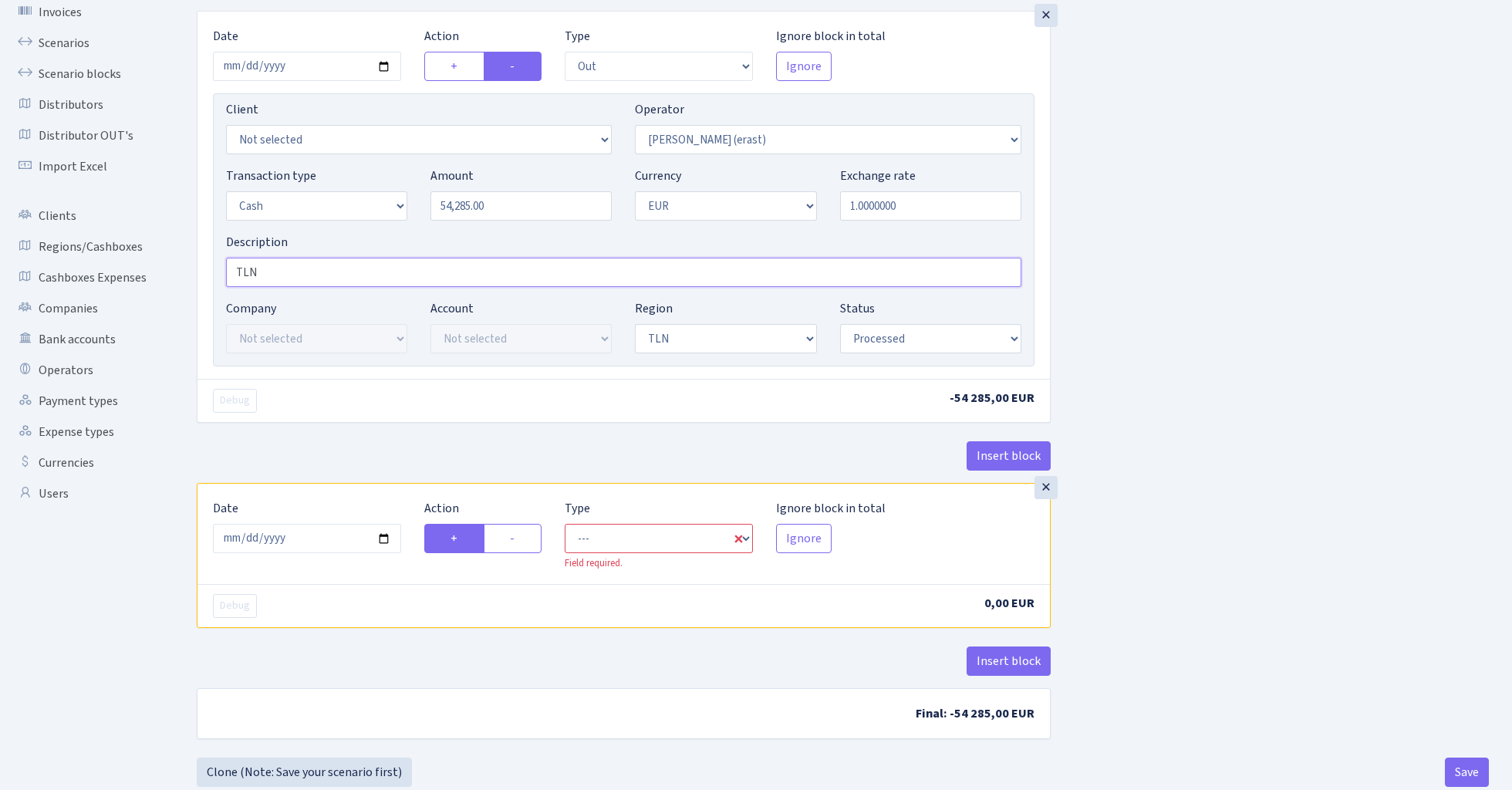
scroll to position [137, 0]
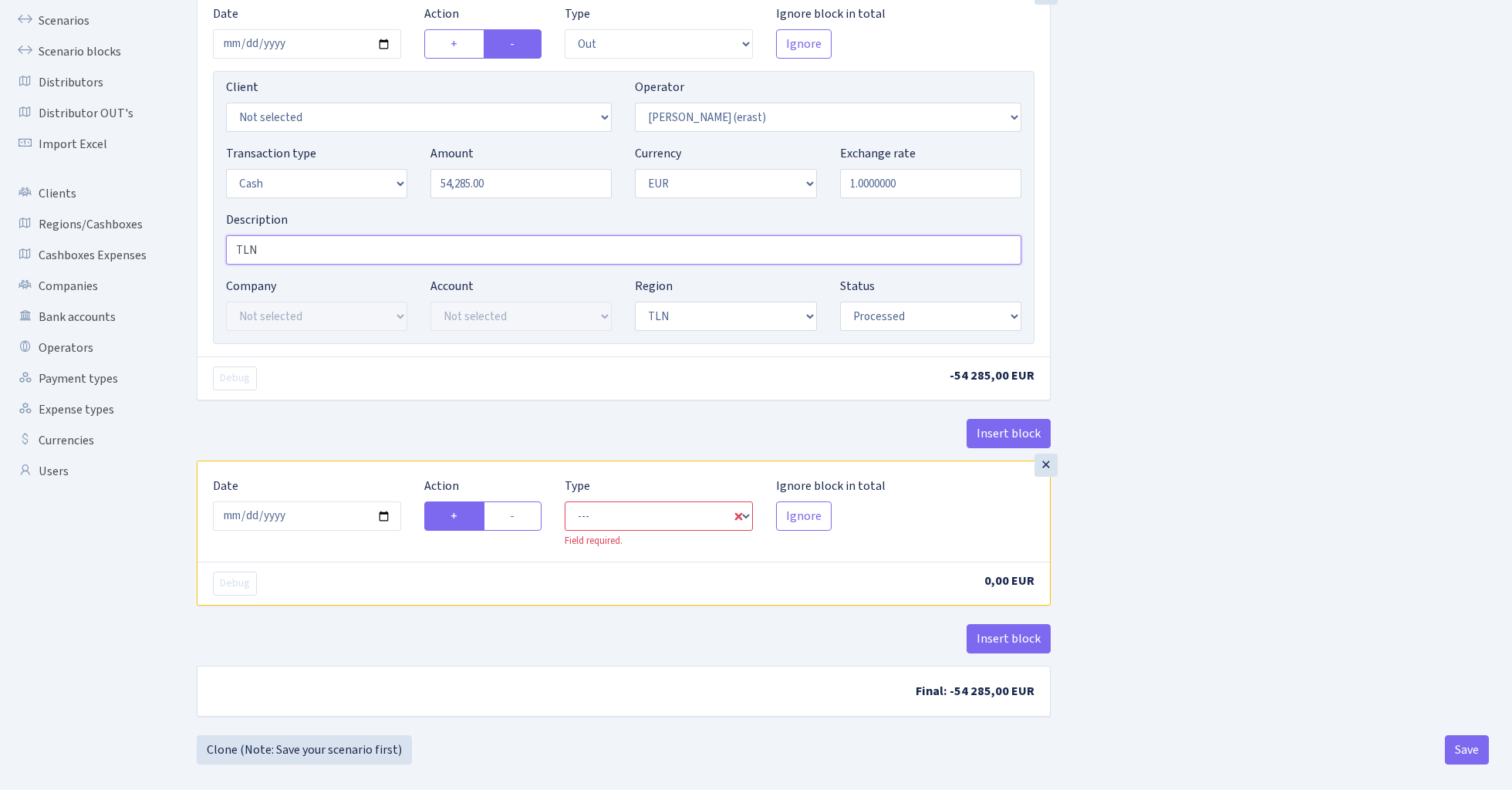
type input "TLN"
click at [304, 518] on input "2025-08-27" at bounding box center [307, 516] width 188 height 29
type input "[DATE]"
click at [533, 514] on label "-" at bounding box center [512, 516] width 58 height 29
click at [520, 514] on input "-" at bounding box center [514, 512] width 10 height 10
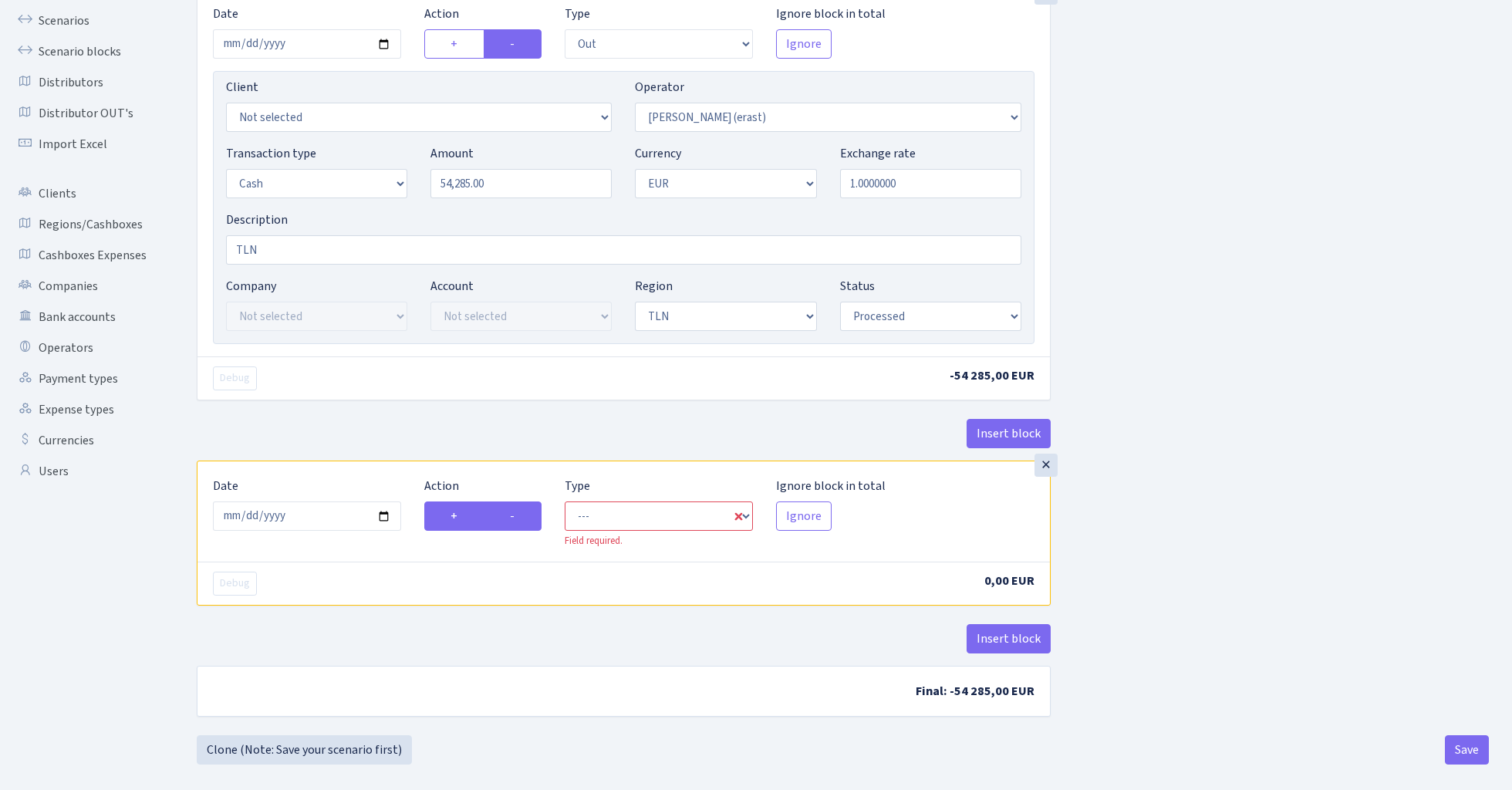
radio input "true"
radio input "false"
select select "commission"
select select "155"
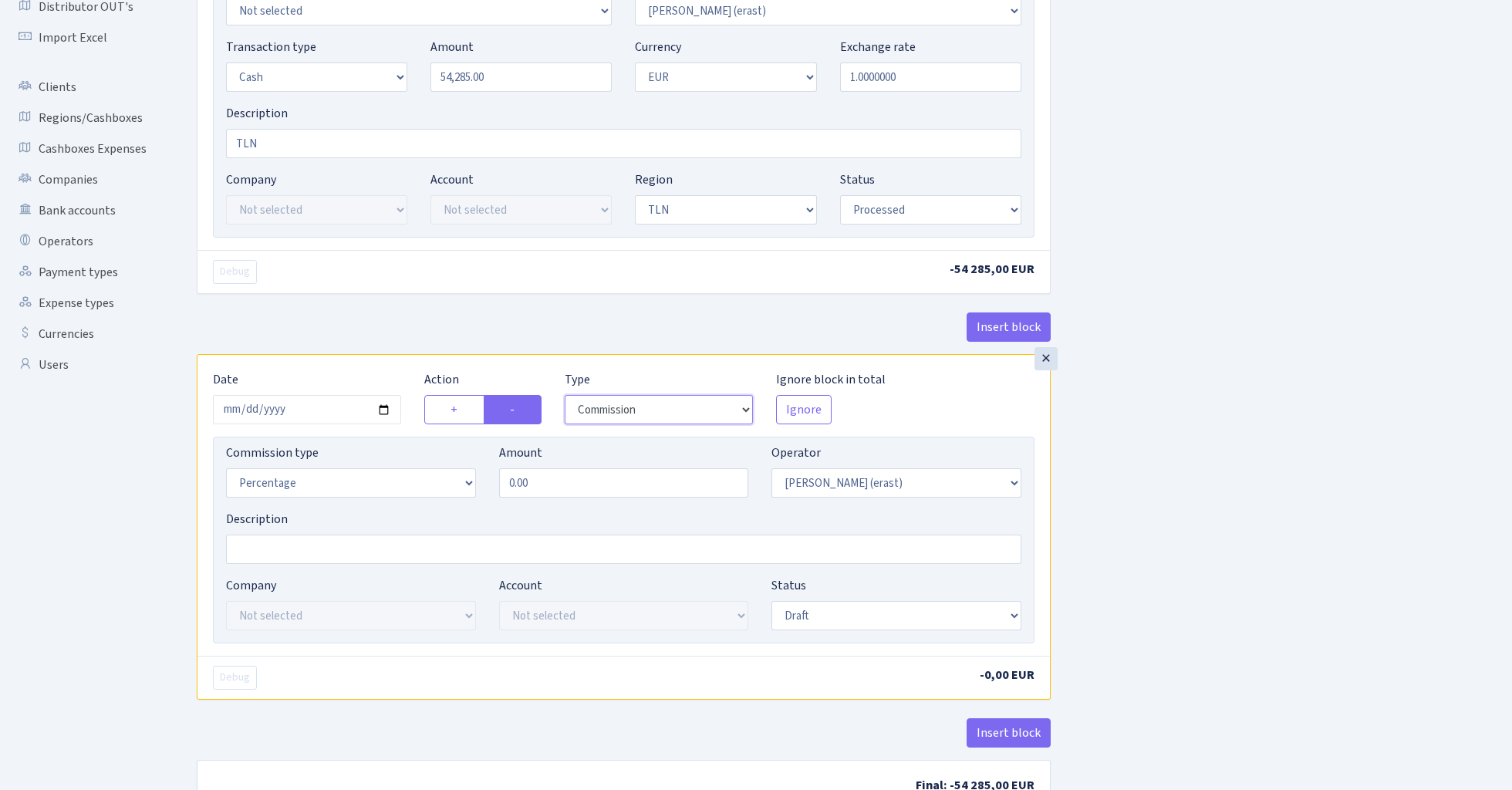
scroll to position [260, 0]
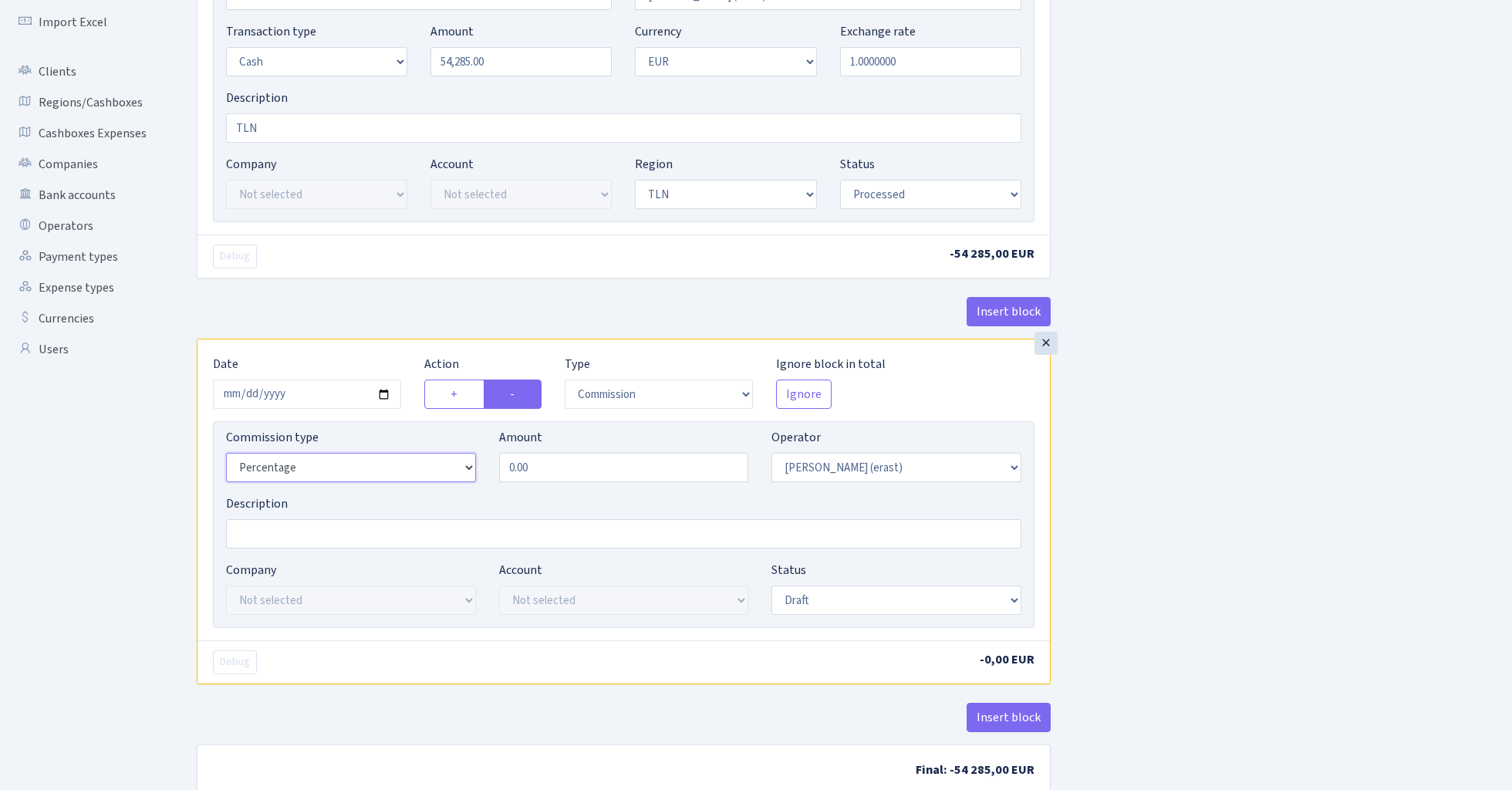
select select "fixed"
click at [565, 470] on input "0.00" at bounding box center [624, 467] width 250 height 29
type input "200.00"
select select "processed"
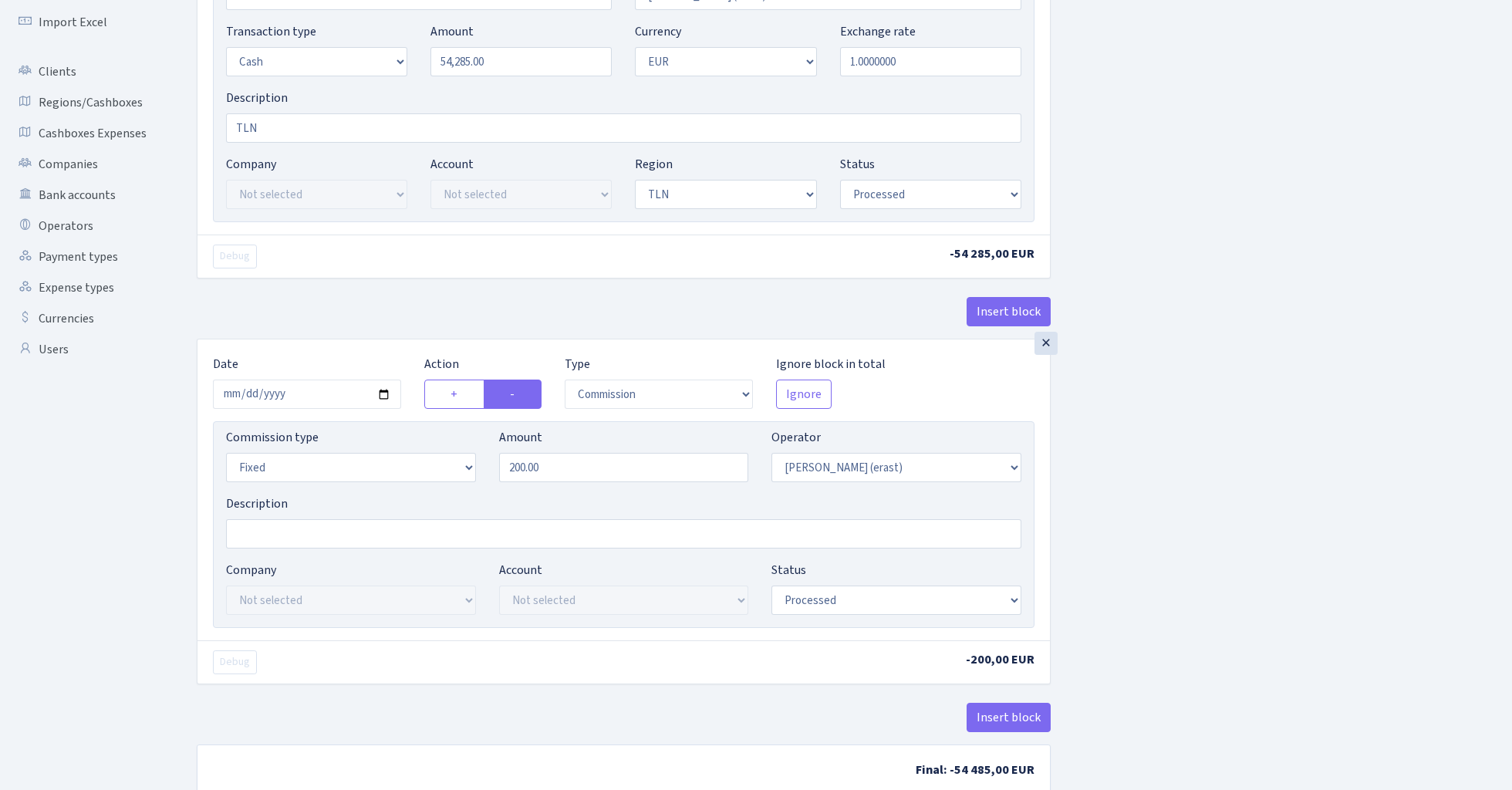
click at [1151, 516] on div "Insert block × Date 2024-12-26 Action + - Type --- In Out Commission Field requ…" at bounding box center [843, 319] width 1315 height 989
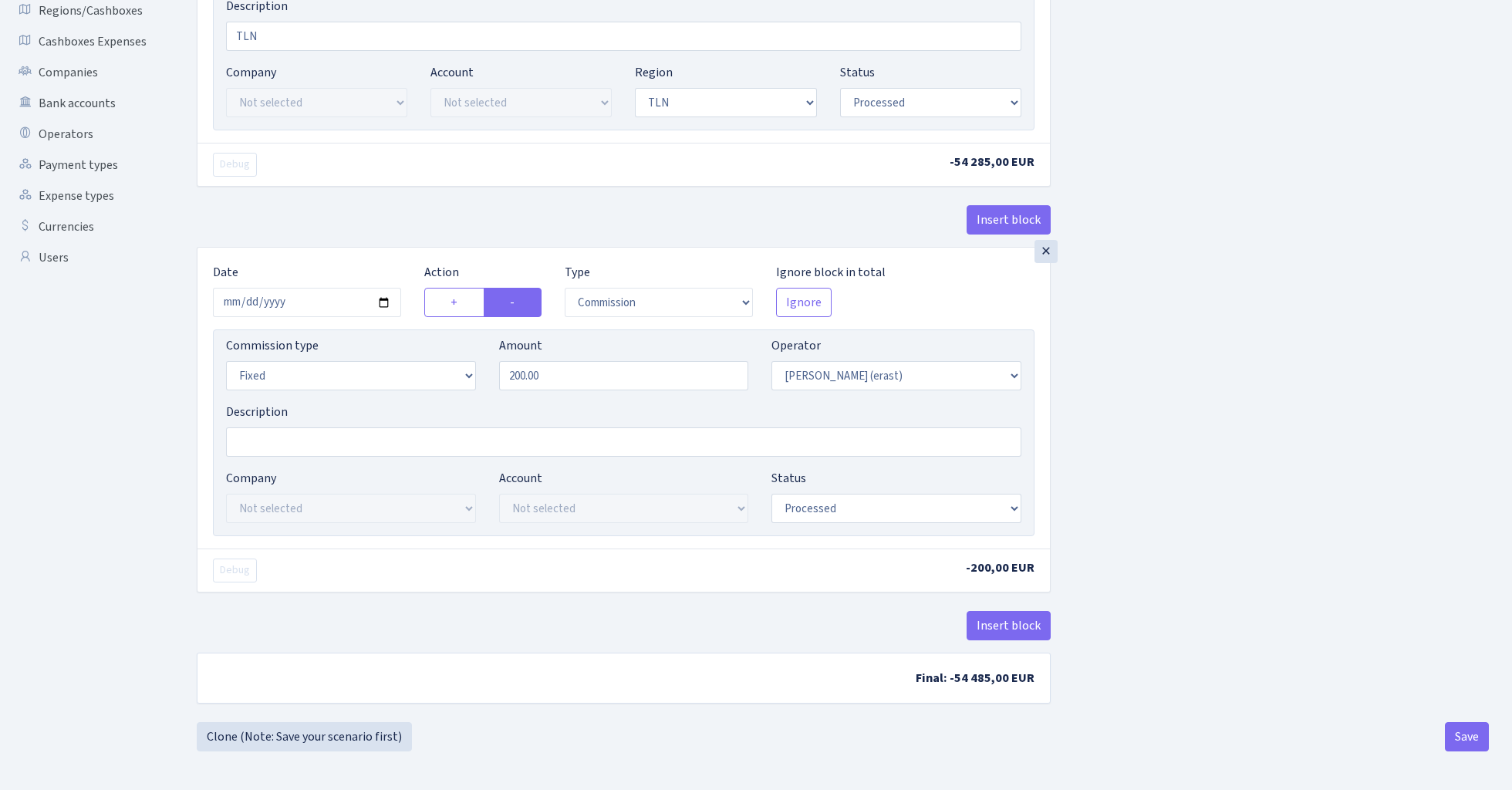
scroll to position [356, 0]
click at [1473, 733] on button "Save" at bounding box center [1467, 737] width 44 height 29
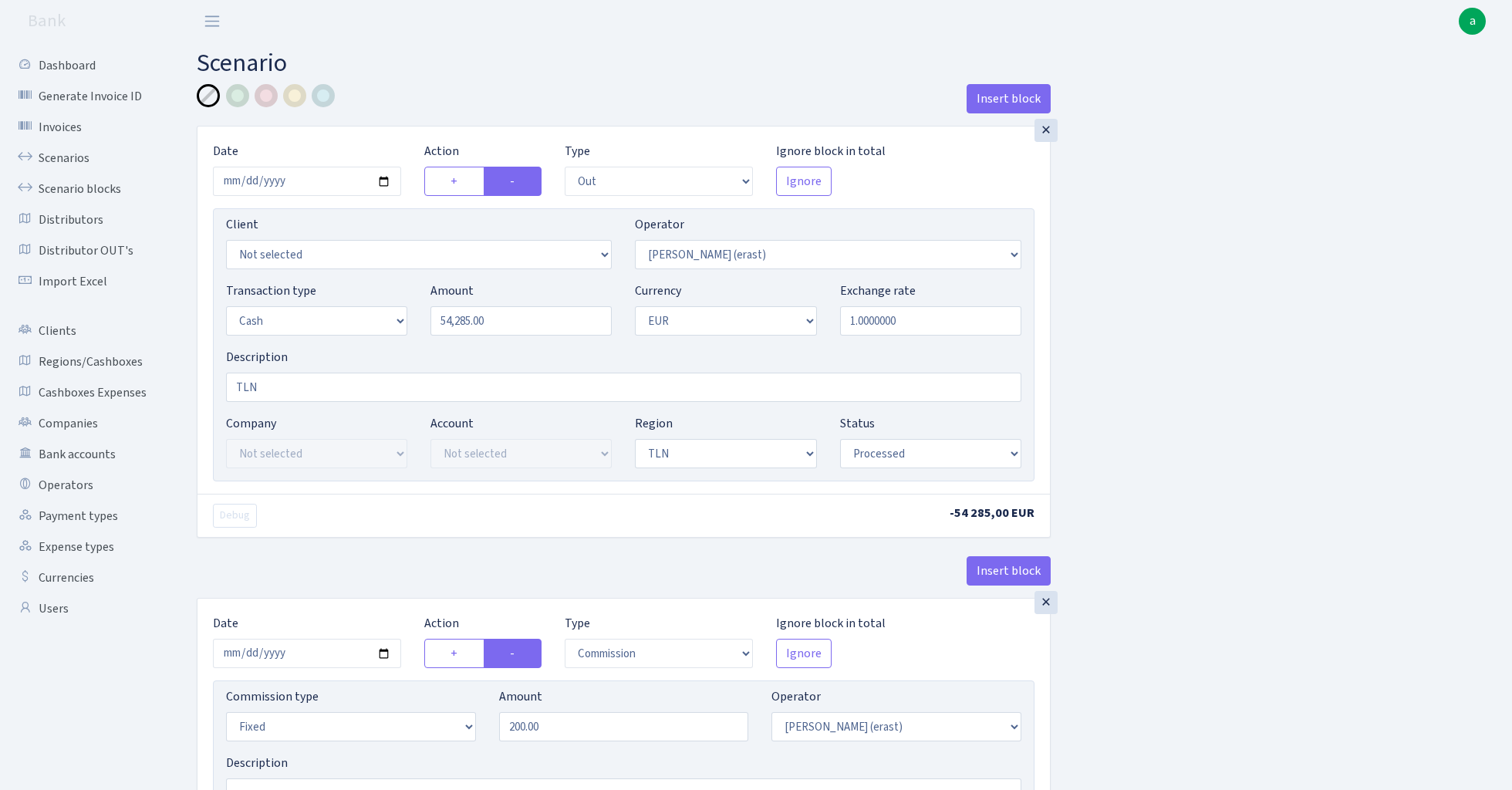
select select "out"
select select "155"
select select "1"
select select "2"
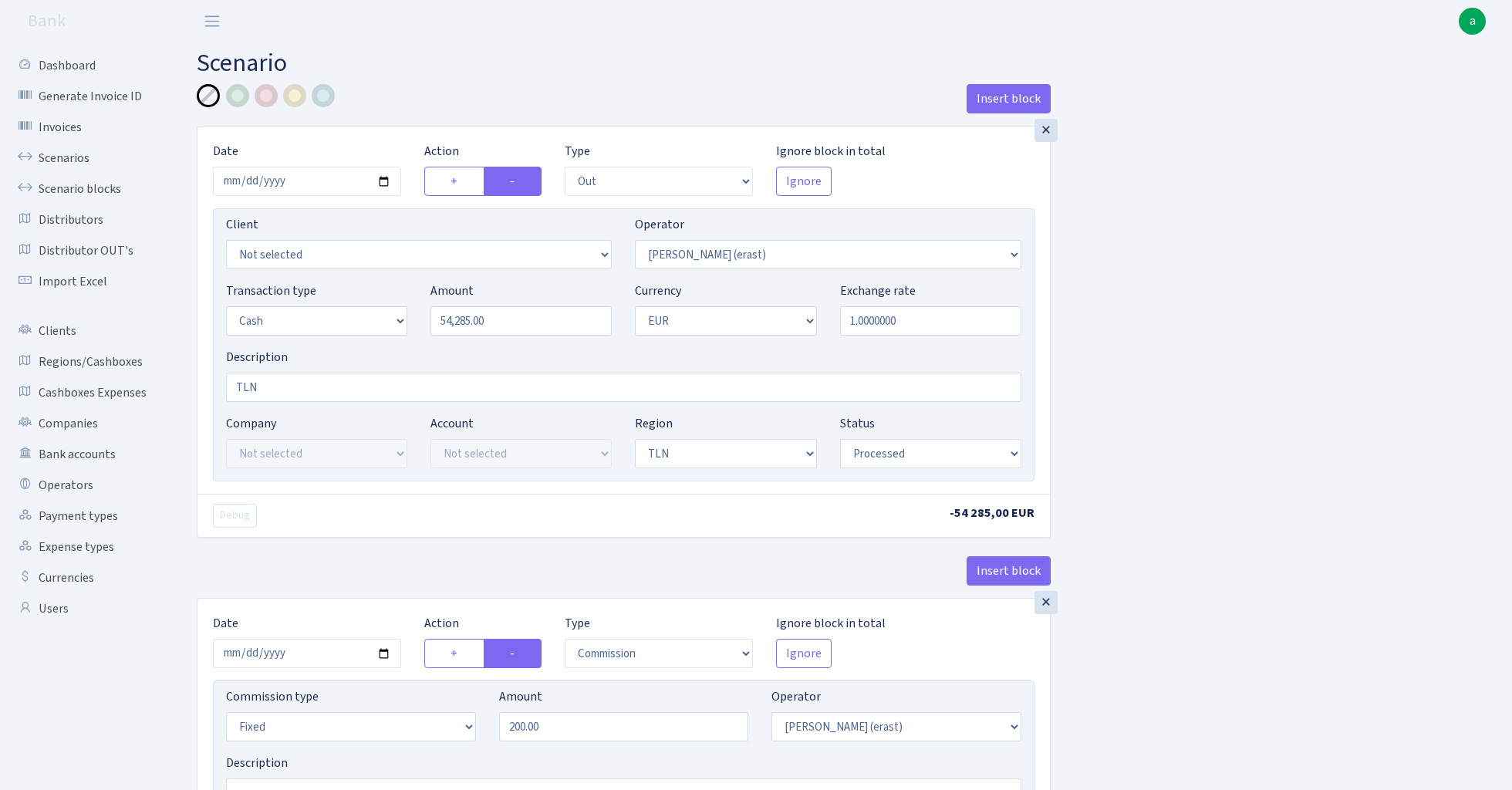
select select "processed"
select select "commission"
select select "fixed"
select select "155"
select select "processed"
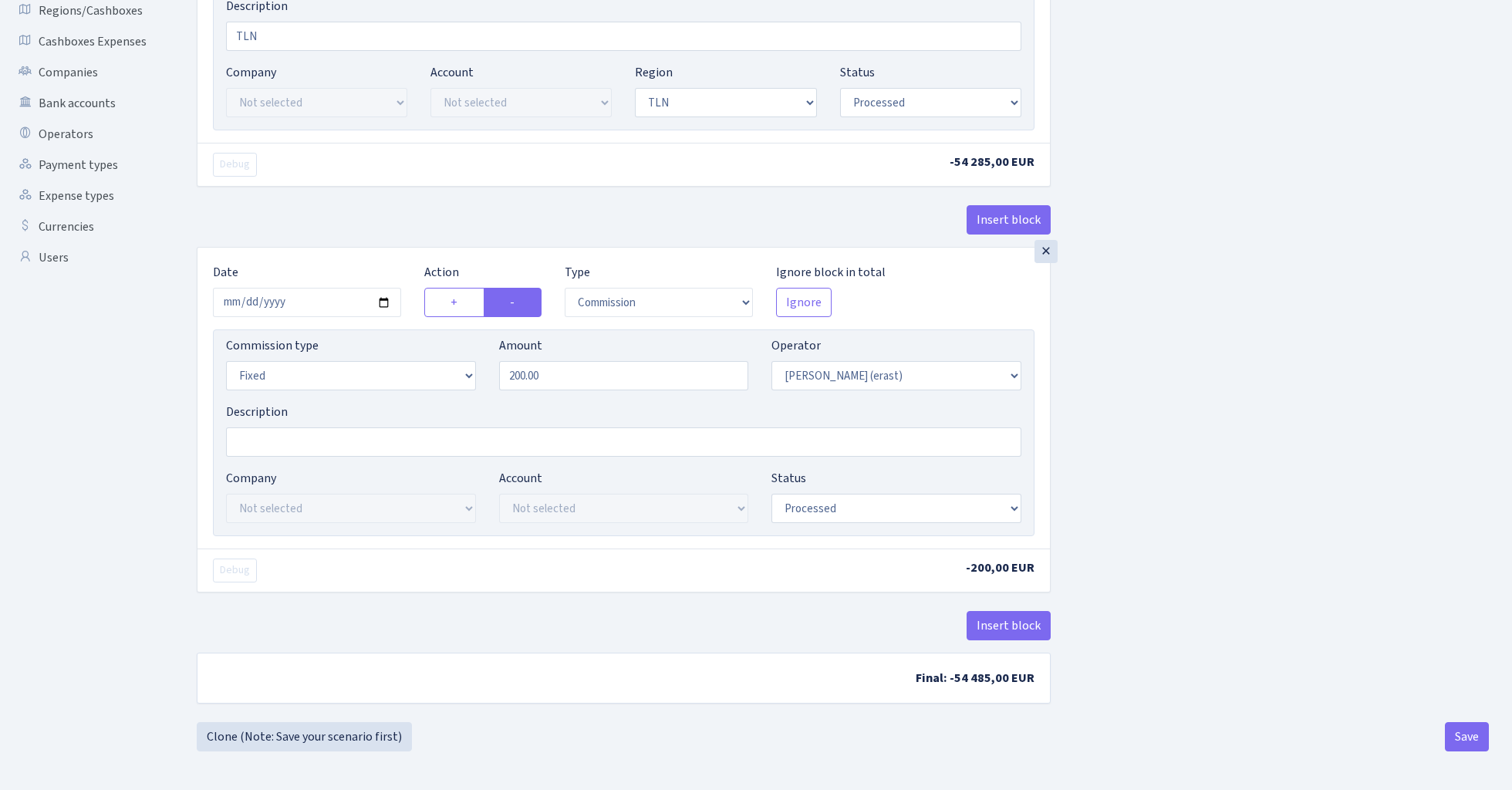
scroll to position [356, 0]
click at [1467, 738] on button "Save" at bounding box center [1467, 737] width 44 height 29
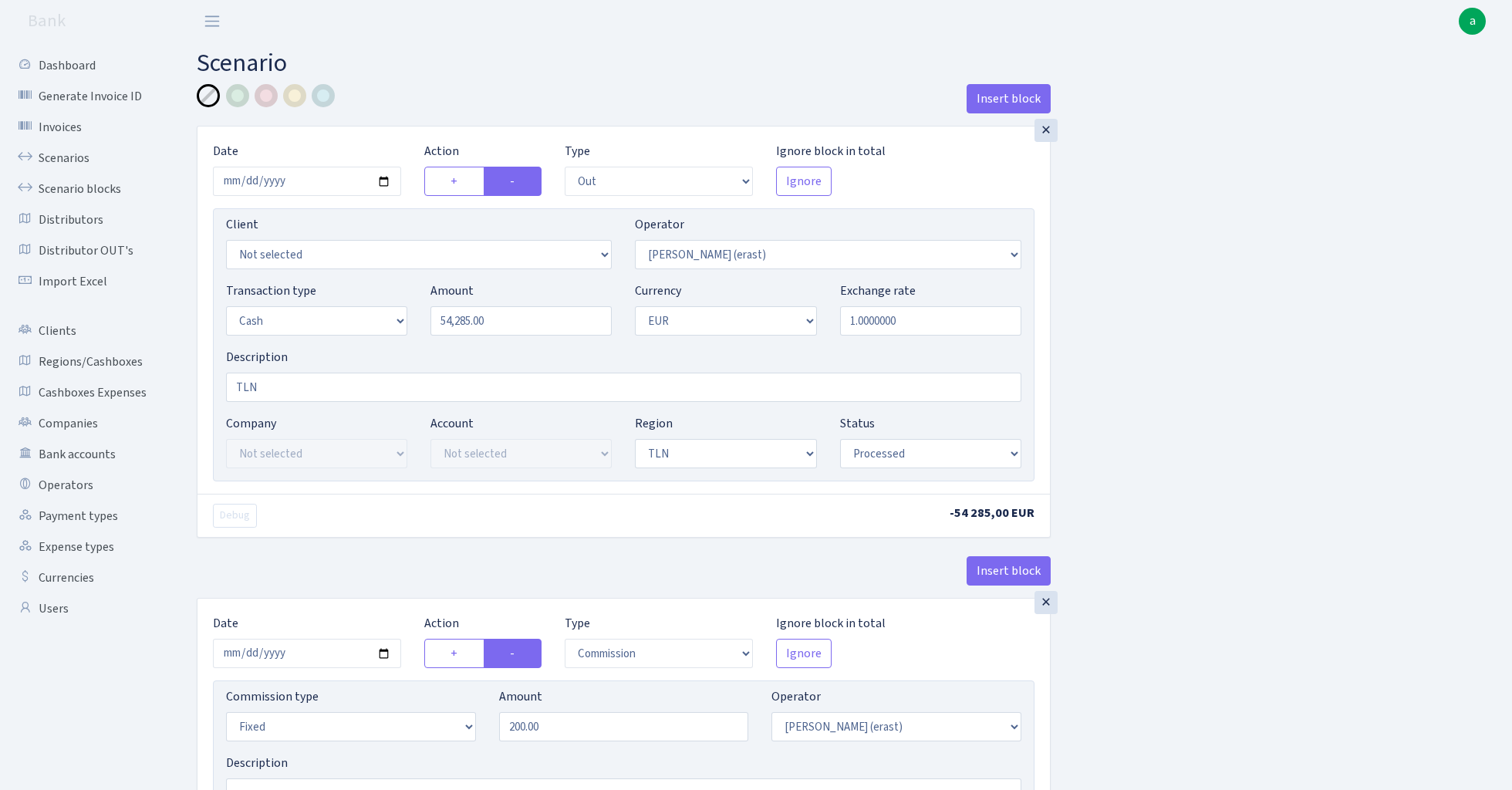
select select "out"
select select "155"
select select "1"
select select "2"
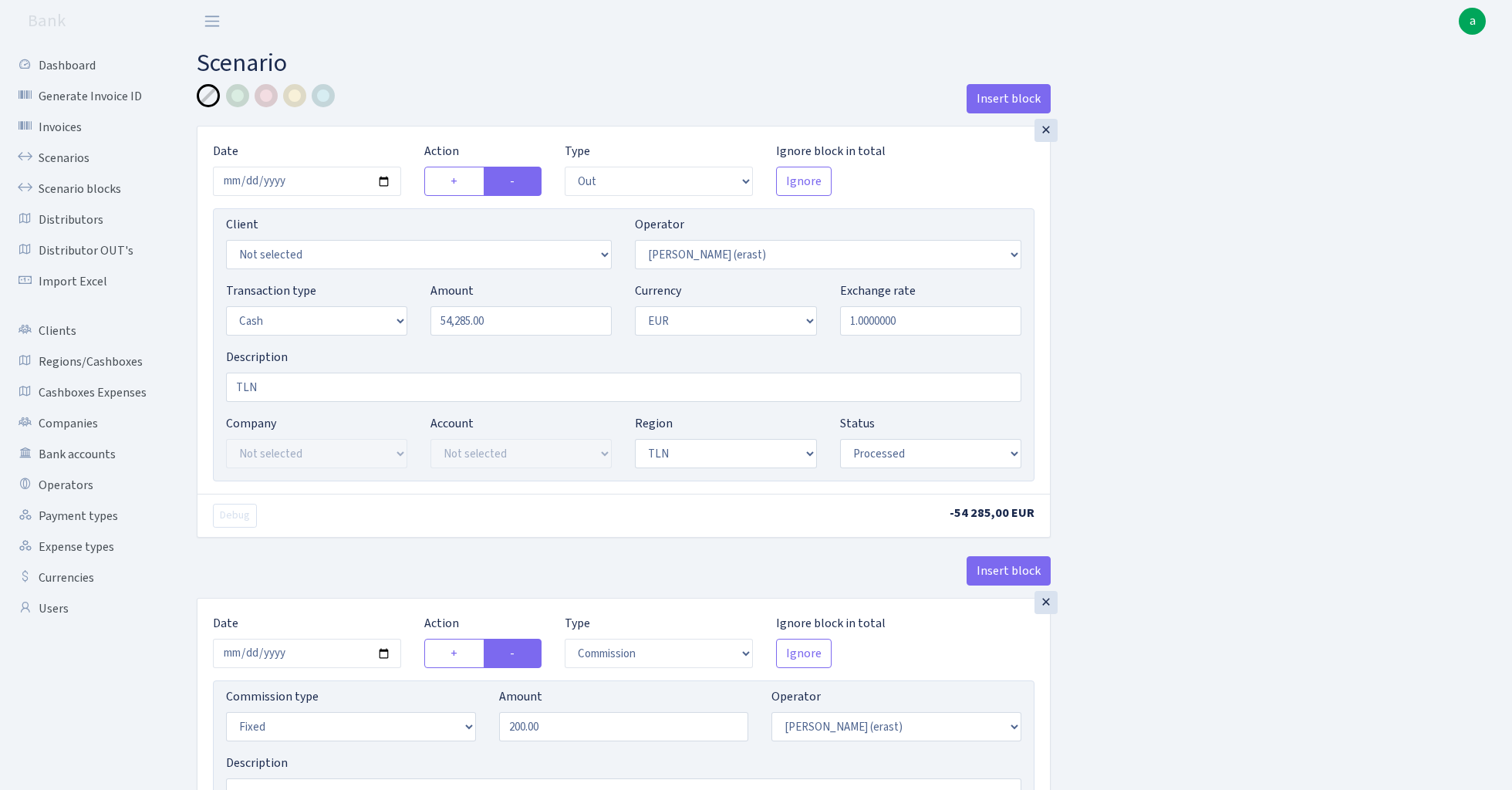
select select "processed"
select select "commission"
select select "fixed"
select select "155"
select select "processed"
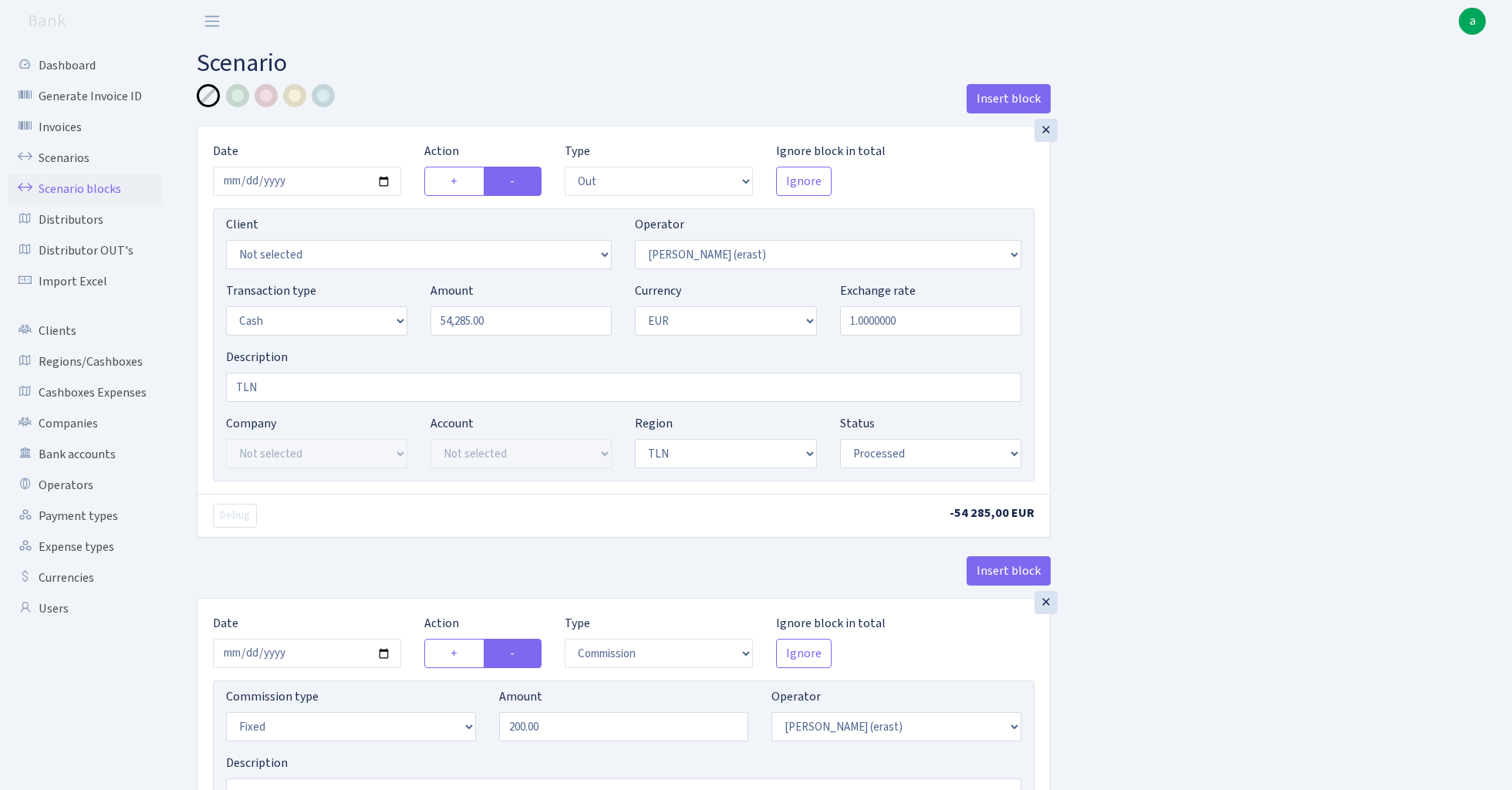
click at [106, 189] on link "Scenario blocks" at bounding box center [85, 189] width 154 height 31
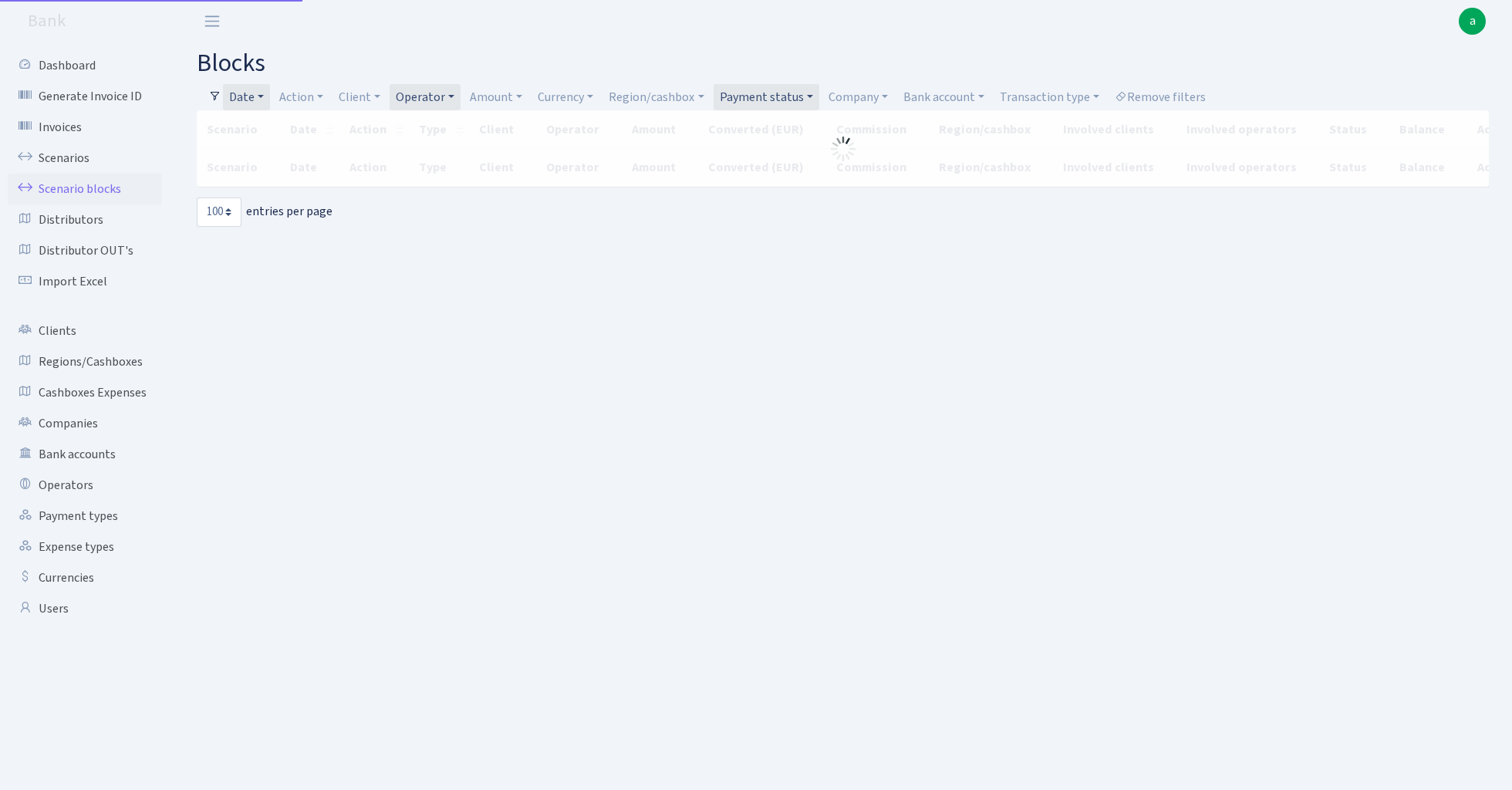
select select "100"
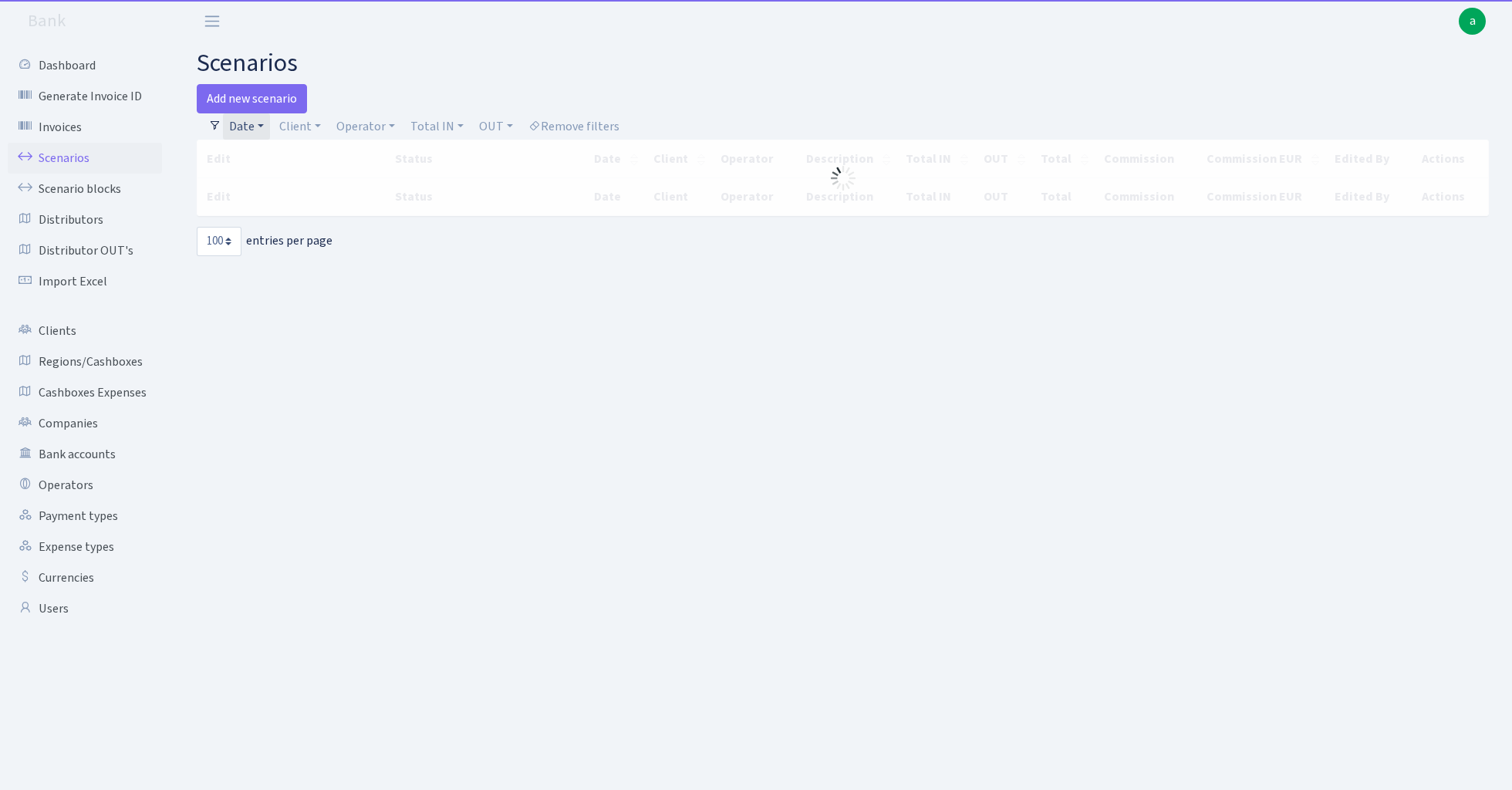
select select "100"
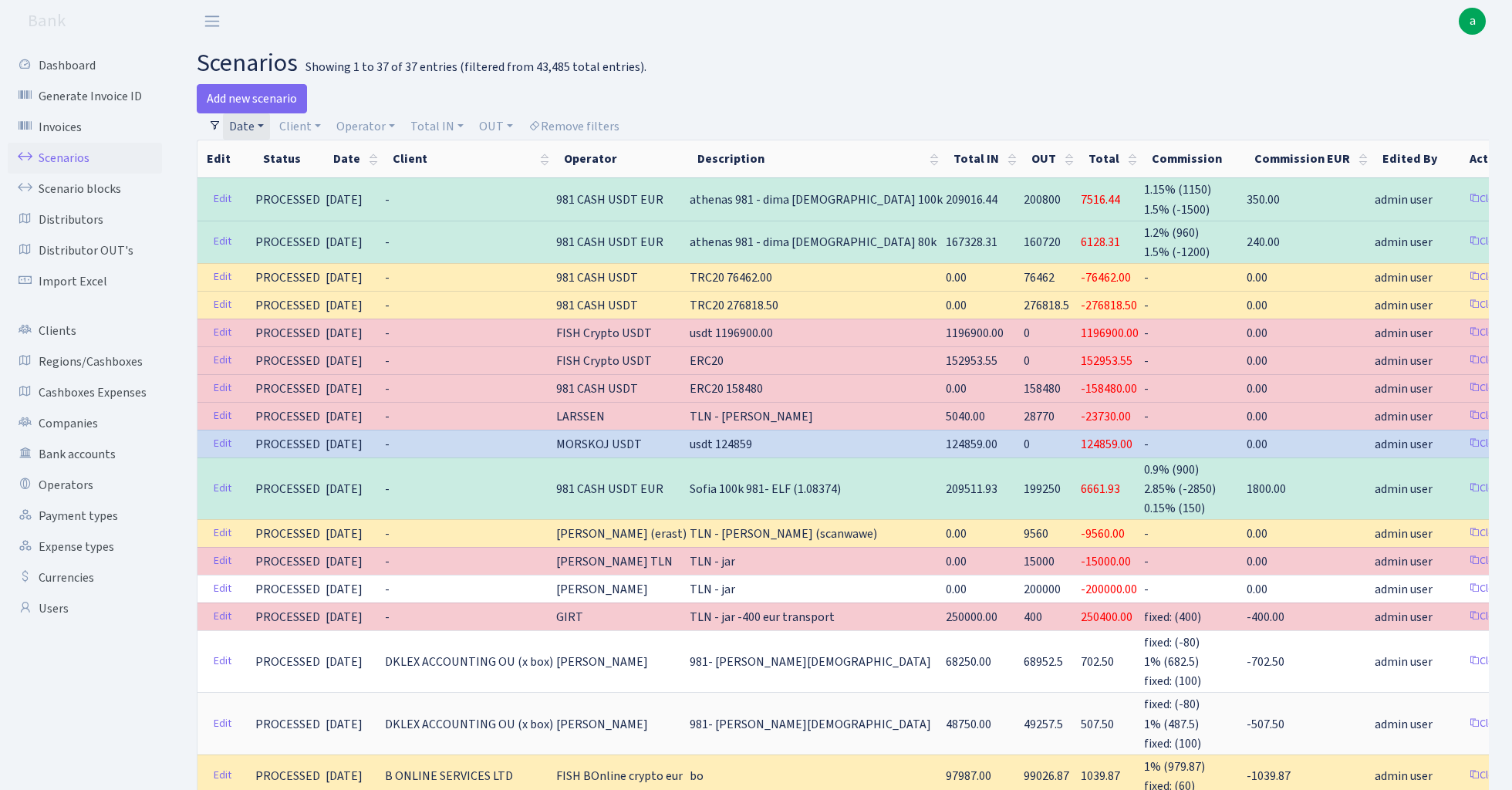
click at [257, 127] on link "Date" at bounding box center [246, 126] width 47 height 26
click at [294, 156] on input "25.10.2024 - 25.10.2024" at bounding box center [347, 156] width 184 height 29
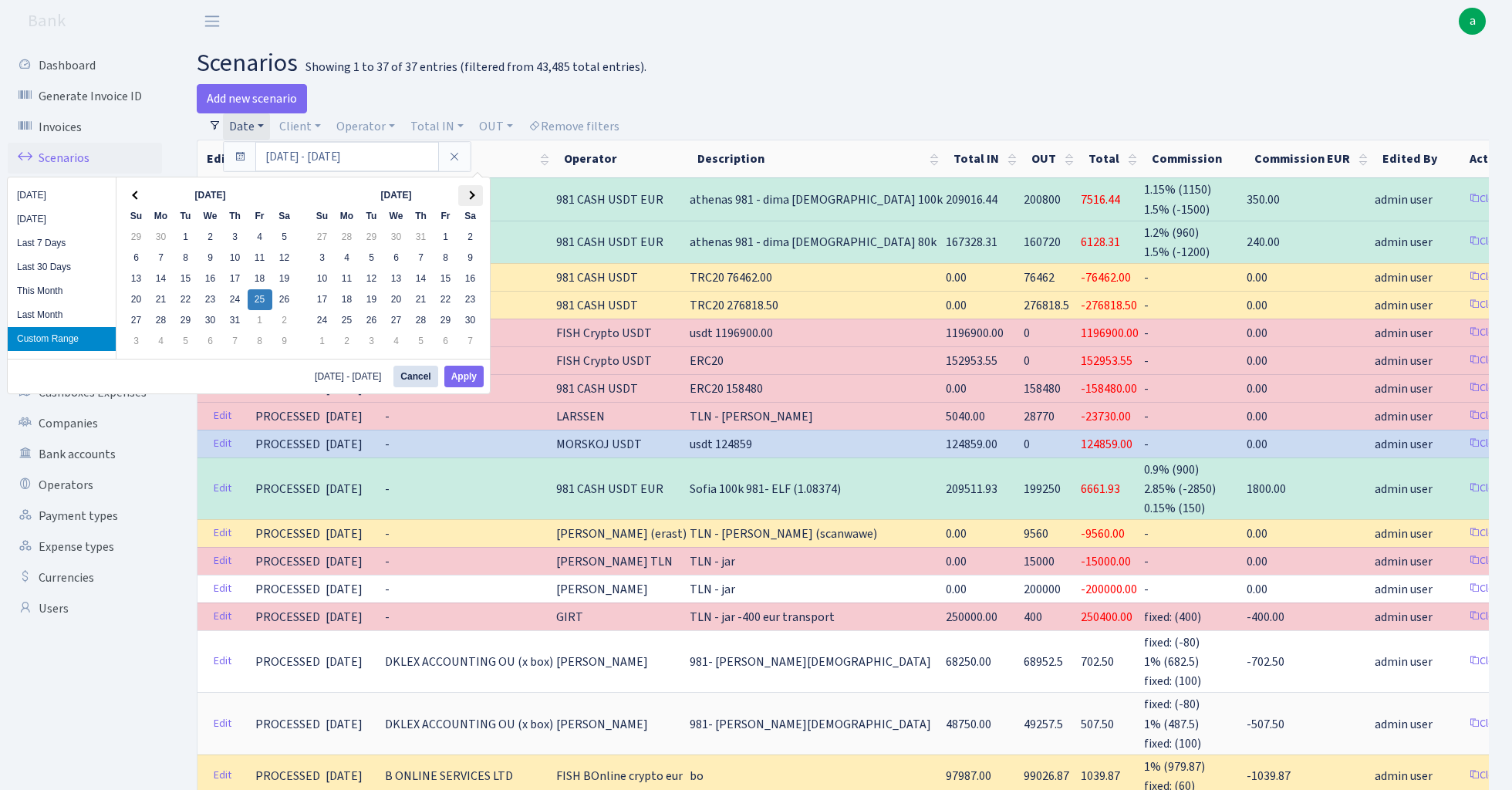
click at [470, 201] on th at bounding box center [470, 196] width 25 height 21
click at [482, 385] on button "Apply" at bounding box center [463, 376] width 39 height 22
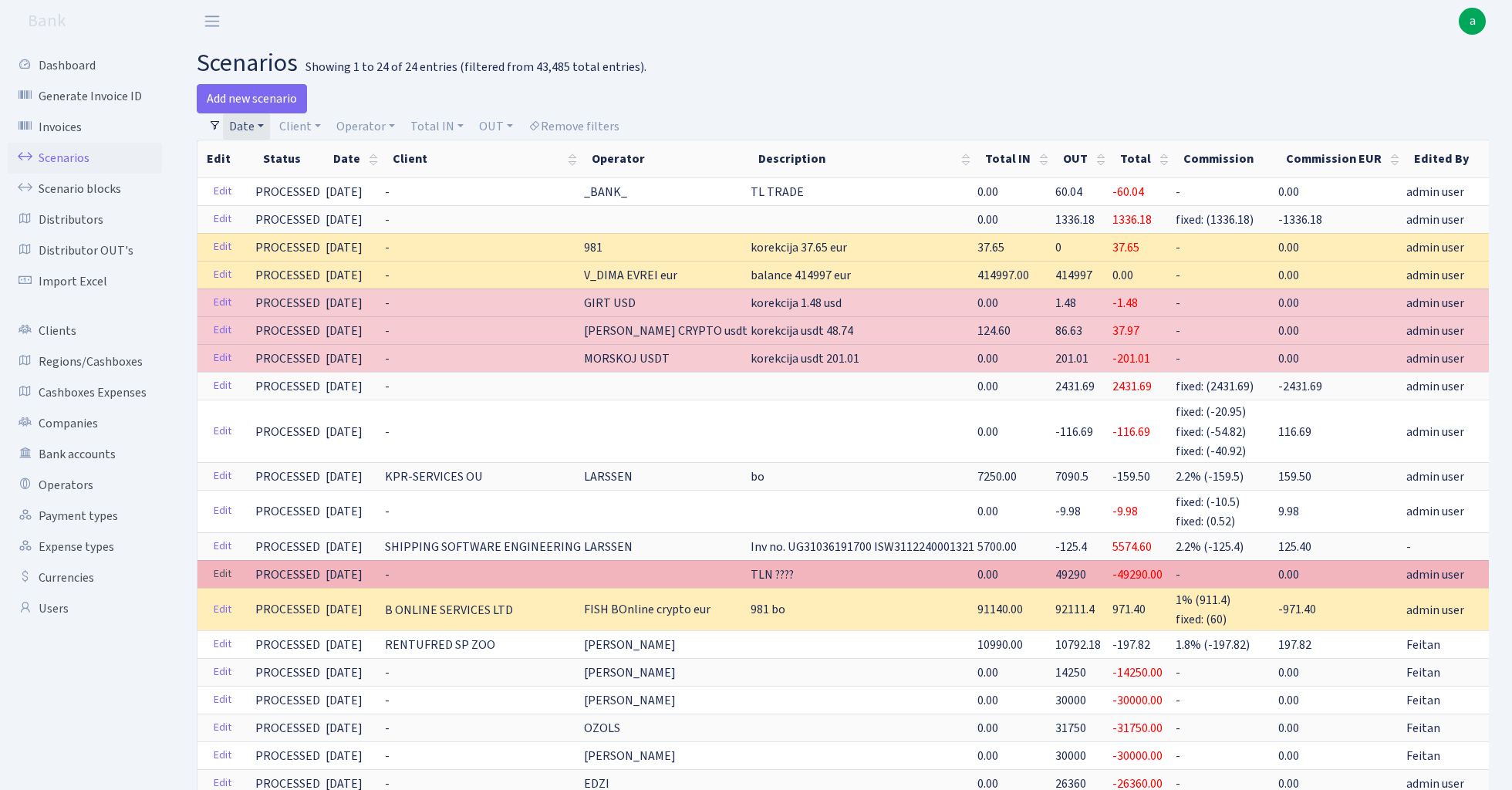
click at [221, 565] on link "Edit" at bounding box center [223, 574] width 32 height 24
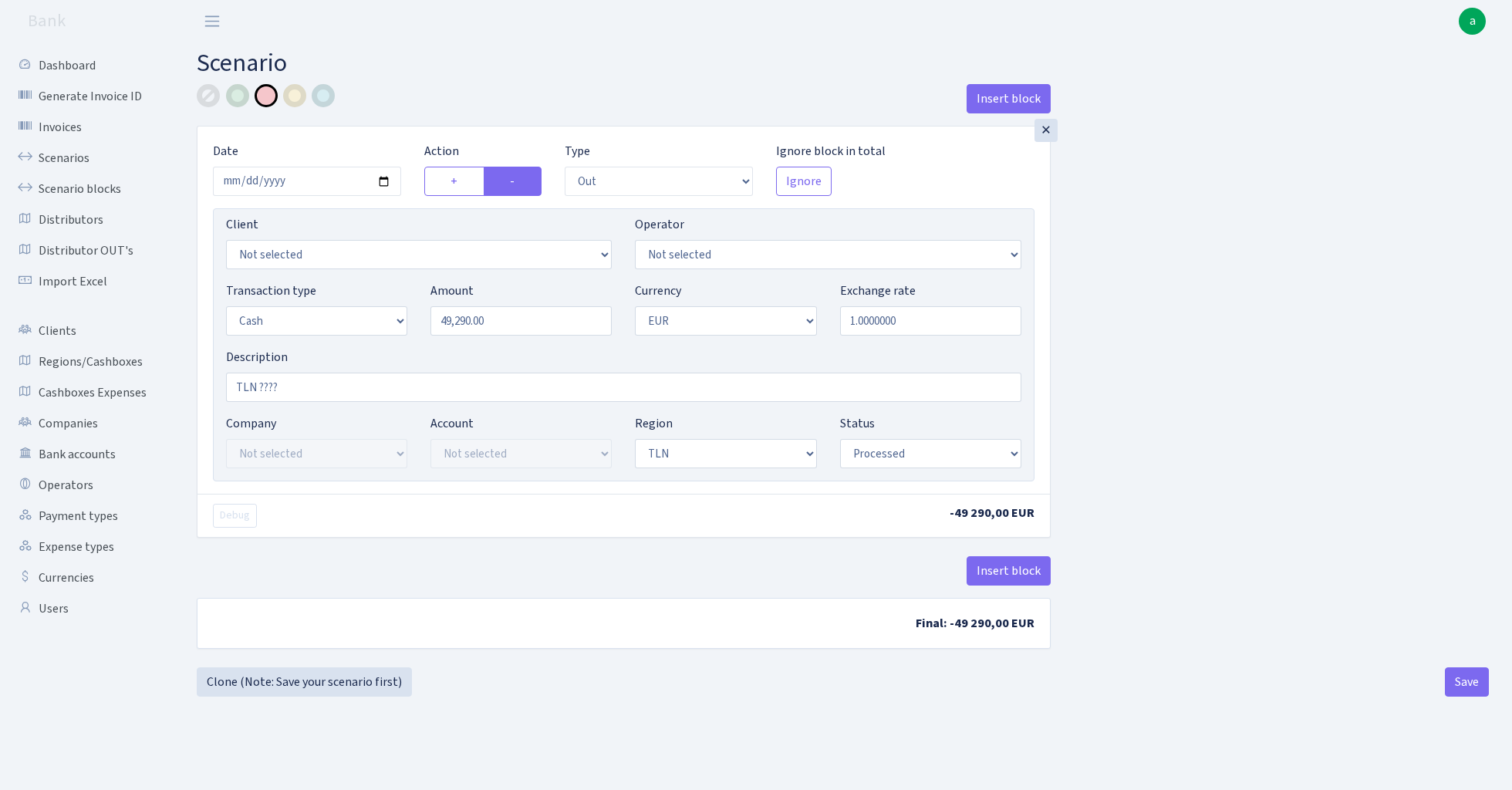
select select "out"
select select "1"
select select "2"
select select "processed"
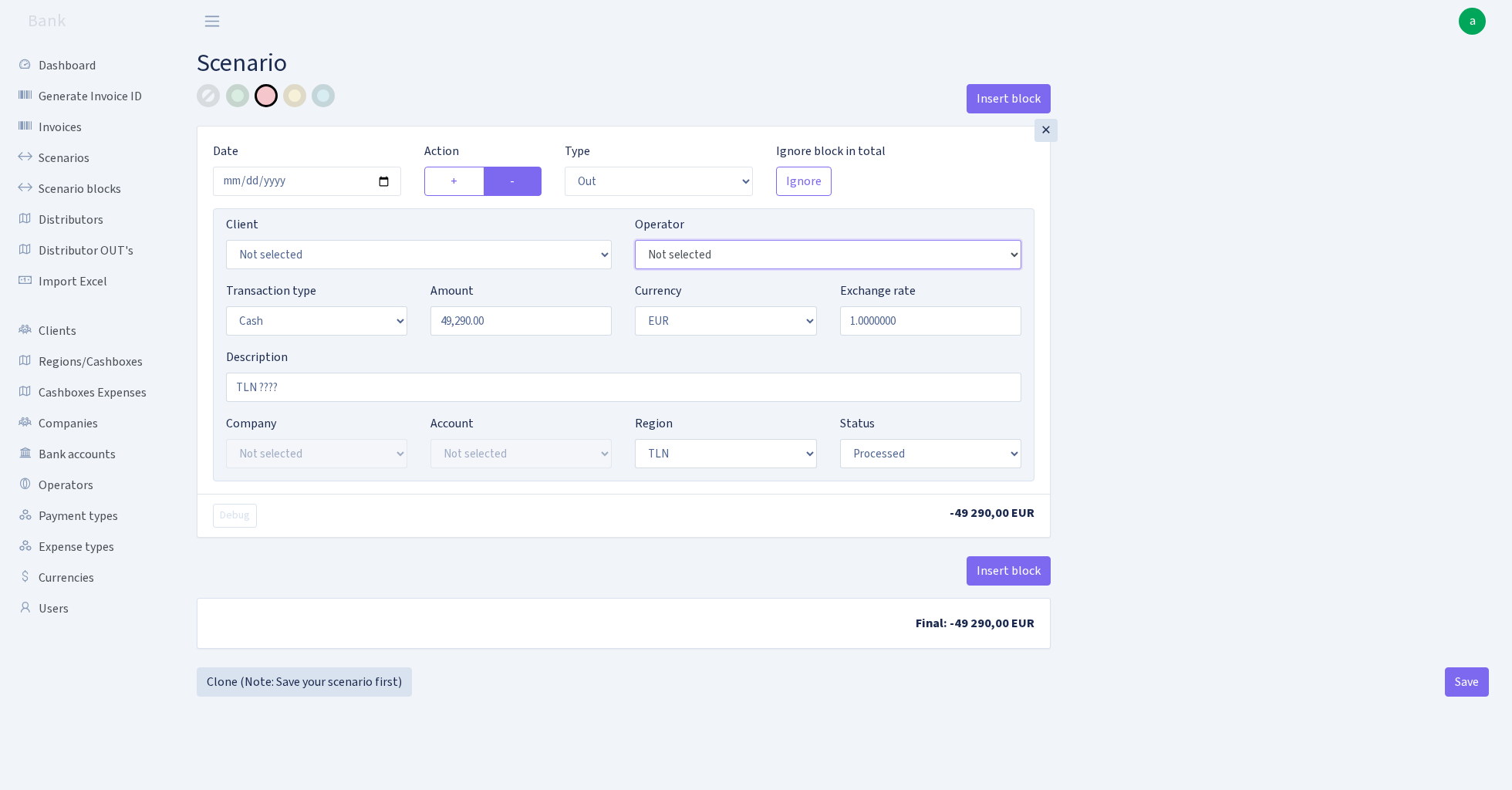
select select "155"
click at [1014, 572] on button "Insert block" at bounding box center [1009, 571] width 84 height 29
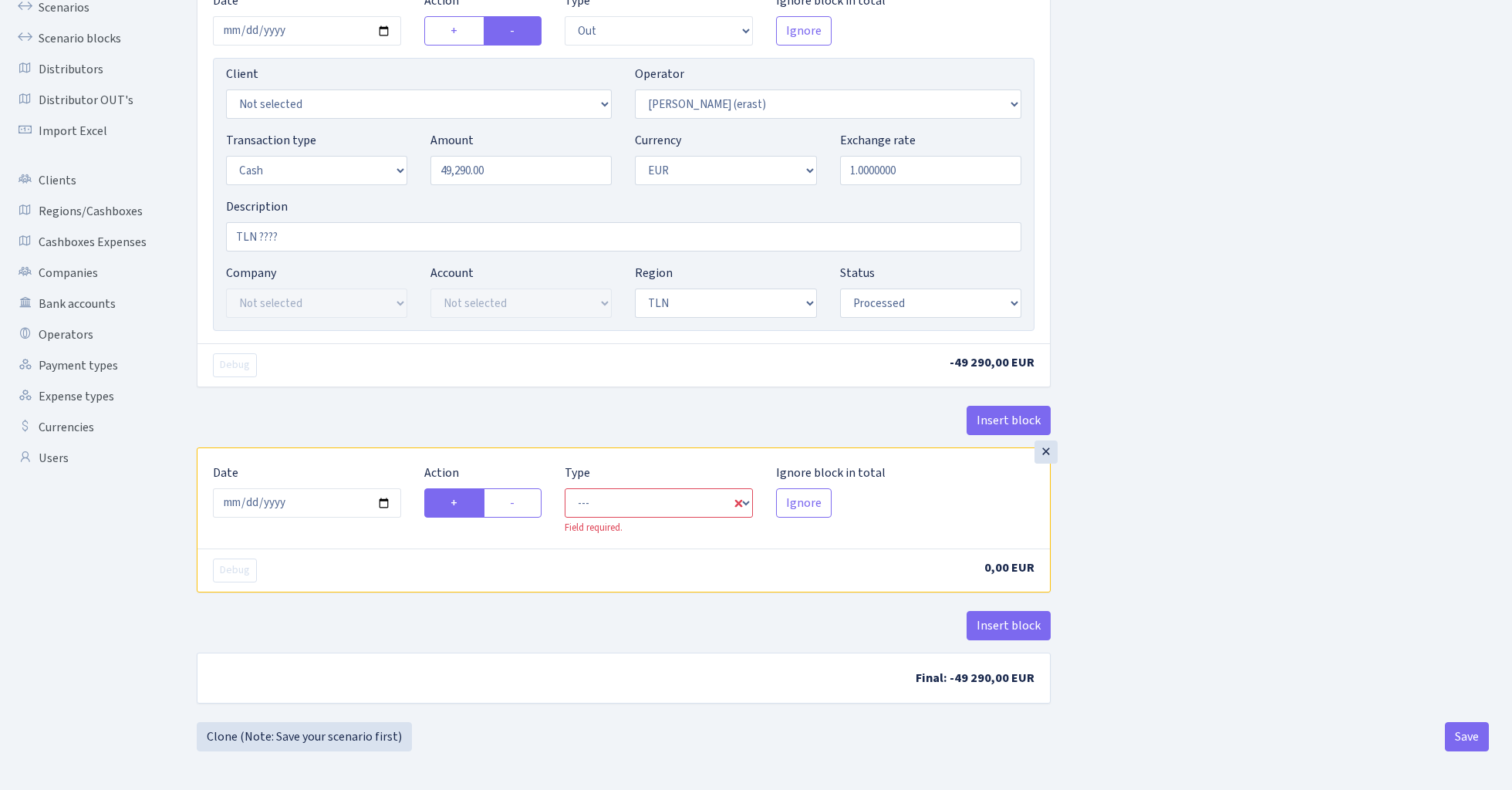
scroll to position [153, 0]
click at [328, 504] on input "2025-08-27" at bounding box center [307, 503] width 188 height 29
type input "[DATE]"
click at [500, 374] on div "Debug" at bounding box center [412, 366] width 422 height 24
click at [514, 499] on label "-" at bounding box center [512, 503] width 58 height 29
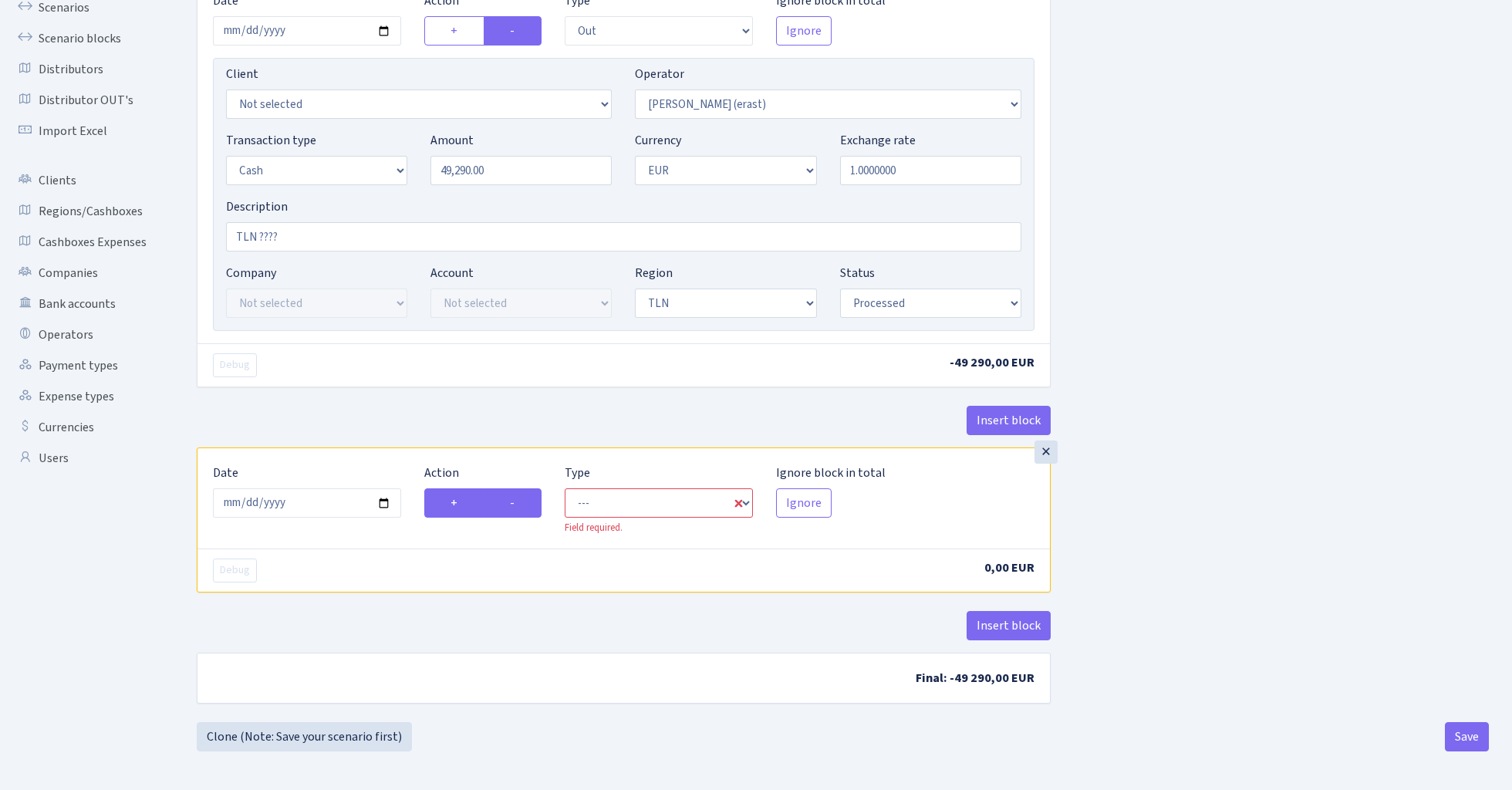
click at [514, 499] on input "-" at bounding box center [514, 499] width 10 height 10
radio input "true"
radio input "false"
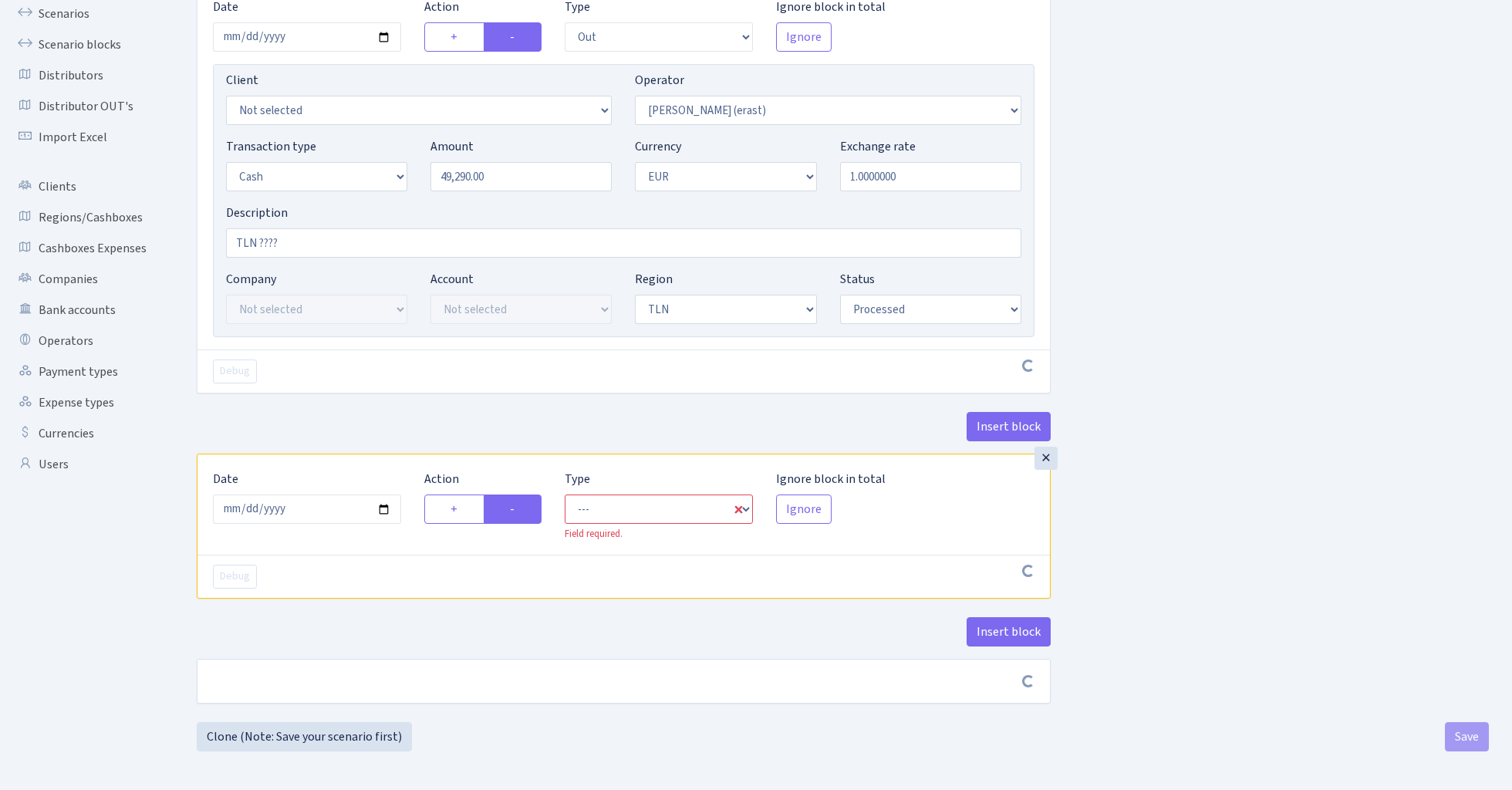
scroll to position [147, 0]
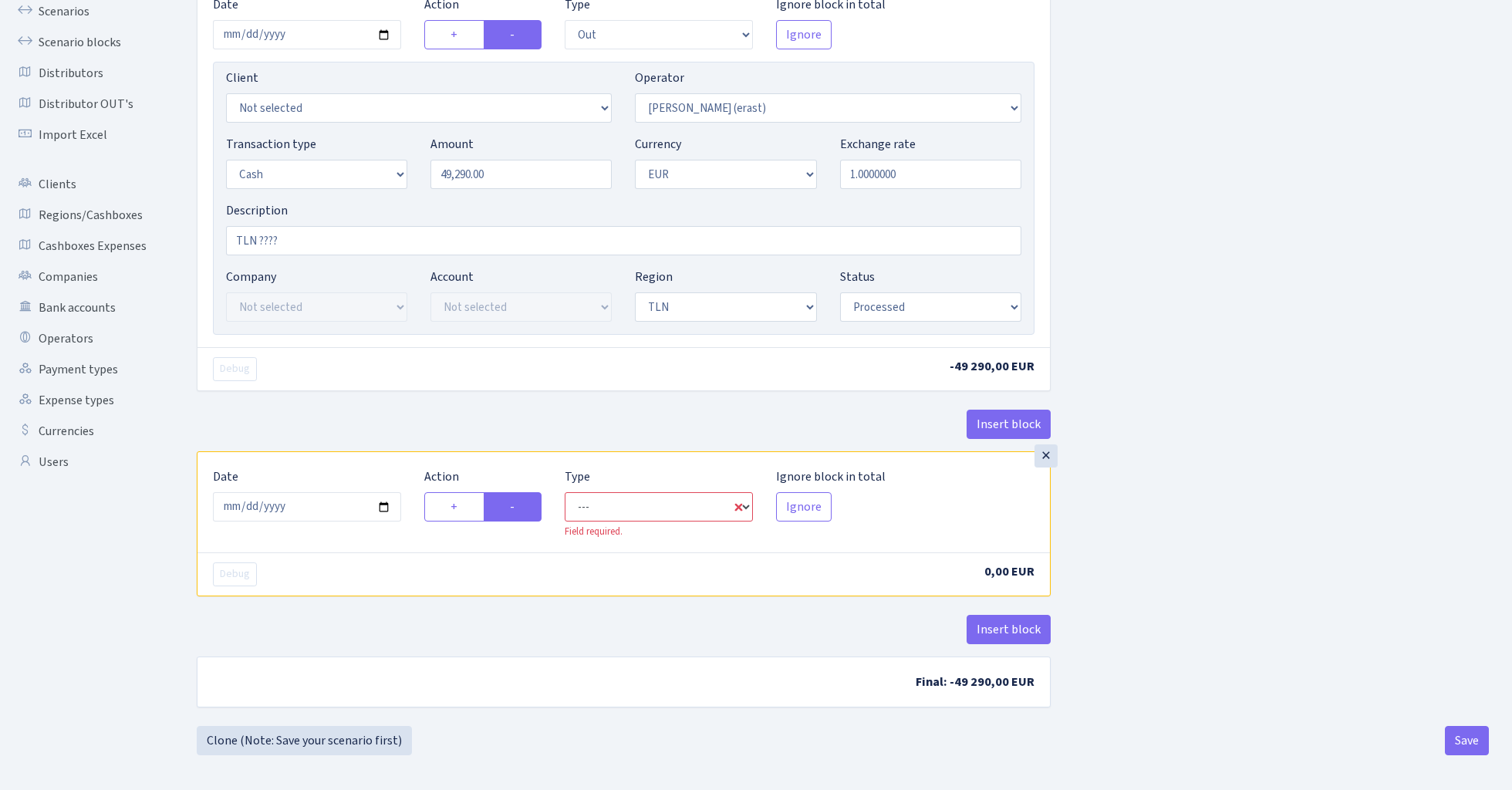
select select "commission"
select select "155"
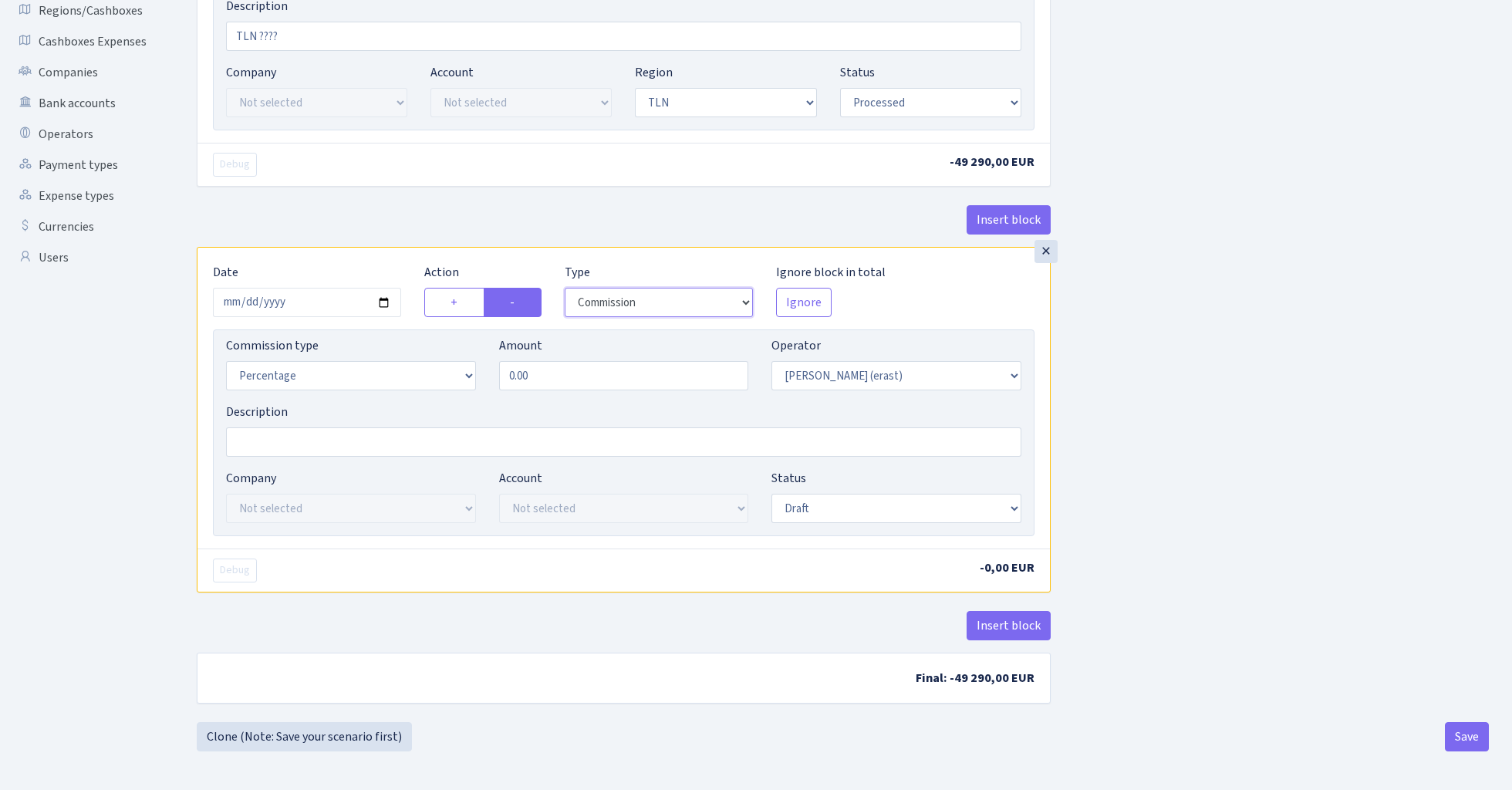
scroll to position [356, 0]
select select "fixed"
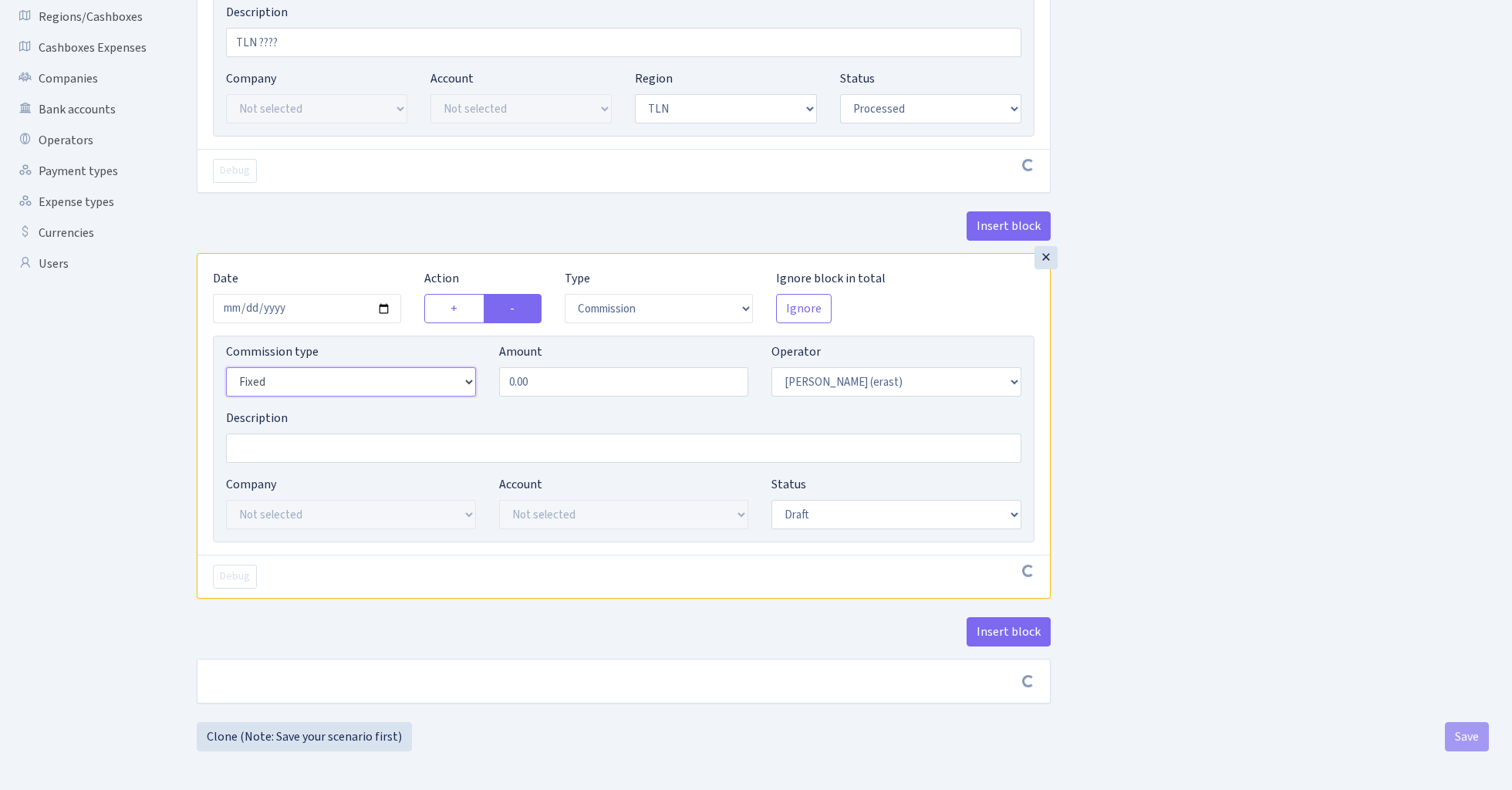
scroll to position [350, 0]
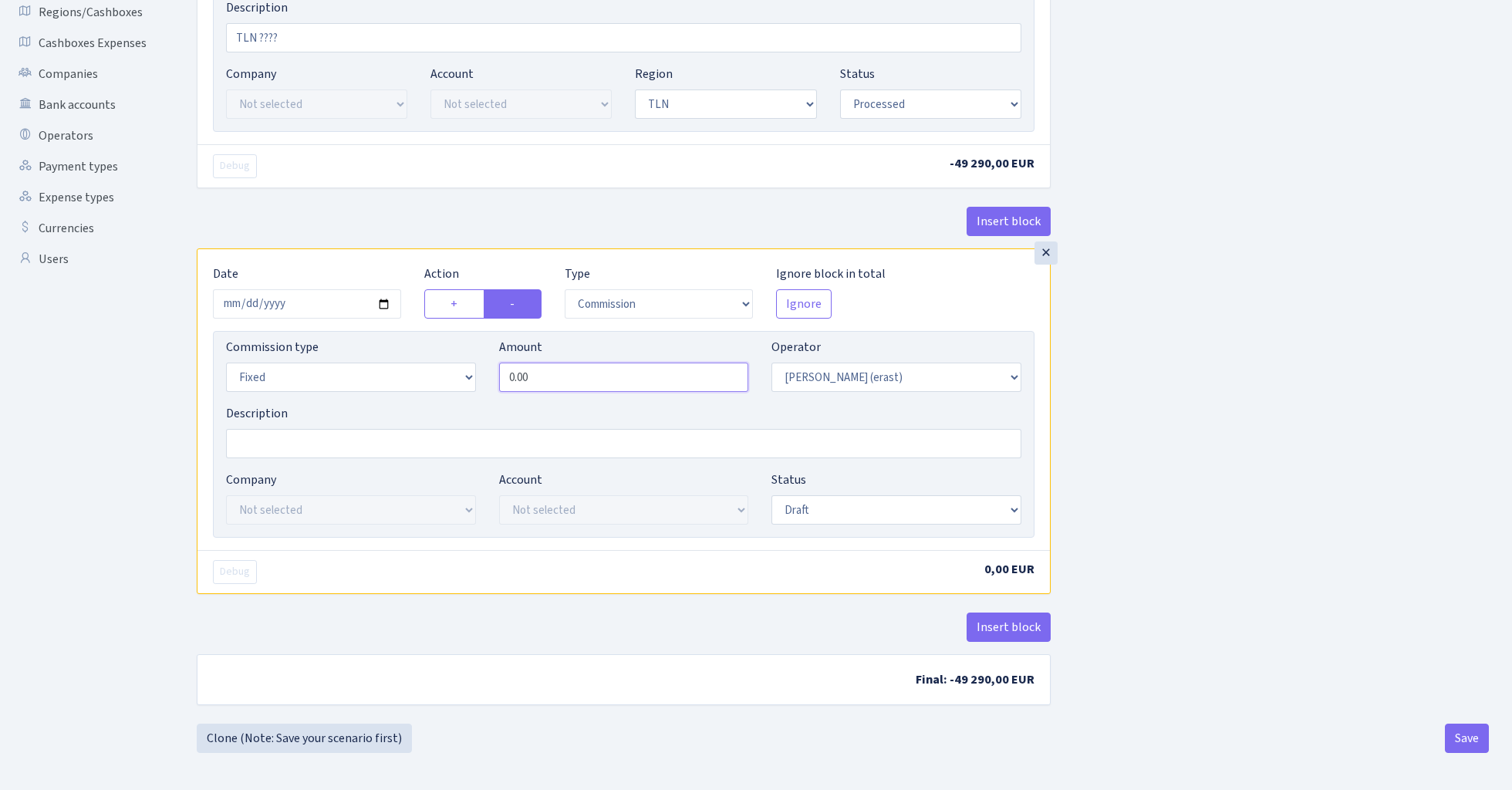
click at [594, 384] on input "0.00" at bounding box center [624, 377] width 250 height 29
type input "100.00"
select select "processed"
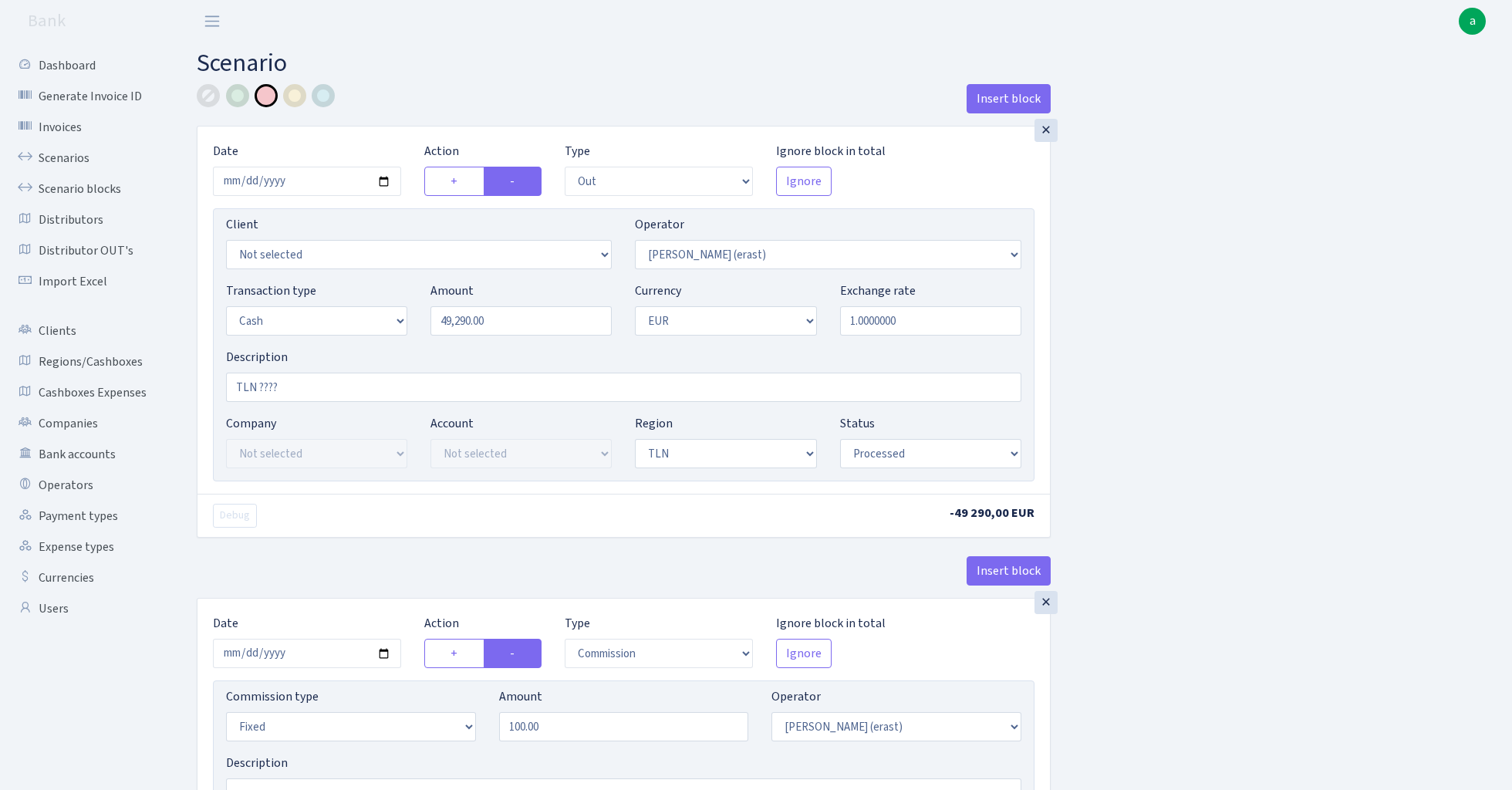
scroll to position [0, 0]
click at [440, 390] on input "TLN ????" at bounding box center [623, 387] width 795 height 29
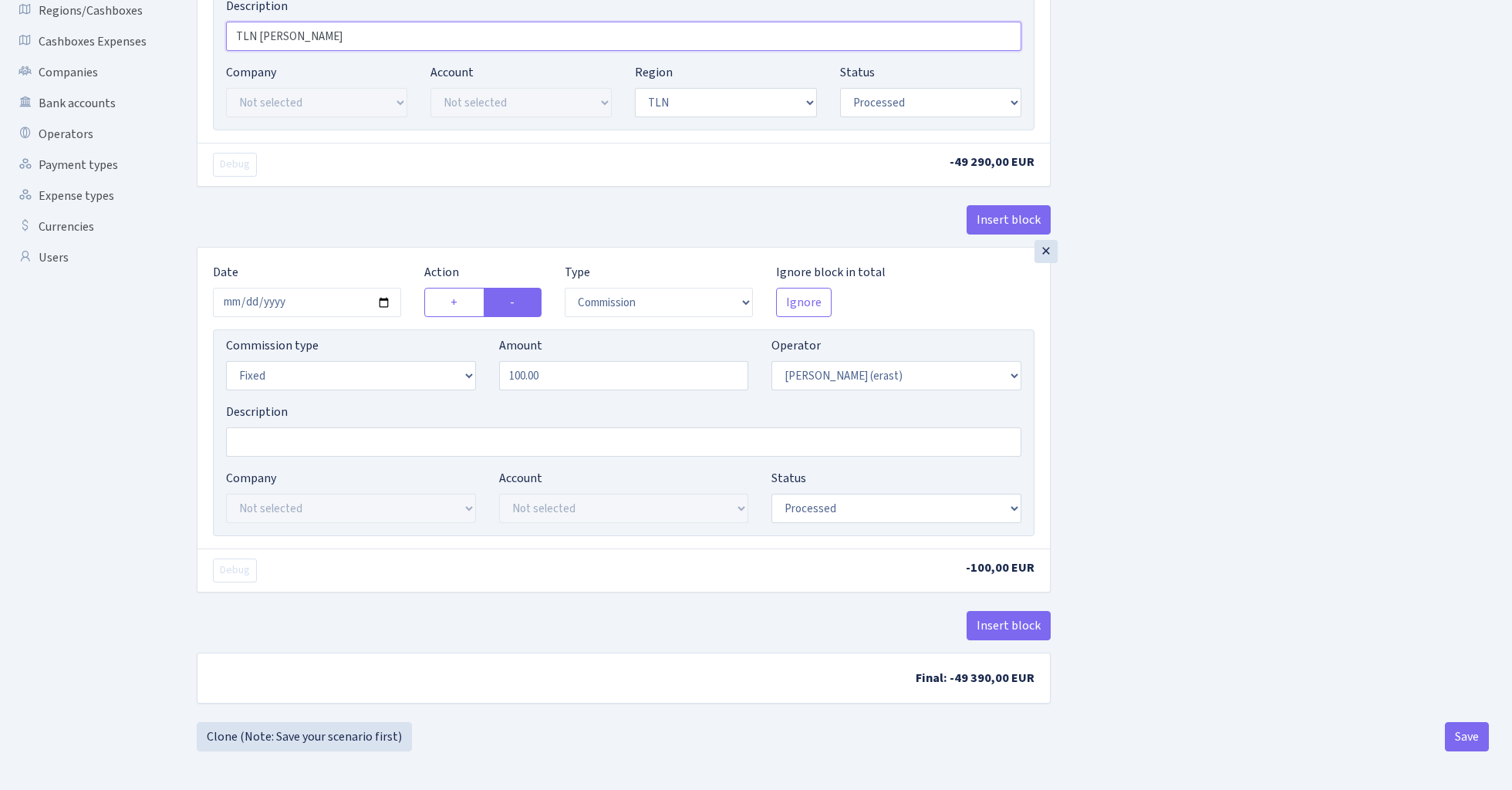
scroll to position [356, 0]
type input "TLN erik van halen"
click at [1460, 733] on button "Save" at bounding box center [1467, 737] width 44 height 29
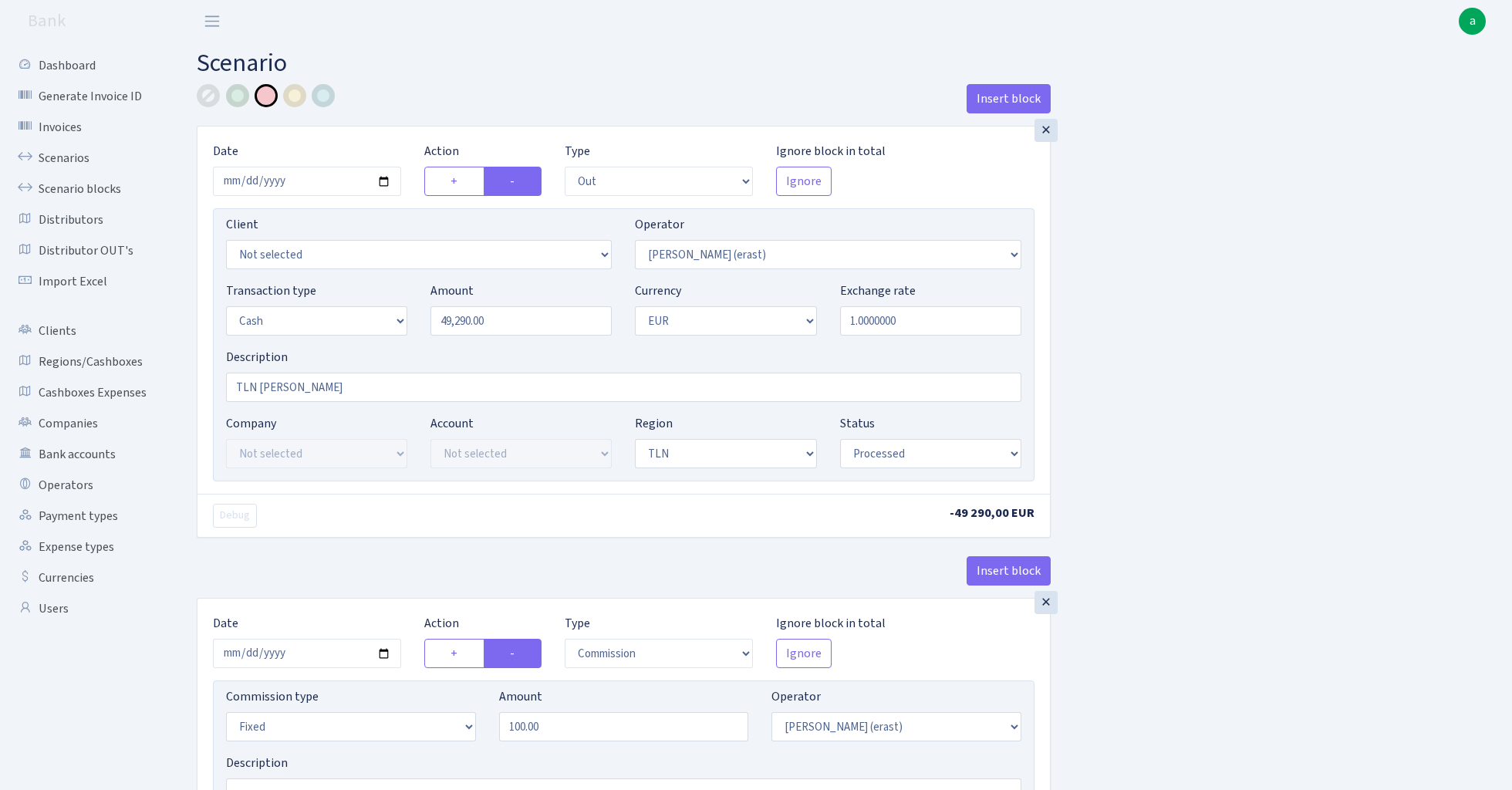
select select "out"
select select "155"
select select "1"
select select "2"
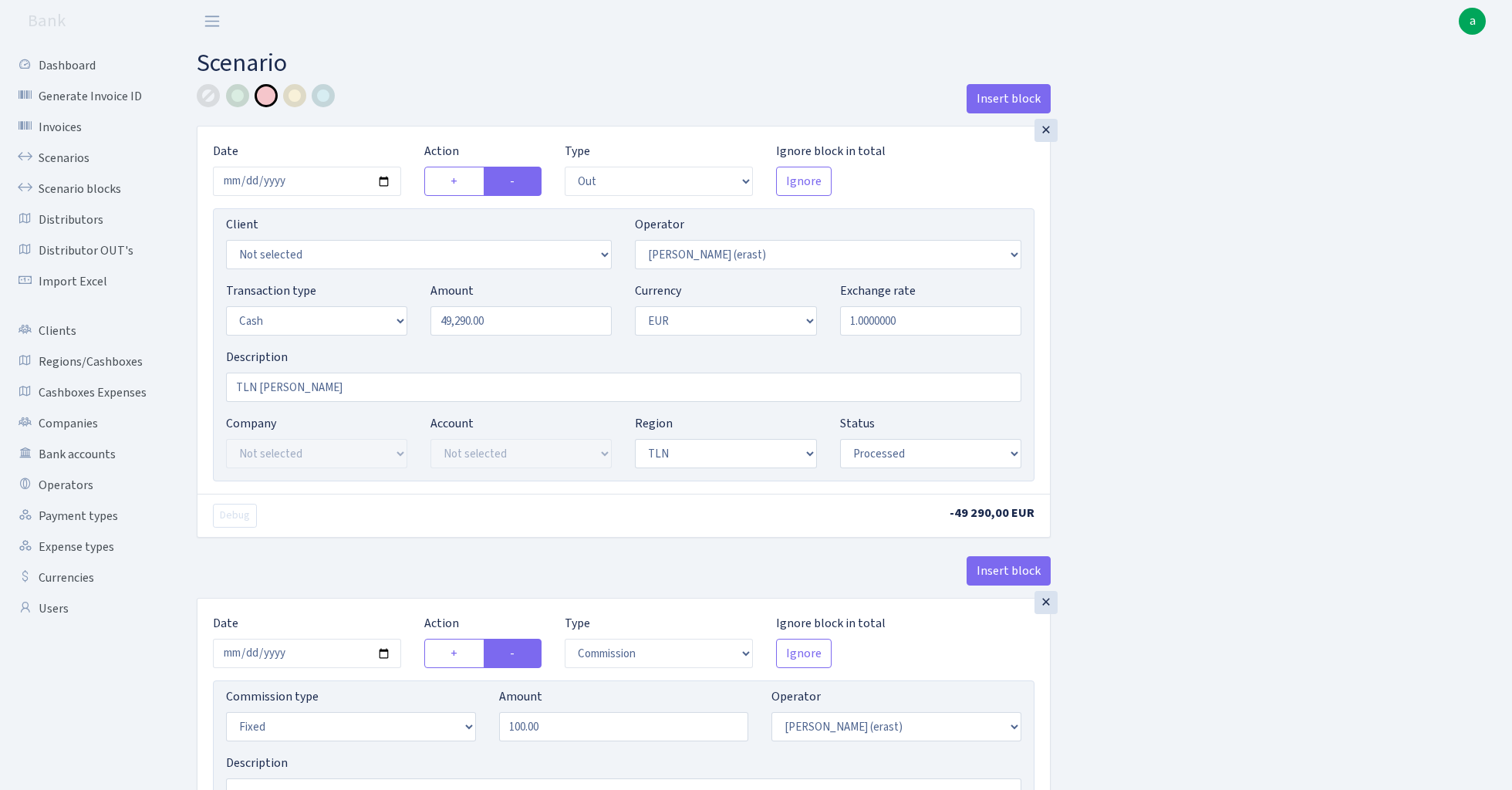
select select "processed"
select select "commission"
select select "fixed"
select select "155"
select select "processed"
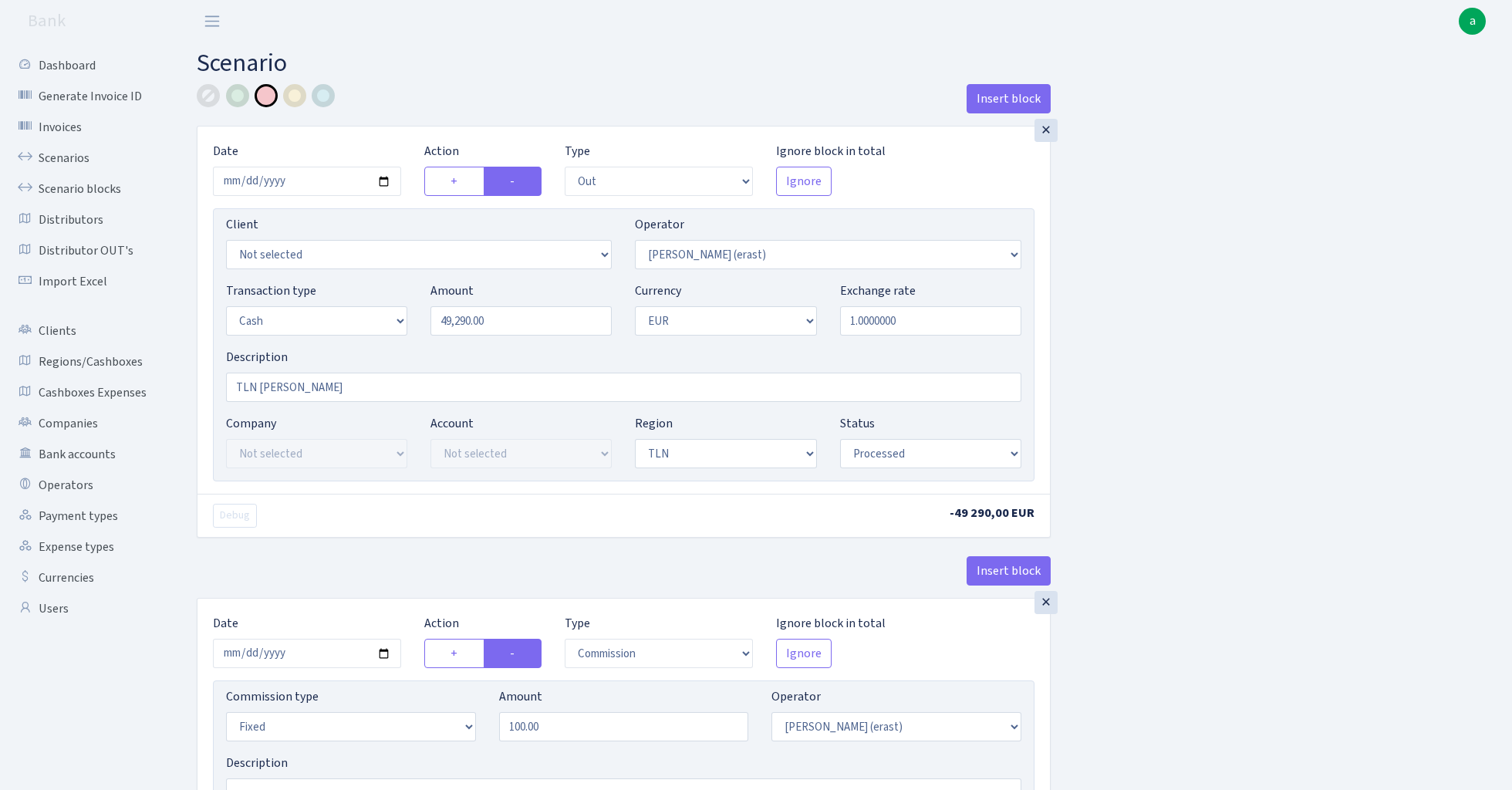
drag, startPoint x: 1171, startPoint y: 739, endPoint x: 881, endPoint y: 612, distance: 316.6
click at [881, 612] on div "Insert block × Date [DATE] Action + - Type --- In Out Commission Field required…" at bounding box center [843, 579] width 1315 height 989
click at [1309, 402] on div "Insert block × Date [DATE] Action + - Type --- In Out Commission Field required…" at bounding box center [843, 579] width 1315 height 989
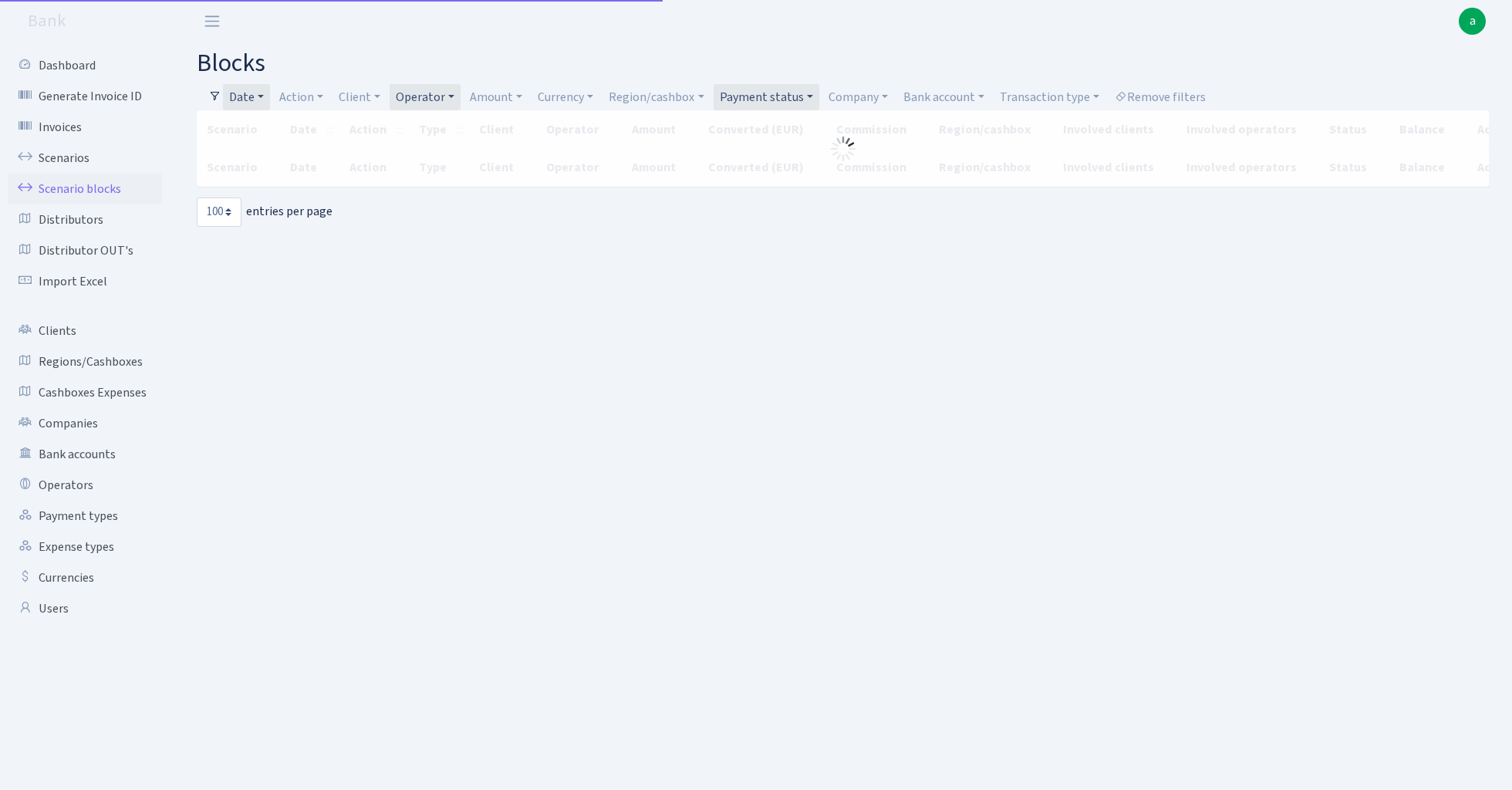
select select "100"
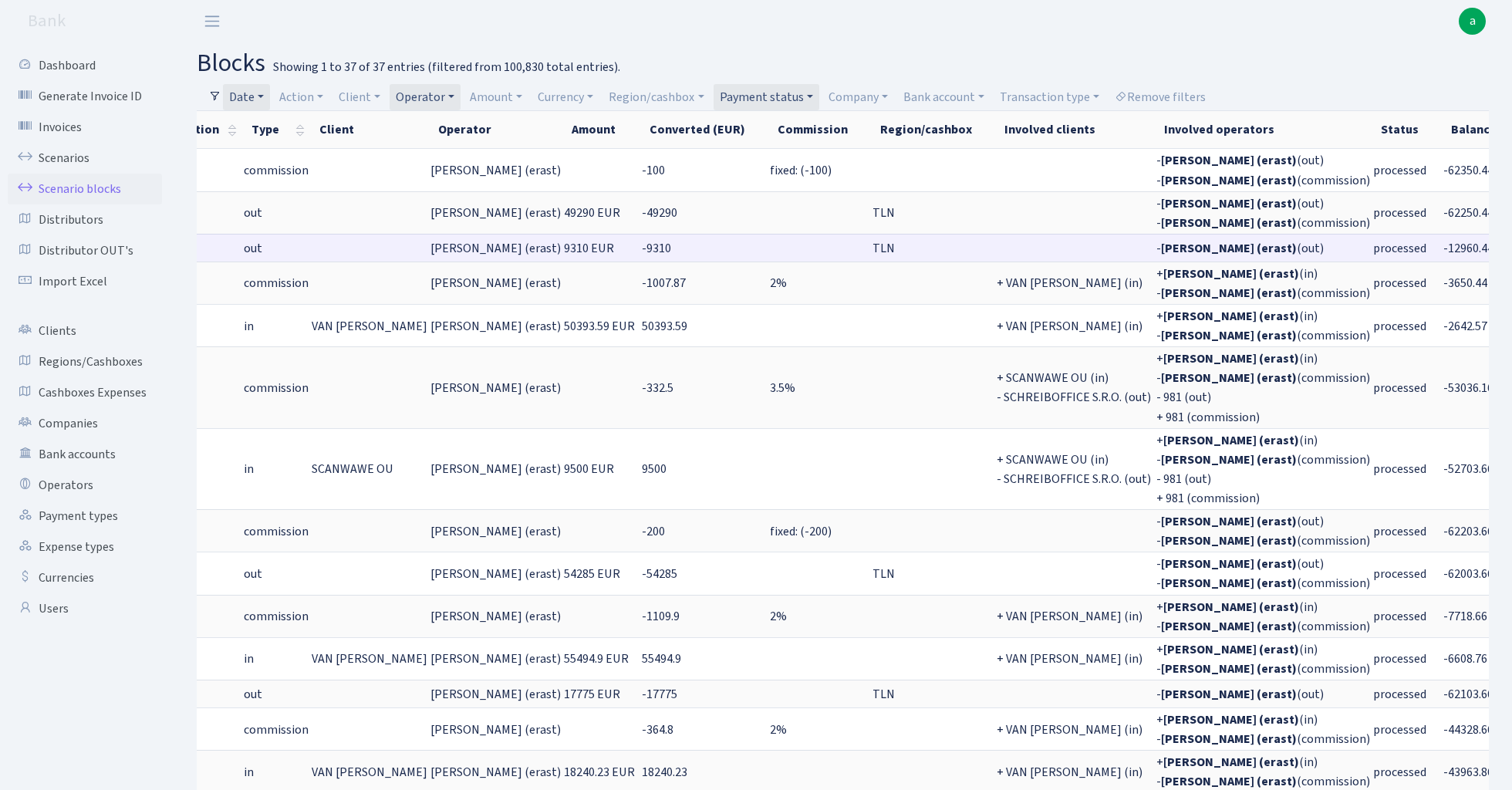
scroll to position [0, 166]
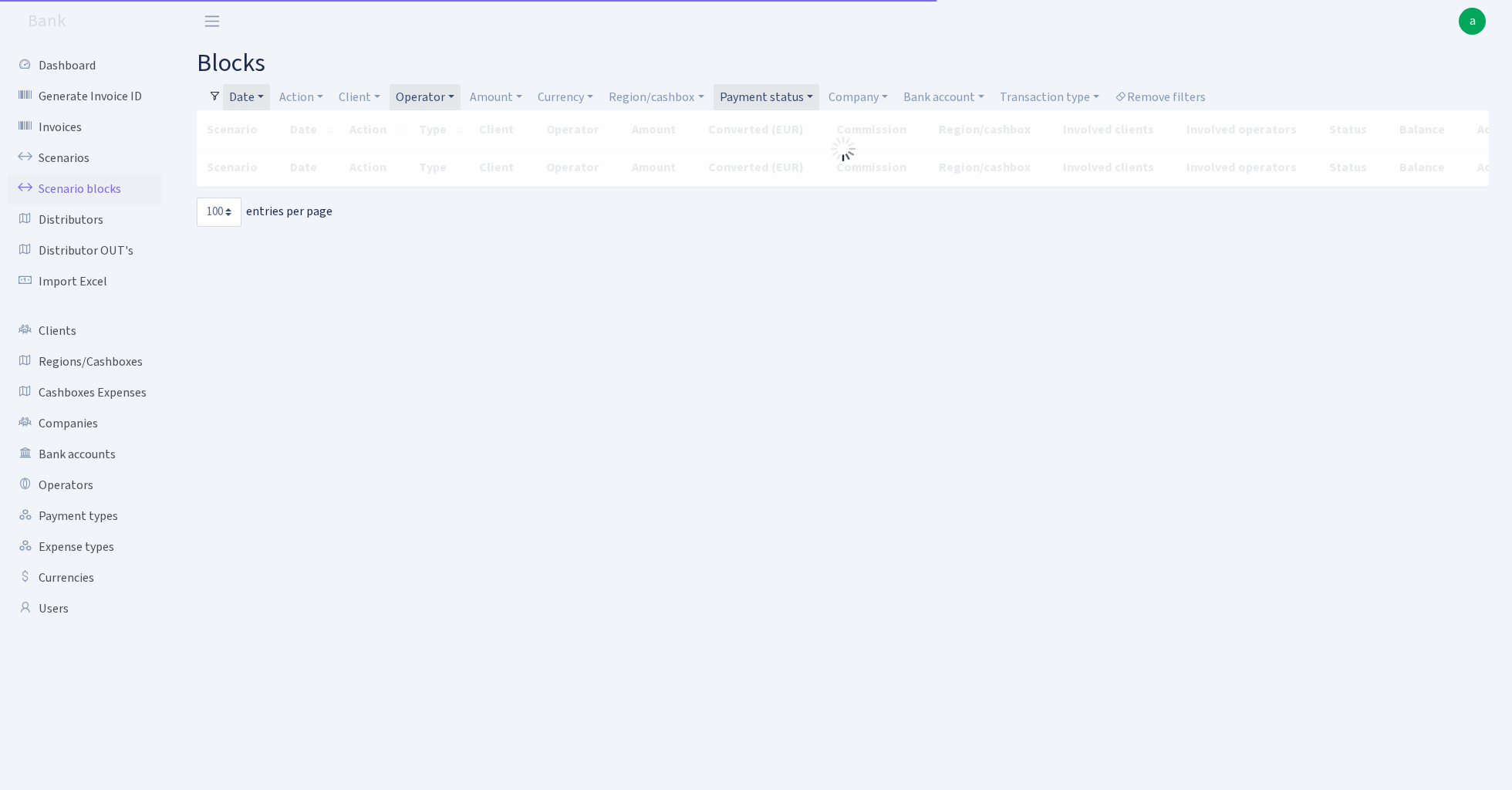
select select "100"
